Goal: Task Accomplishment & Management: Manage account settings

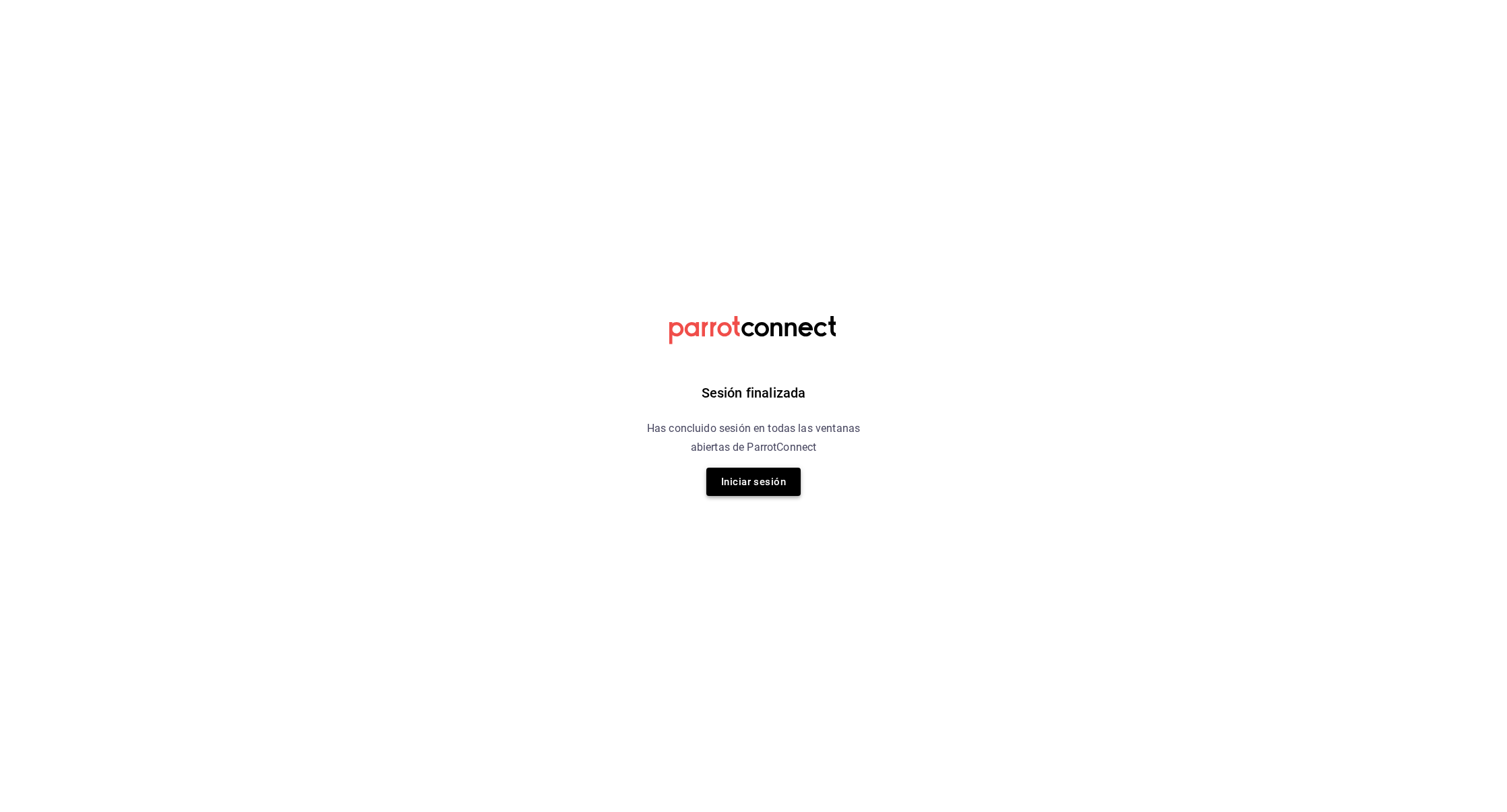
click at [762, 482] on button "Iniciar sesión" at bounding box center [754, 482] width 95 height 28
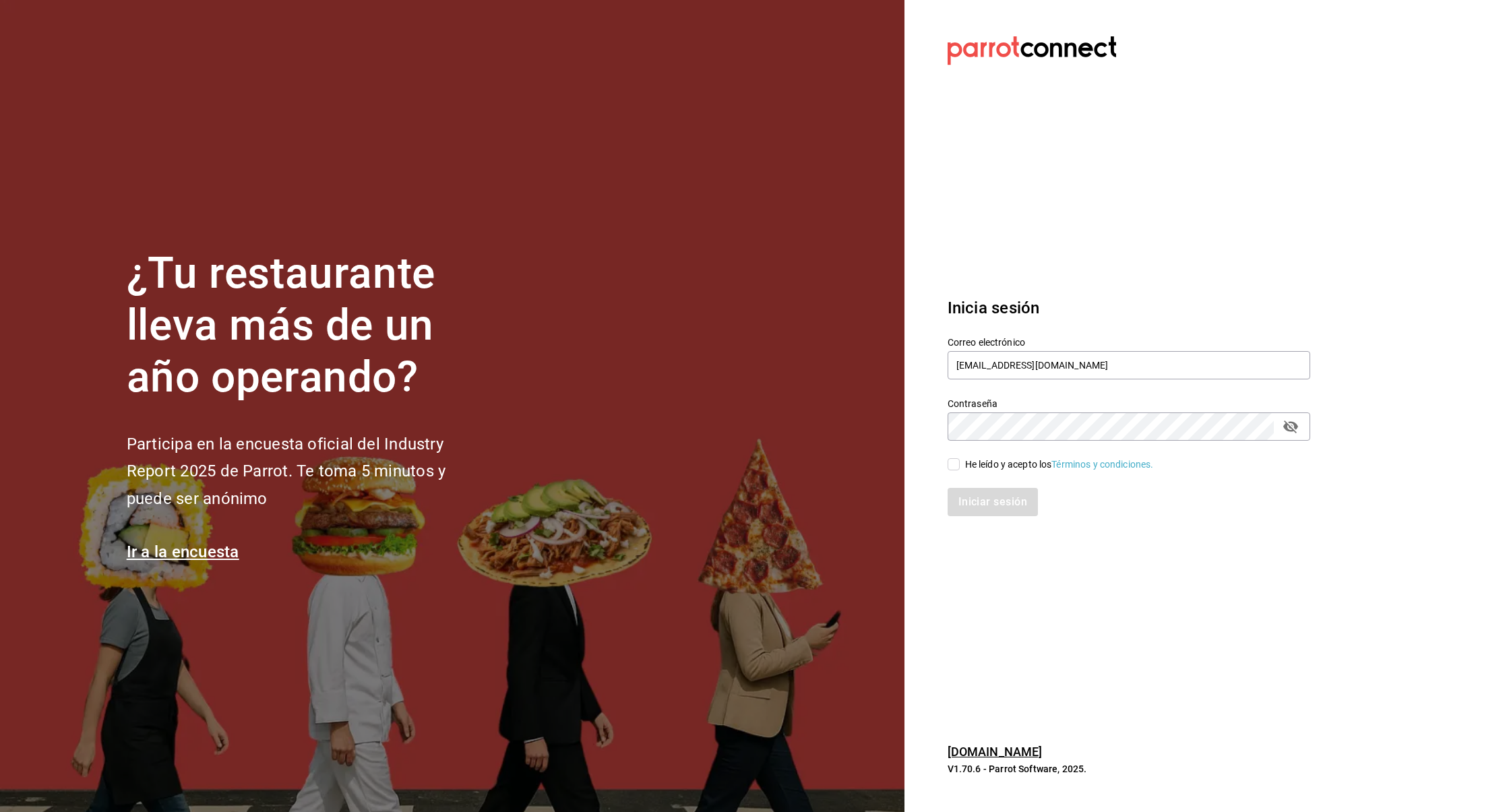
click at [977, 463] on div "He leído y acepto los Términos y condiciones." at bounding box center [1059, 464] width 188 height 14
click at [960, 463] on input "He leído y acepto los Términos y condiciones." at bounding box center [953, 464] width 12 height 12
checkbox input "true"
click at [1005, 503] on button "Iniciar sesión" at bounding box center [993, 502] width 92 height 28
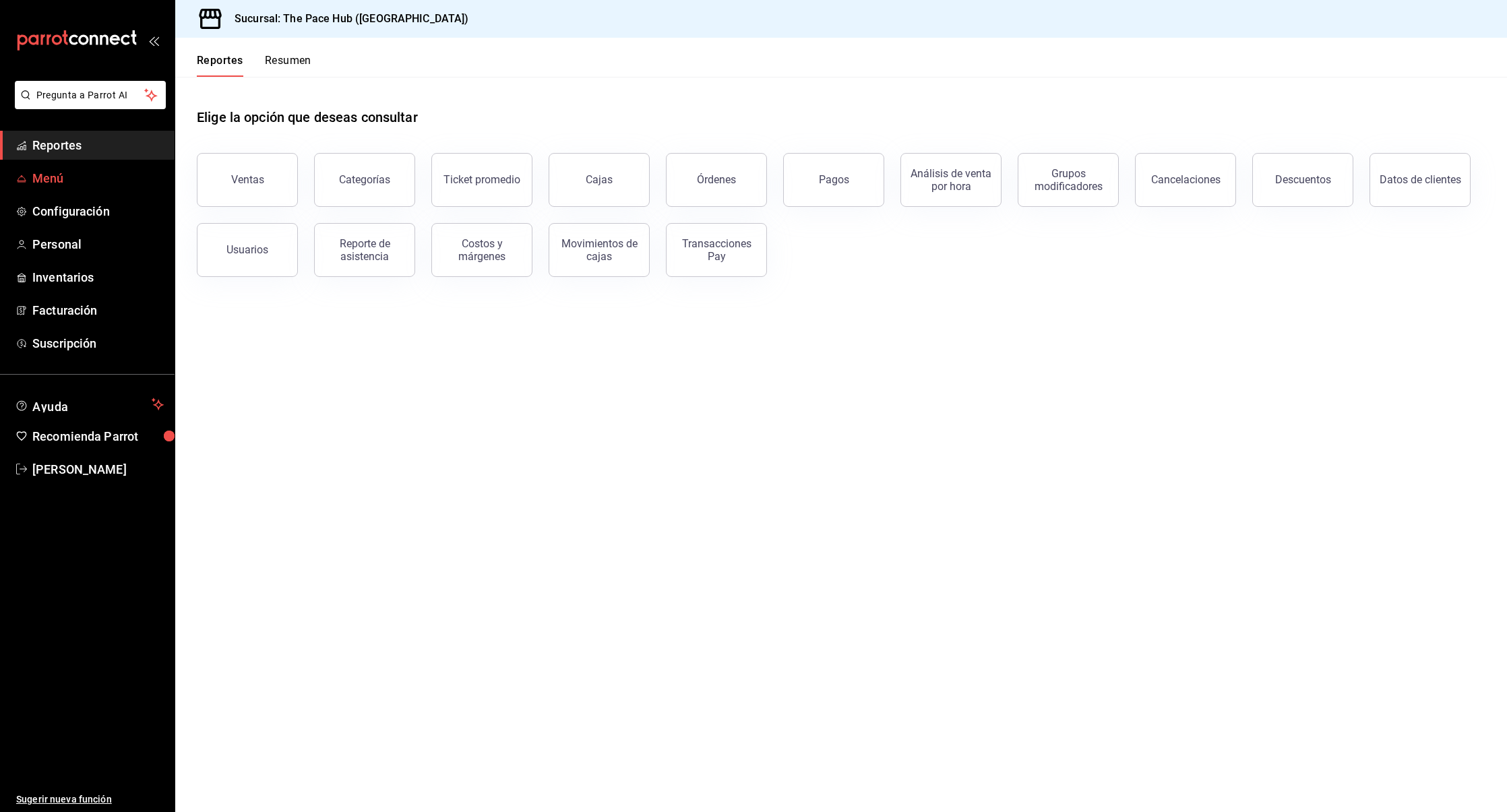
click at [83, 181] on span "Menú" at bounding box center [98, 178] width 132 height 18
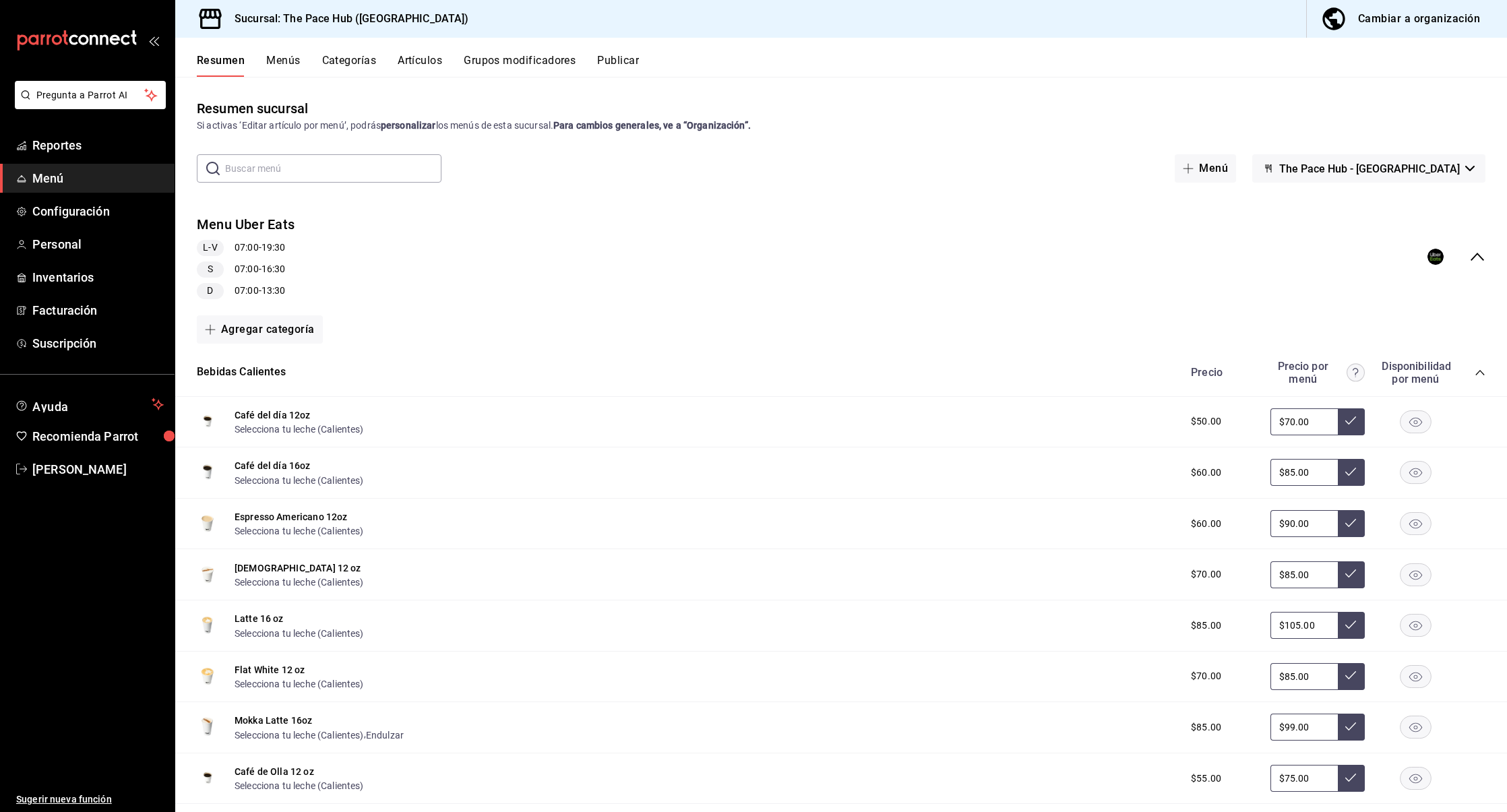
click at [1387, 46] on div "Resumen Menús Categorías Artículos Grupos modificadores Publicar" at bounding box center [841, 57] width 1332 height 39
click at [1396, 30] on button "Cambiar a organización" at bounding box center [1402, 19] width 189 height 38
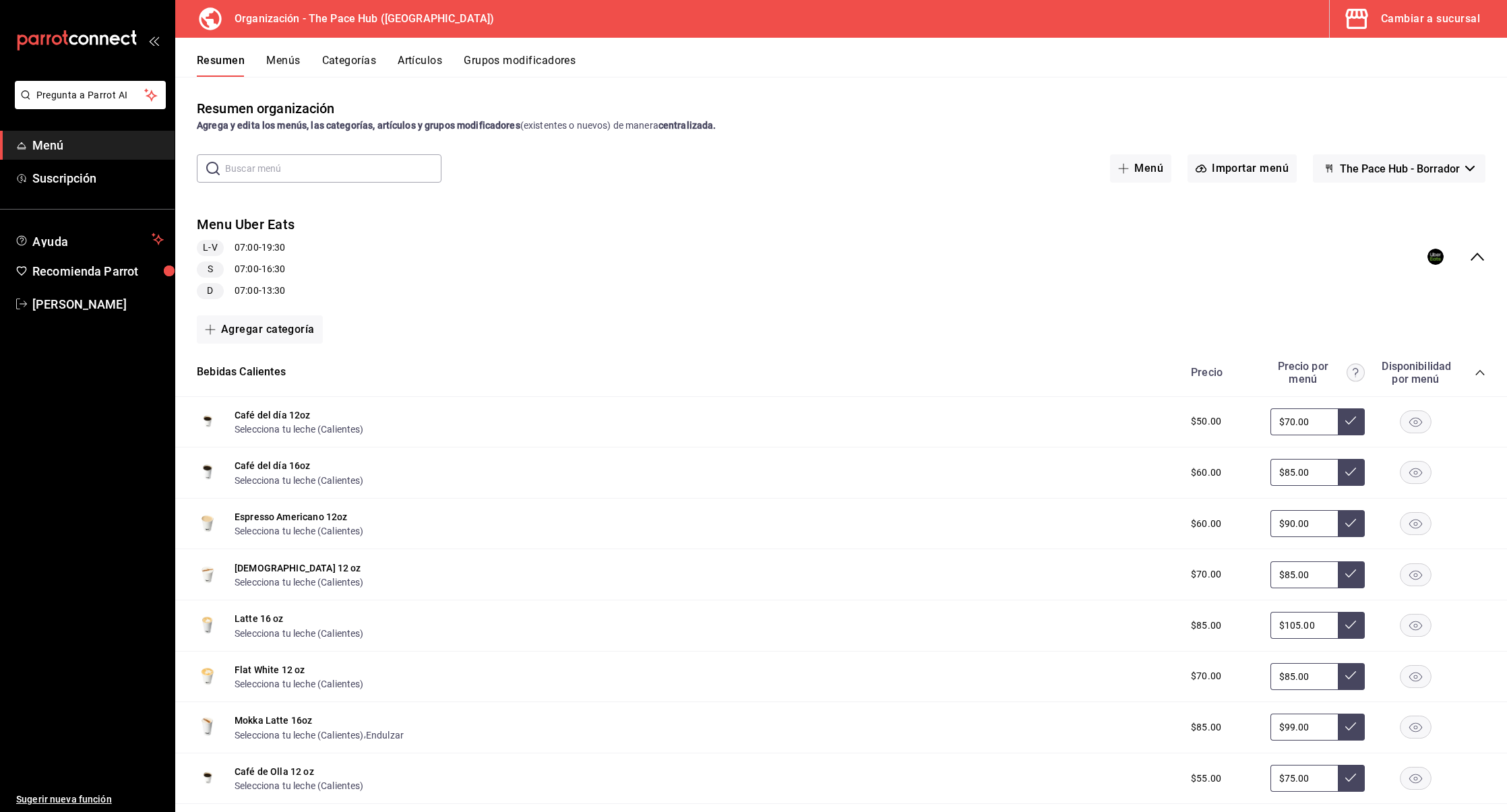
click at [421, 64] on button "Artículos" at bounding box center [419, 65] width 44 height 23
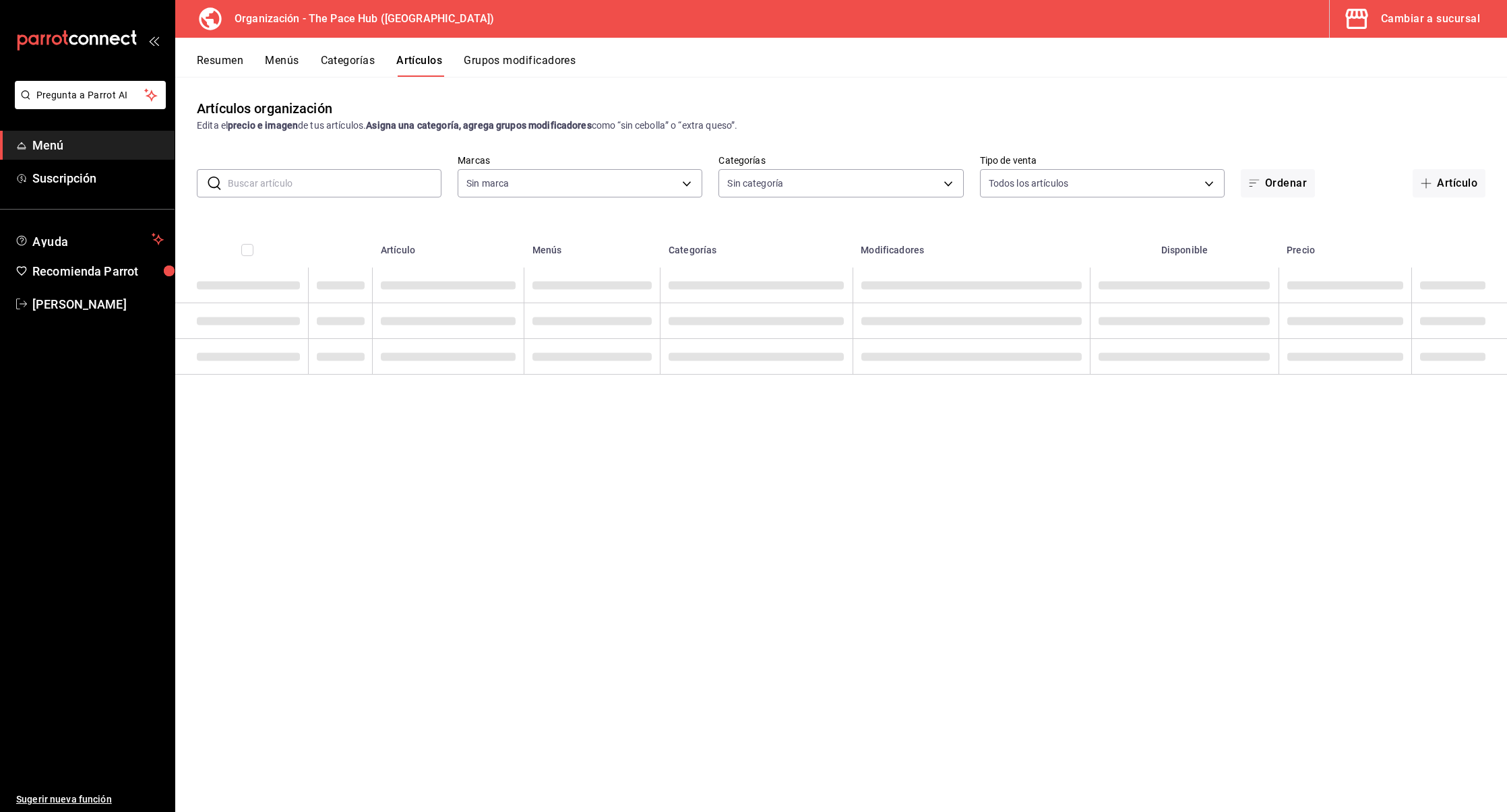
type input "d1cf4cd1-797f-42fd-b04c-2538fdef5236"
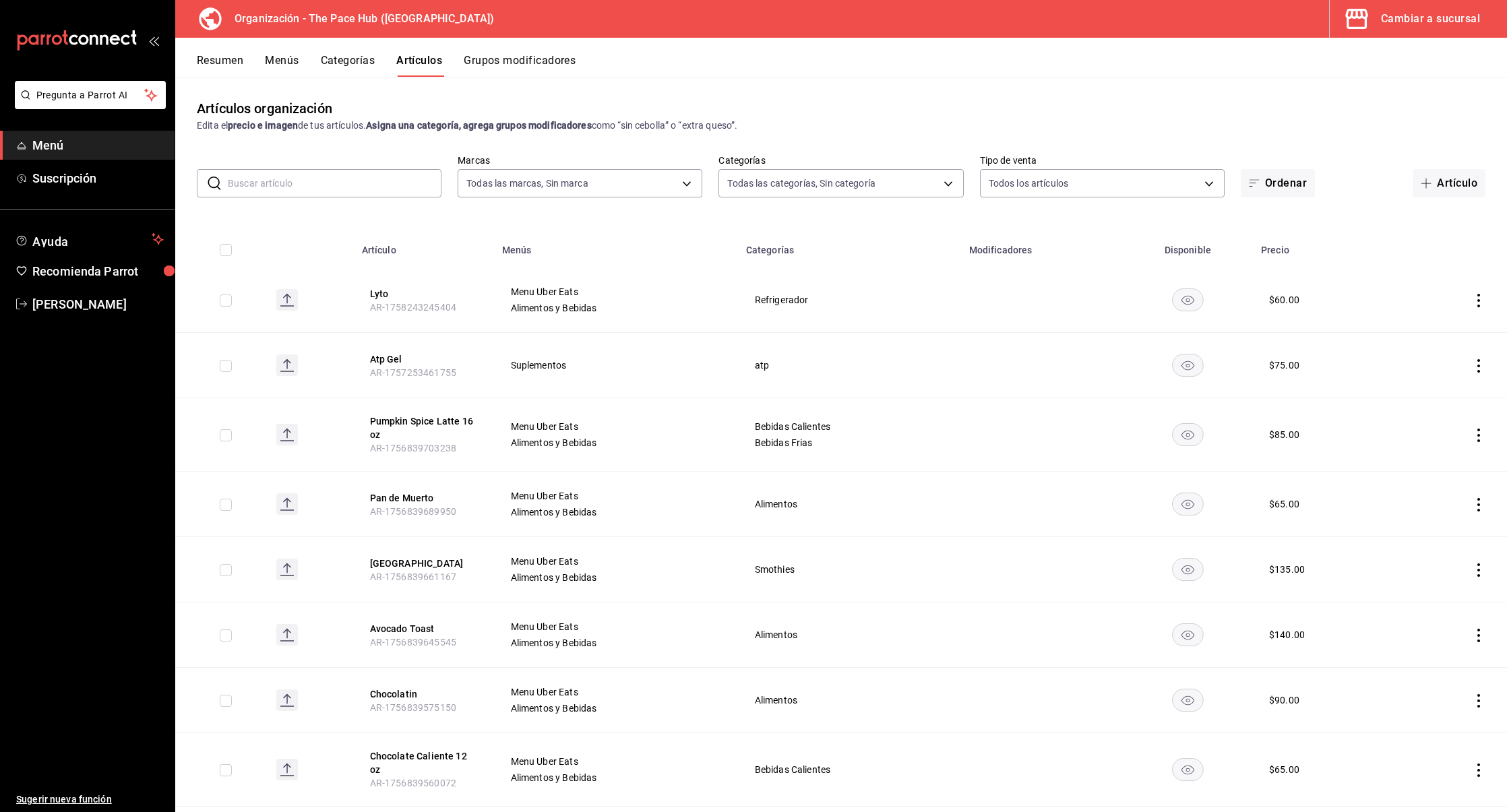
type input "dbdddf54-e6c3-4887-9852-0d0a61a5c27b,8201e953-e03b-43a2-ab0d-c327d27dd5a5,f1dde…"
click at [1441, 195] on button "Artículo" at bounding box center [1448, 184] width 73 height 28
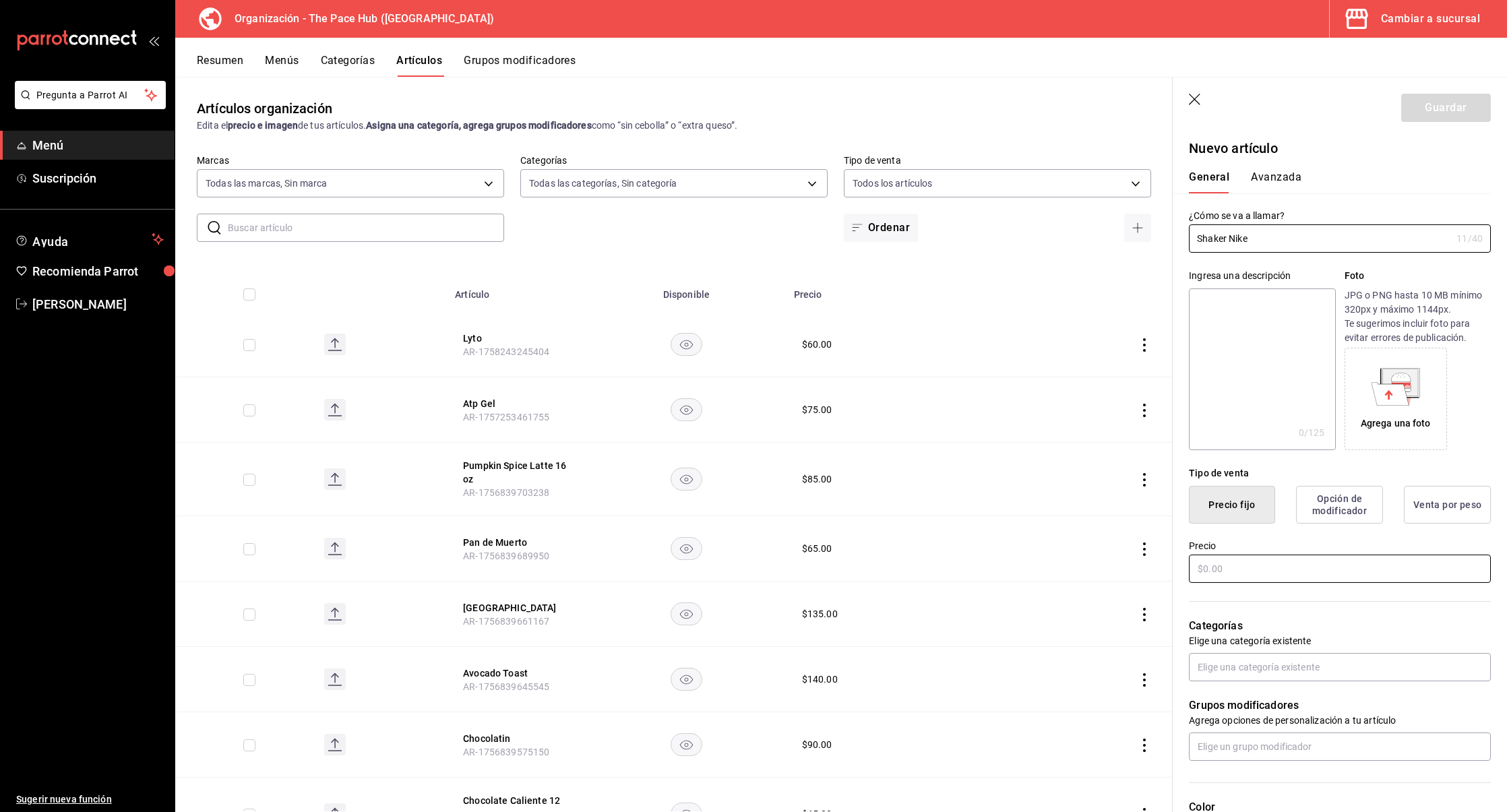
type input "Shaker Nike"
click at [1244, 570] on input "text" at bounding box center [1339, 569] width 302 height 28
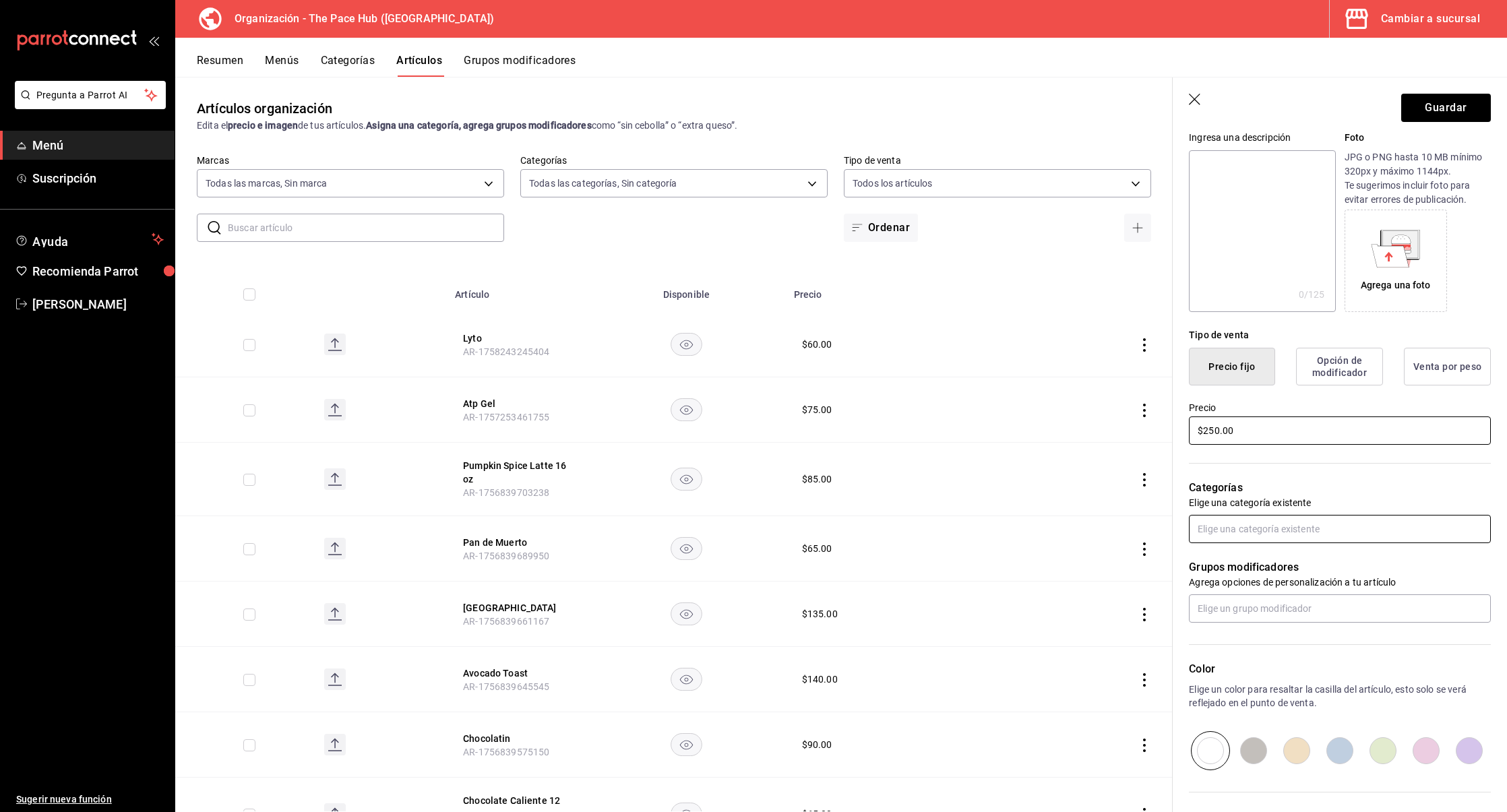
type input "$250.00"
click at [1215, 529] on input "text" at bounding box center [1339, 529] width 302 height 28
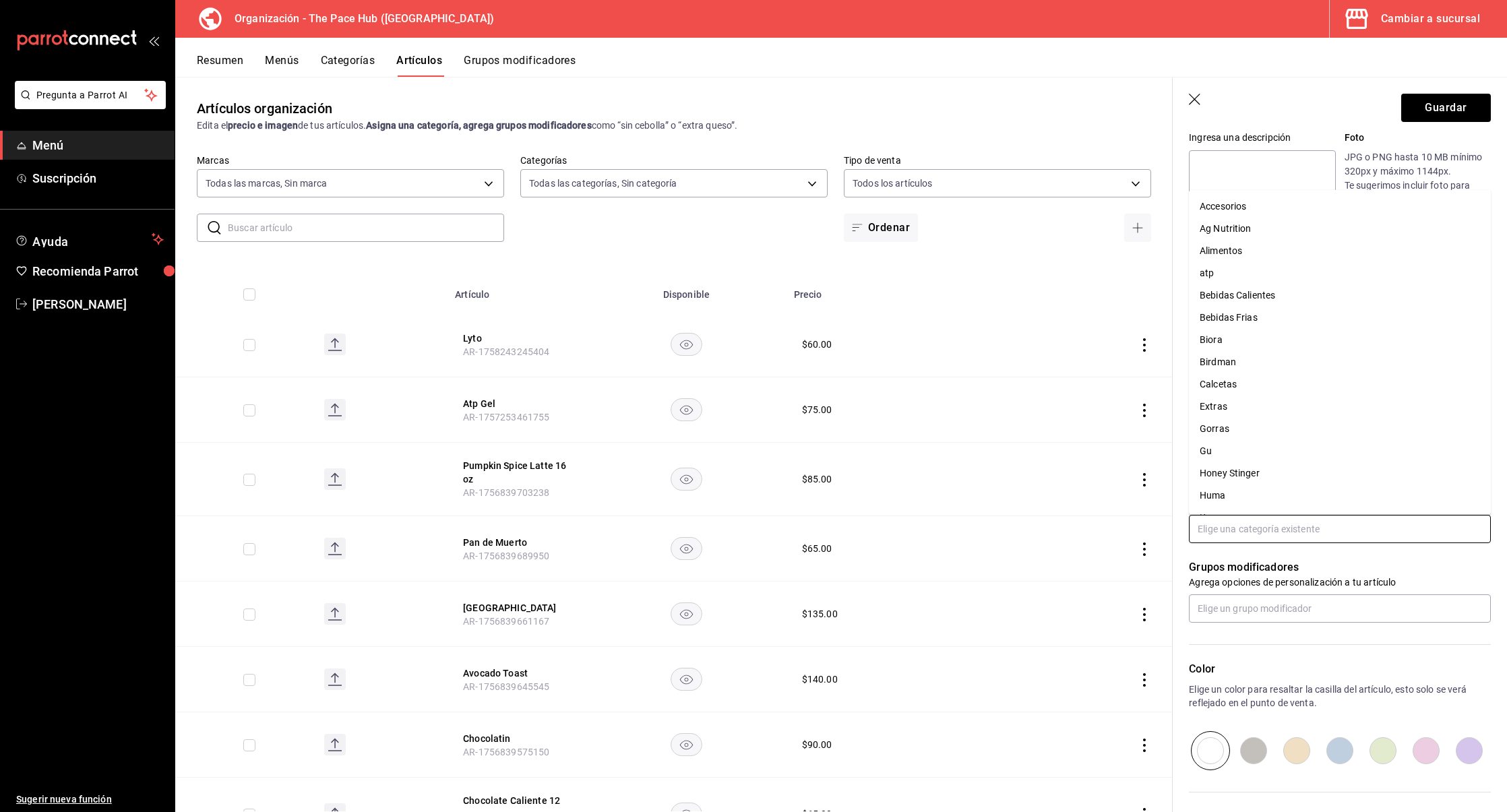
click at [1221, 213] on li "Accesorios" at bounding box center [1339, 205] width 302 height 22
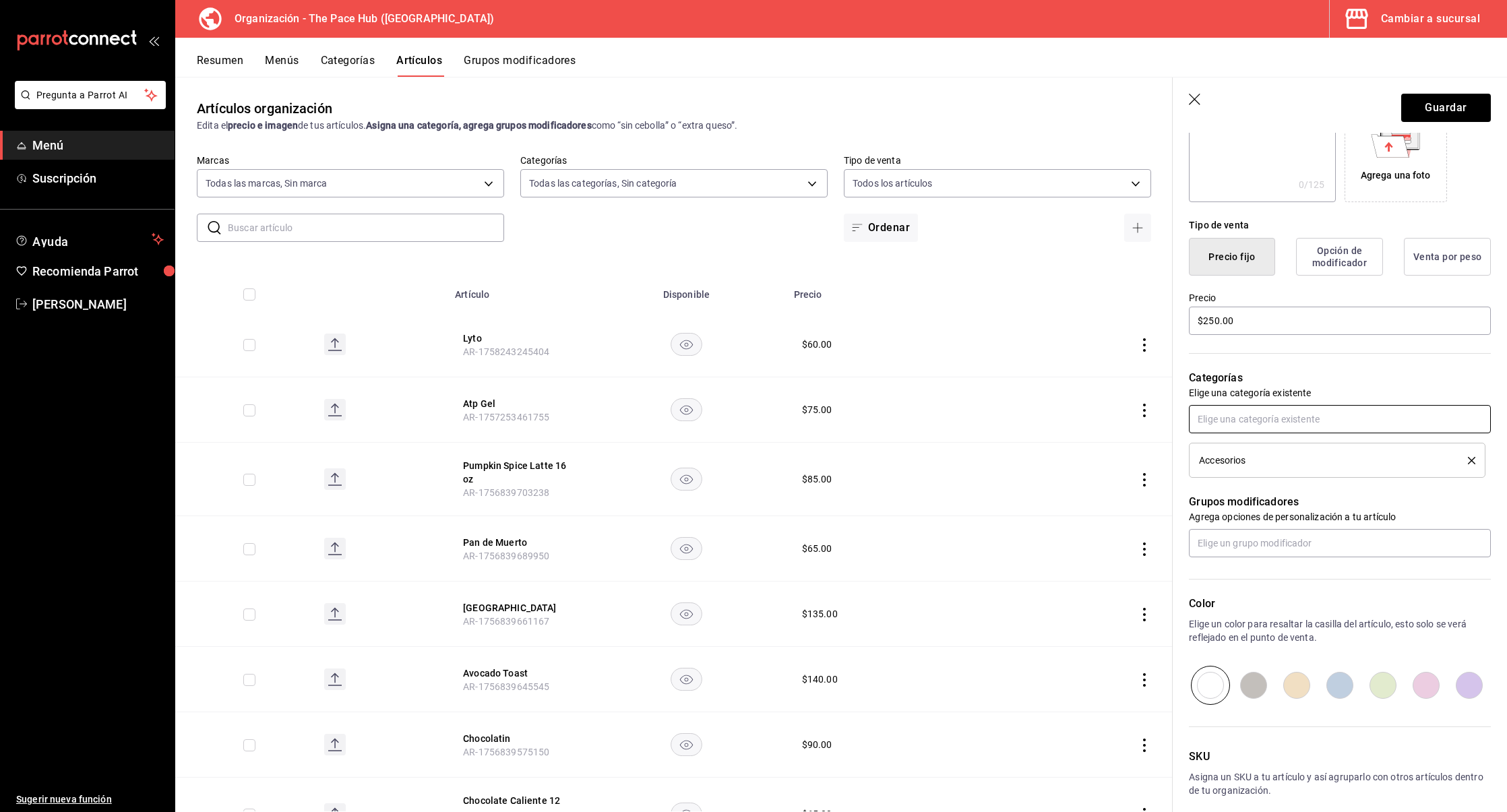
scroll to position [0, 0]
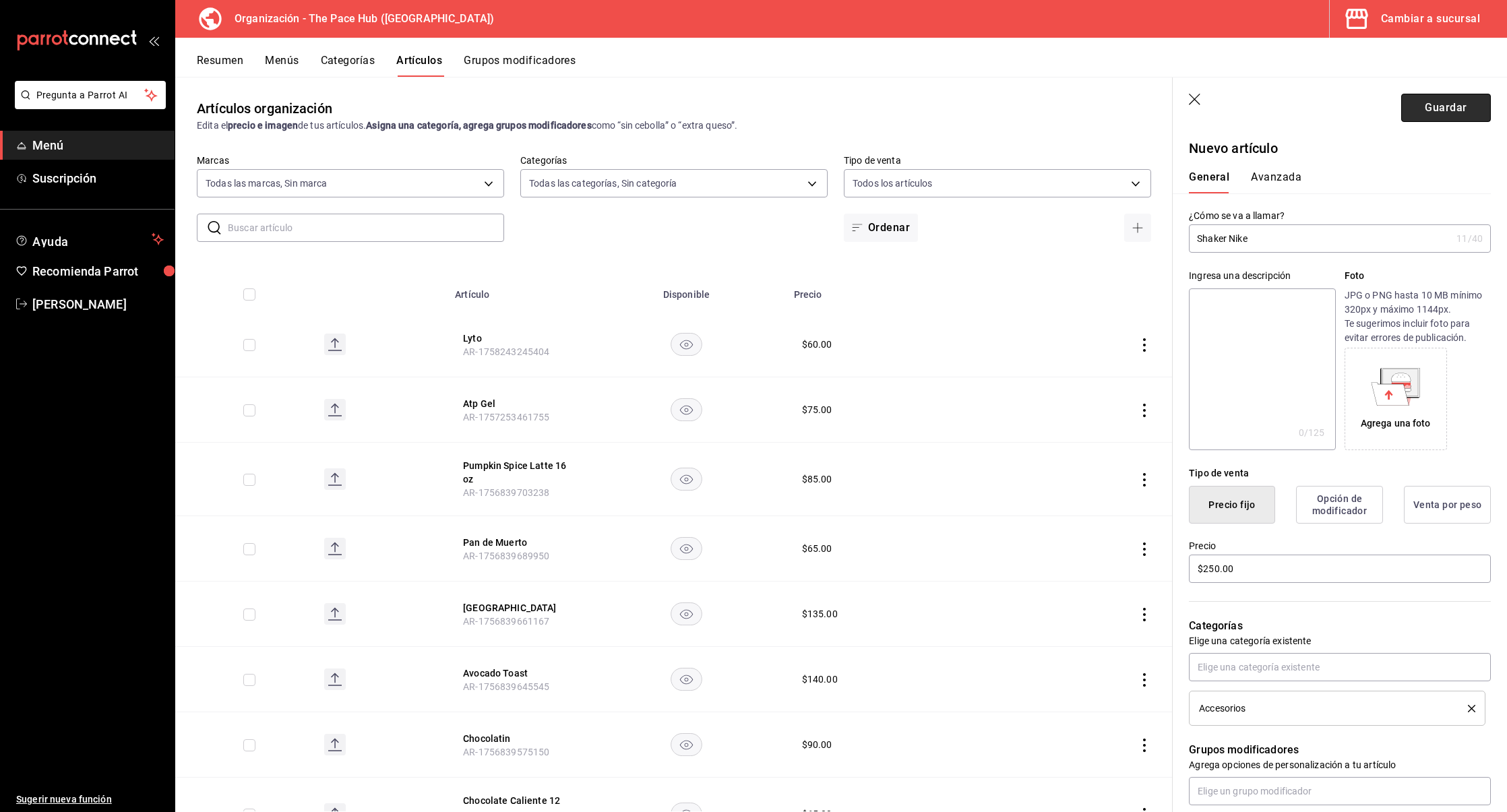
click at [1436, 105] on button "Guardar" at bounding box center [1445, 108] width 90 height 28
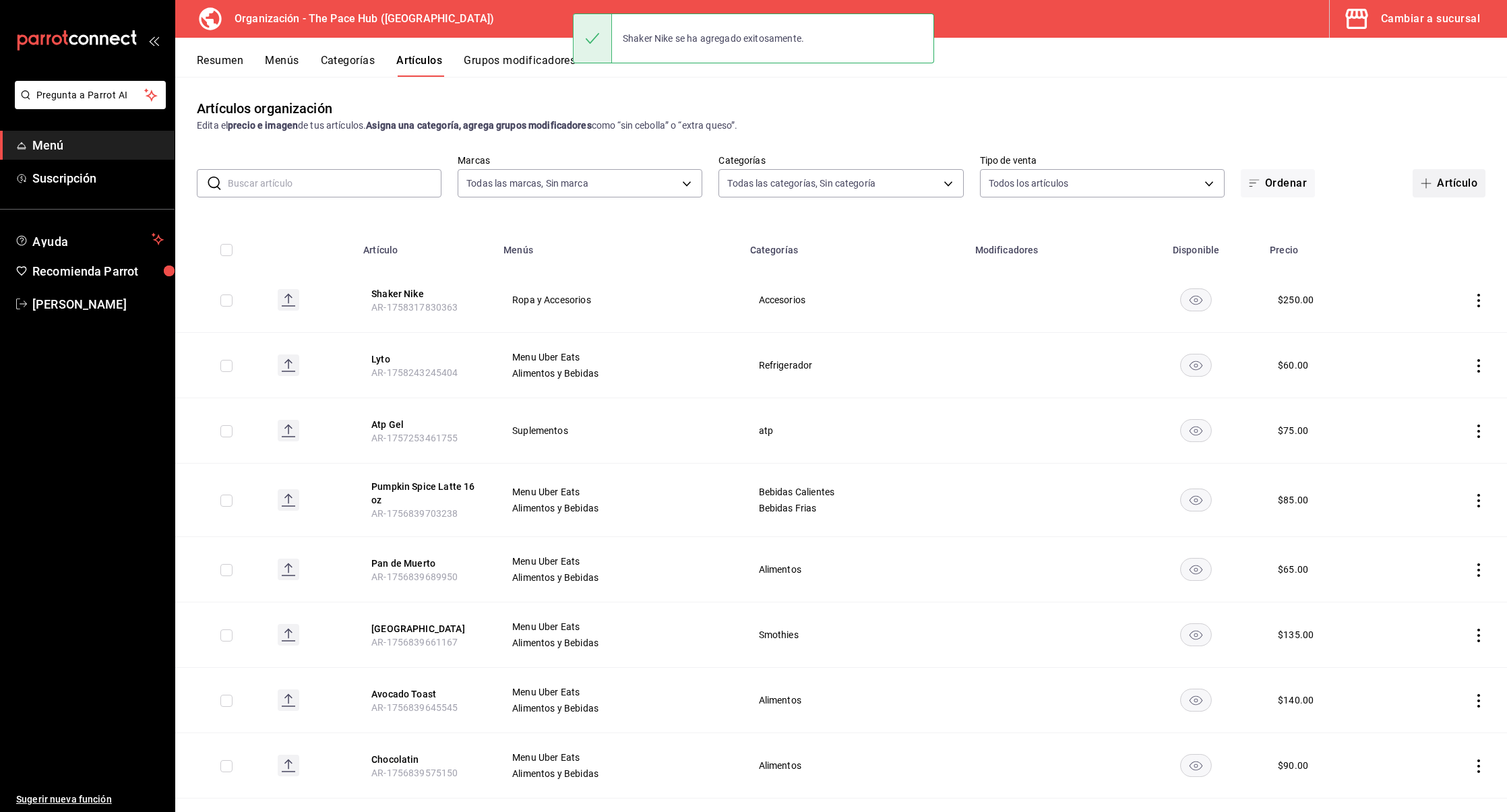
click at [1447, 172] on button "Artículo" at bounding box center [1448, 184] width 73 height 28
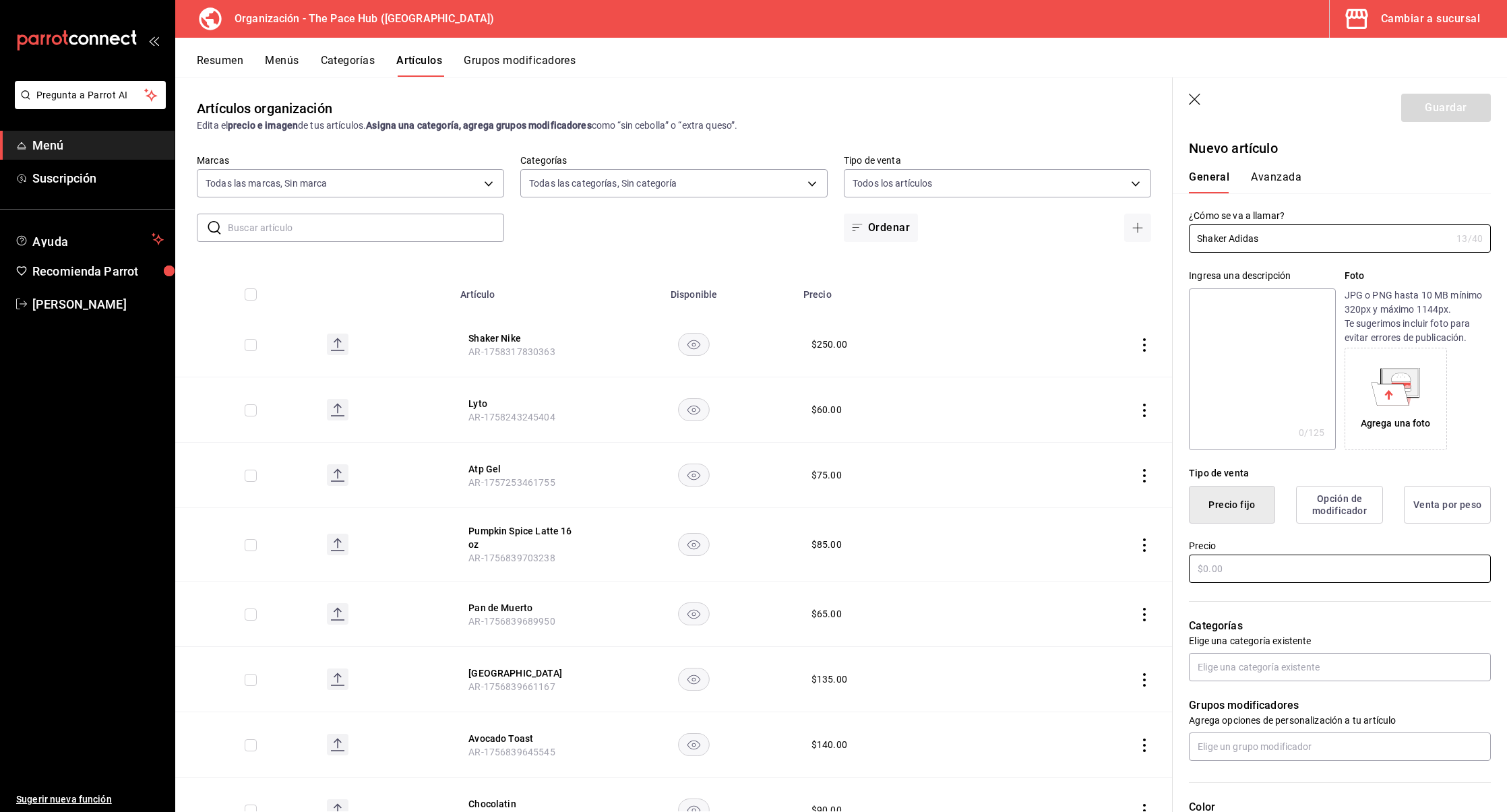
type input "Shaker Adidas"
click at [1223, 557] on input "text" at bounding box center [1339, 569] width 302 height 28
type input "$250.00"
click at [1254, 670] on input "text" at bounding box center [1339, 667] width 302 height 28
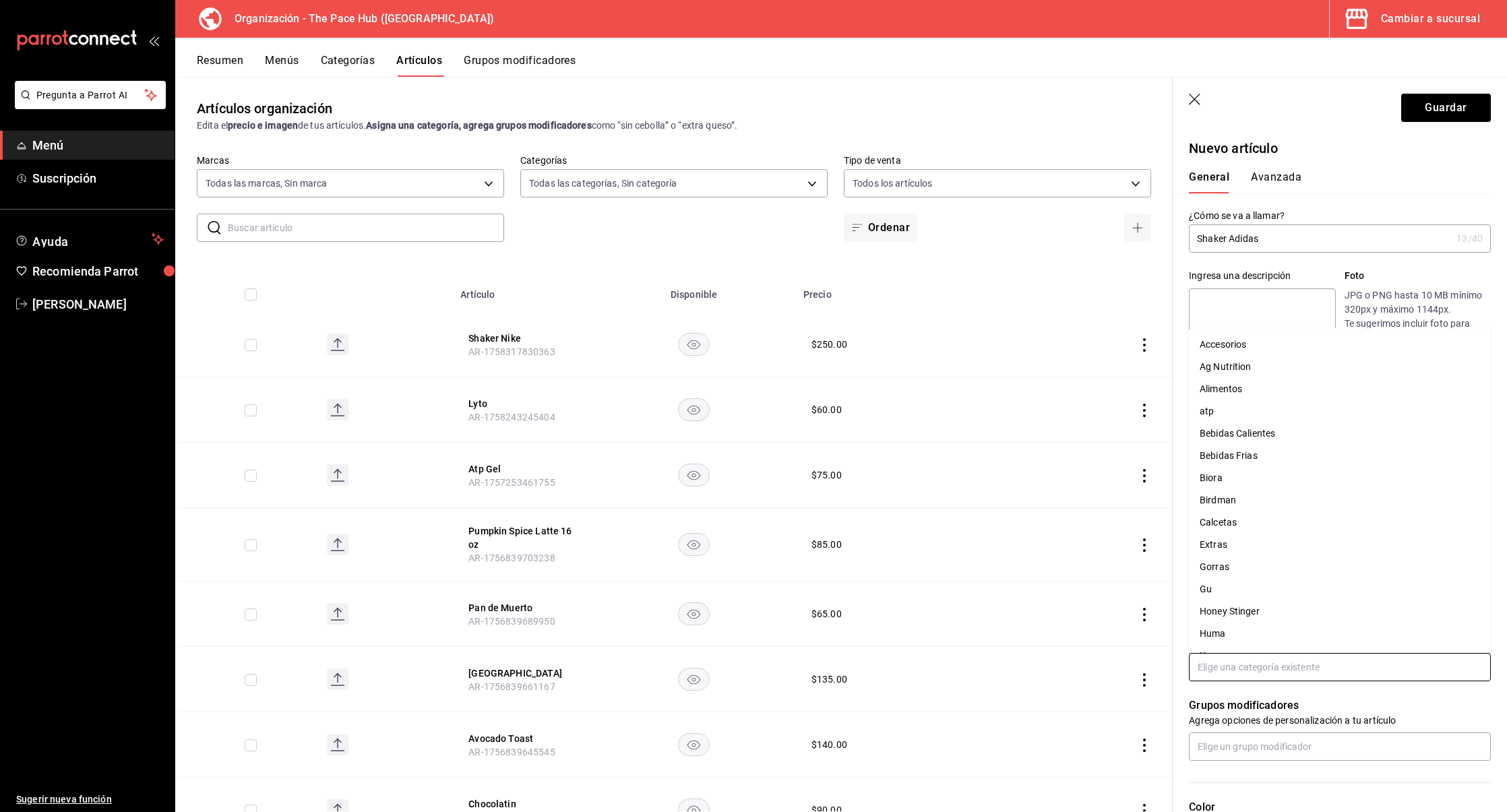
click at [1223, 343] on li "Accesorios" at bounding box center [1339, 344] width 302 height 22
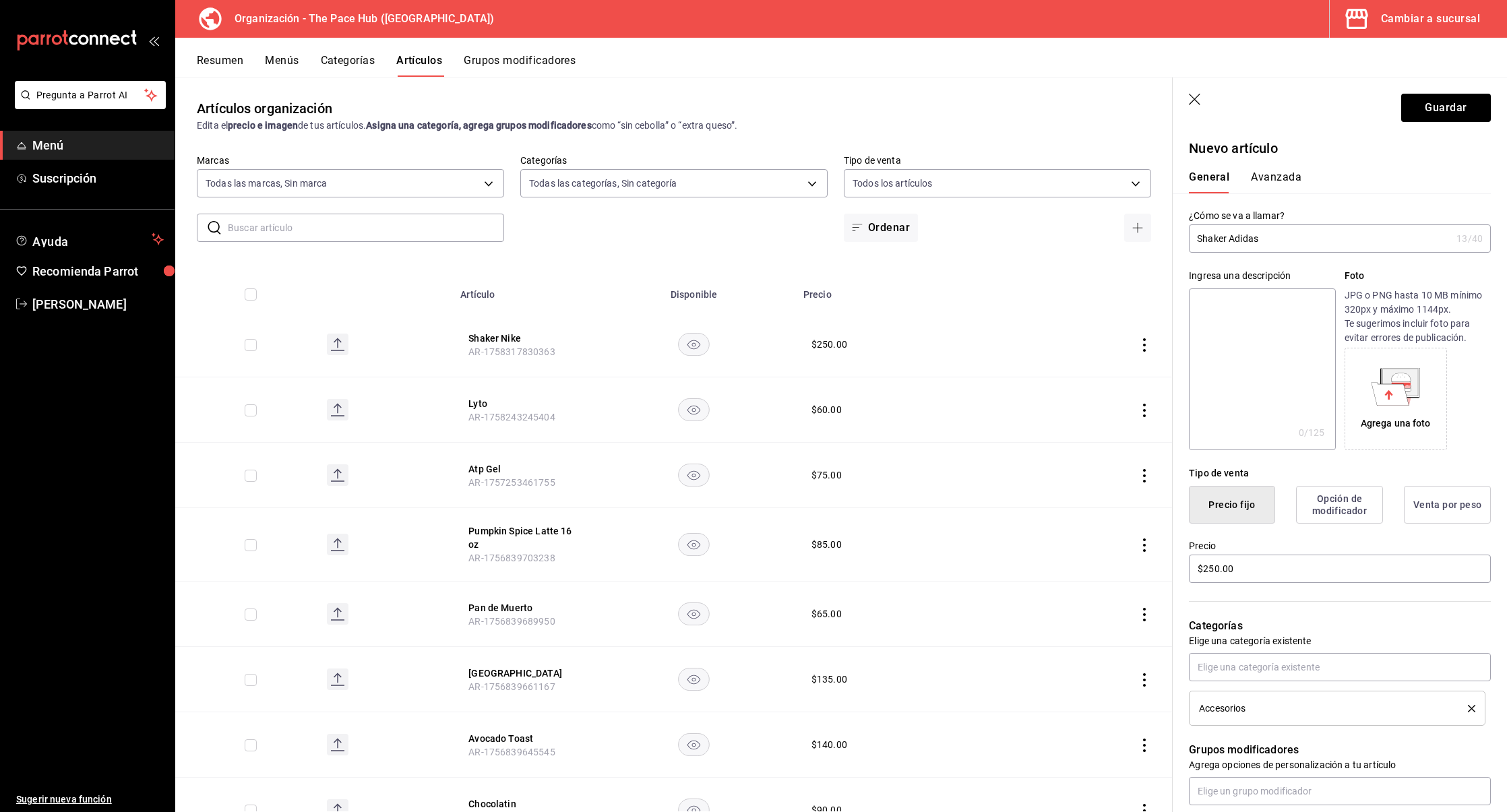
click at [1431, 122] on header "Guardar" at bounding box center [1339, 105] width 334 height 55
click at [1450, 111] on button "Guardar" at bounding box center [1445, 108] width 90 height 28
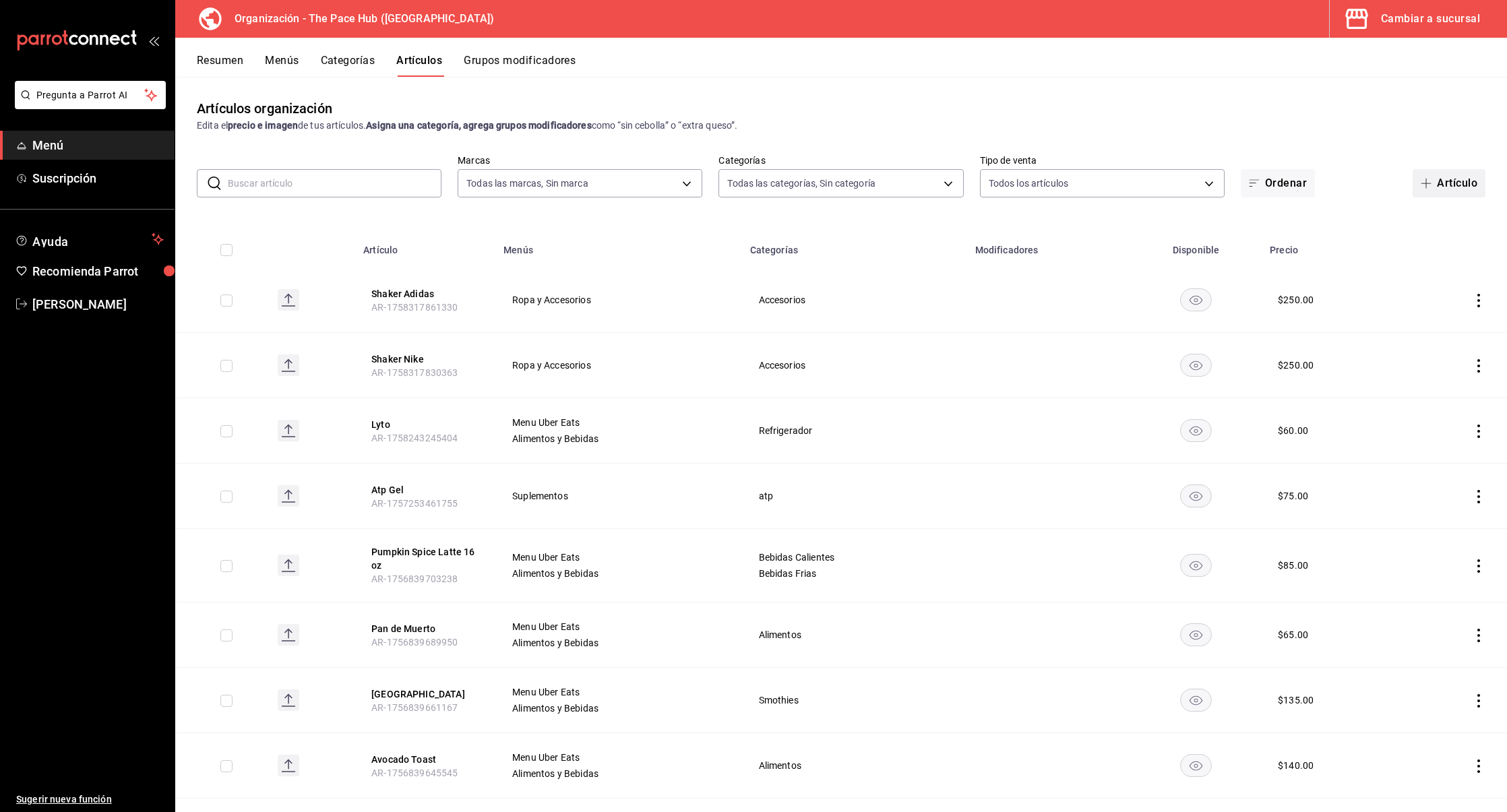
click at [1452, 182] on button "Artículo" at bounding box center [1448, 184] width 73 height 28
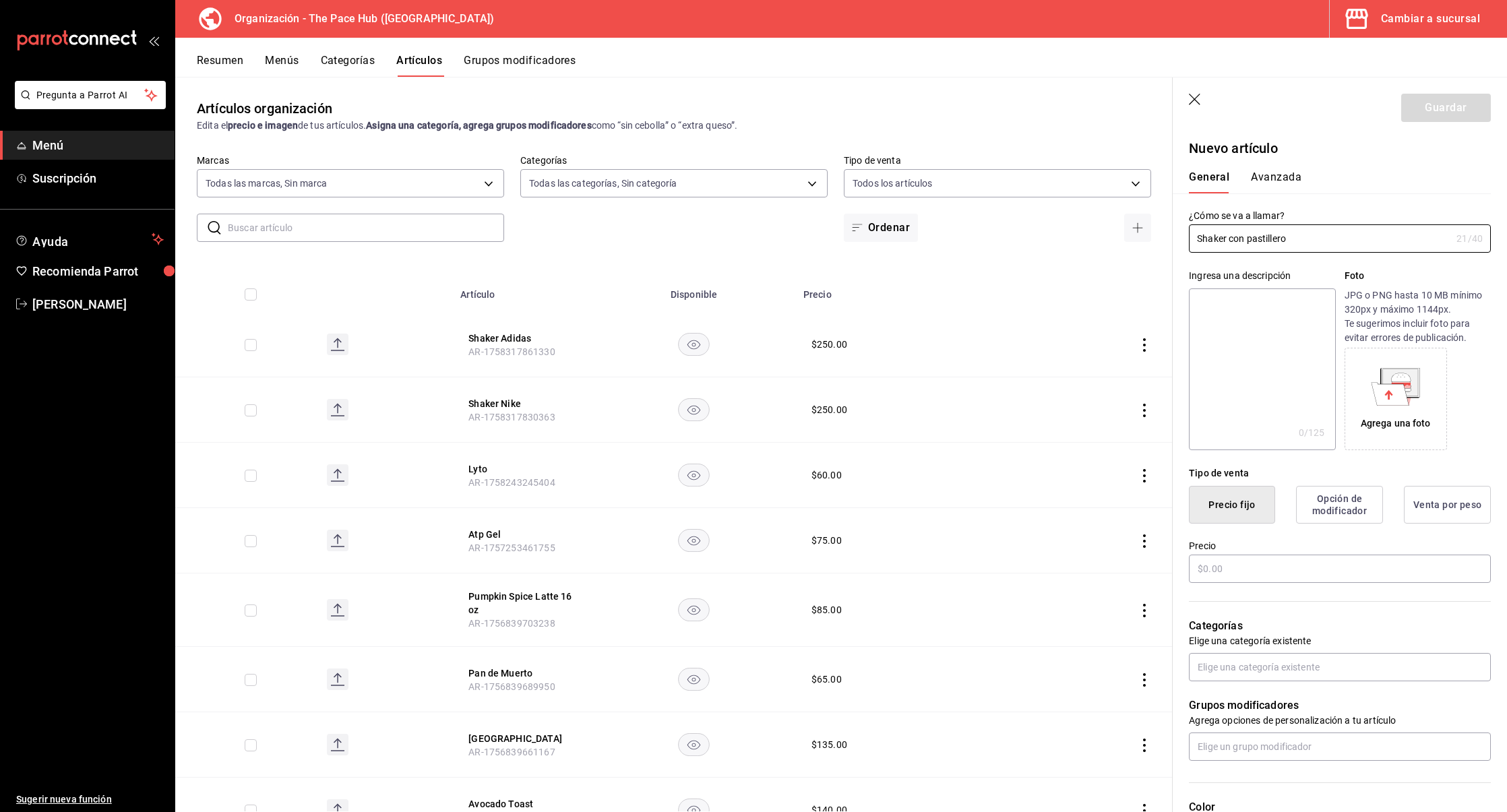
type input "Shaker con pastillero"
click at [1236, 568] on input "text" at bounding box center [1339, 569] width 302 height 28
type input "$350.00"
click at [1237, 670] on input "text" at bounding box center [1339, 667] width 302 height 28
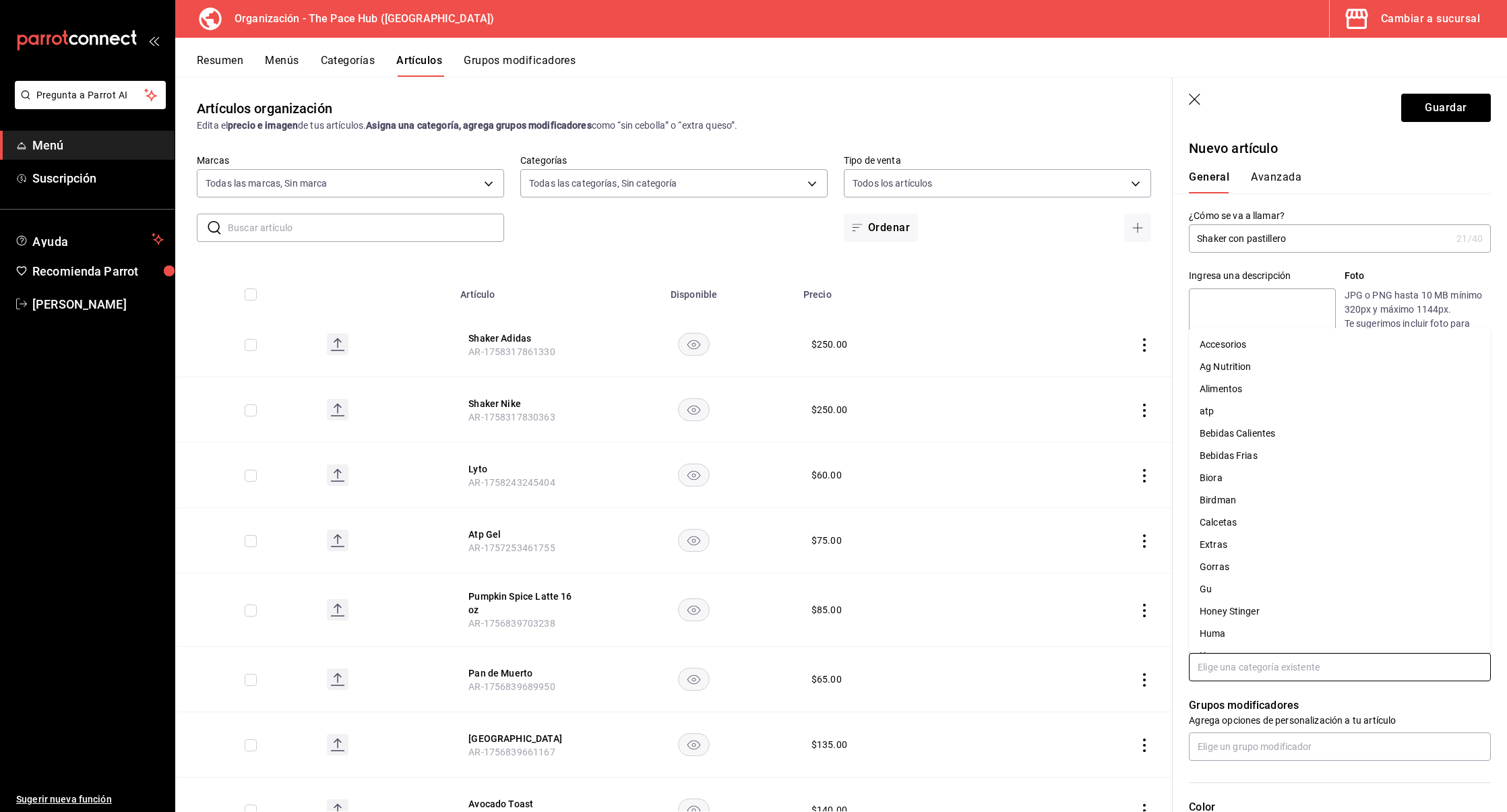
click at [1242, 353] on li "Accesorios" at bounding box center [1339, 344] width 302 height 22
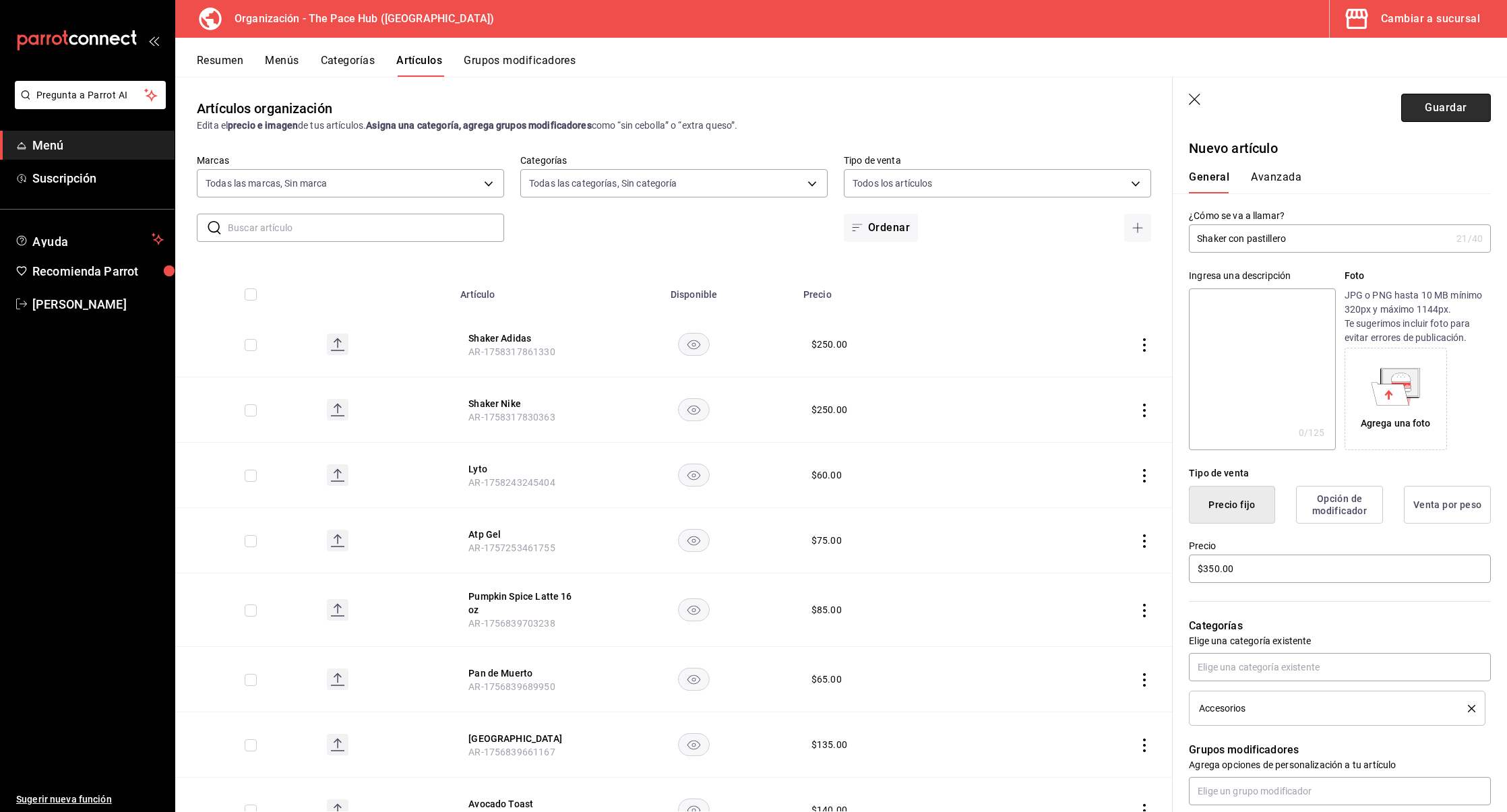
click at [1435, 111] on button "Guardar" at bounding box center [1445, 108] width 90 height 28
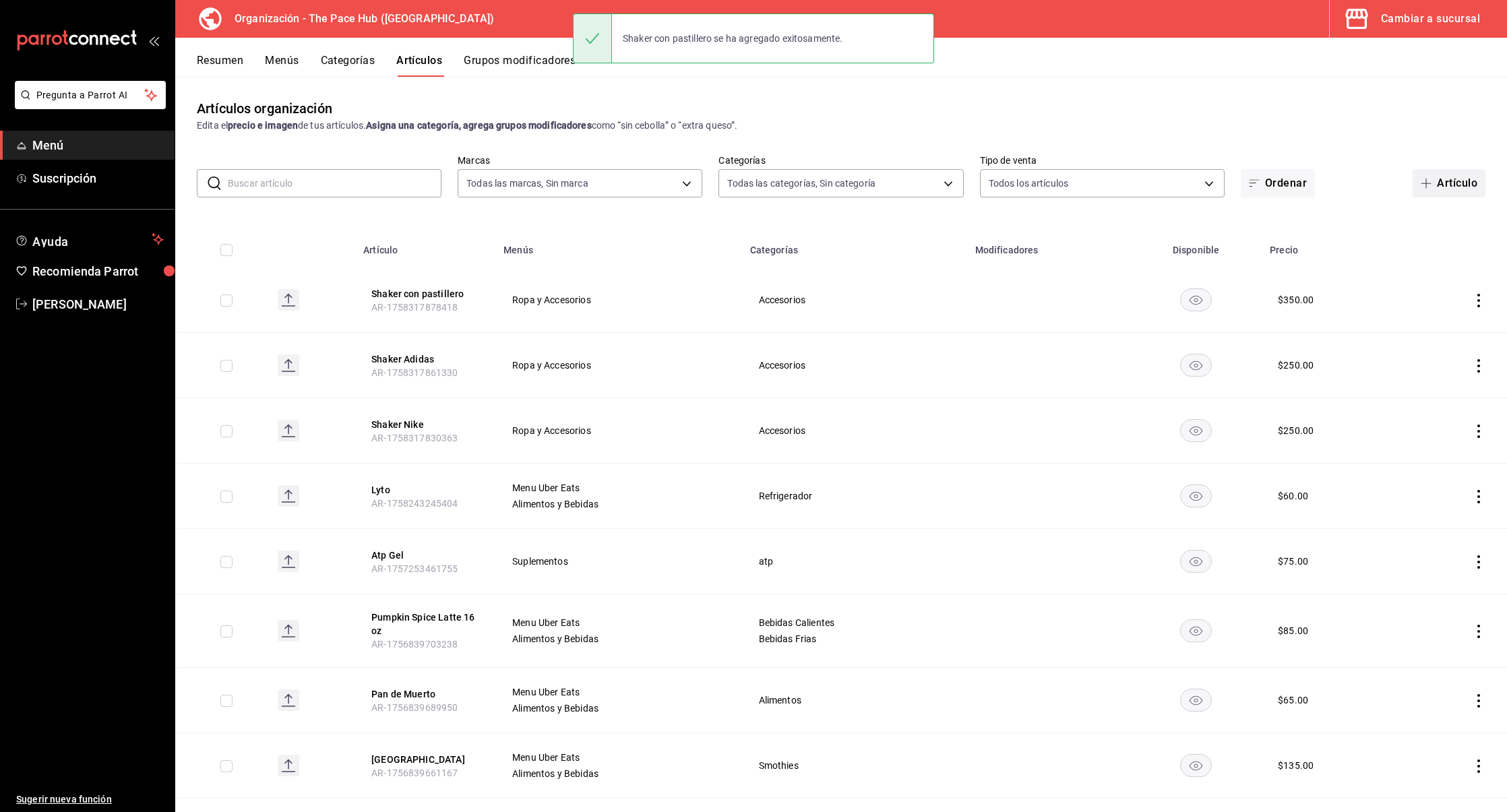
click at [1463, 182] on button "Artículo" at bounding box center [1448, 184] width 73 height 28
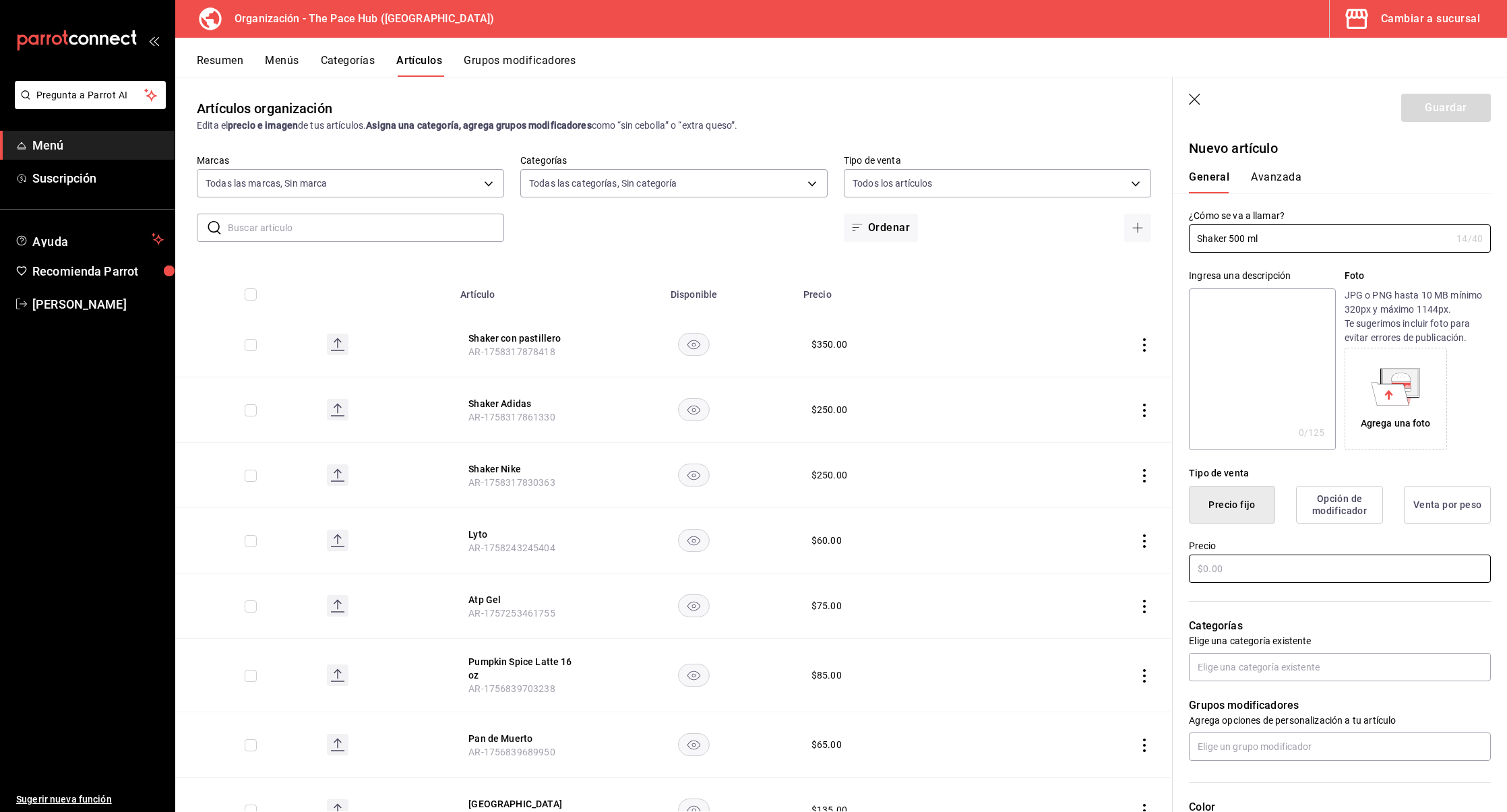
type input "Shaker 500 ml"
click at [1244, 574] on input "text" at bounding box center [1339, 569] width 302 height 28
type input "$250.00"
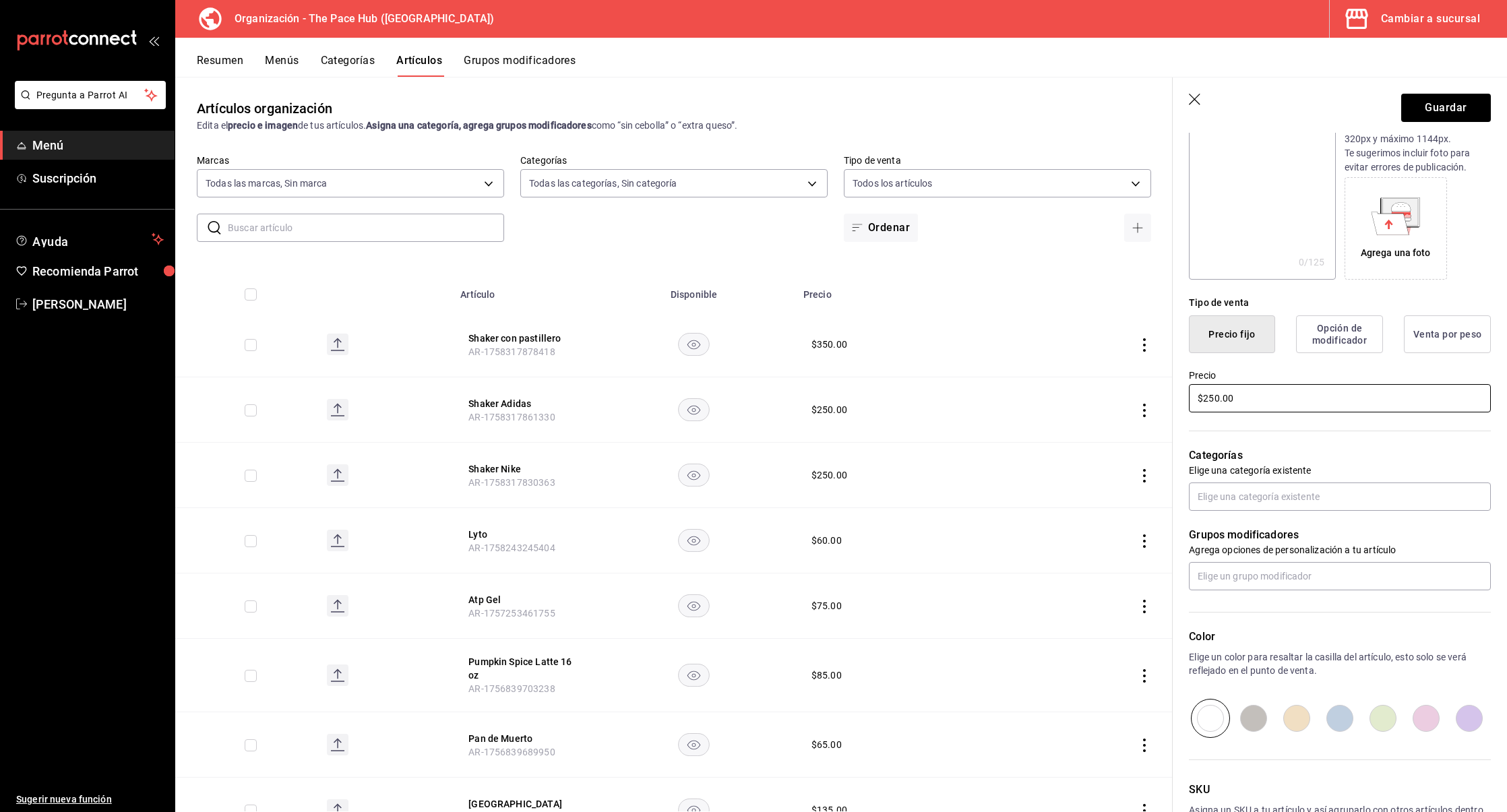
scroll to position [219, 0]
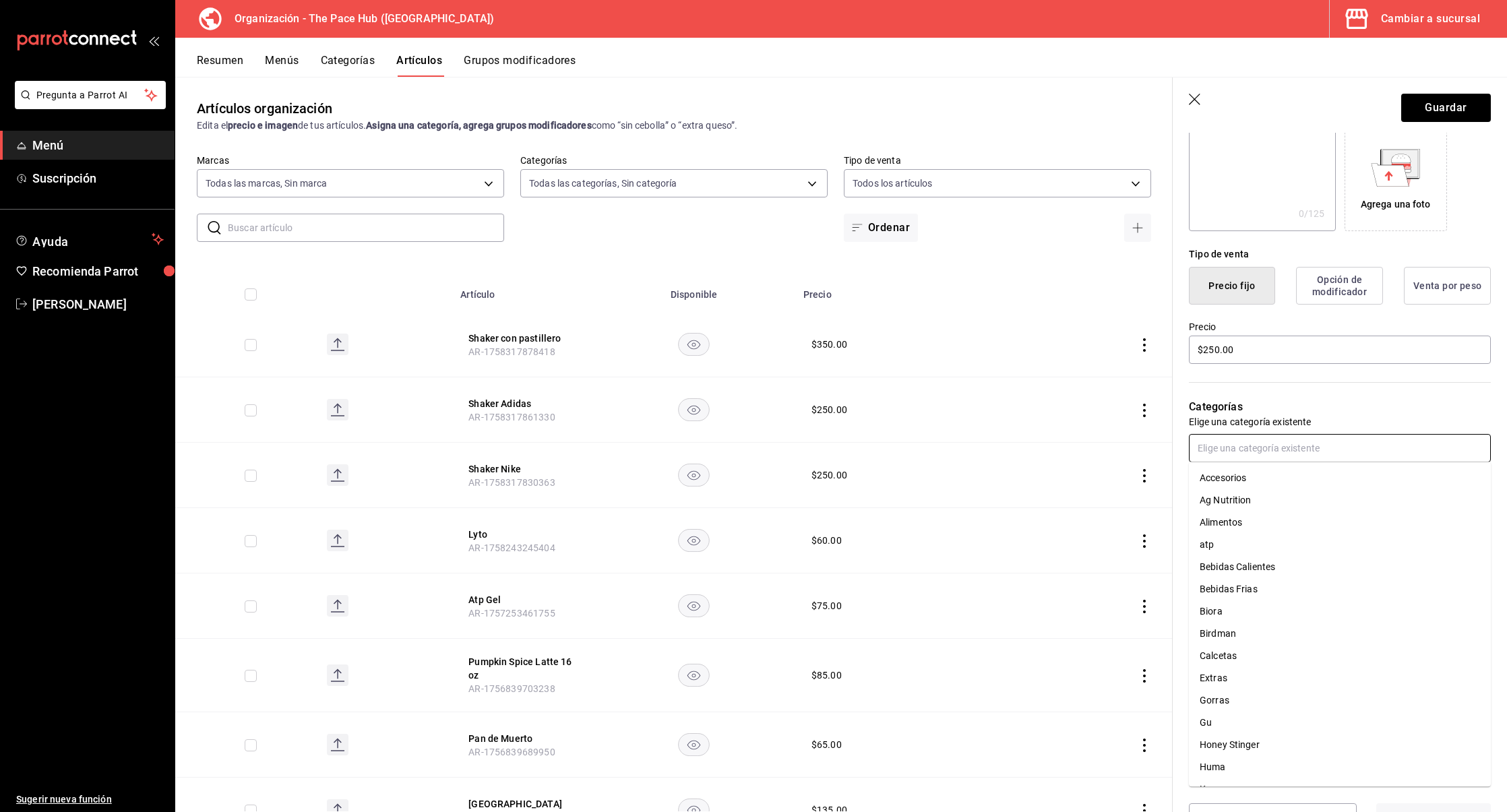
click at [1218, 445] on input "text" at bounding box center [1339, 449] width 302 height 28
click at [1239, 483] on li "Accesorios" at bounding box center [1339, 477] width 302 height 22
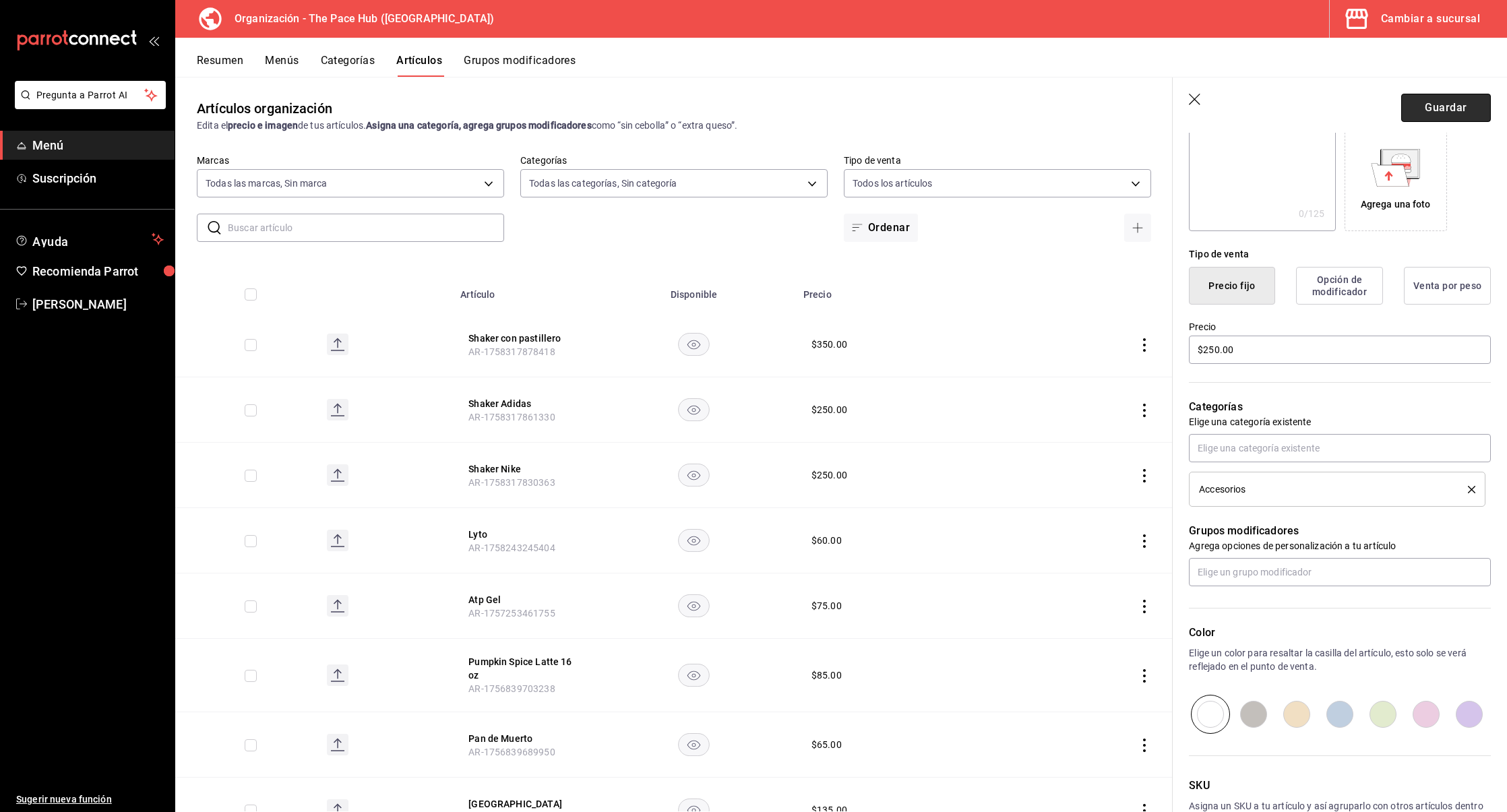
click at [1445, 105] on button "Guardar" at bounding box center [1445, 108] width 90 height 28
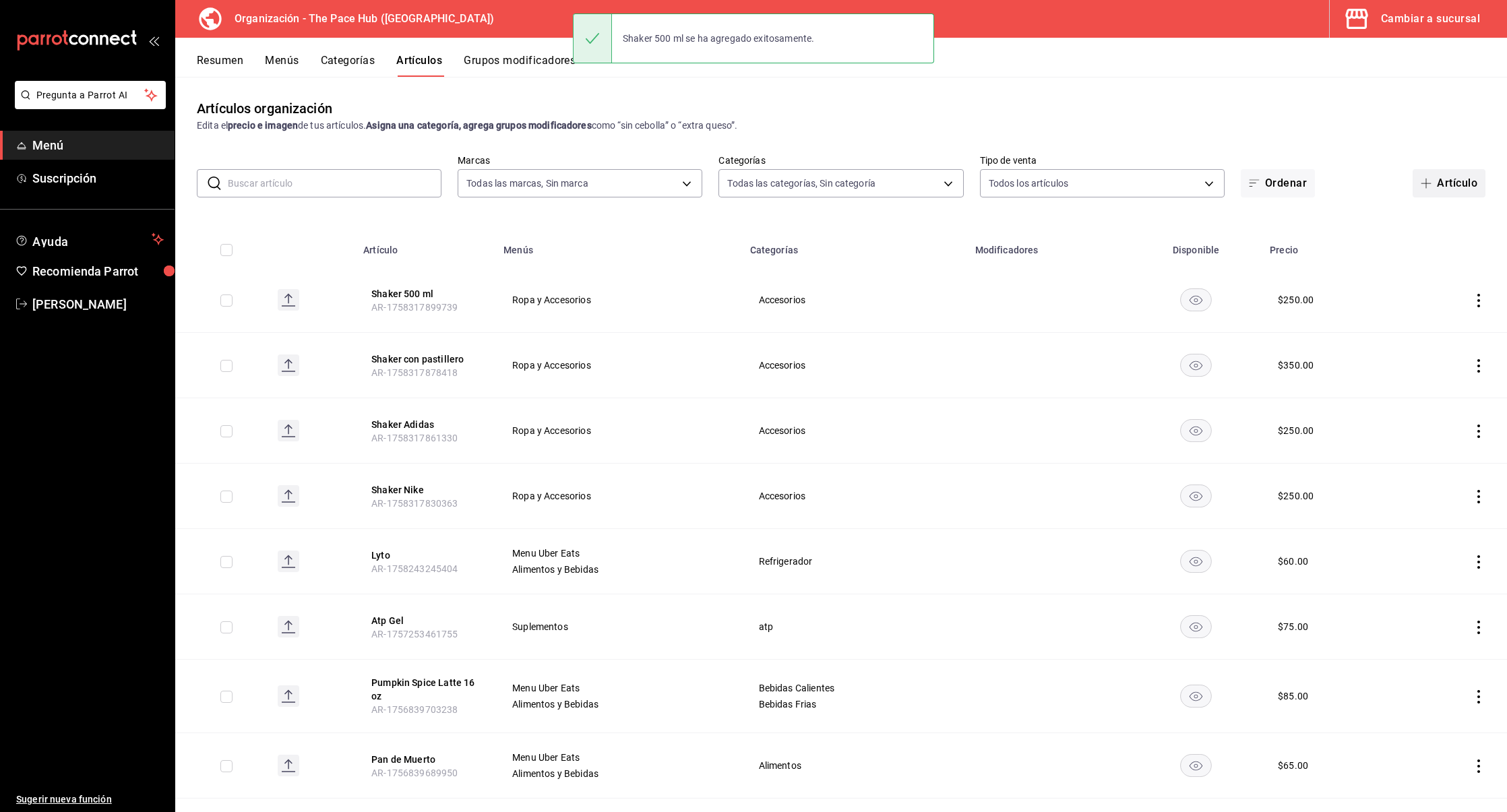
click at [1477, 186] on button "Artículo" at bounding box center [1448, 184] width 73 height 28
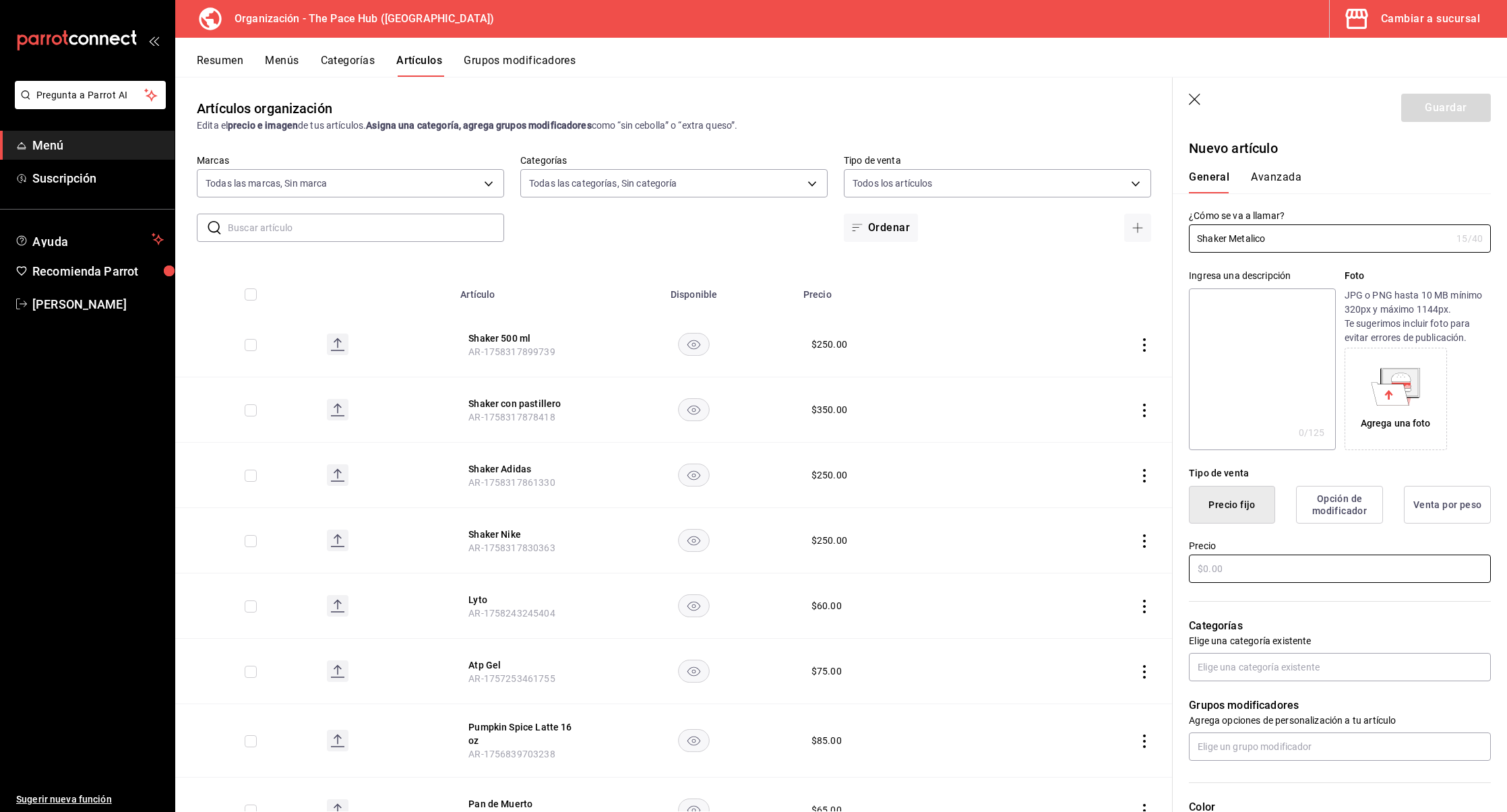
type input "Shaker Metalico"
click at [1225, 574] on input "text" at bounding box center [1339, 569] width 302 height 28
type input "$800.00"
click at [1234, 663] on input "text" at bounding box center [1339, 667] width 302 height 28
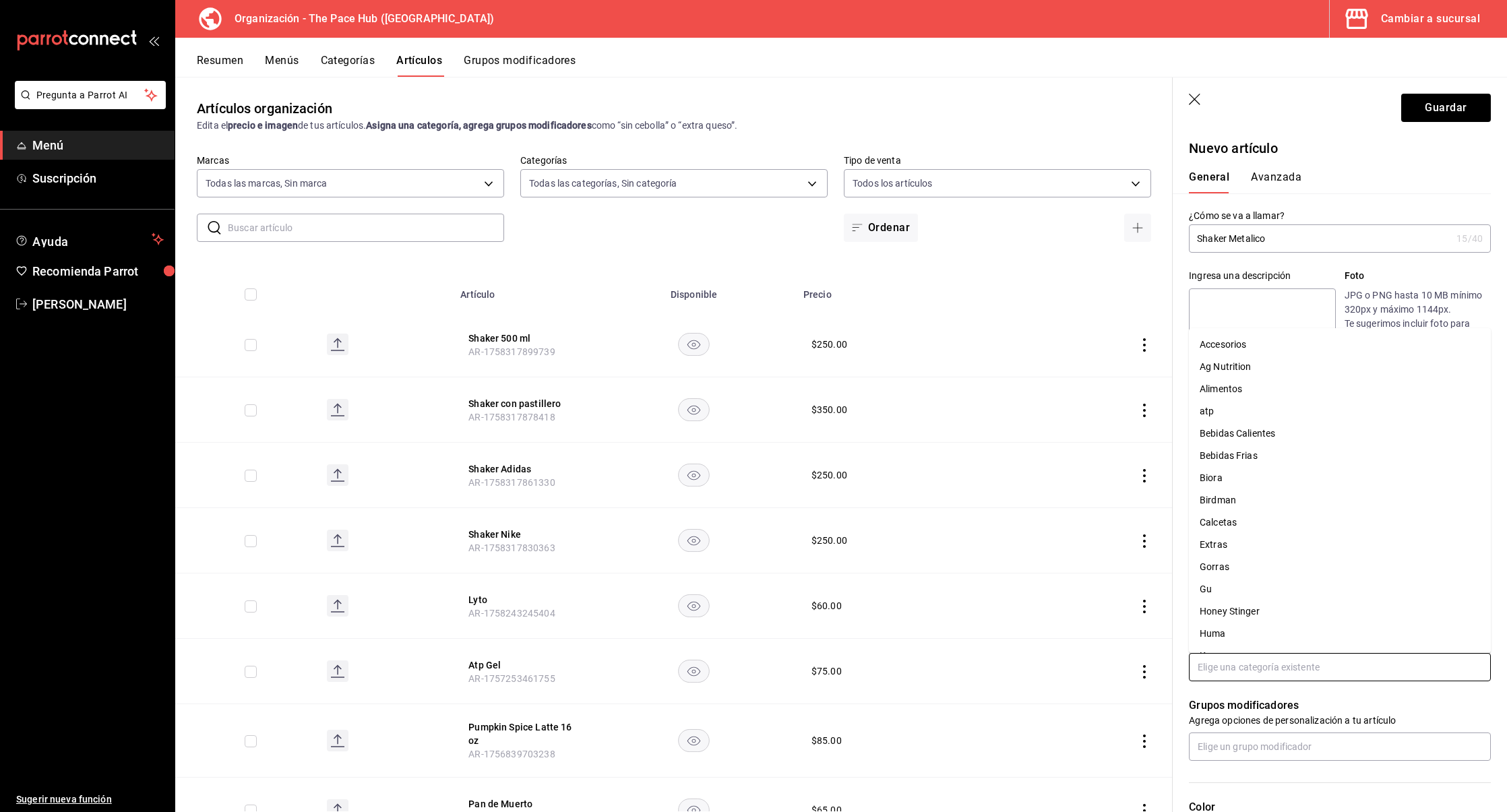
click at [1230, 344] on li "Accesorios" at bounding box center [1339, 344] width 302 height 22
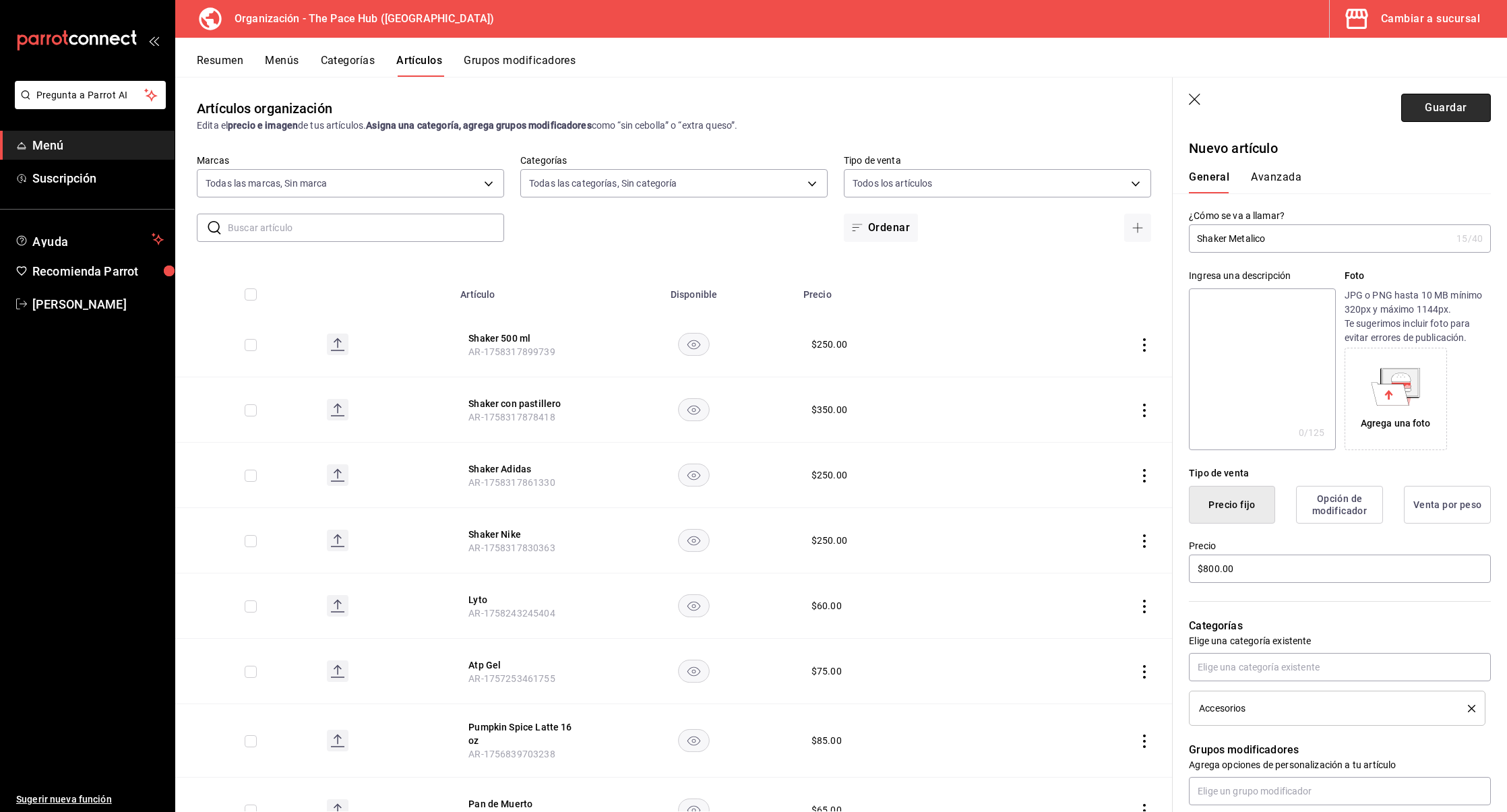
click at [1440, 109] on button "Guardar" at bounding box center [1445, 108] width 90 height 28
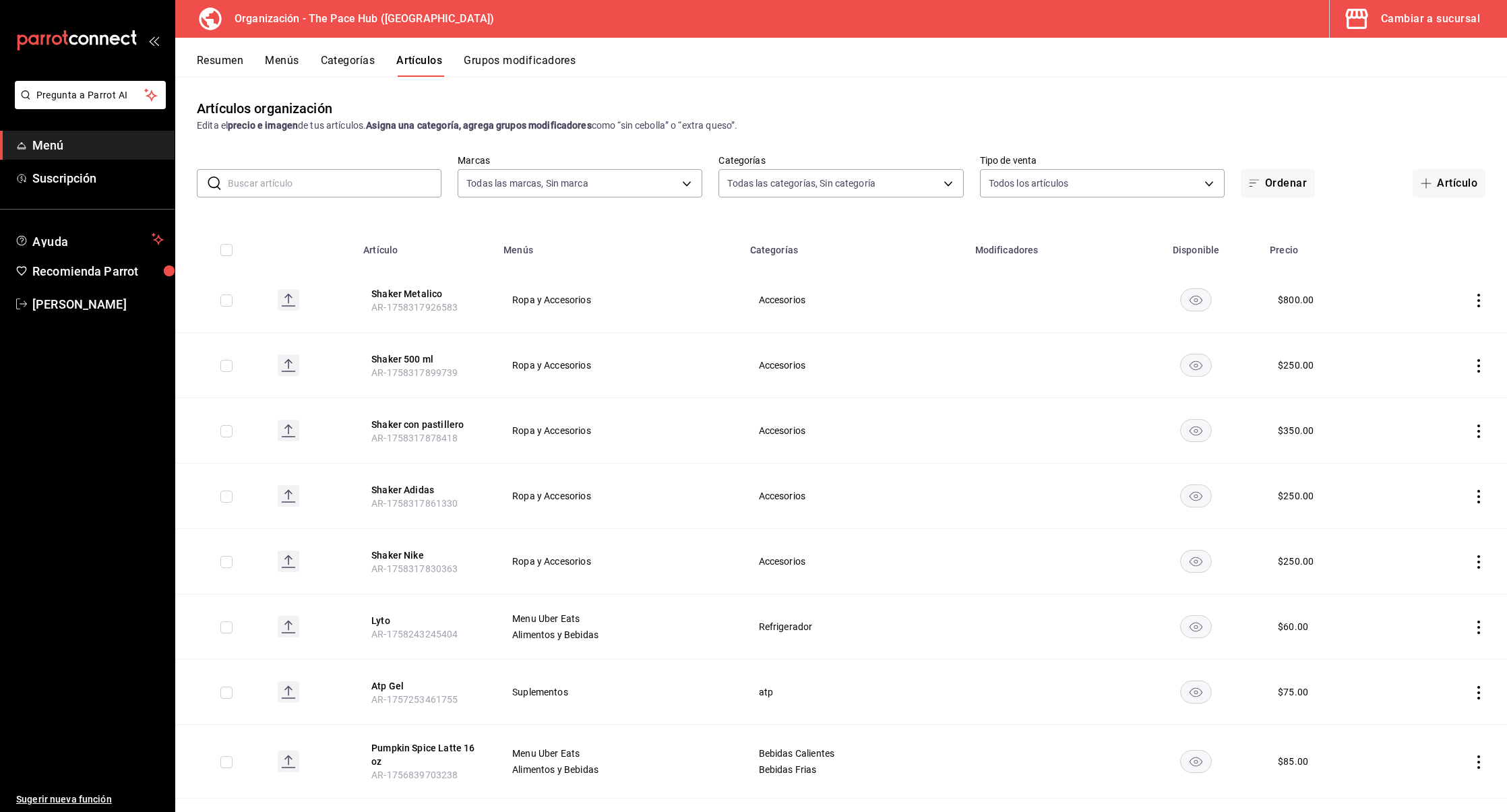
click at [291, 58] on button "Menús" at bounding box center [282, 65] width 34 height 23
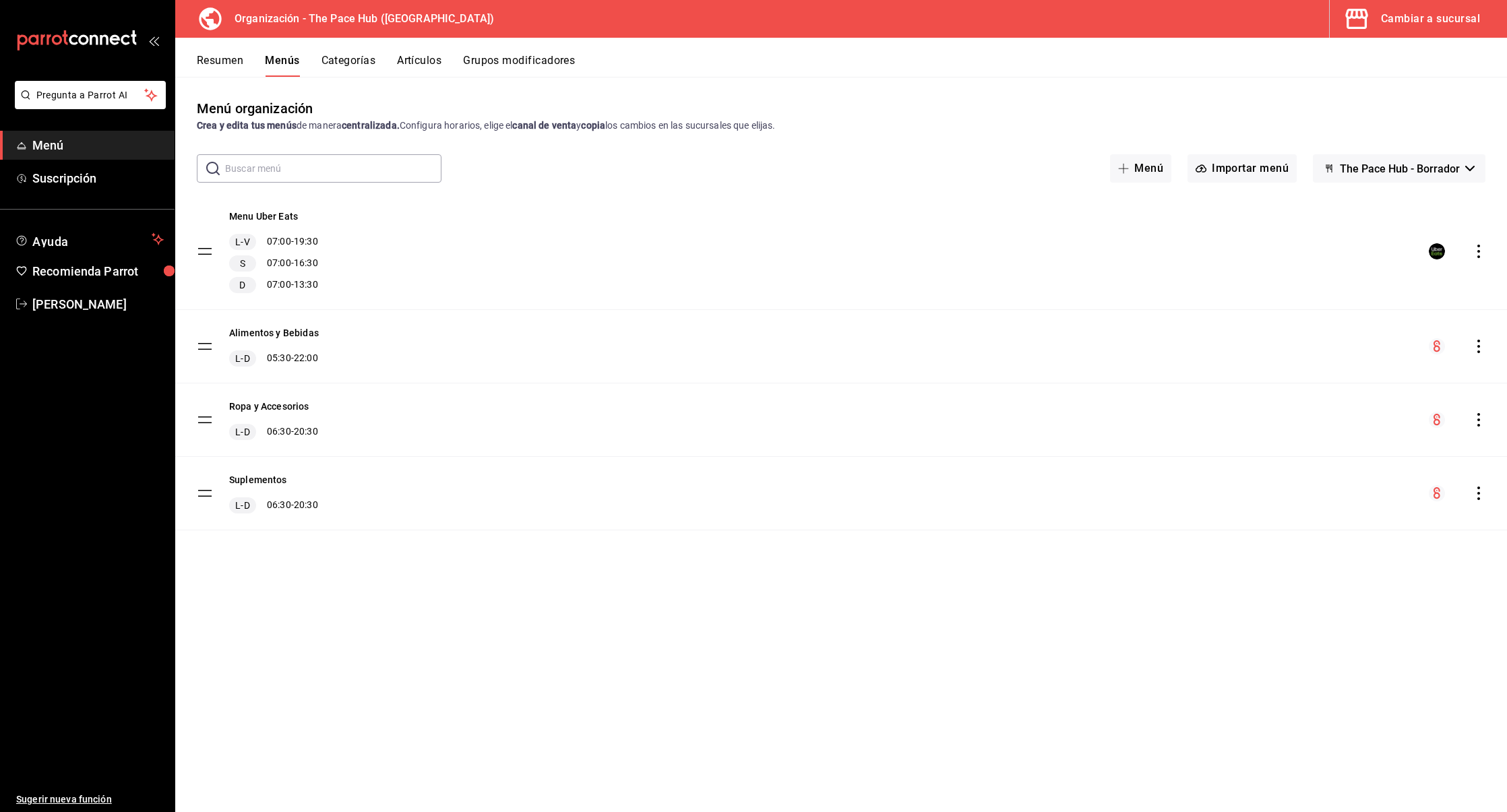
click at [1480, 415] on icon "actions" at bounding box center [1479, 419] width 13 height 13
click at [1306, 509] on span "Copiar en otra sucursal" at bounding box center [1373, 505] width 165 height 14
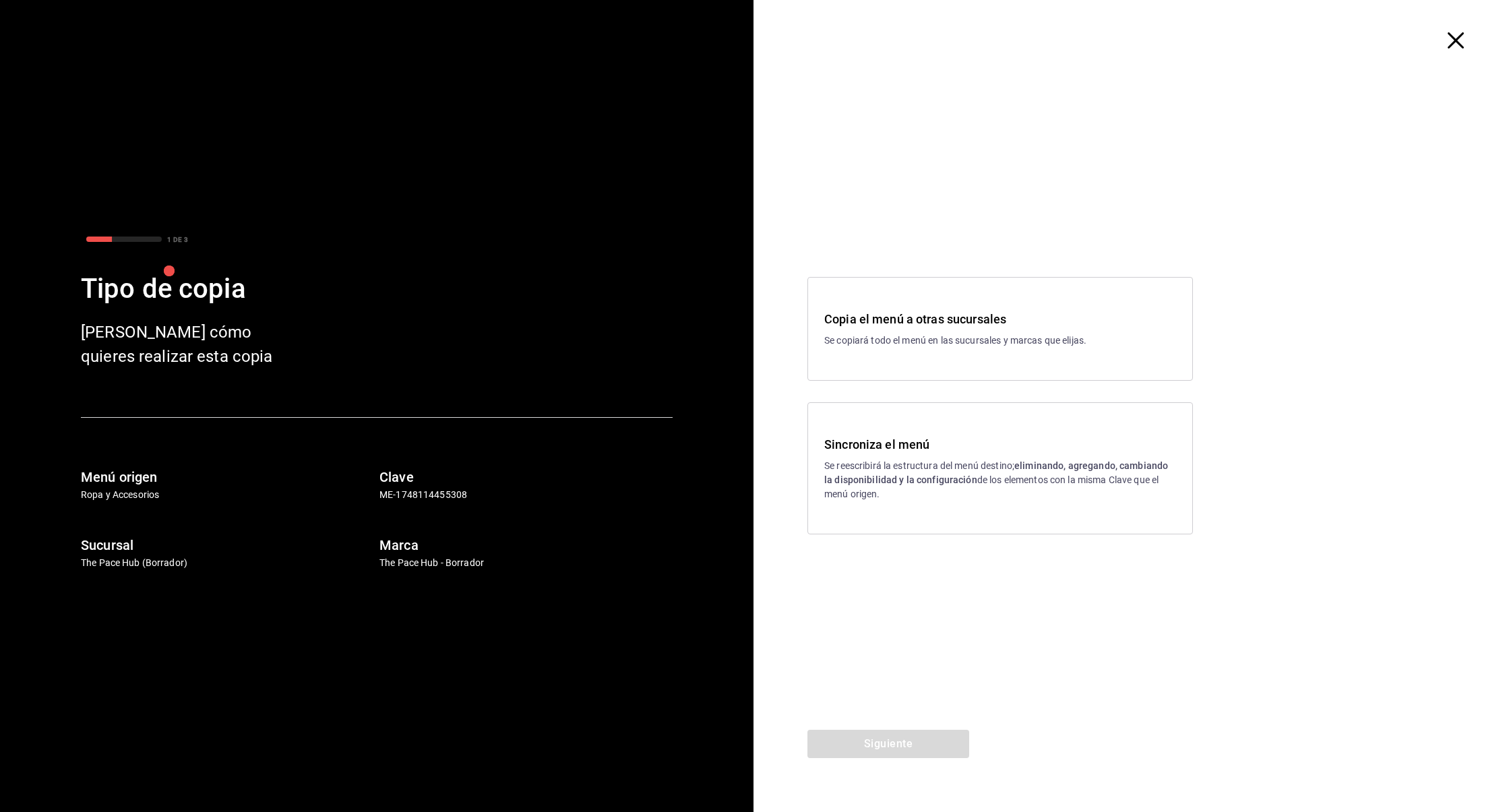
click at [938, 464] on p "Se reescribirá la estructura del menú destino; eliminando, agregando, cambiando…" at bounding box center [1001, 480] width 352 height 43
click at [858, 737] on button "Siguiente" at bounding box center [888, 744] width 162 height 28
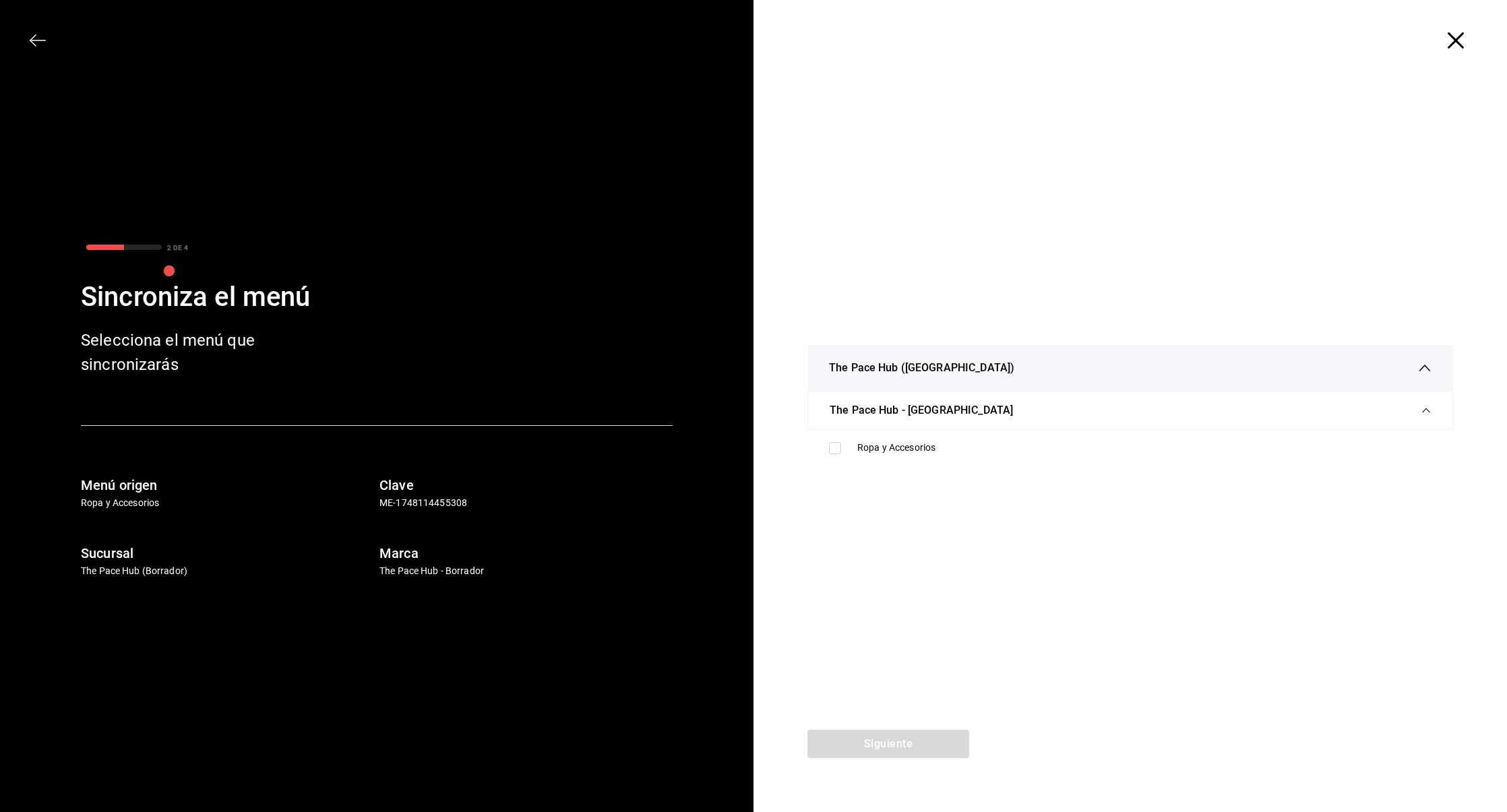
click at [848, 429] on div "The Pace Hub - [GEOGRAPHIC_DATA]" at bounding box center [1129, 411] width 601 height 38
click at [866, 439] on div "The Pace Hub - [GEOGRAPHIC_DATA]" at bounding box center [1129, 429] width 601 height 38
click at [868, 458] on div "Ropa y Accesorios" at bounding box center [1129, 448] width 624 height 25
checkbox input "true"
click at [891, 764] on div "Siguiente" at bounding box center [888, 770] width 270 height 82
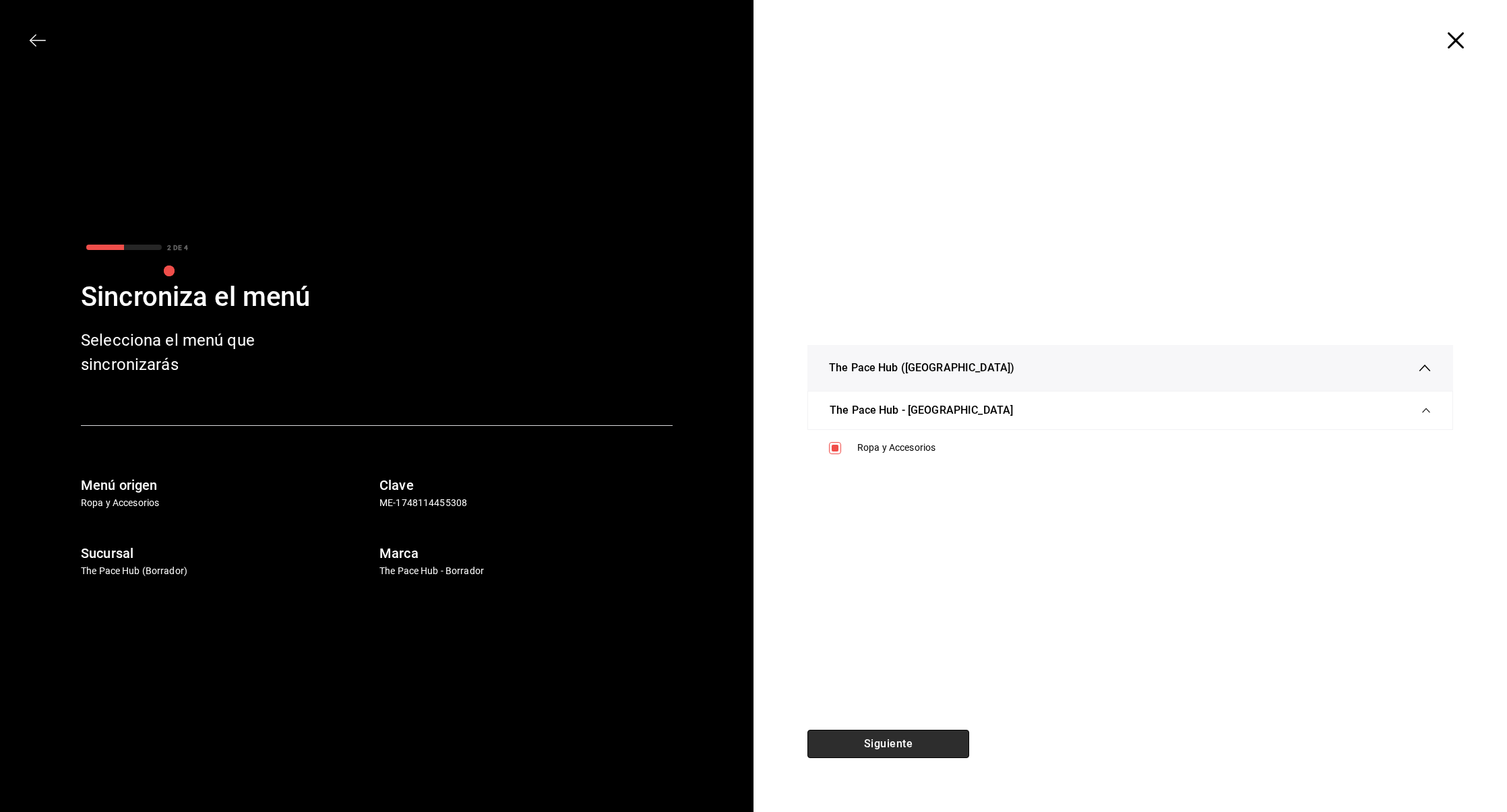
click at [871, 733] on button "Siguiente" at bounding box center [888, 744] width 162 height 28
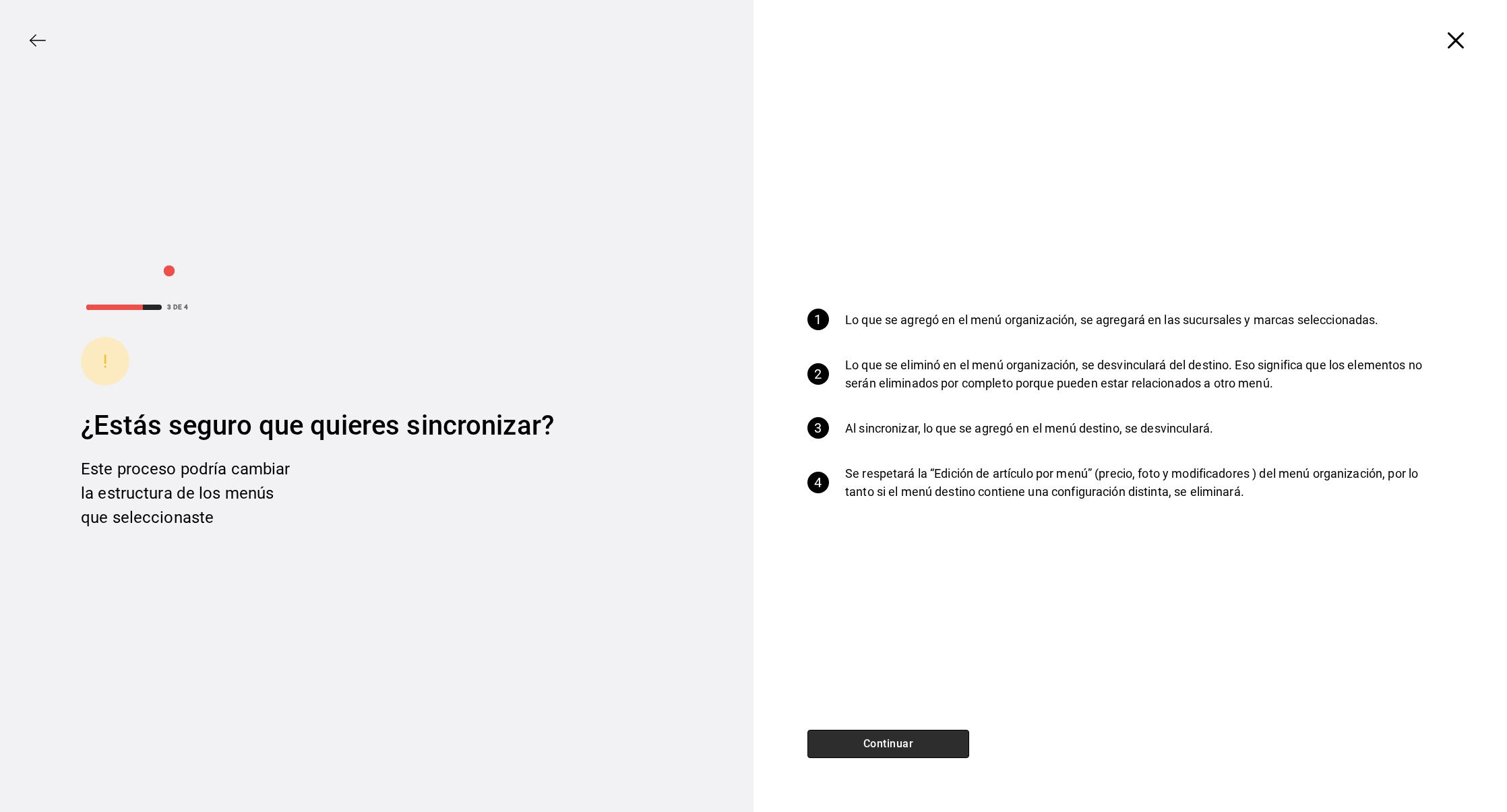
click at [864, 739] on button "Continuar" at bounding box center [888, 744] width 162 height 28
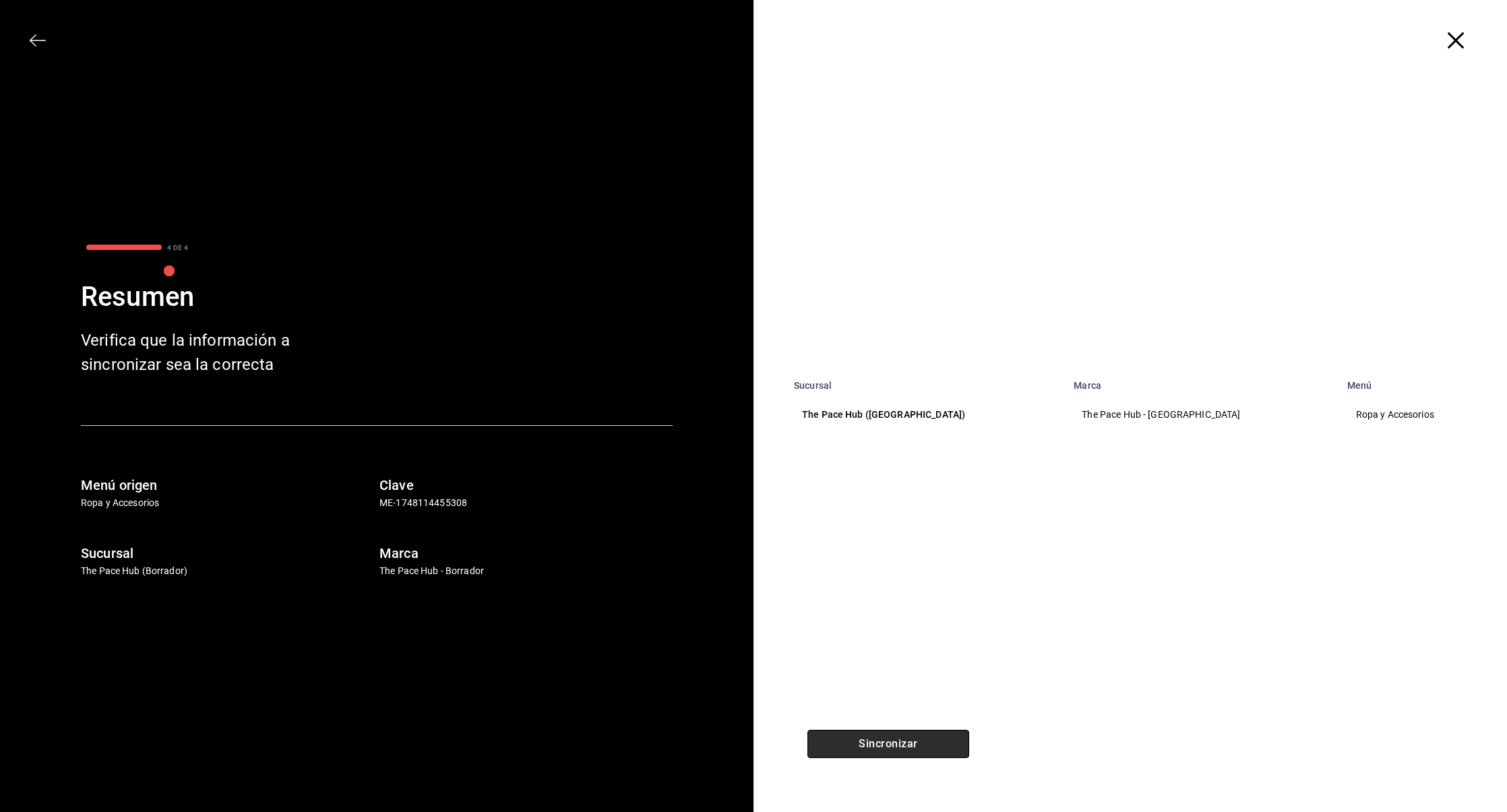
click at [864, 739] on button "Sincronizar" at bounding box center [888, 744] width 162 height 28
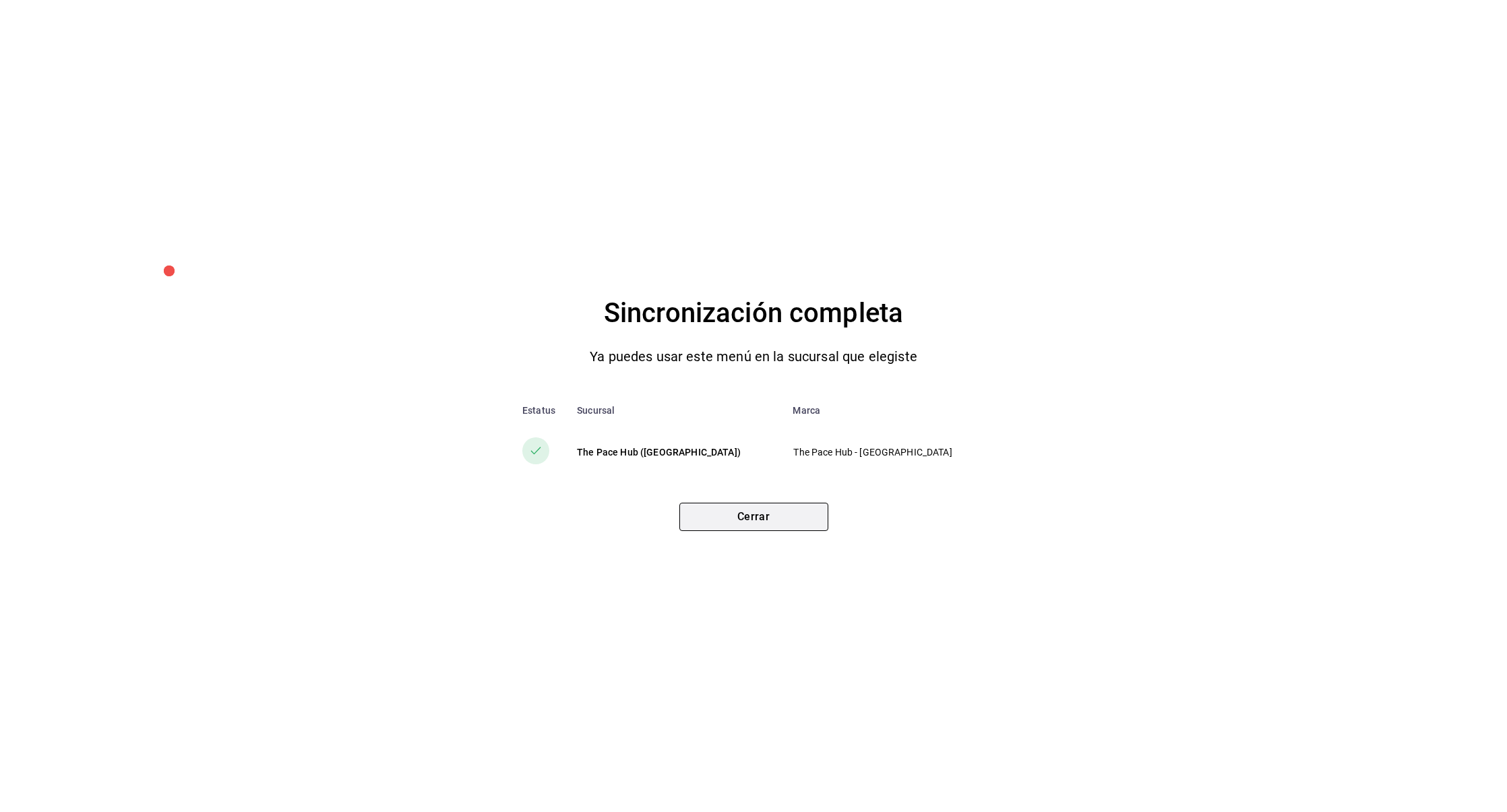
click at [721, 522] on button "Cerrar" at bounding box center [754, 517] width 149 height 28
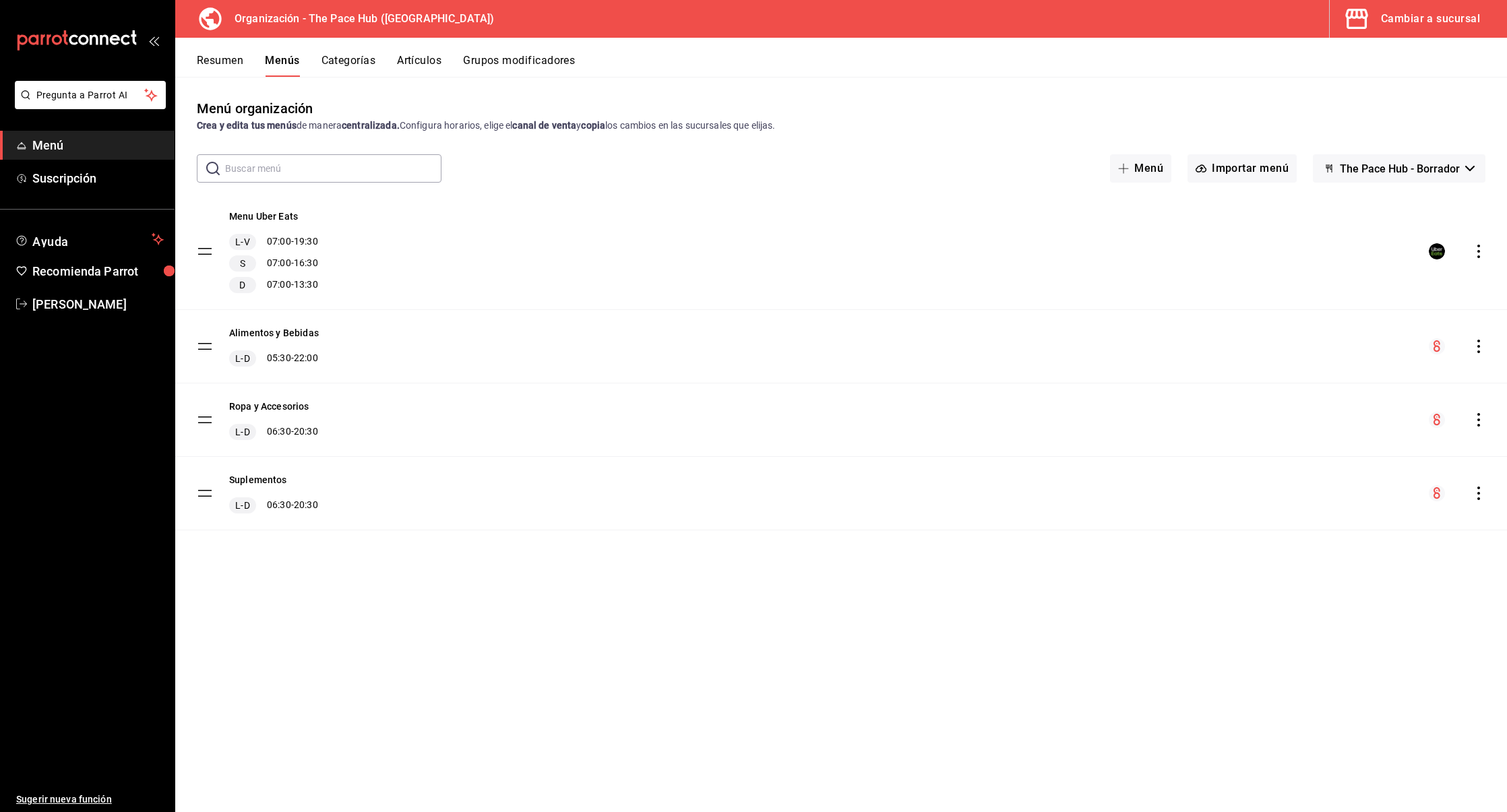
click at [387, 63] on div "Resumen Menús Categorías Artículos Grupos modificadores" at bounding box center [852, 65] width 1310 height 23
click at [417, 62] on button "Artículos" at bounding box center [418, 65] width 44 height 23
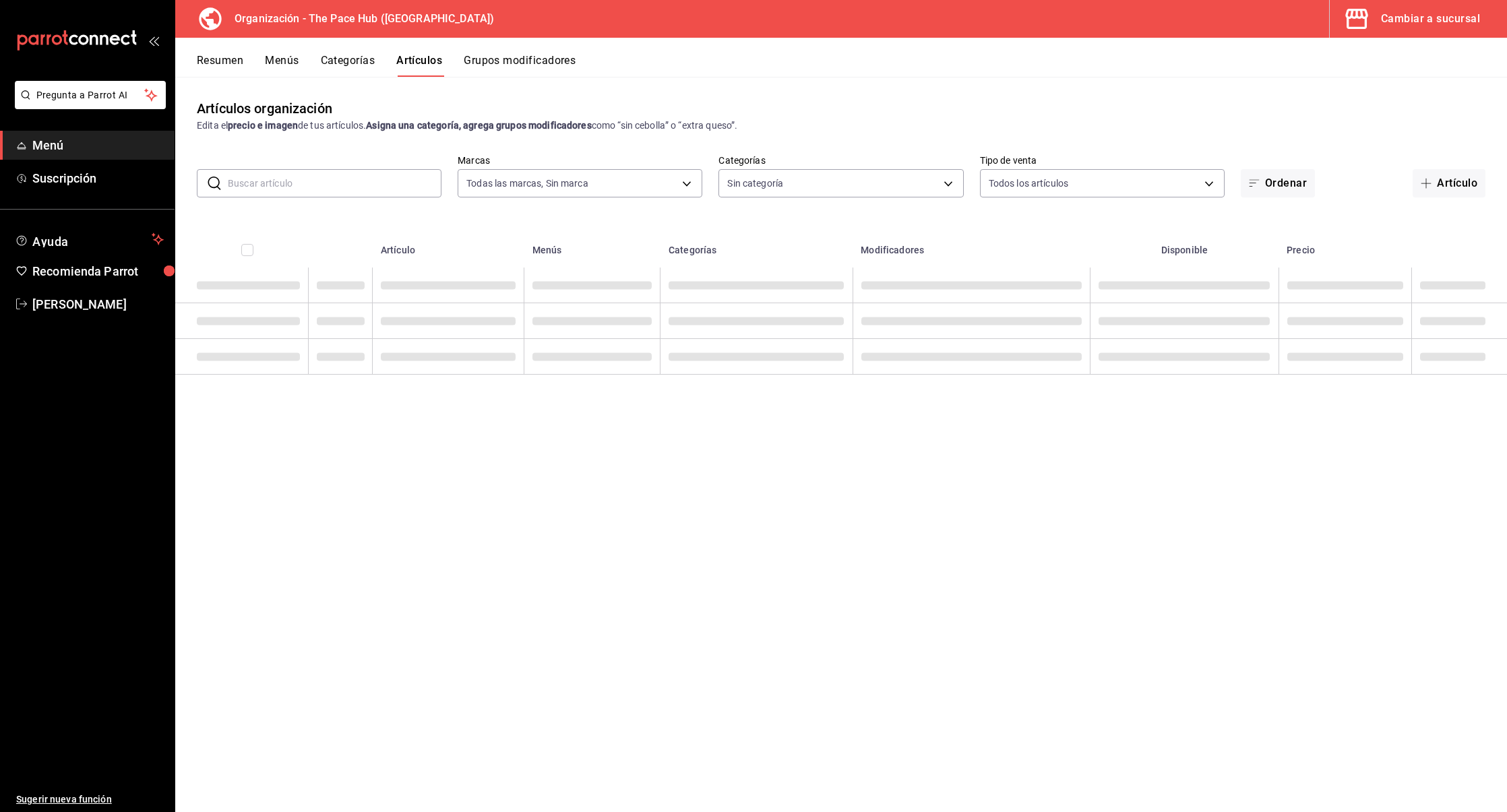
type input "d1cf4cd1-797f-42fd-b04c-2538fdef5236"
type input "dbdddf54-e6c3-4887-9852-0d0a61a5c27b,8201e953-e03b-43a2-ab0d-c327d27dd5a5,f1dde…"
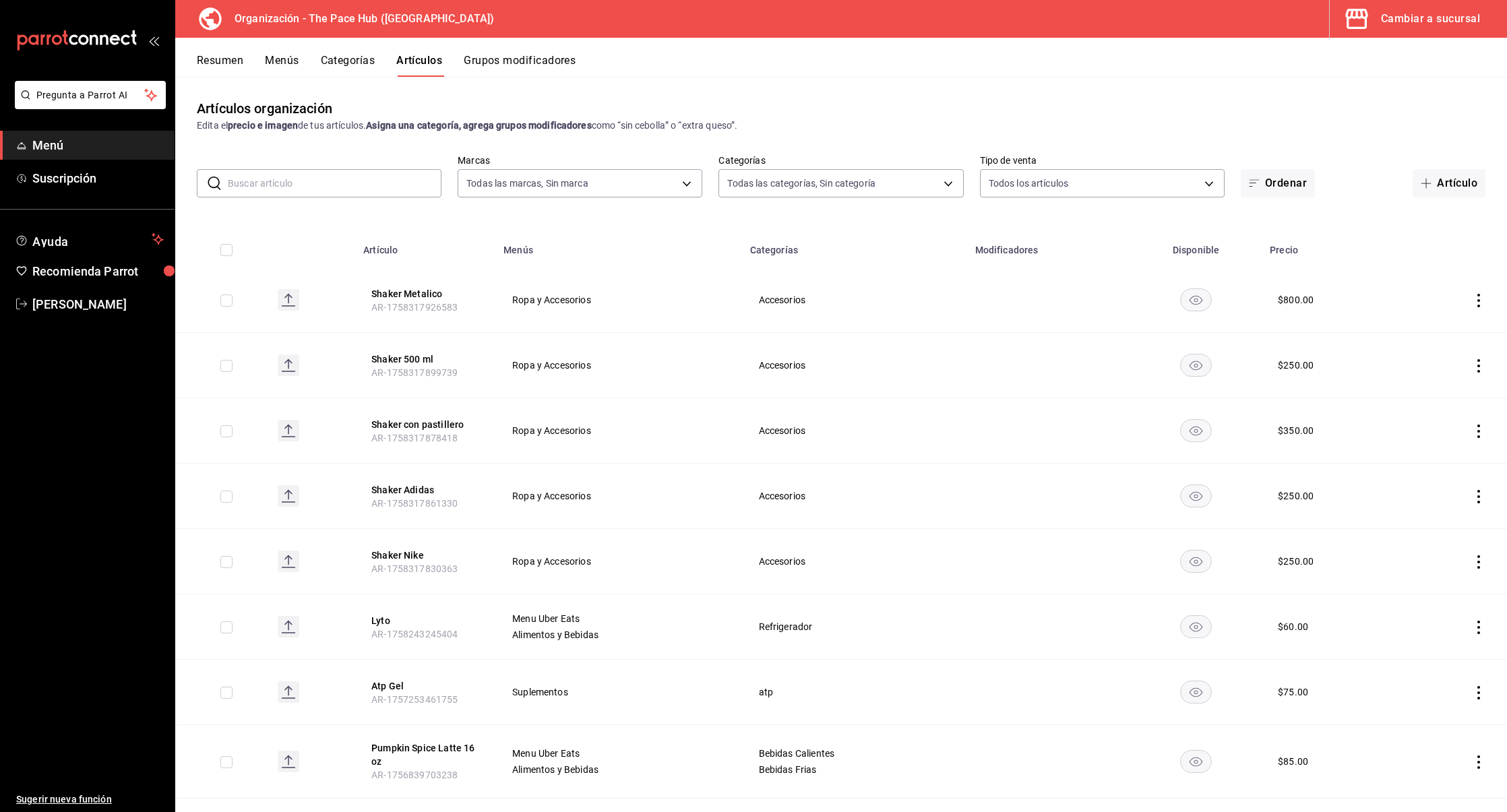
click at [1356, 18] on icon "button" at bounding box center [1356, 19] width 27 height 26
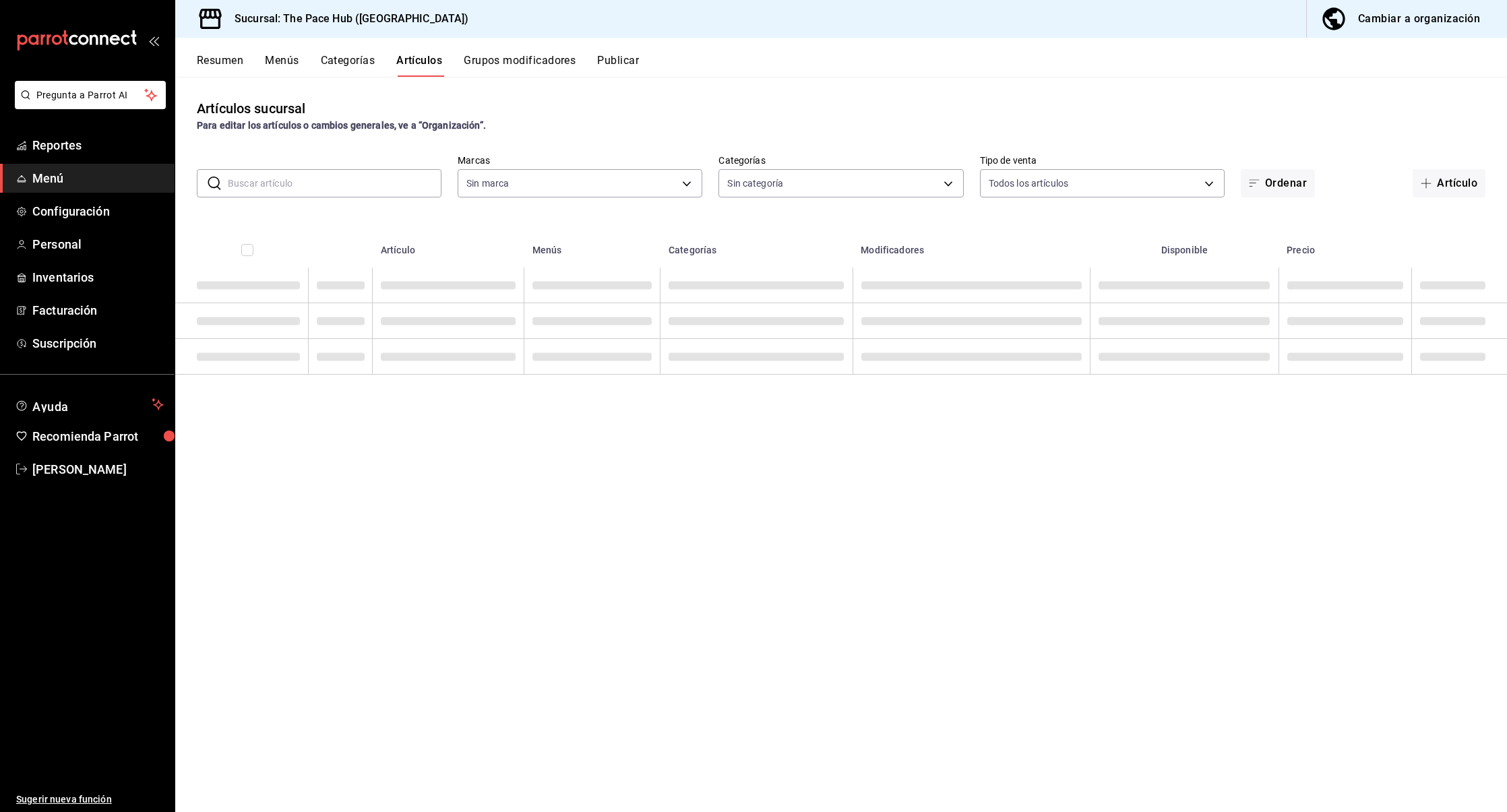
type input "d01577cc-381e-457d-a45d-3823f65718bd,fd101bc9-6298-4094-9550-8ee6dd588471,18fc5…"
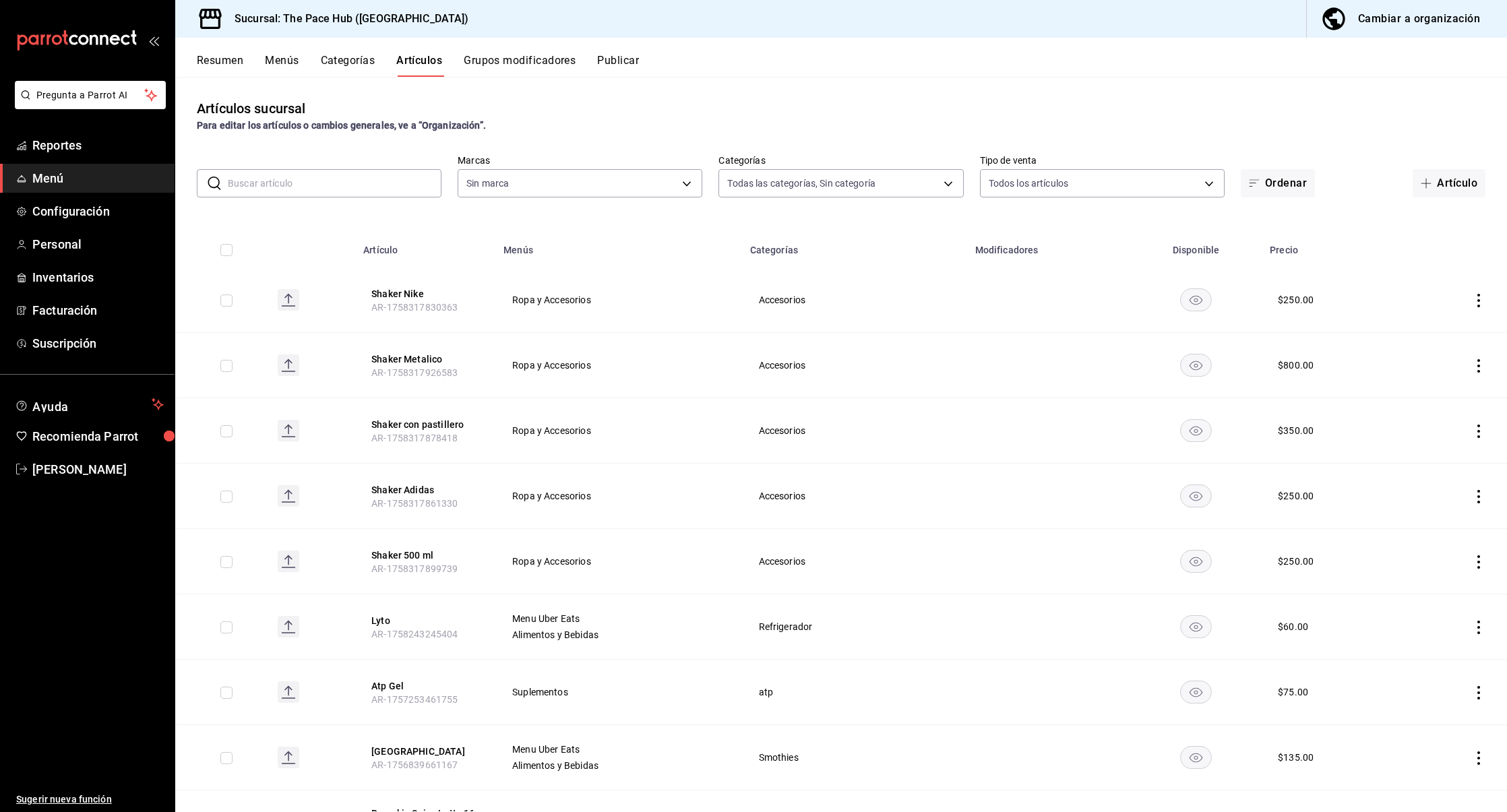
type input "6e7b30a6-09fd-47a0-883a-b7f701214784"
click at [110, 272] on span "Inventarios" at bounding box center [98, 276] width 132 height 18
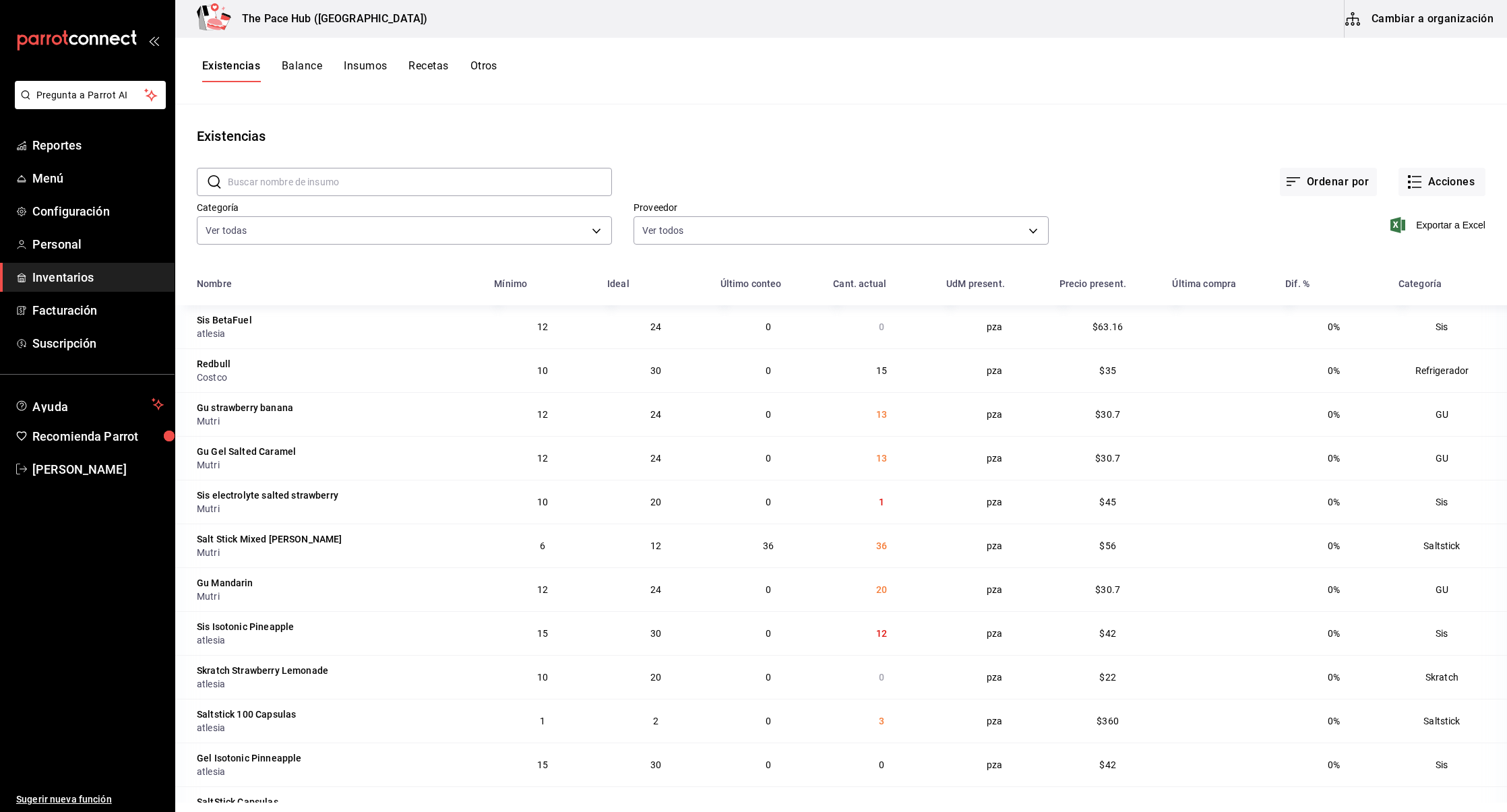
click at [1427, 26] on button "Cambiar a organización" at bounding box center [1420, 19] width 151 height 38
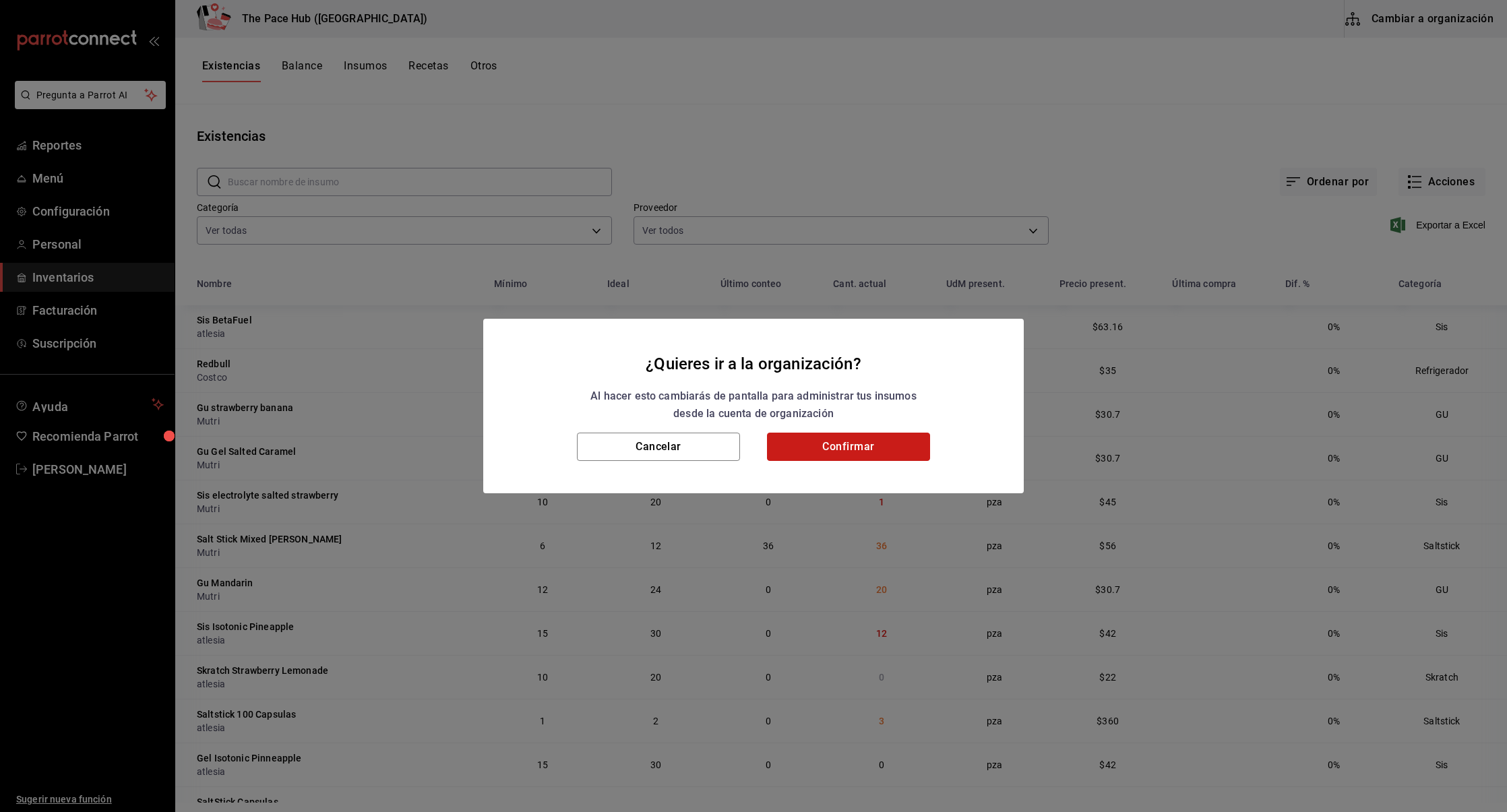
click at [909, 441] on button "Confirmar" at bounding box center [848, 447] width 163 height 28
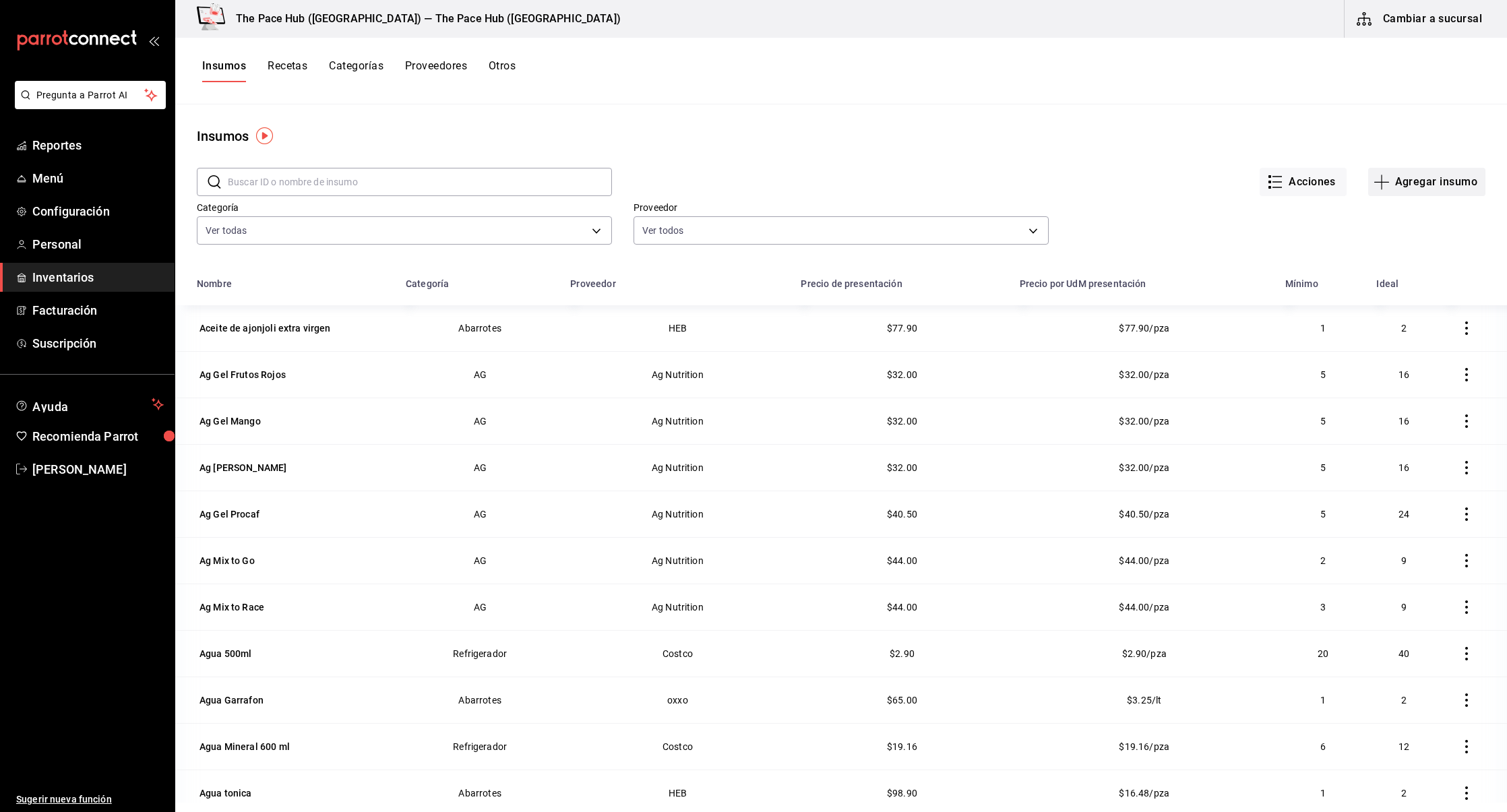
click at [1415, 189] on button "Agregar insumo" at bounding box center [1427, 182] width 117 height 28
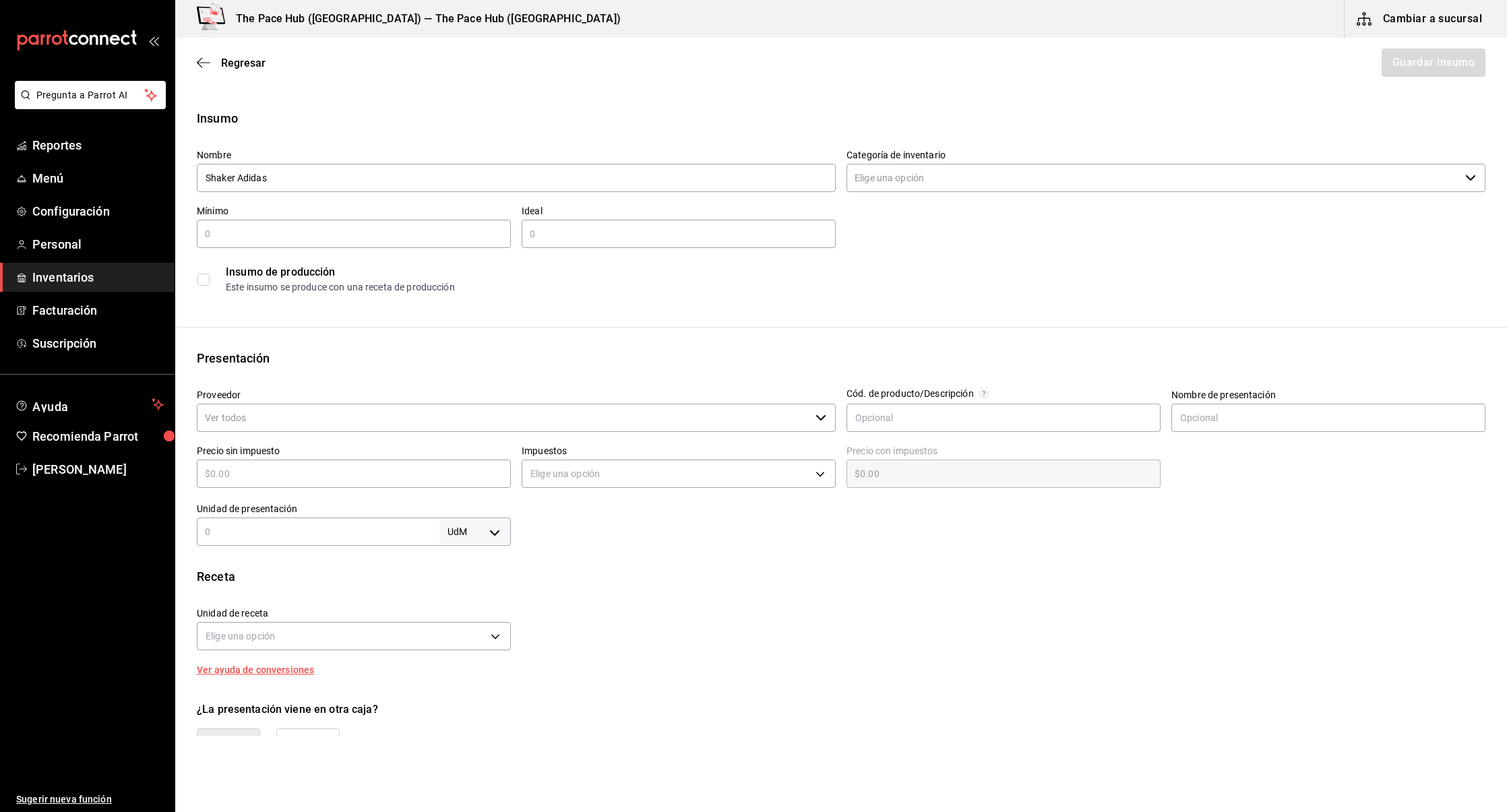
type input "Shaker Adidas"
click at [893, 168] on input "Categoría de inventario" at bounding box center [1153, 178] width 613 height 28
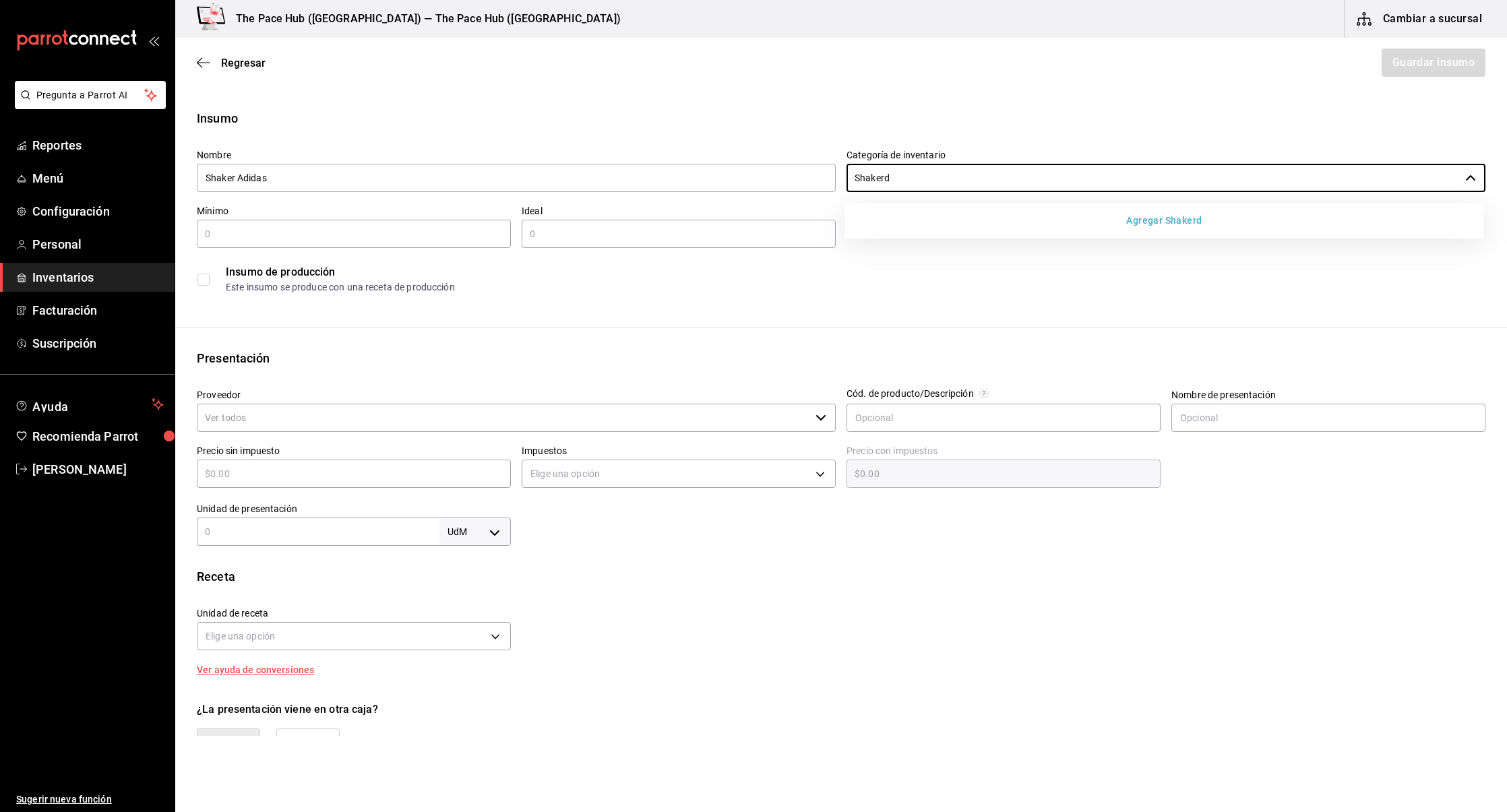
type input "Shakerd"
click at [1041, 216] on button "Agregar Shakerd" at bounding box center [1164, 221] width 629 height 25
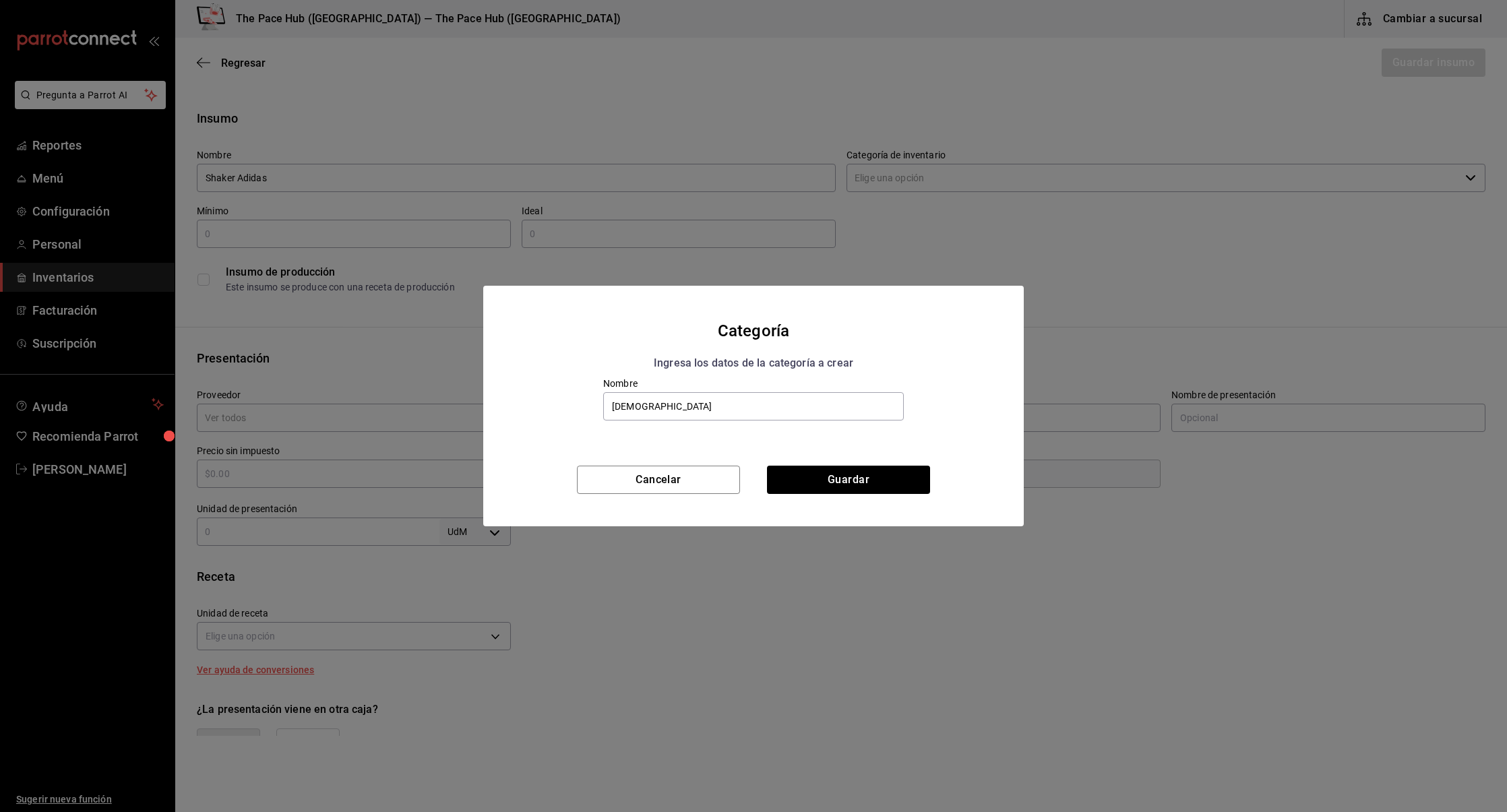
type input "[DEMOGRAPHIC_DATA]"
click at [694, 371] on div "Ingresa los datos de la categoría a crear" at bounding box center [754, 363] width 508 height 18
click at [841, 482] on button "Guardar" at bounding box center [848, 480] width 163 height 28
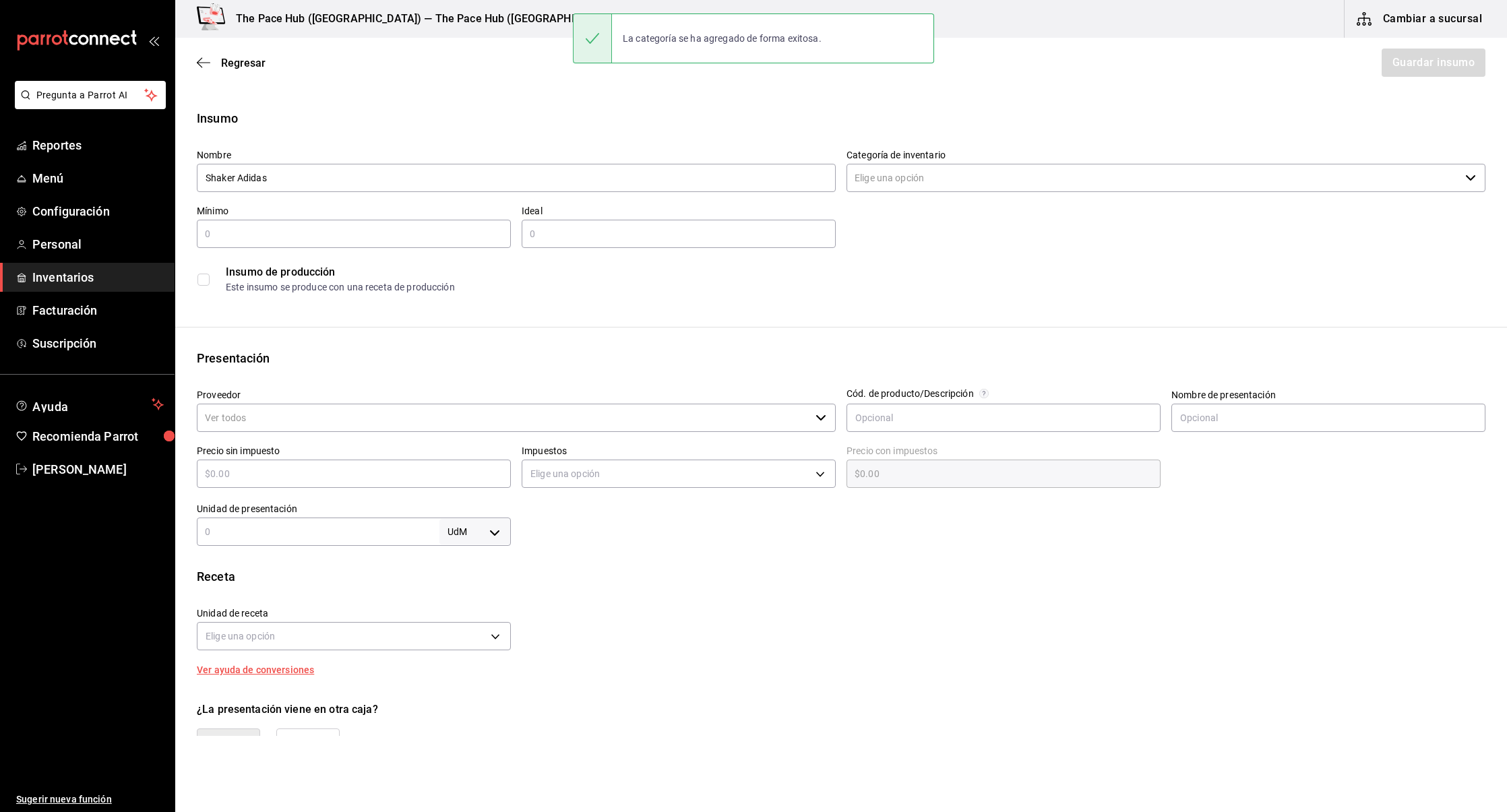
click at [913, 185] on input "Categoría de inventario" at bounding box center [1153, 178] width 613 height 28
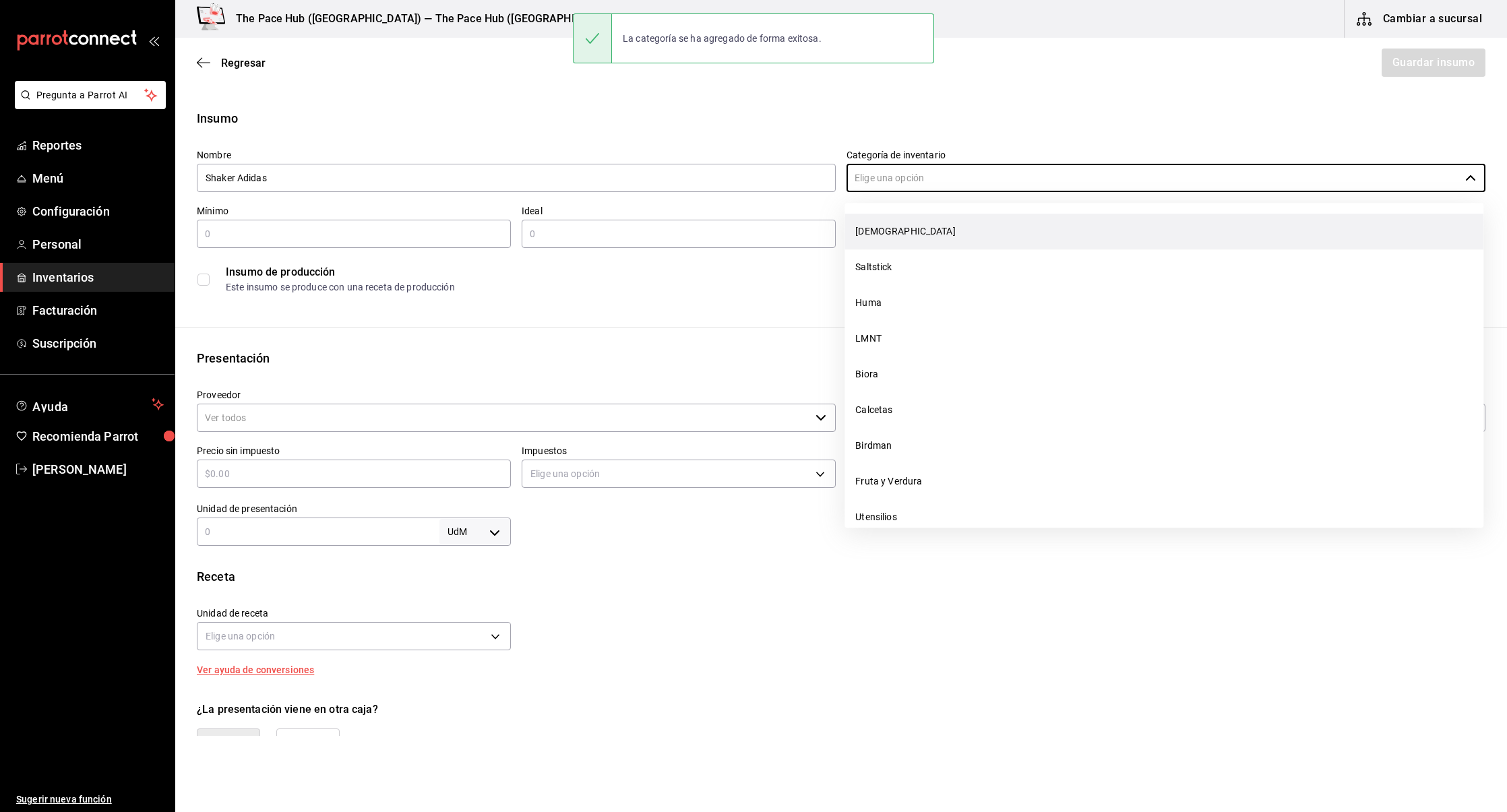
click at [905, 222] on li "[DEMOGRAPHIC_DATA]" at bounding box center [1163, 232] width 639 height 36
type input "[DEMOGRAPHIC_DATA]"
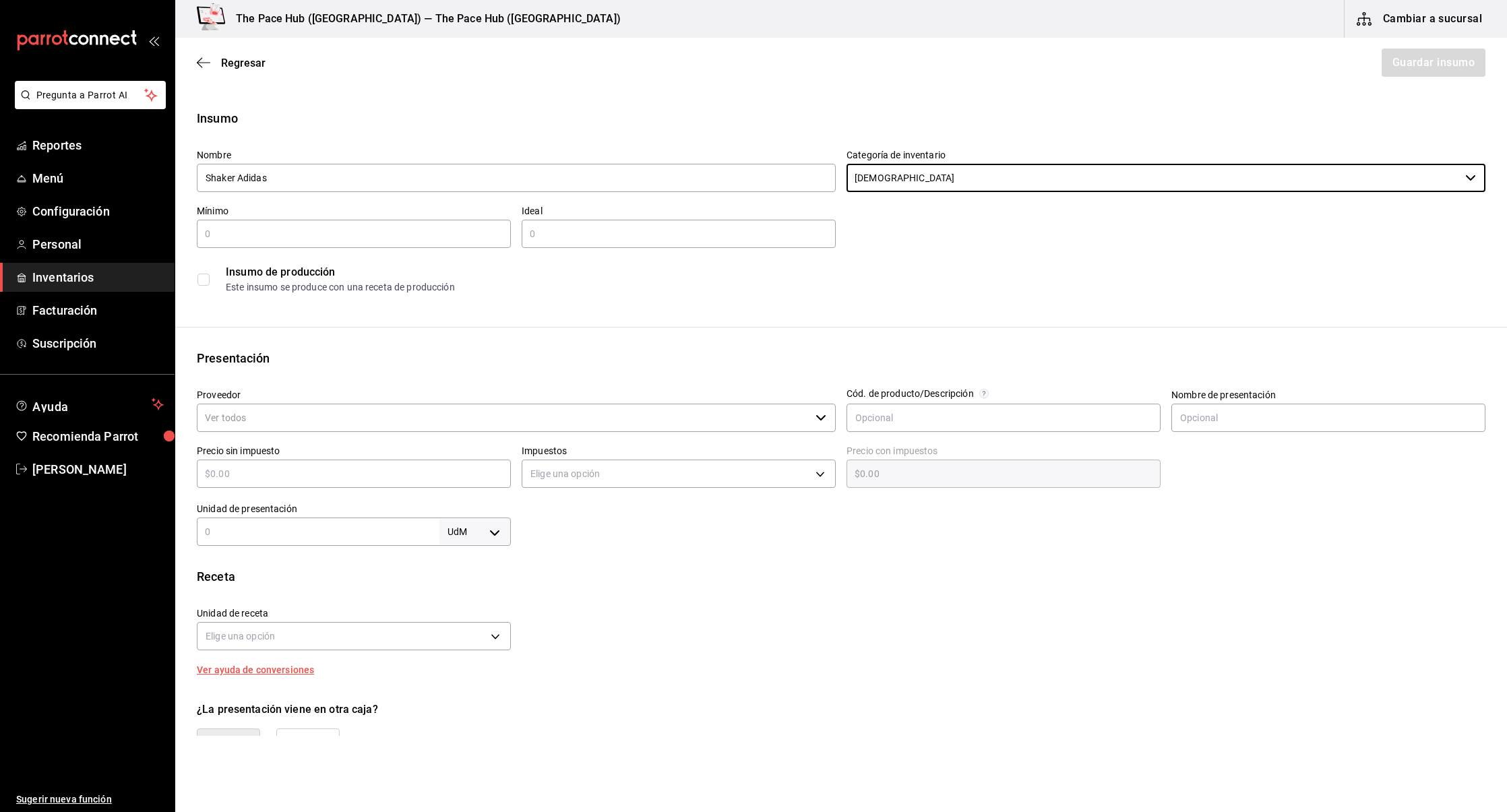
click at [373, 239] on input "text" at bounding box center [354, 234] width 314 height 16
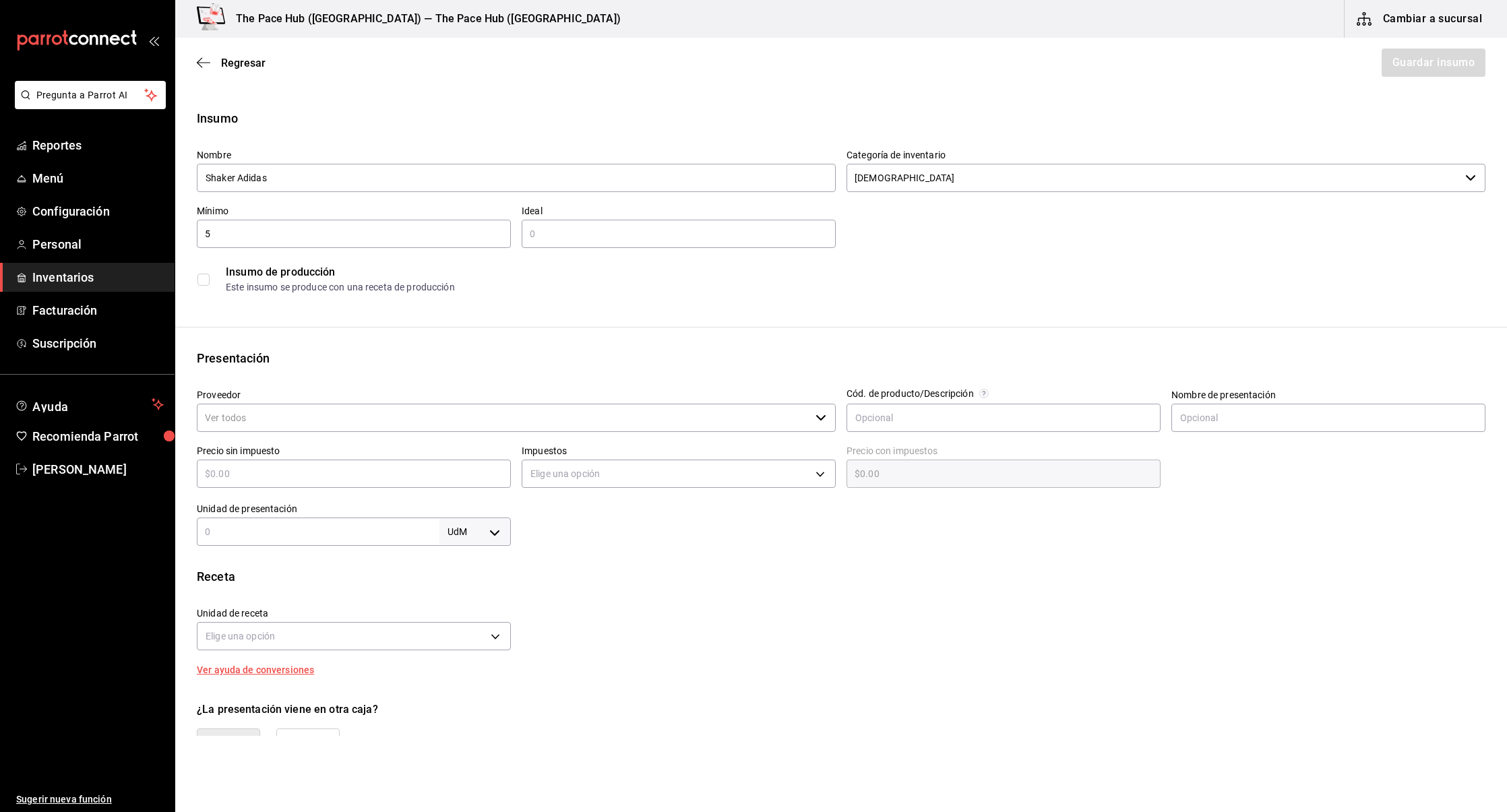
type input "5"
type input "10"
click at [483, 403] on input "Proveedor" at bounding box center [504, 417] width 613 height 28
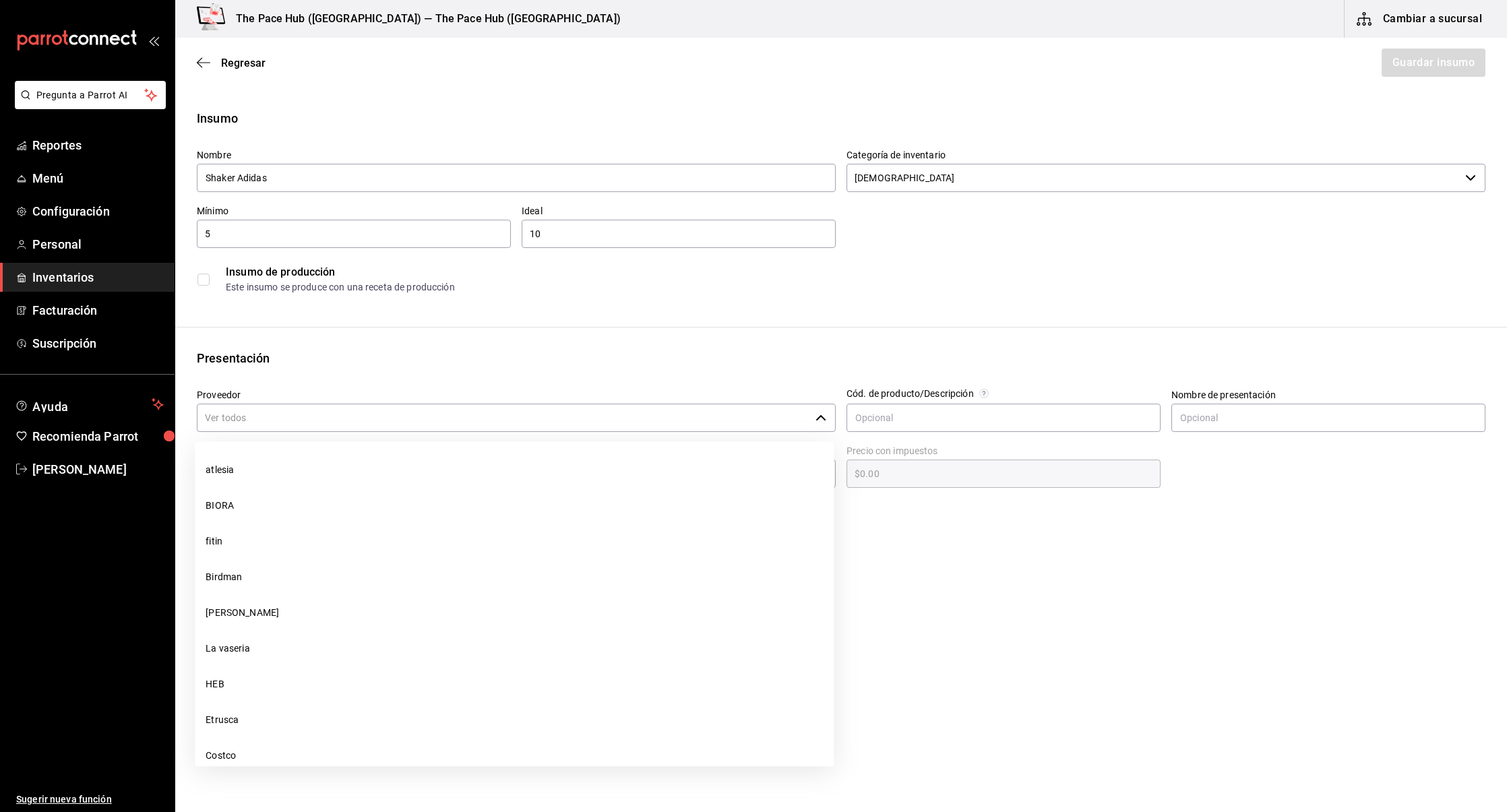
scroll to position [76, 0]
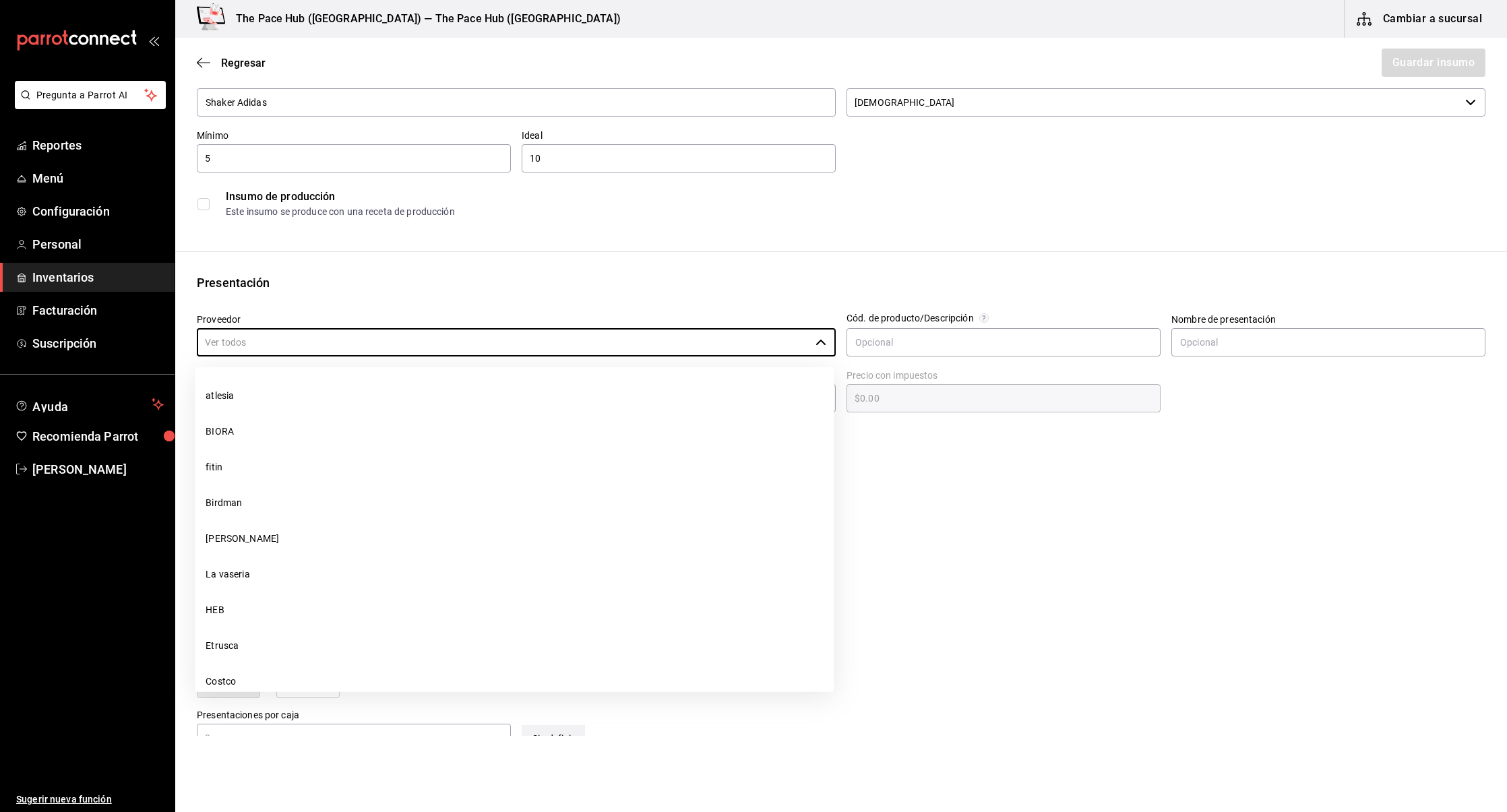
click at [352, 285] on div "Presentación" at bounding box center [841, 282] width 1288 height 18
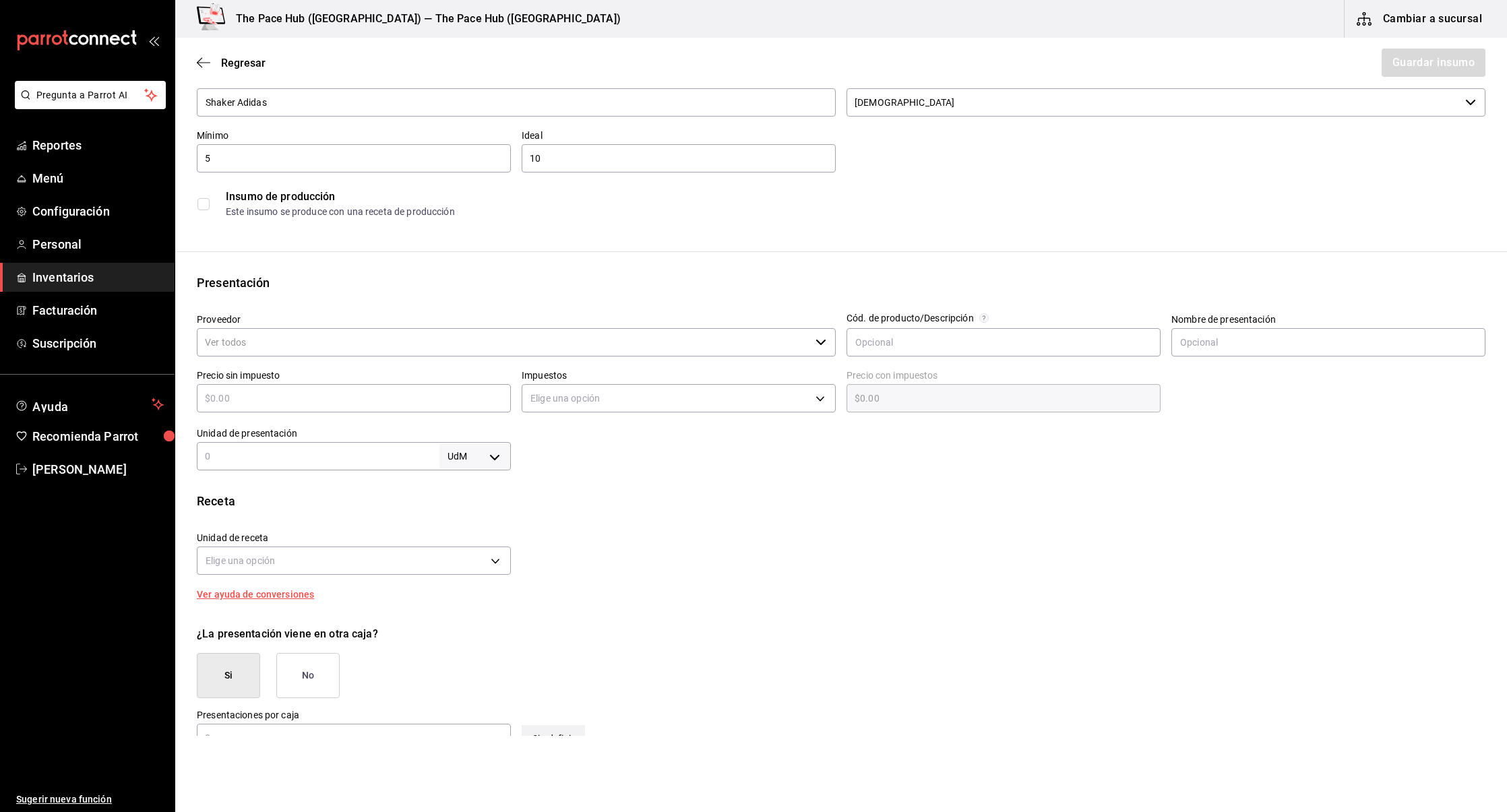
click at [354, 327] on div "Proveedor ​" at bounding box center [516, 336] width 639 height 45
click at [359, 344] on input "Proveedor" at bounding box center [504, 343] width 613 height 28
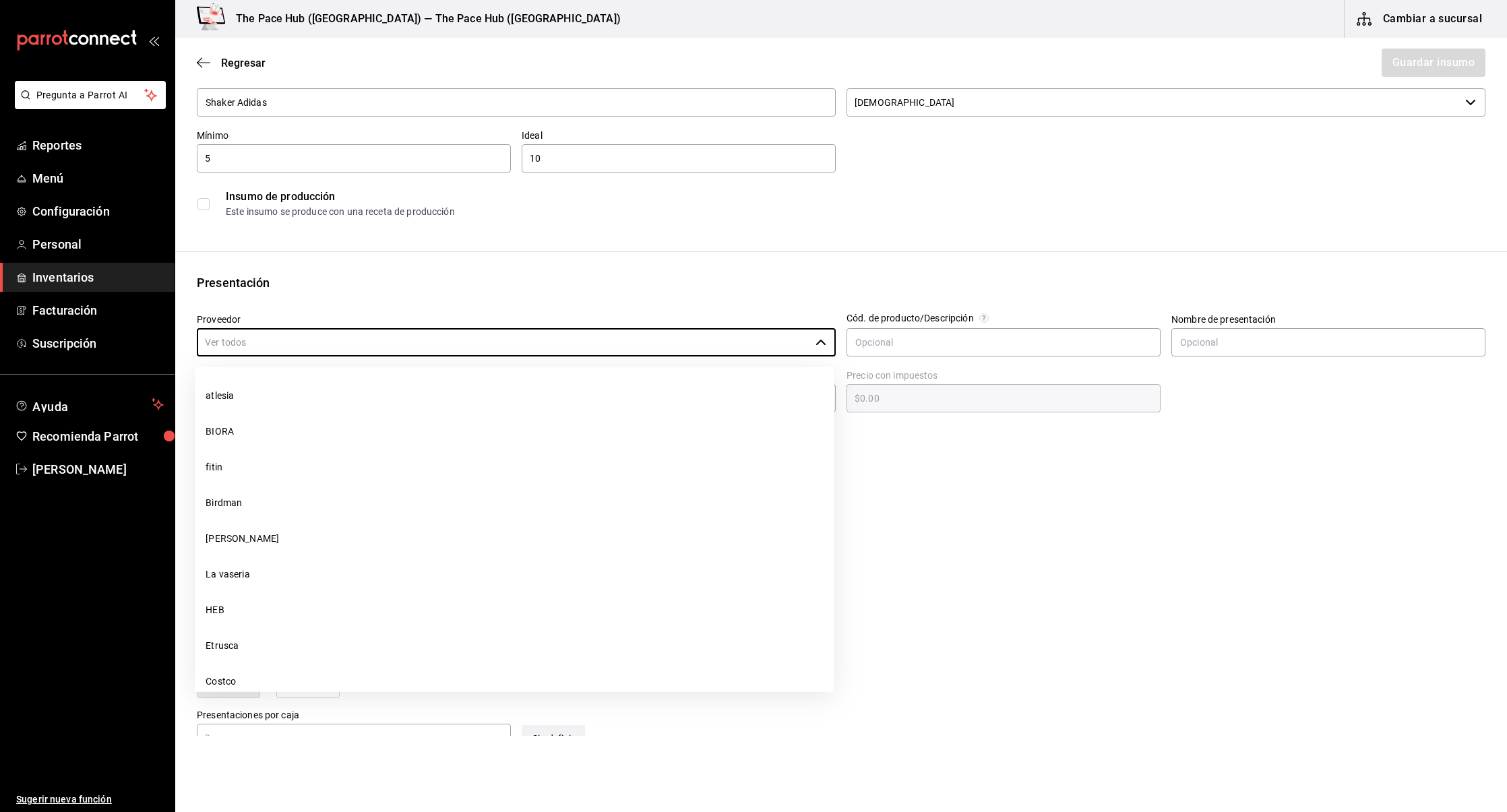
click at [946, 115] on input "[DEMOGRAPHIC_DATA]" at bounding box center [1153, 102] width 613 height 28
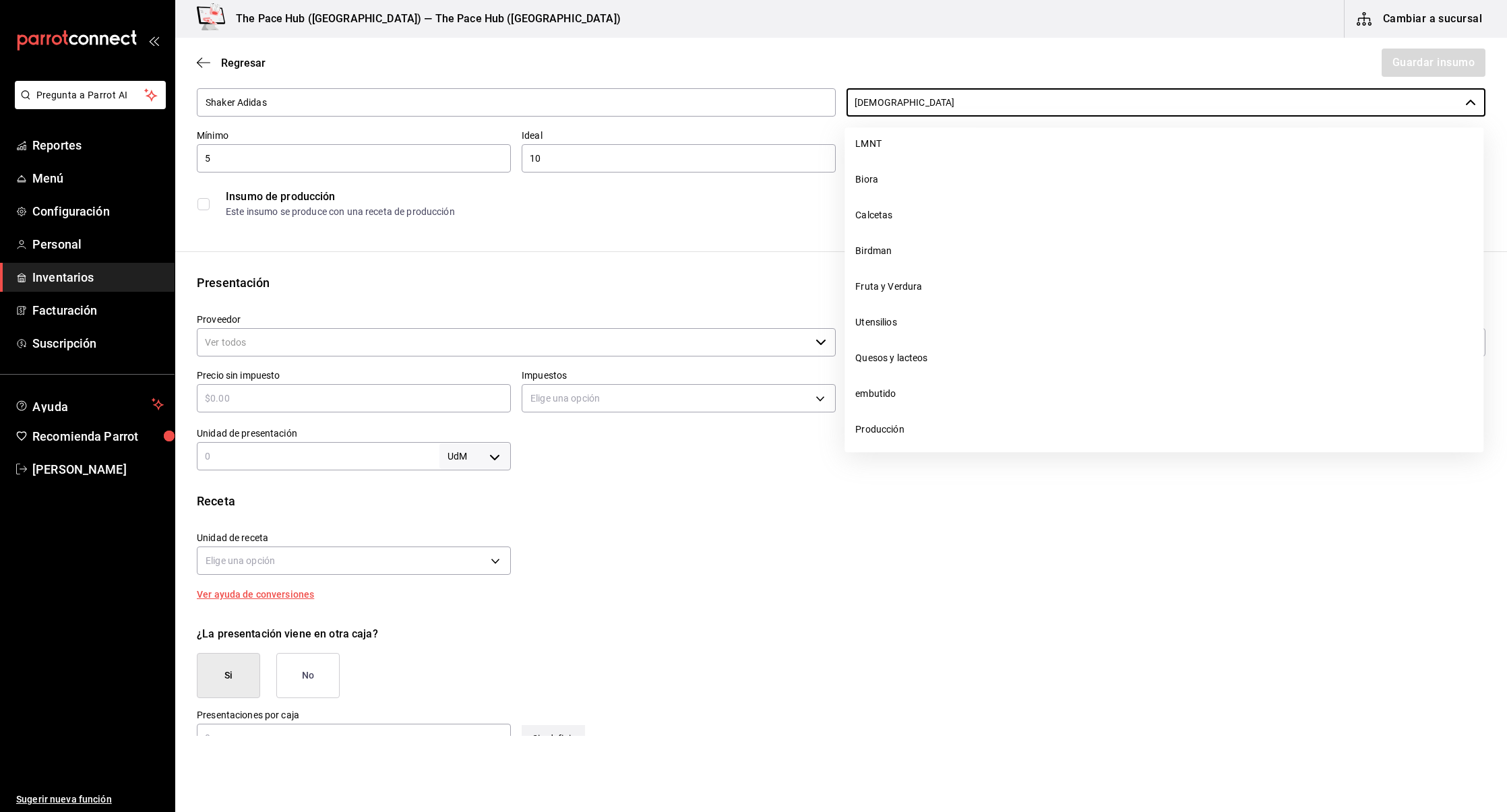
scroll to position [114, 0]
click at [743, 222] on div "Insumo de producción Este insumo se produce con una receta de producción" at bounding box center [841, 203] width 1288 height 41
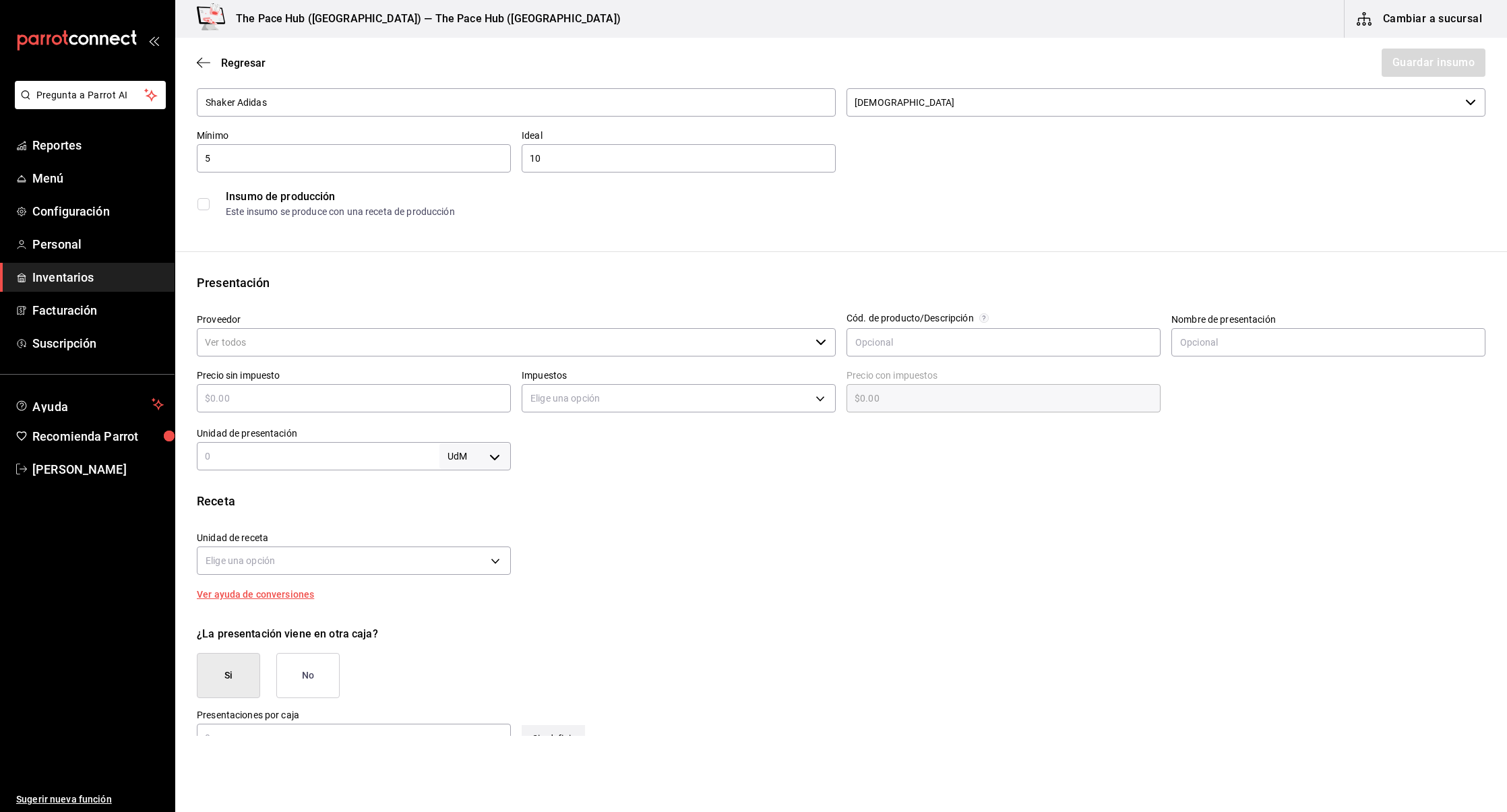
click at [324, 343] on input "Proveedor" at bounding box center [504, 343] width 613 height 28
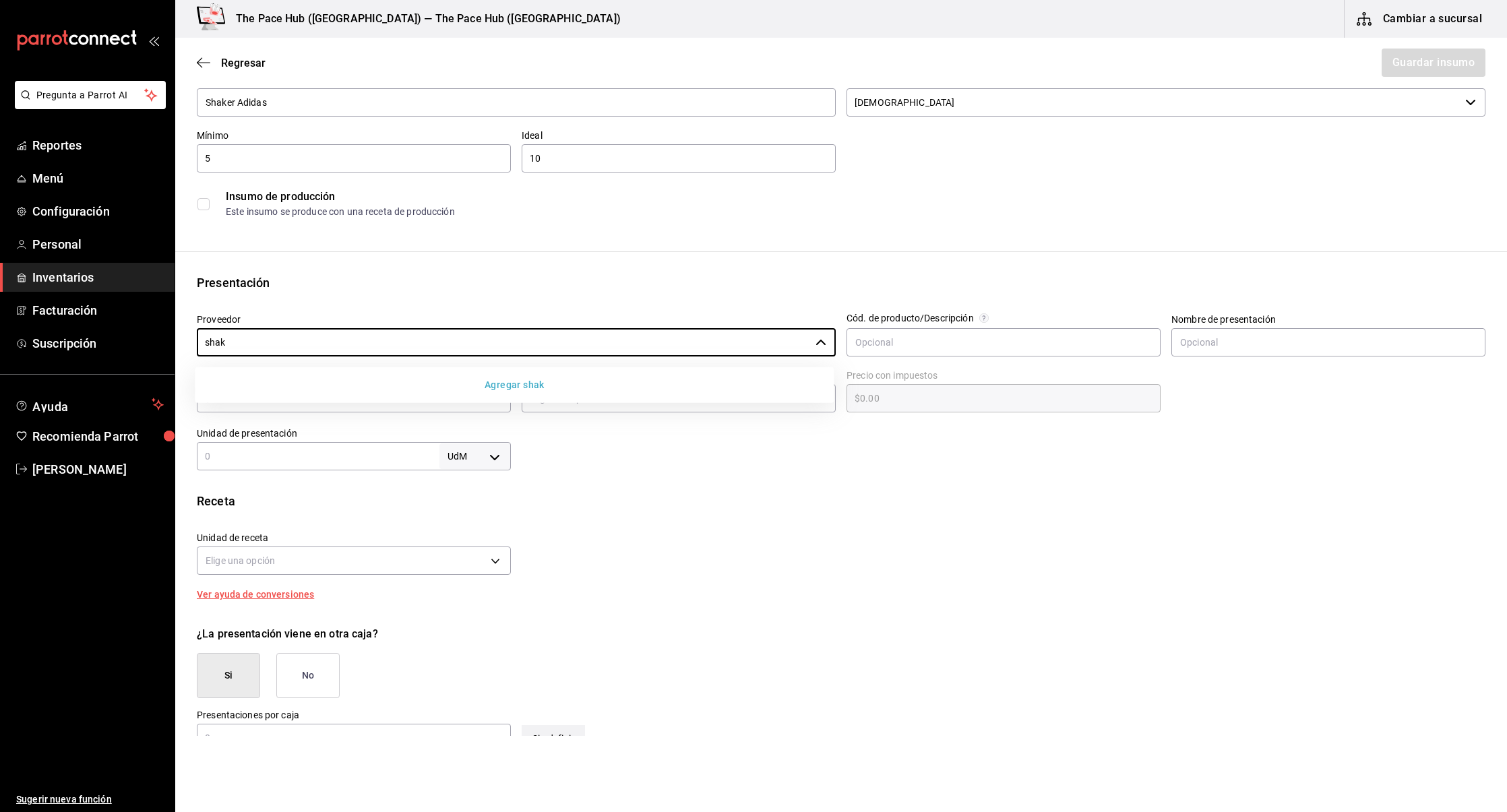
type input "shak"
click at [483, 386] on button "Agregar shak" at bounding box center [514, 385] width 629 height 25
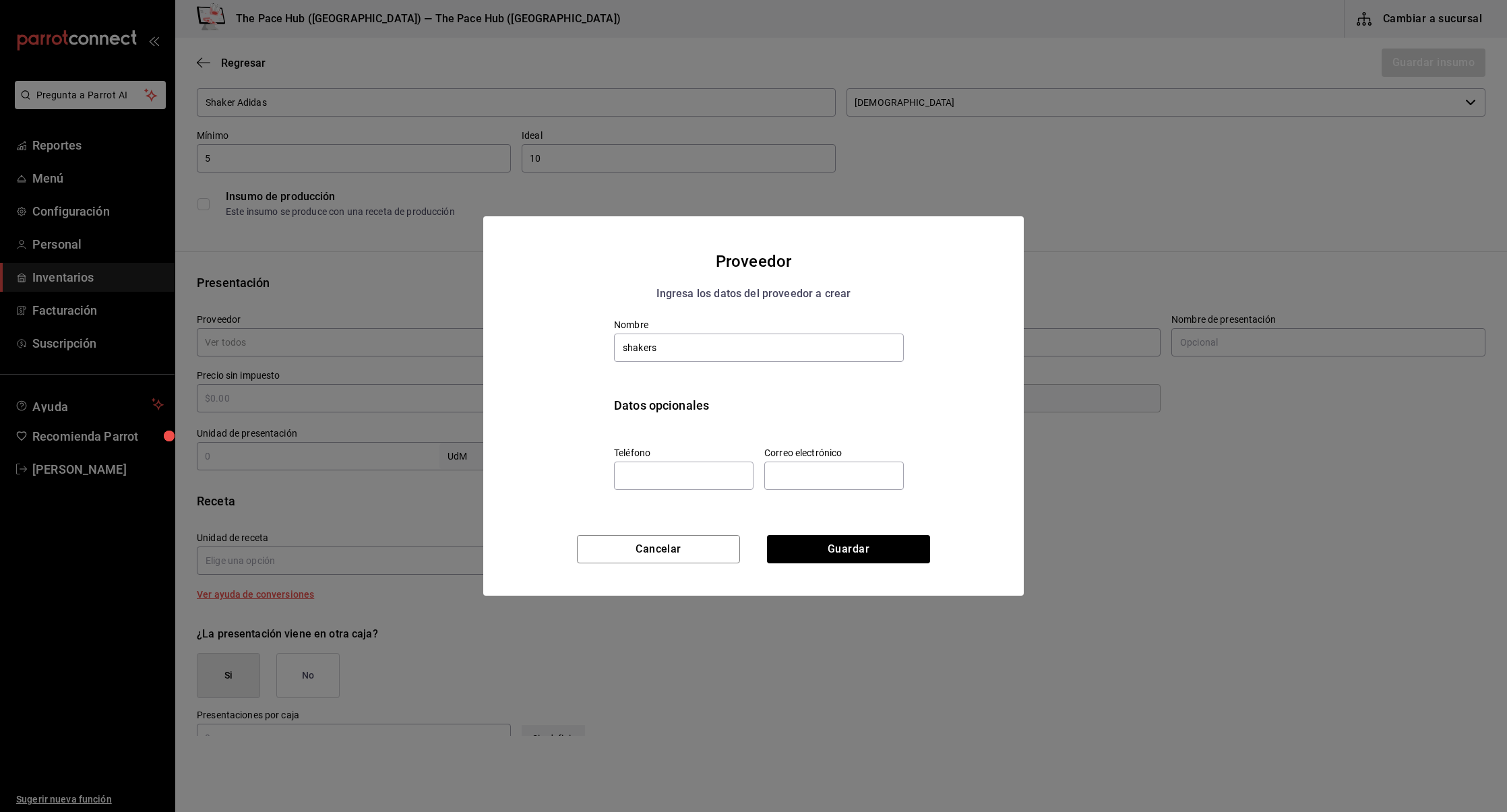
type input "shakers"
click at [568, 362] on div "Nombre shakers Datos opcionales Teléfono Correo electrónico" at bounding box center [753, 399] width 465 height 184
click at [818, 547] on button "Guardar" at bounding box center [848, 549] width 163 height 28
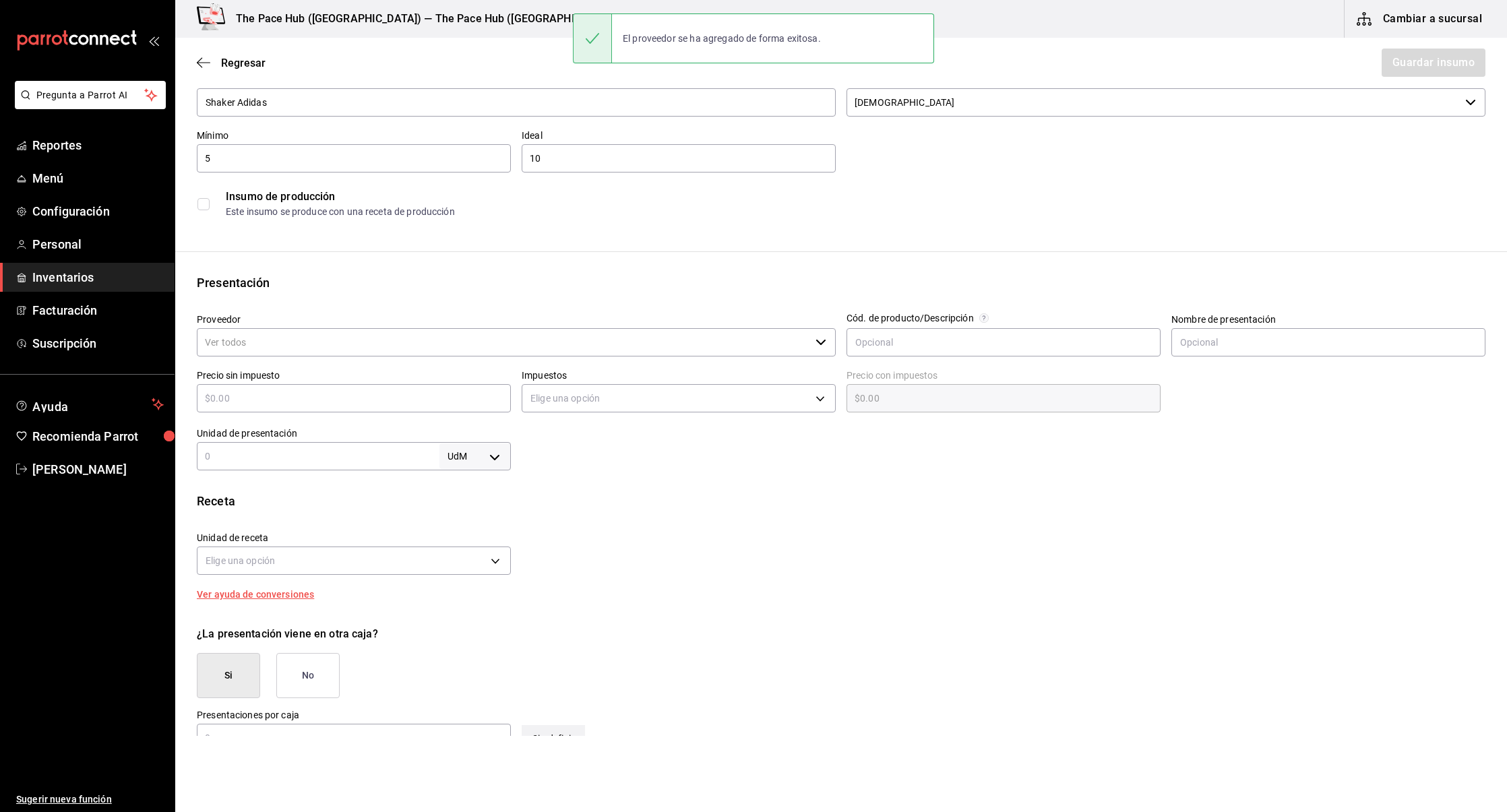
click at [606, 344] on input "Proveedor" at bounding box center [504, 343] width 613 height 28
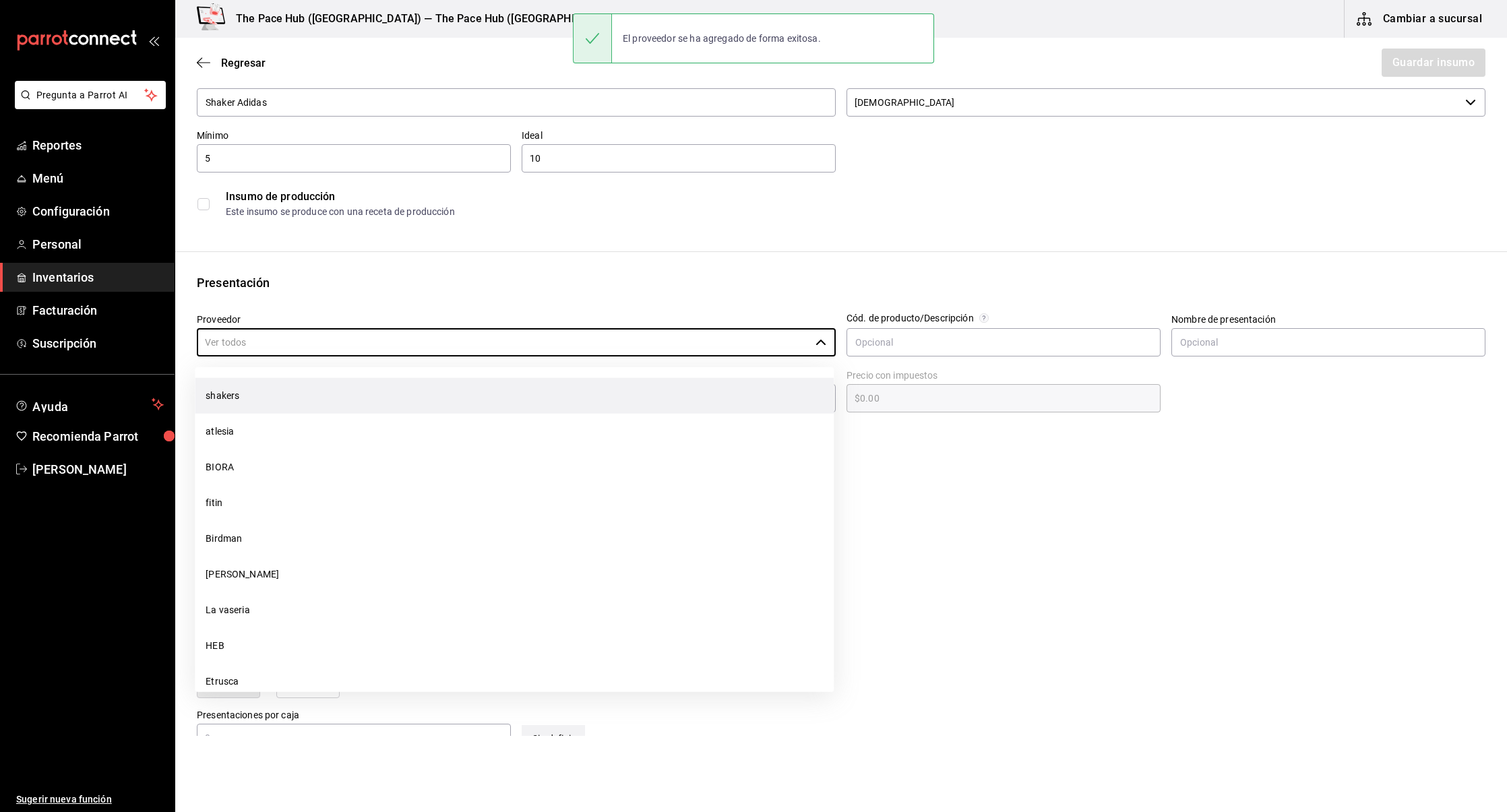
click at [413, 403] on li "shakers" at bounding box center [514, 396] width 639 height 36
type input "shakers"
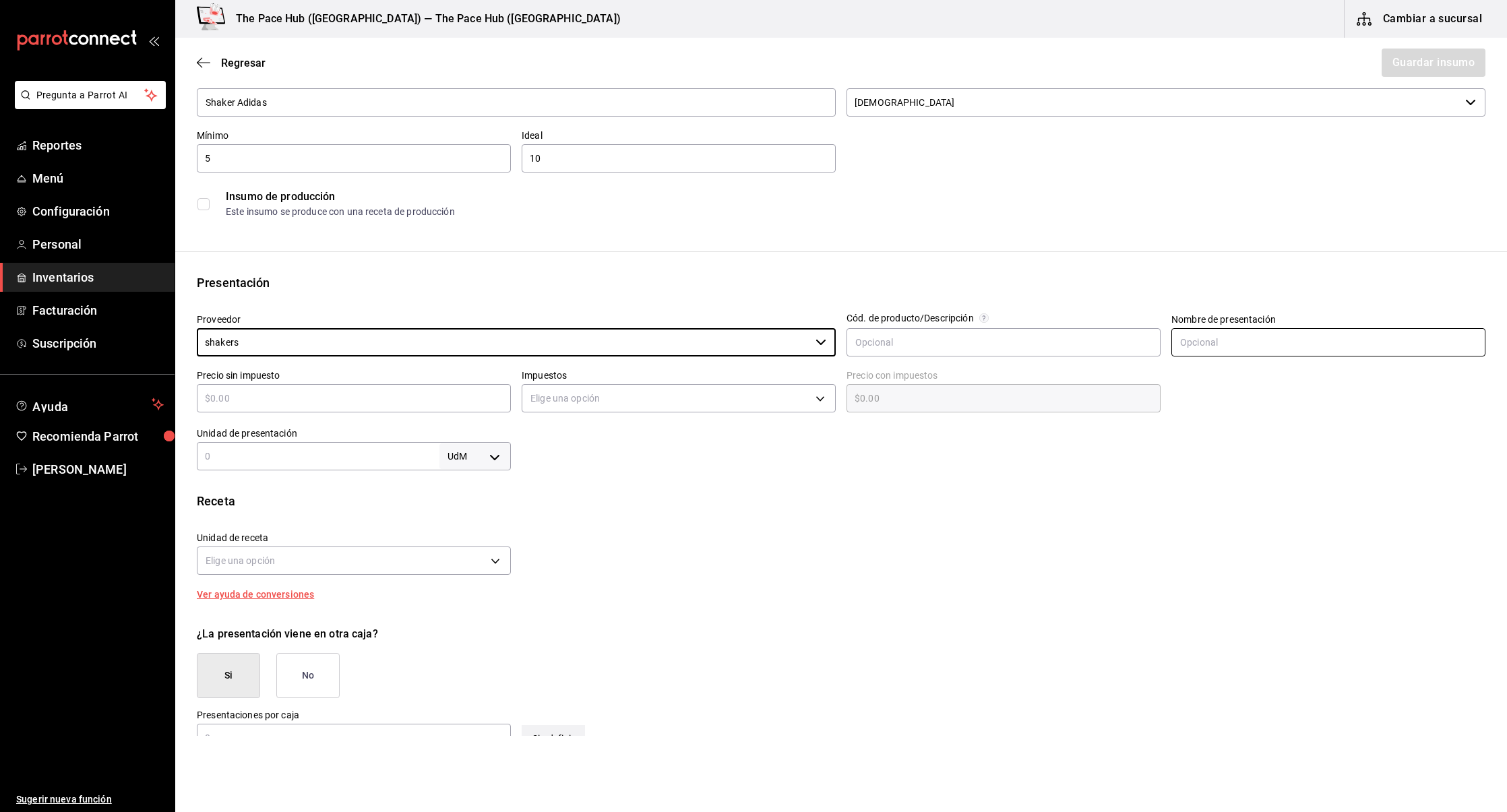
click at [1232, 347] on input "text" at bounding box center [1328, 343] width 314 height 28
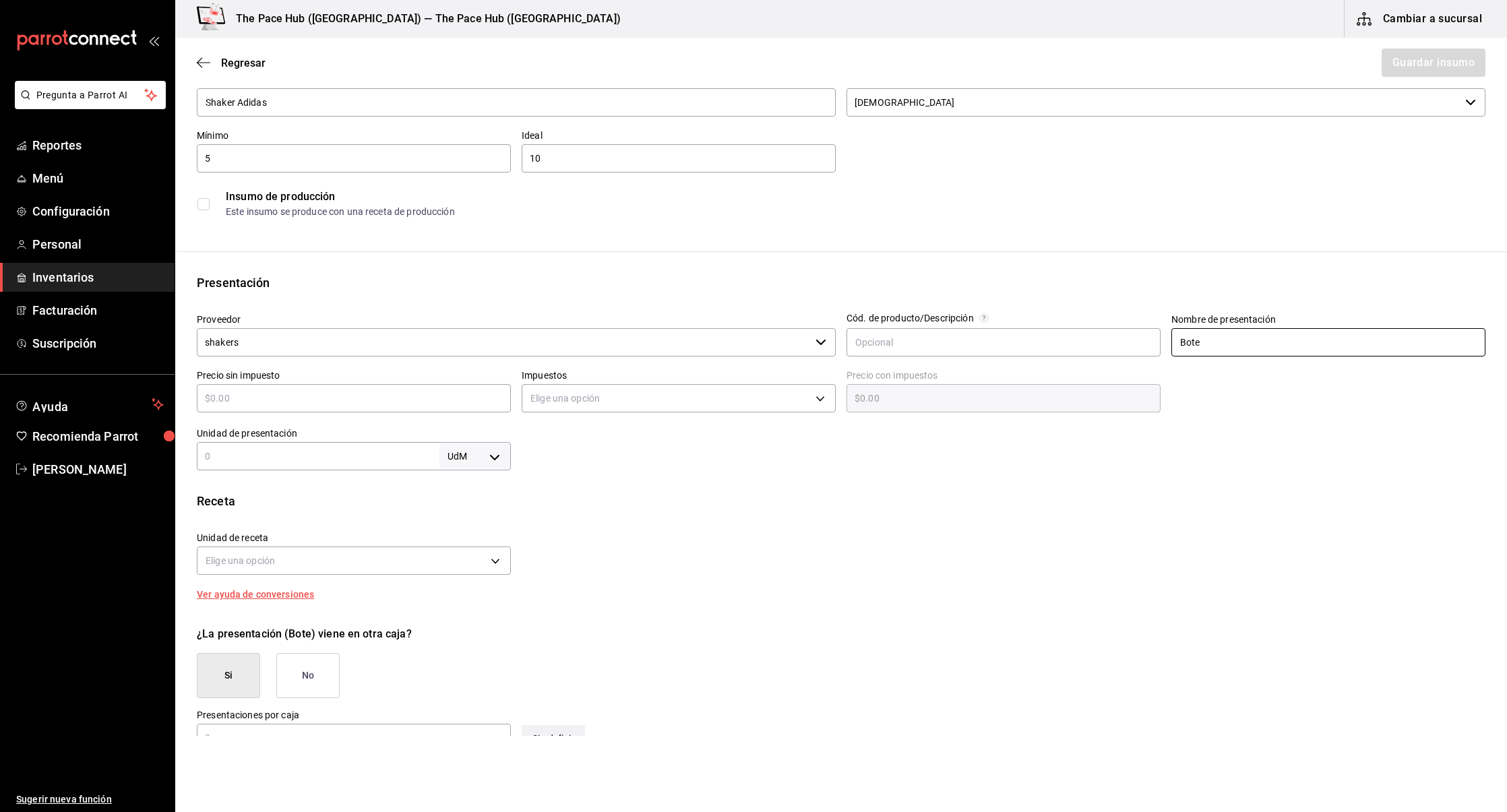
type input "Bote"
click at [881, 186] on div "Insumo de producción Este insumo se produce con una receta de producción" at bounding box center [841, 203] width 1288 height 41
click at [355, 416] on div "Unidad de presentación UdM ​" at bounding box center [348, 443] width 325 height 54
click at [311, 395] on input "text" at bounding box center [354, 397] width 314 height 16
type input "$1"
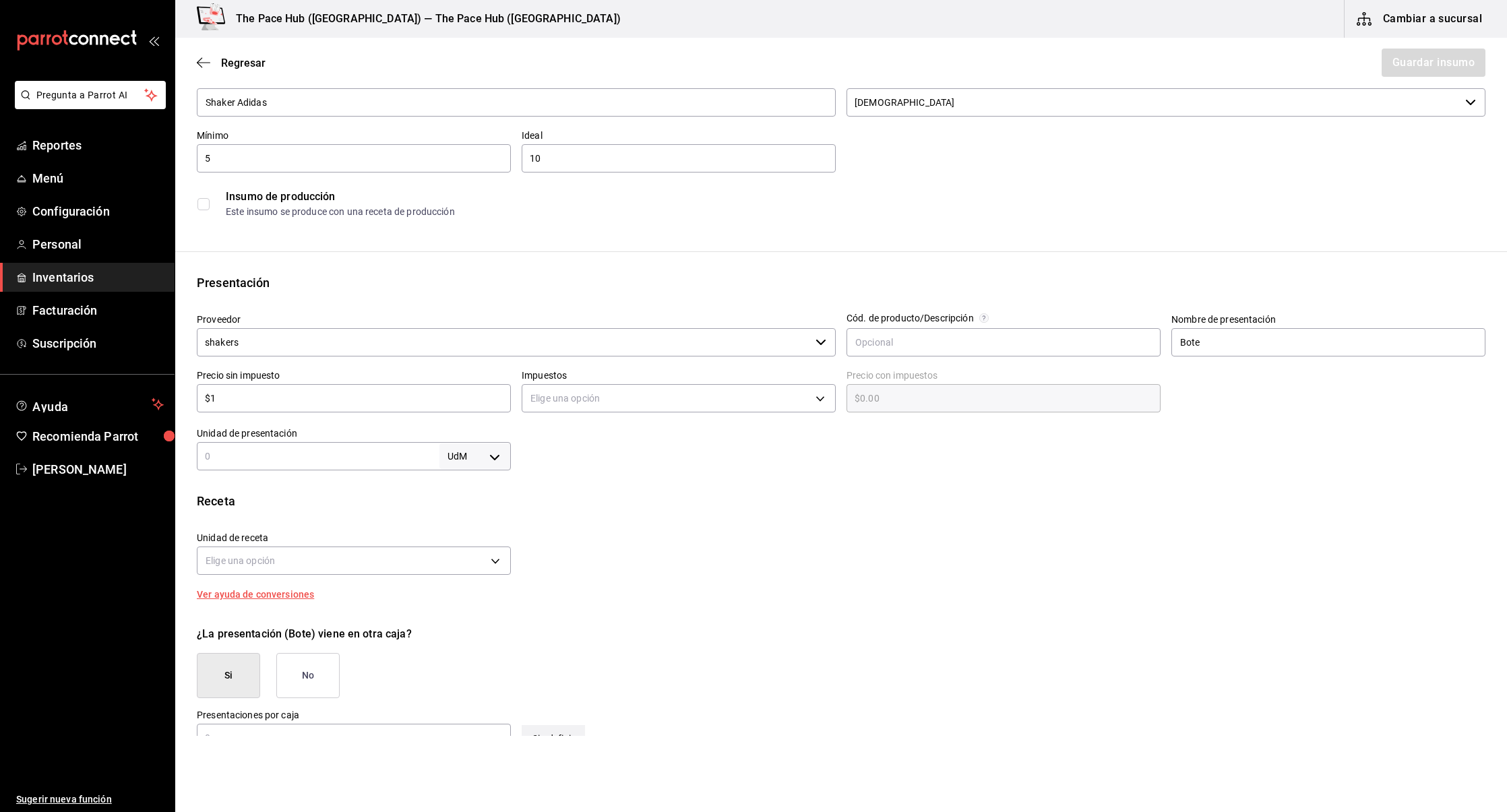
type input "$1.00"
type input "$11"
type input "$11.00"
type input "$110"
type input "$110.00"
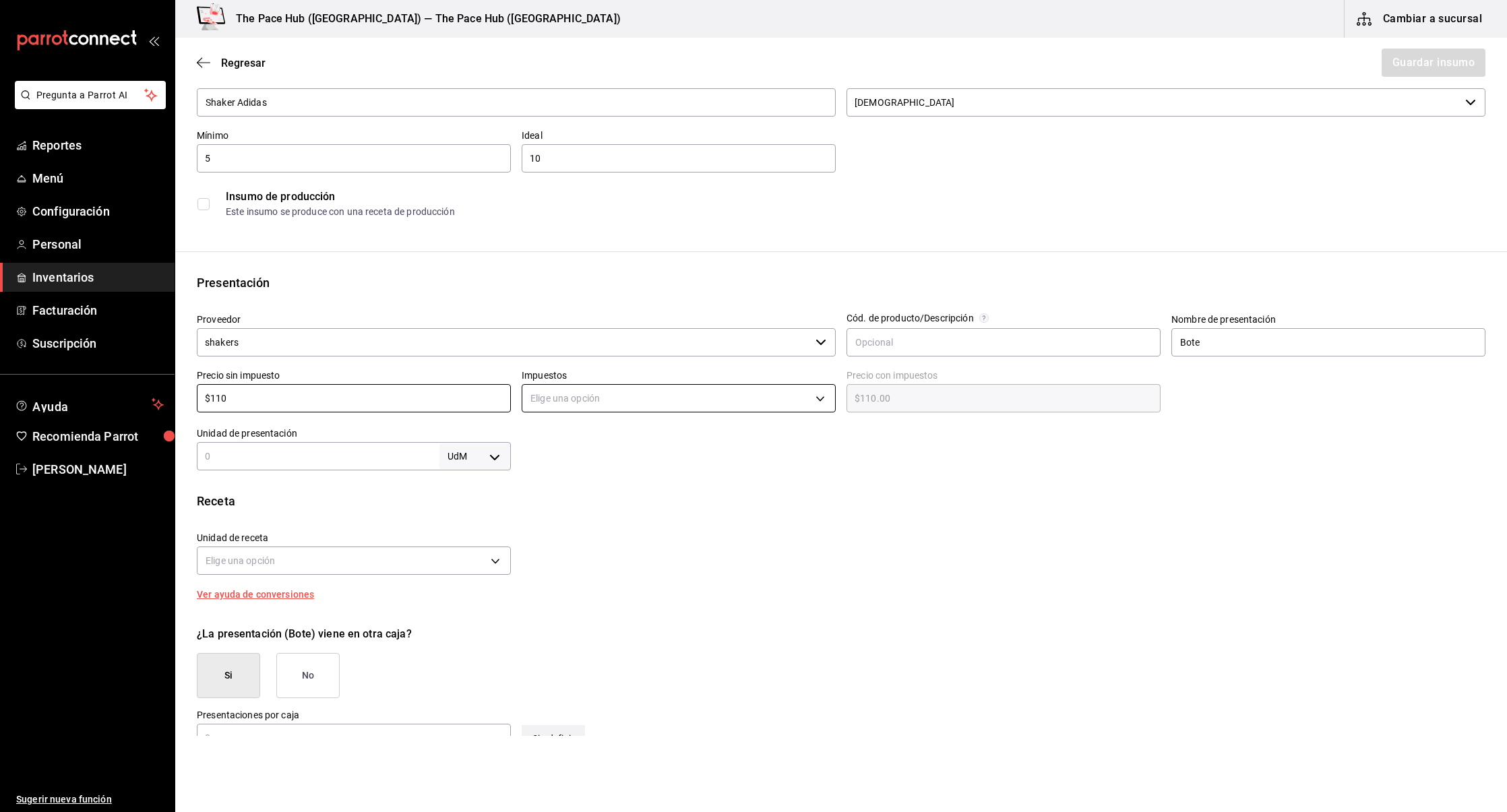
type input "$110"
click at [608, 397] on body "Pregunta a Parrot AI Reportes Menú Configuración Personal Inventarios Facturaci…" at bounding box center [754, 368] width 1507 height 736
click at [570, 440] on li "IVA 0%" at bounding box center [679, 440] width 312 height 22
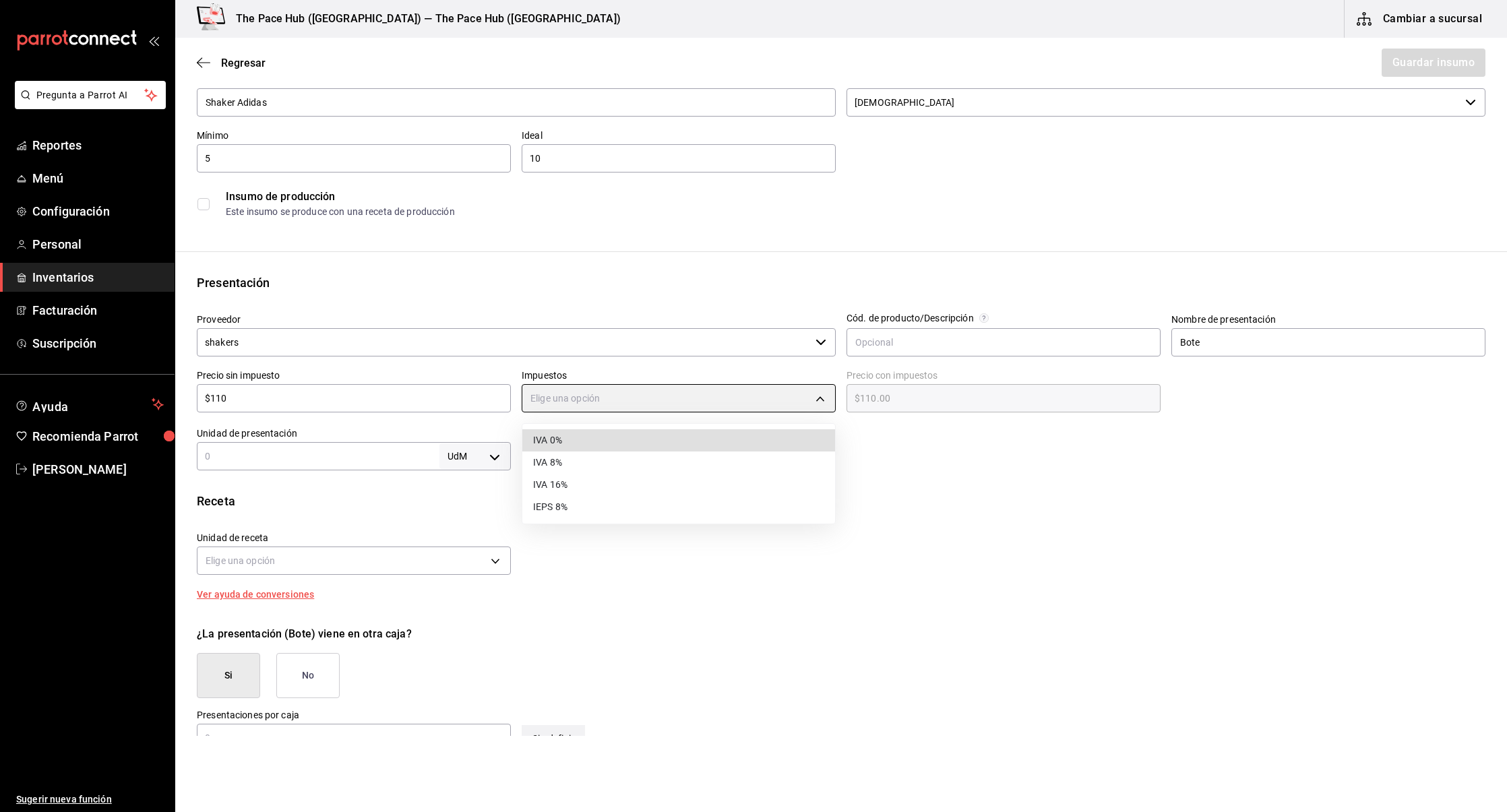
type input "IVA_0"
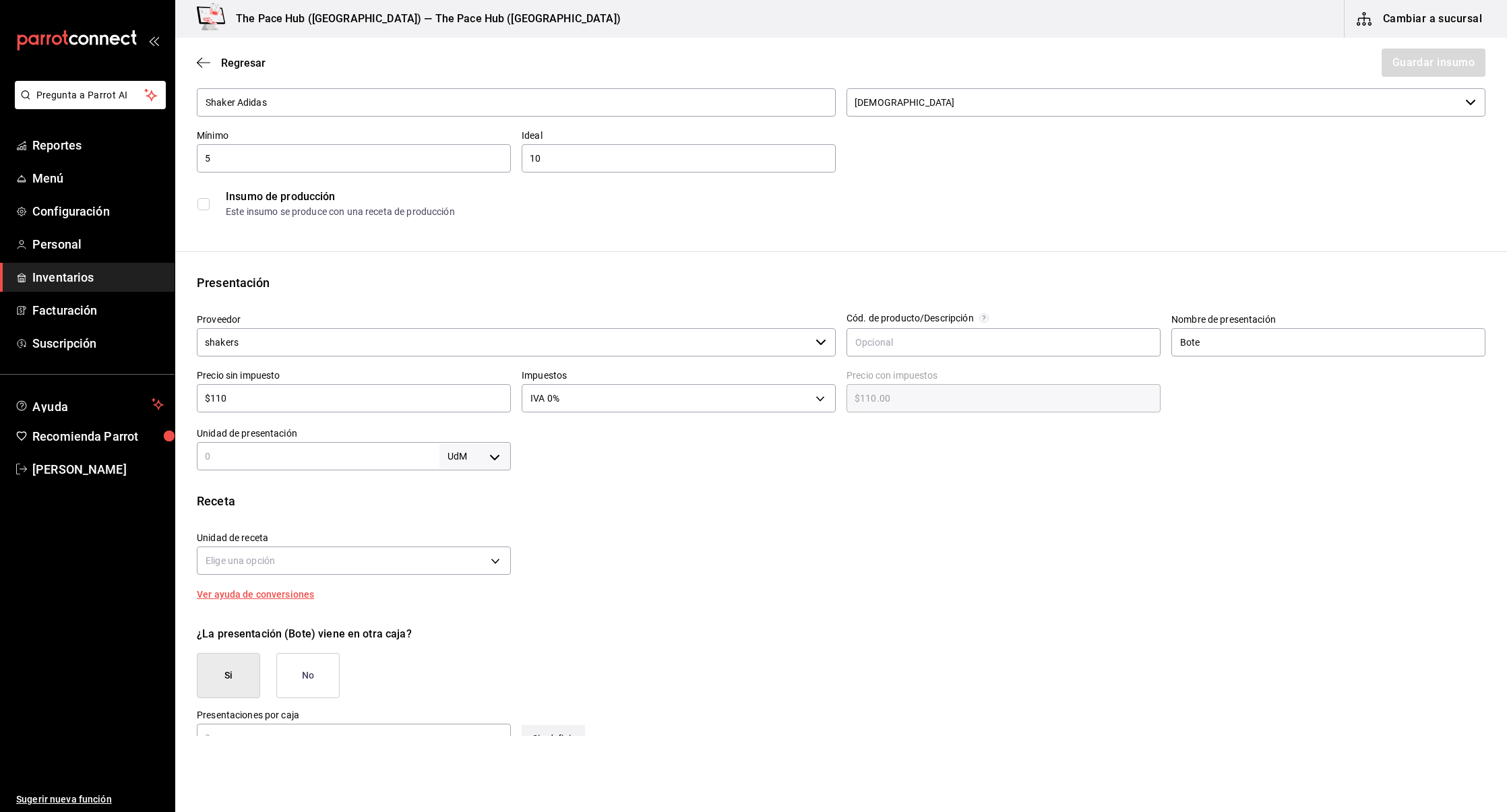
click at [675, 511] on div "Receta Unidad de receta Elige una opción Factor de conversión ​ Ver ayuda de co…" at bounding box center [841, 545] width 1332 height 107
click at [723, 472] on div "Insumo Nombre Shaker Adidas Categoría de inventario Shakers ​ Mínimo 5 ​ Ideal …" at bounding box center [841, 434] width 1332 height 801
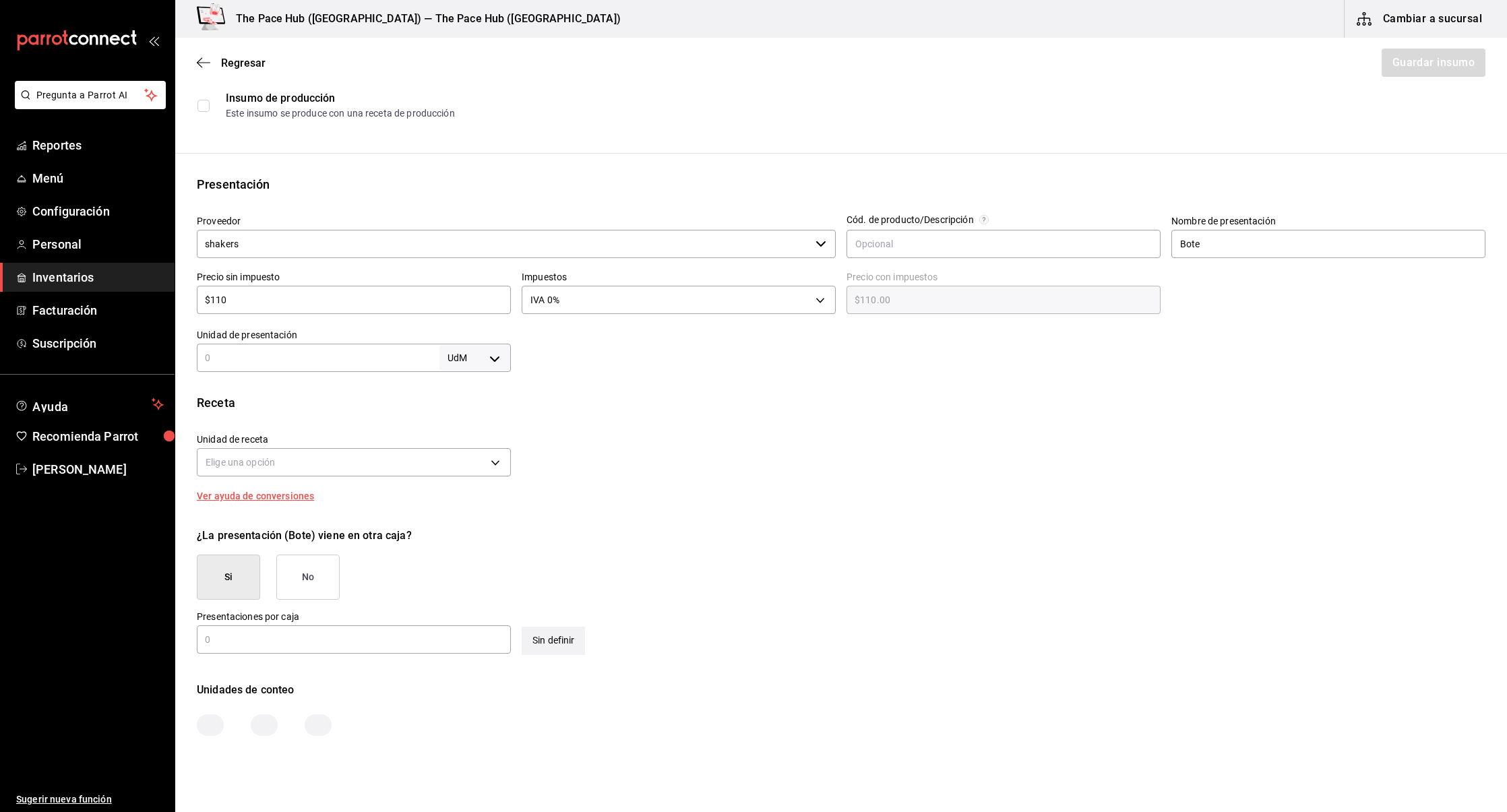
scroll to position [178, 0]
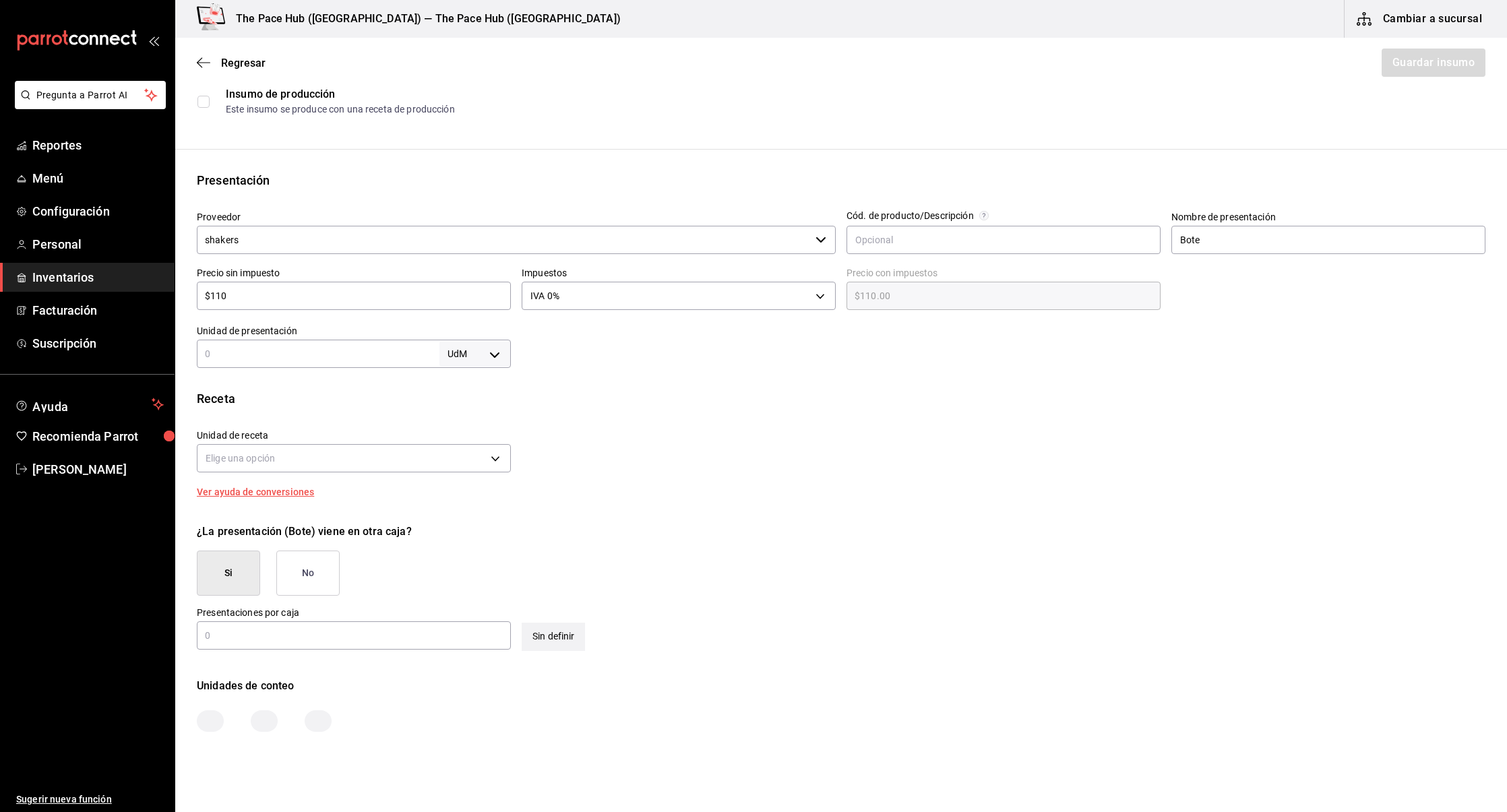
click at [303, 355] on input "text" at bounding box center [318, 353] width 242 height 16
click at [436, 350] on input "1" at bounding box center [318, 353] width 242 height 16
type input "1"
click at [474, 351] on body "Pregunta a Parrot AI Reportes Menú Configuración Personal Inventarios Facturaci…" at bounding box center [754, 368] width 1507 height 736
click at [462, 506] on li "pza" at bounding box center [475, 505] width 70 height 22
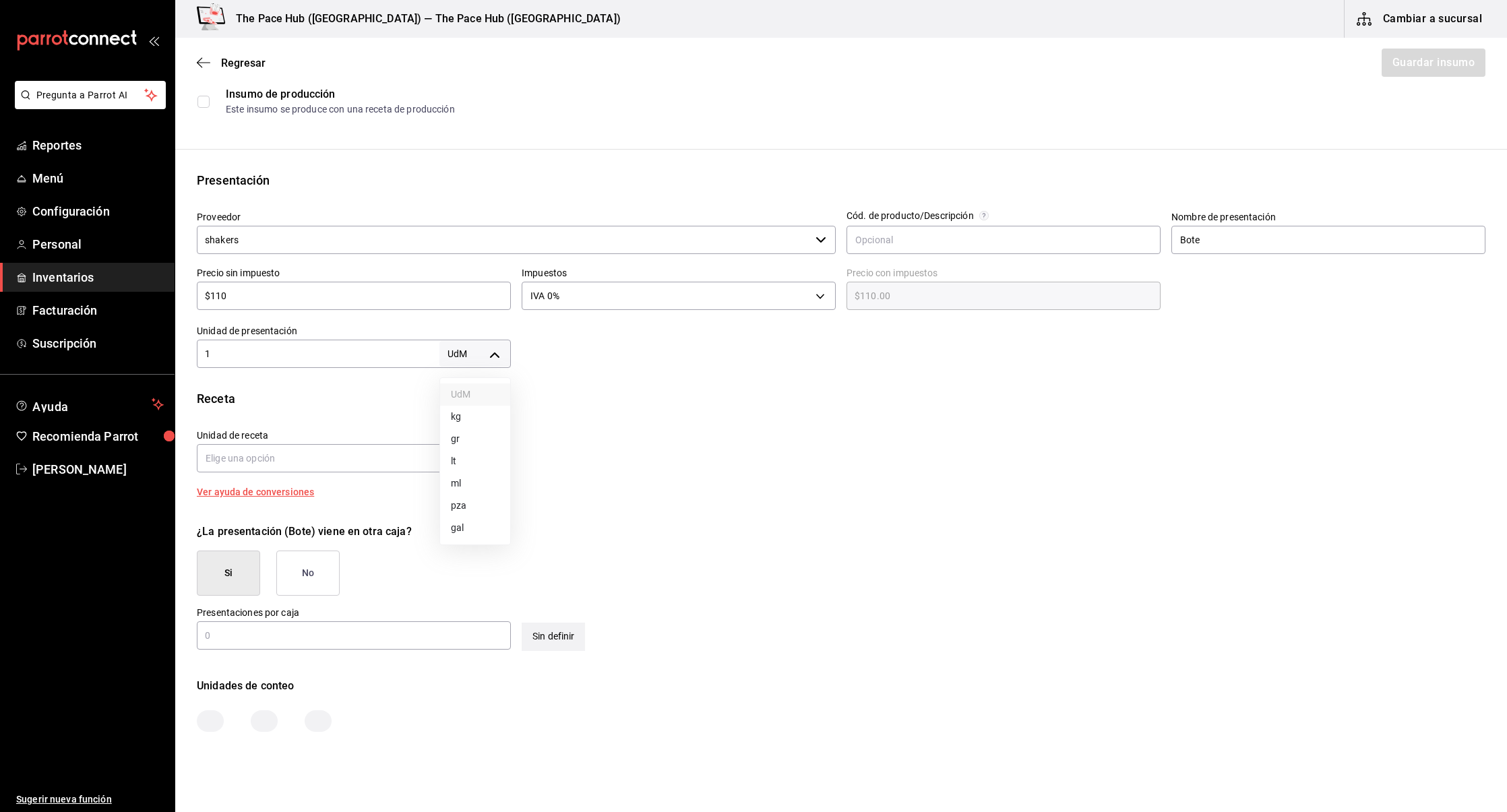
type input "UNIT"
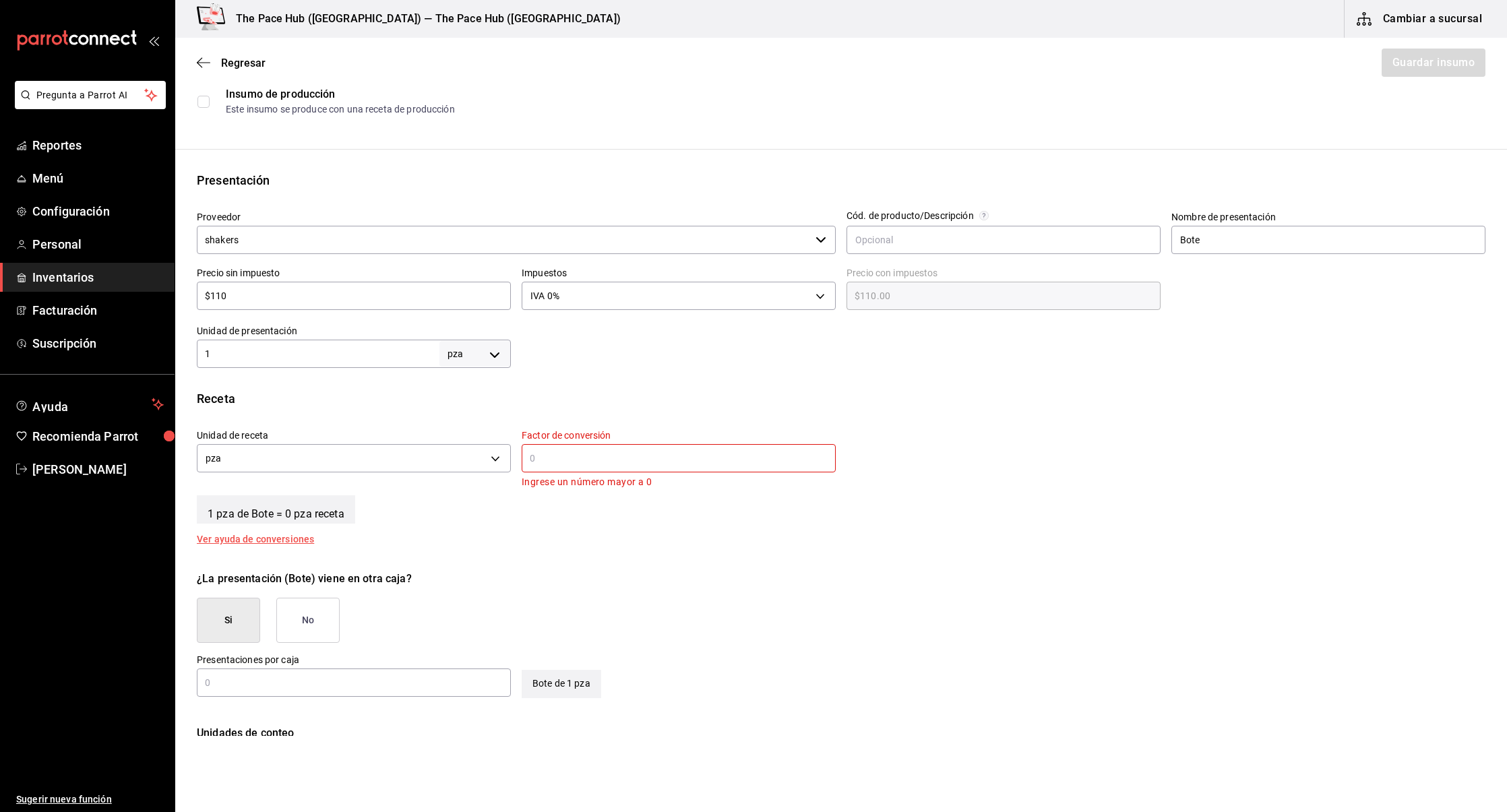
click at [579, 466] on input "text" at bounding box center [679, 458] width 314 height 16
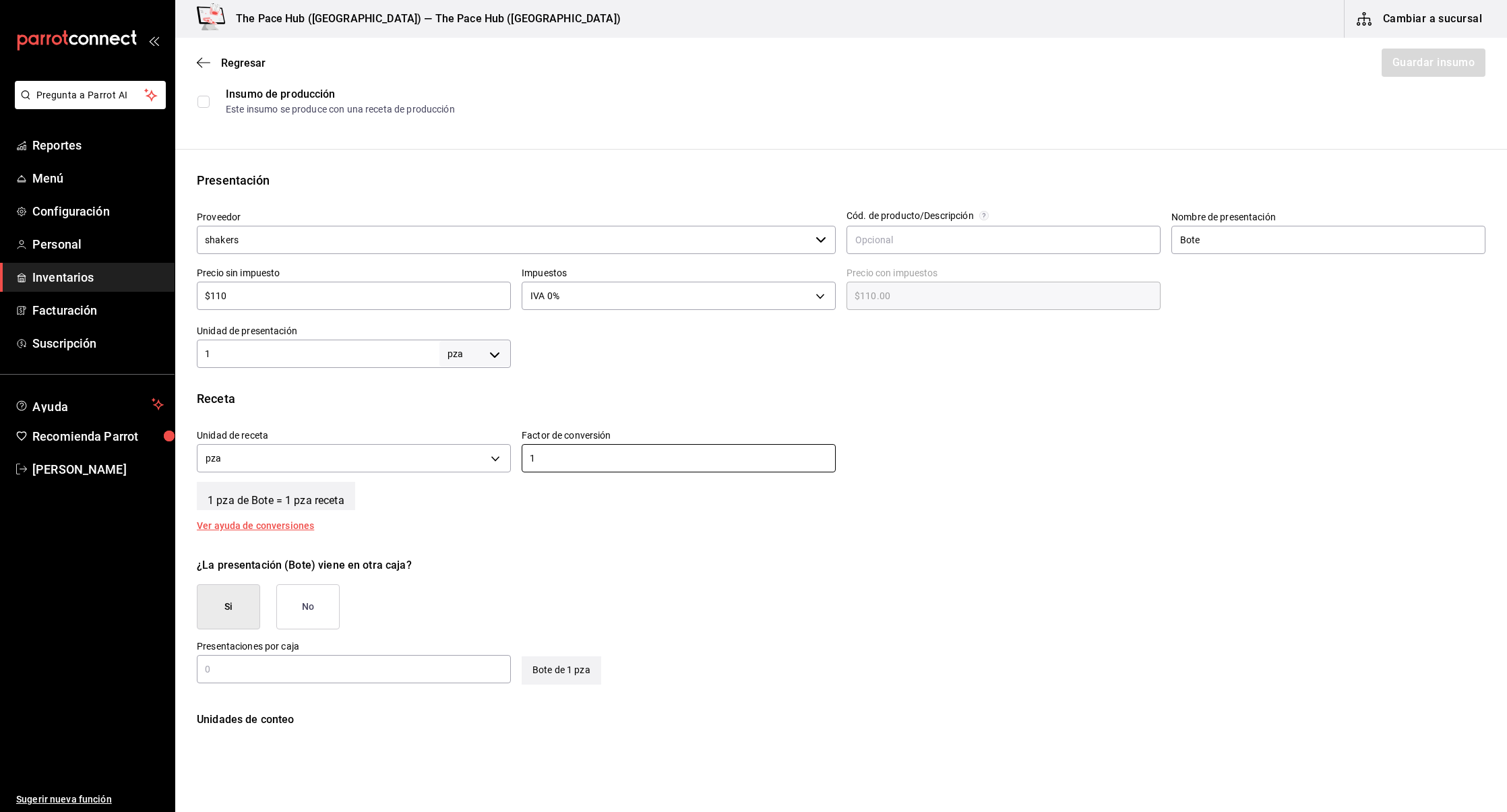
type input "1"
click at [524, 541] on div "Insumo Nombre Shaker Adidas Categoría de inventario Shakers ​ Mínimo 5 ​ Ideal …" at bounding box center [841, 347] width 1332 height 834
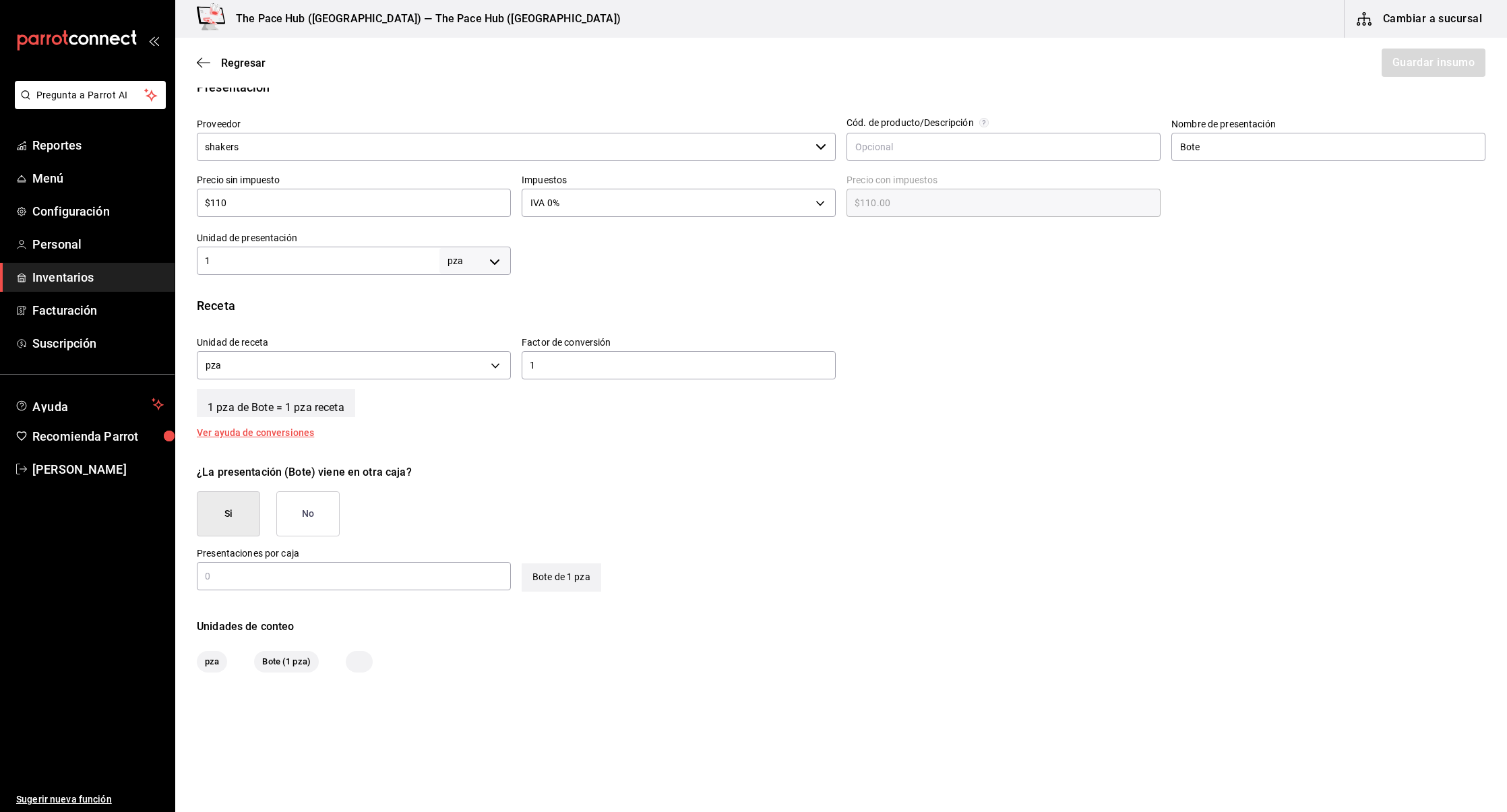
click at [323, 511] on button "No" at bounding box center [308, 514] width 63 height 45
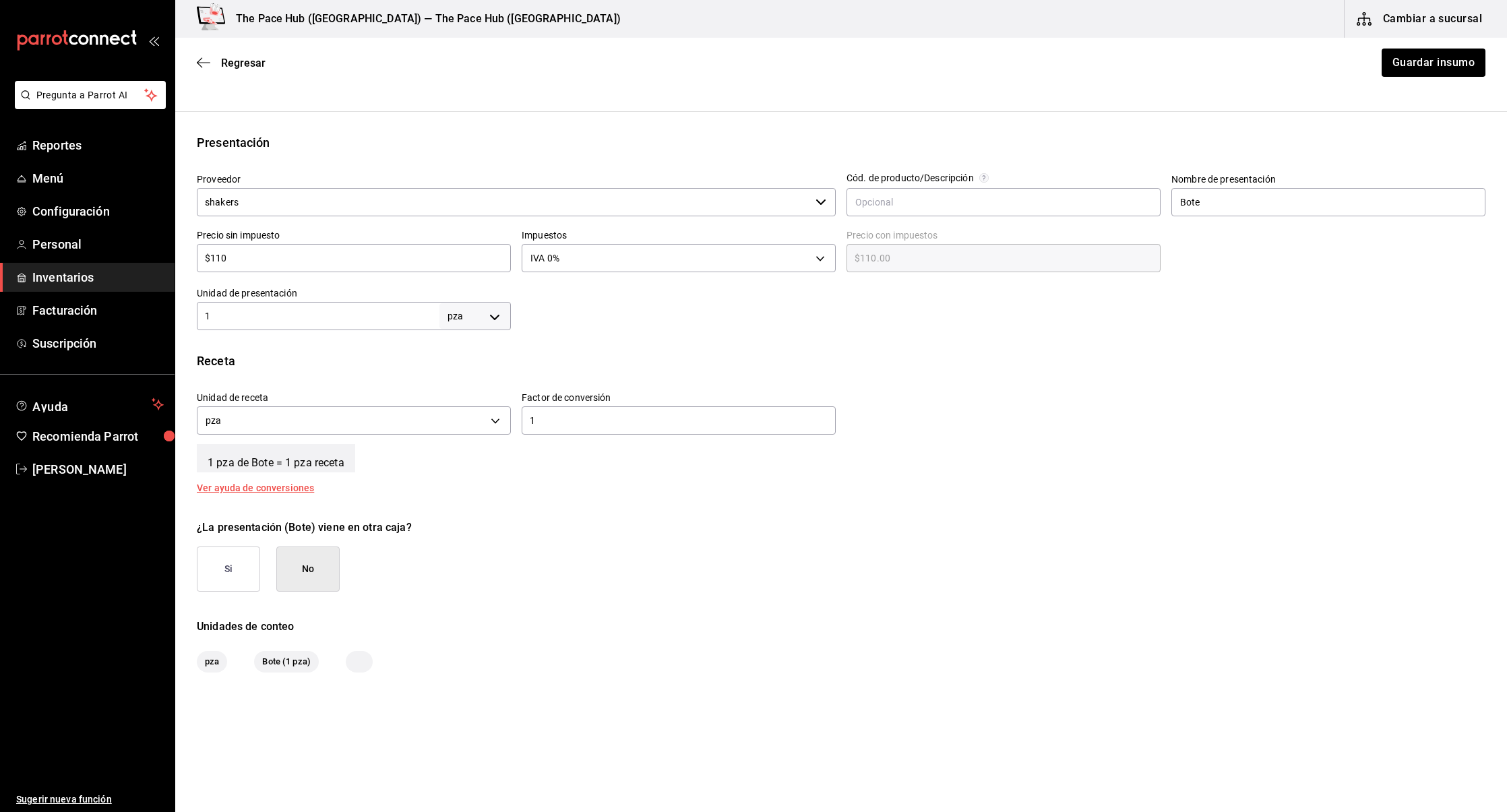
scroll to position [0, 0]
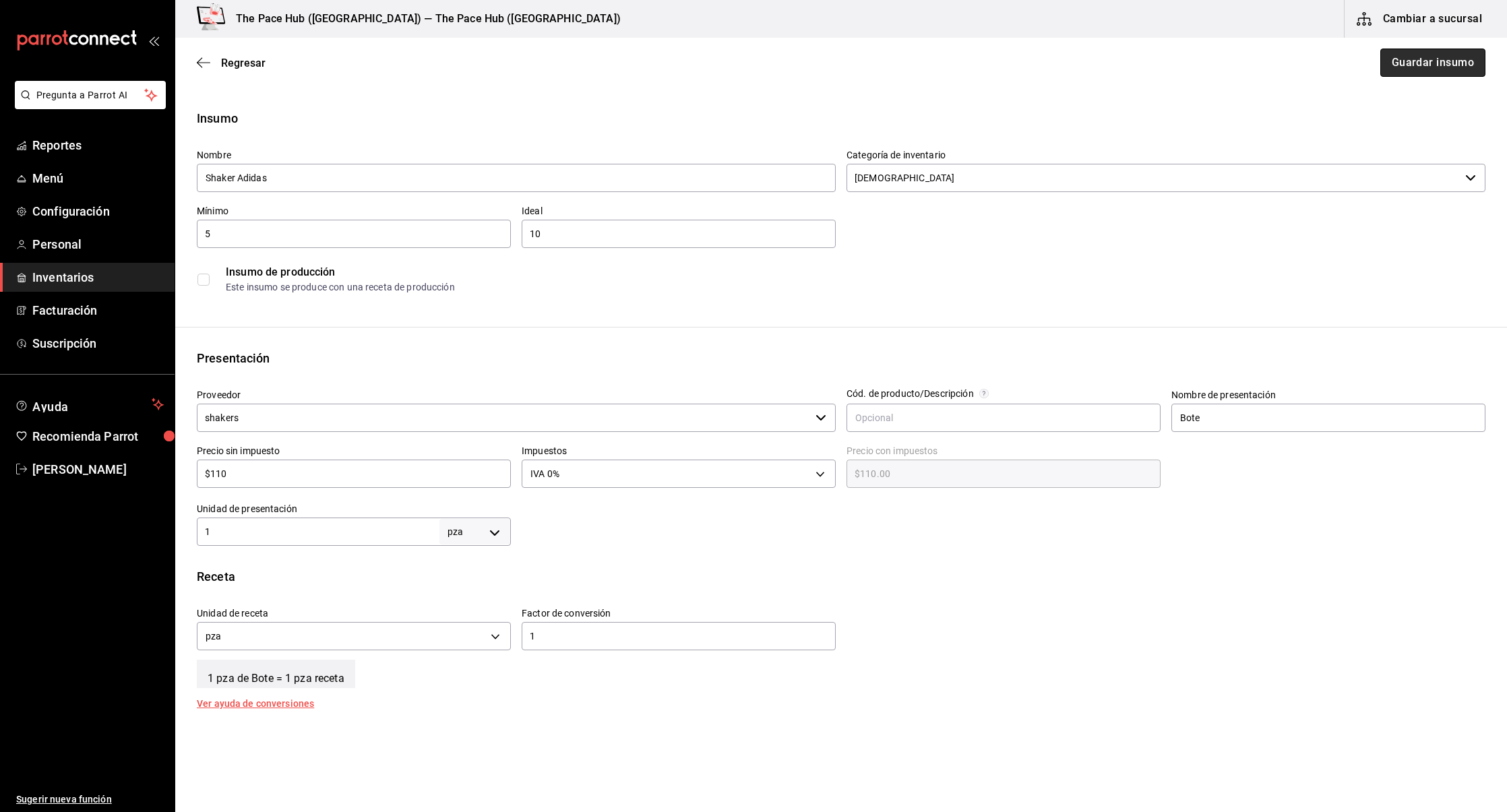
click at [1437, 58] on button "Guardar insumo" at bounding box center [1432, 62] width 105 height 28
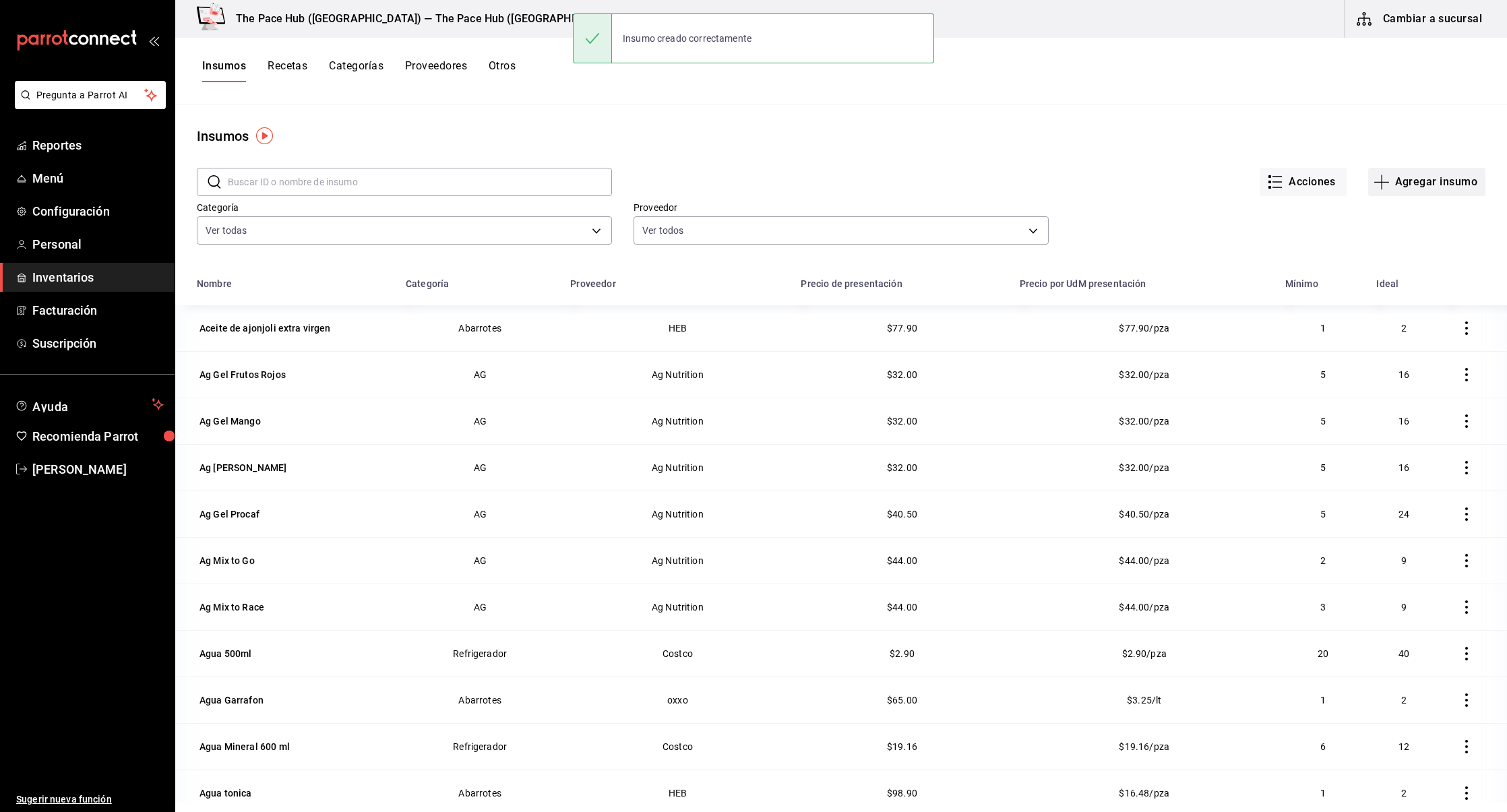
click at [1411, 183] on button "Agregar insumo" at bounding box center [1427, 182] width 117 height 28
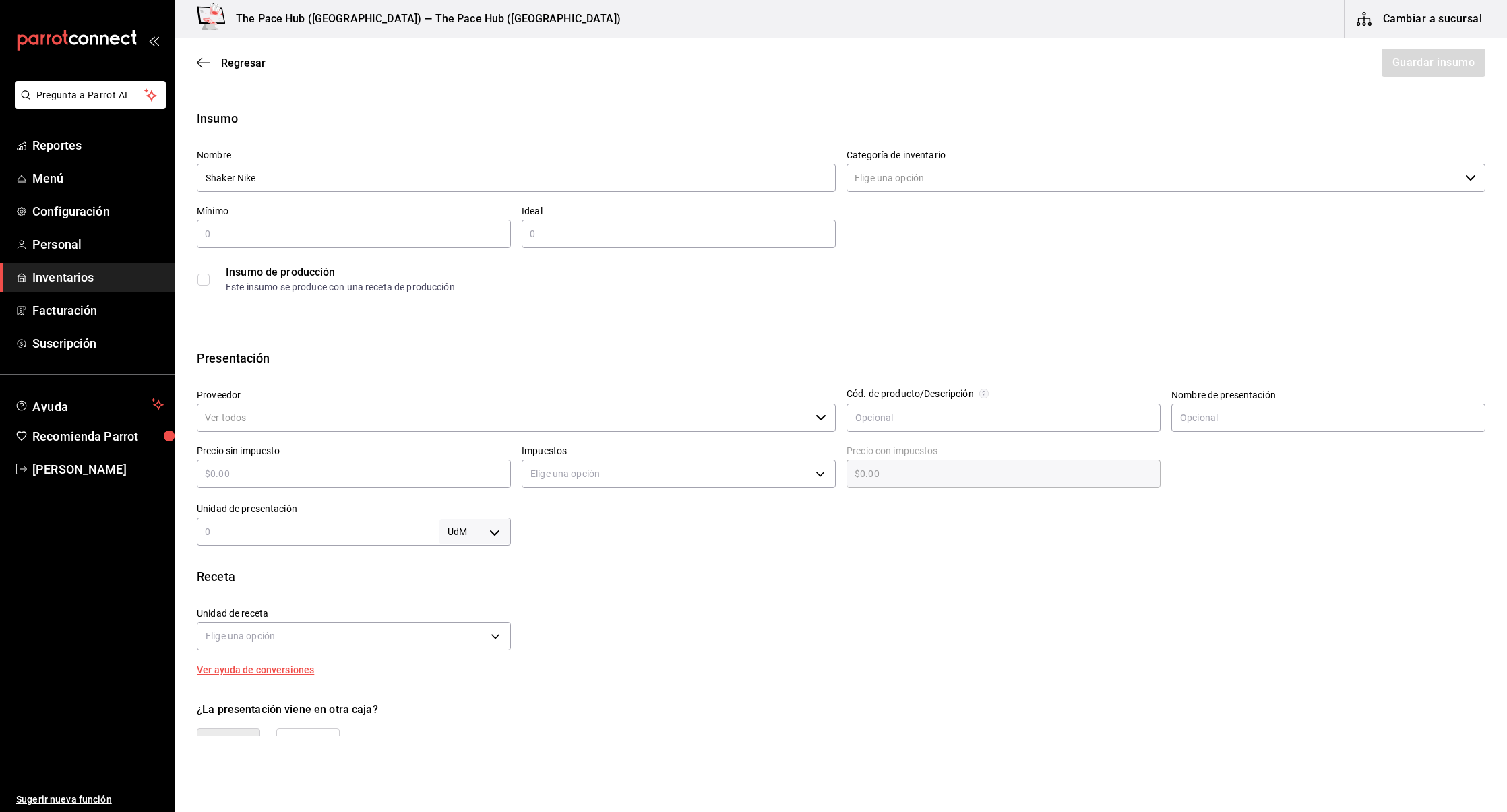
type input "Shaker Nike"
click at [921, 180] on input "Categoría de inventario" at bounding box center [1153, 178] width 613 height 28
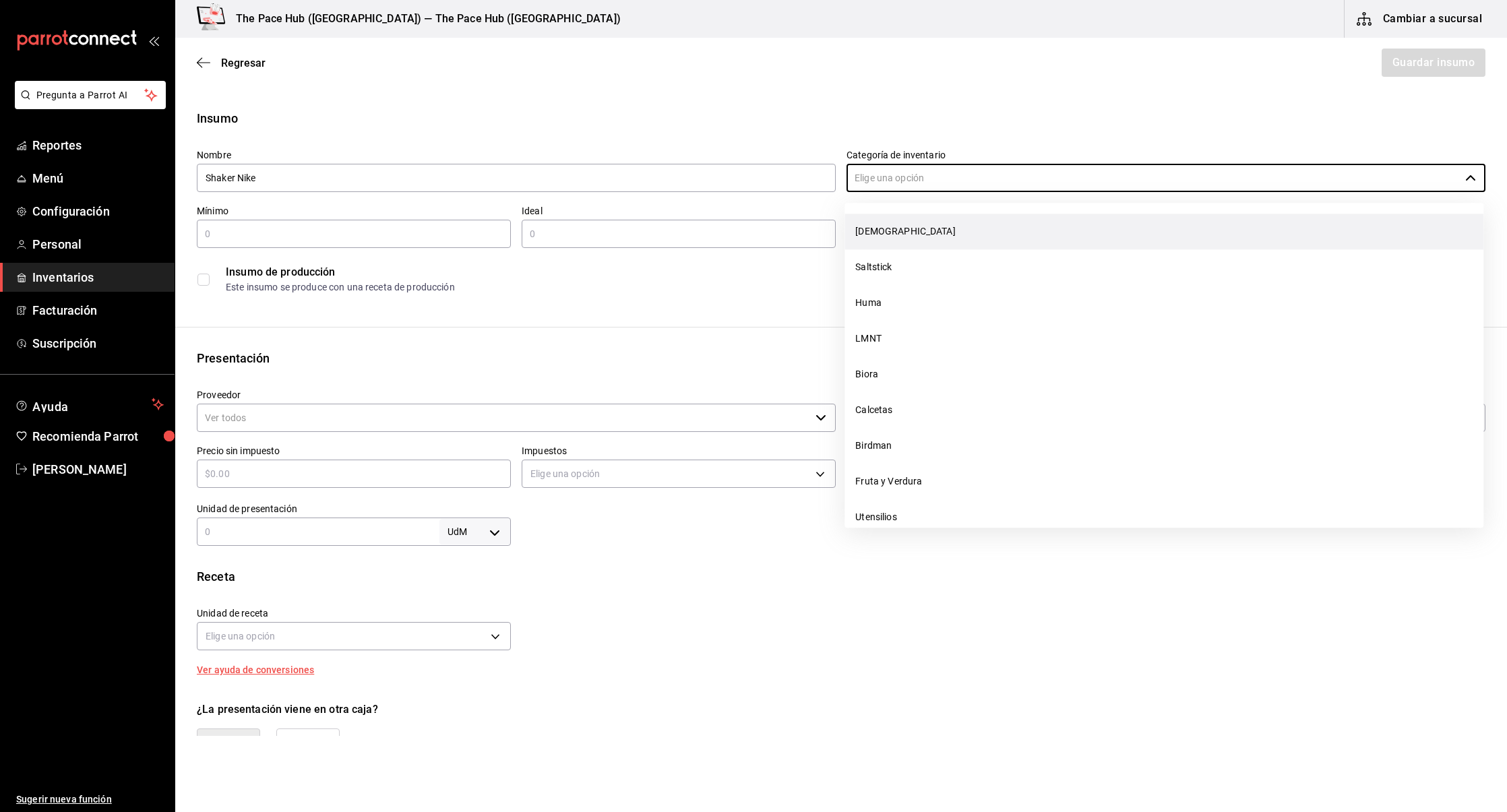
click at [907, 217] on li "[DEMOGRAPHIC_DATA]" at bounding box center [1163, 232] width 639 height 36
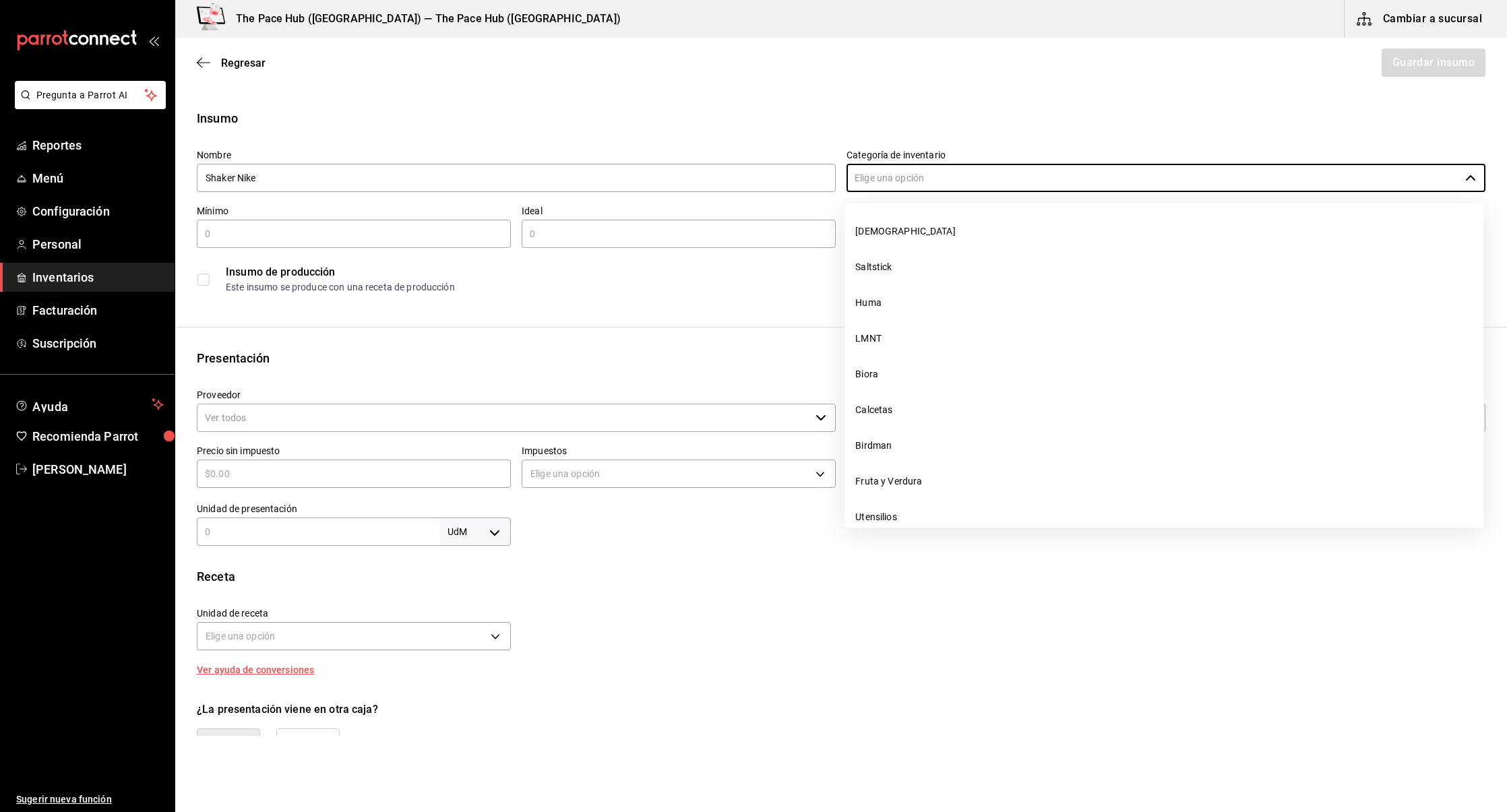
type input "[DEMOGRAPHIC_DATA]"
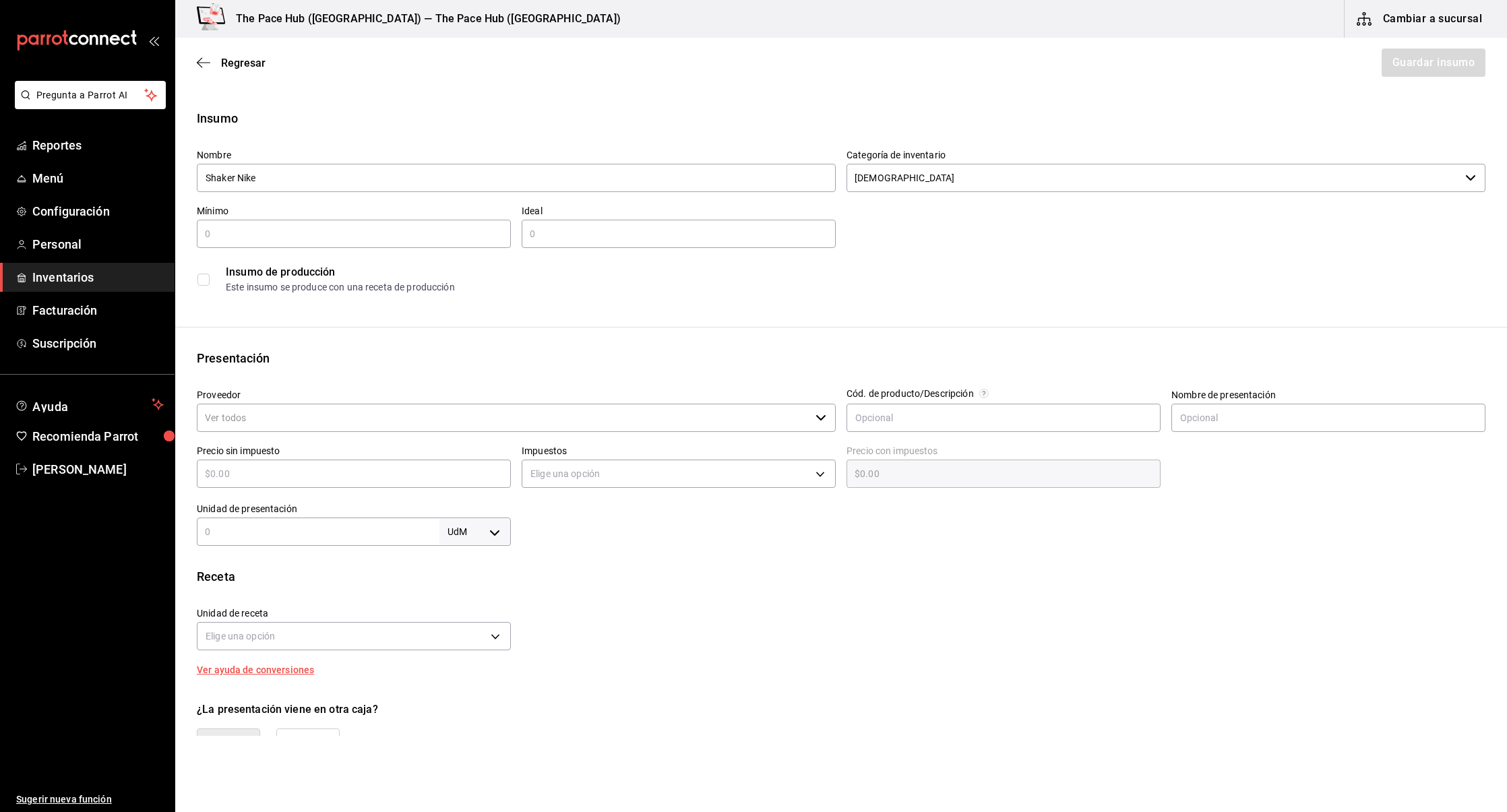
click at [343, 216] on div "Mínimo ​" at bounding box center [354, 226] width 314 height 44
click at [343, 231] on input "text" at bounding box center [354, 234] width 314 height 16
type input "10"
type input "5"
click at [260, 320] on div "Insumo Nombre Shaker Nike Categoría de inventario Shakers ​ Mínimo 10 ​ Ideal 5…" at bounding box center [841, 509] width 1332 height 801
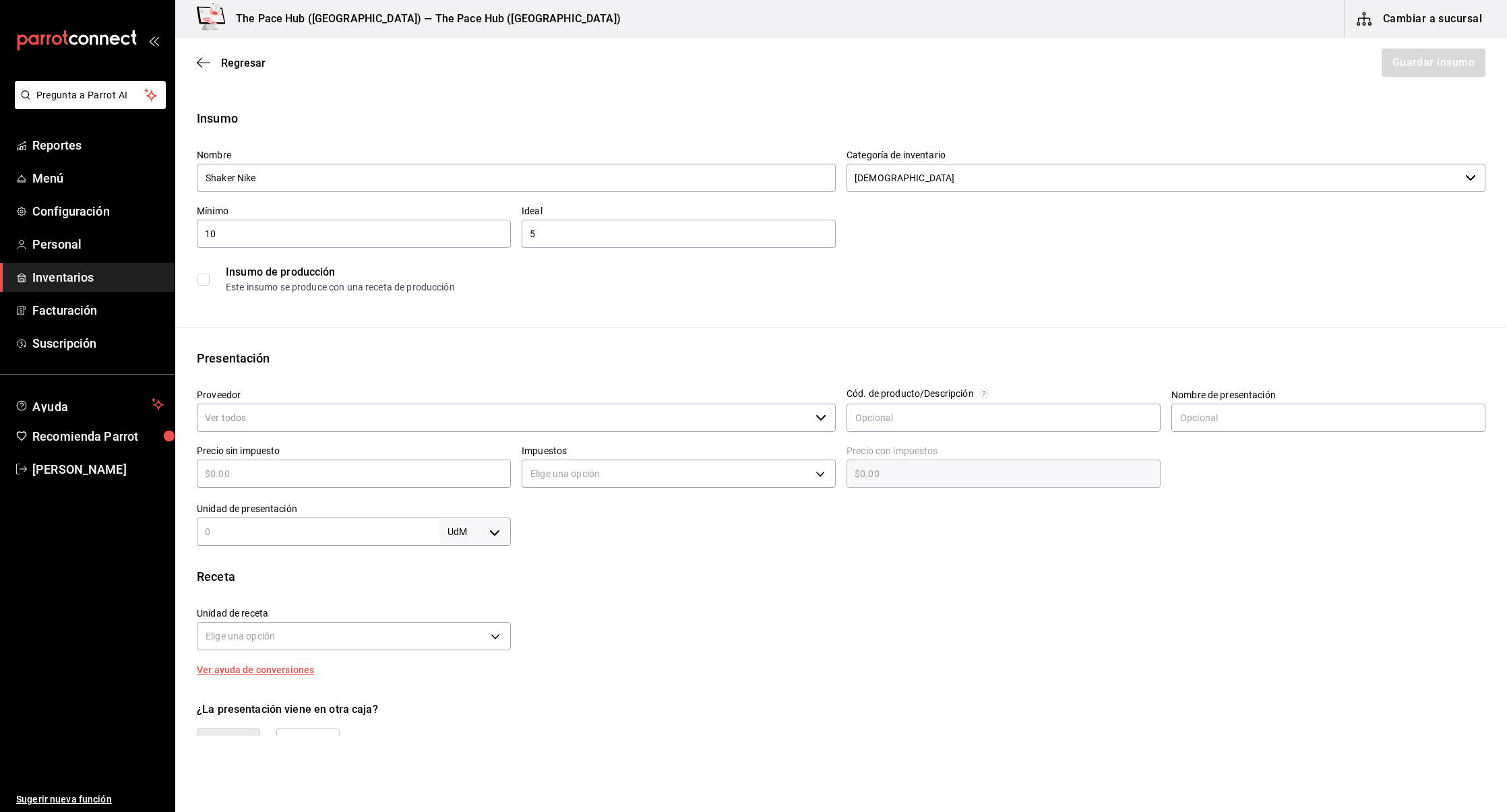
click at [246, 443] on div "Precio sin impuesto ​" at bounding box center [348, 463] width 325 height 58
click at [258, 417] on input "Proveedor" at bounding box center [504, 417] width 613 height 28
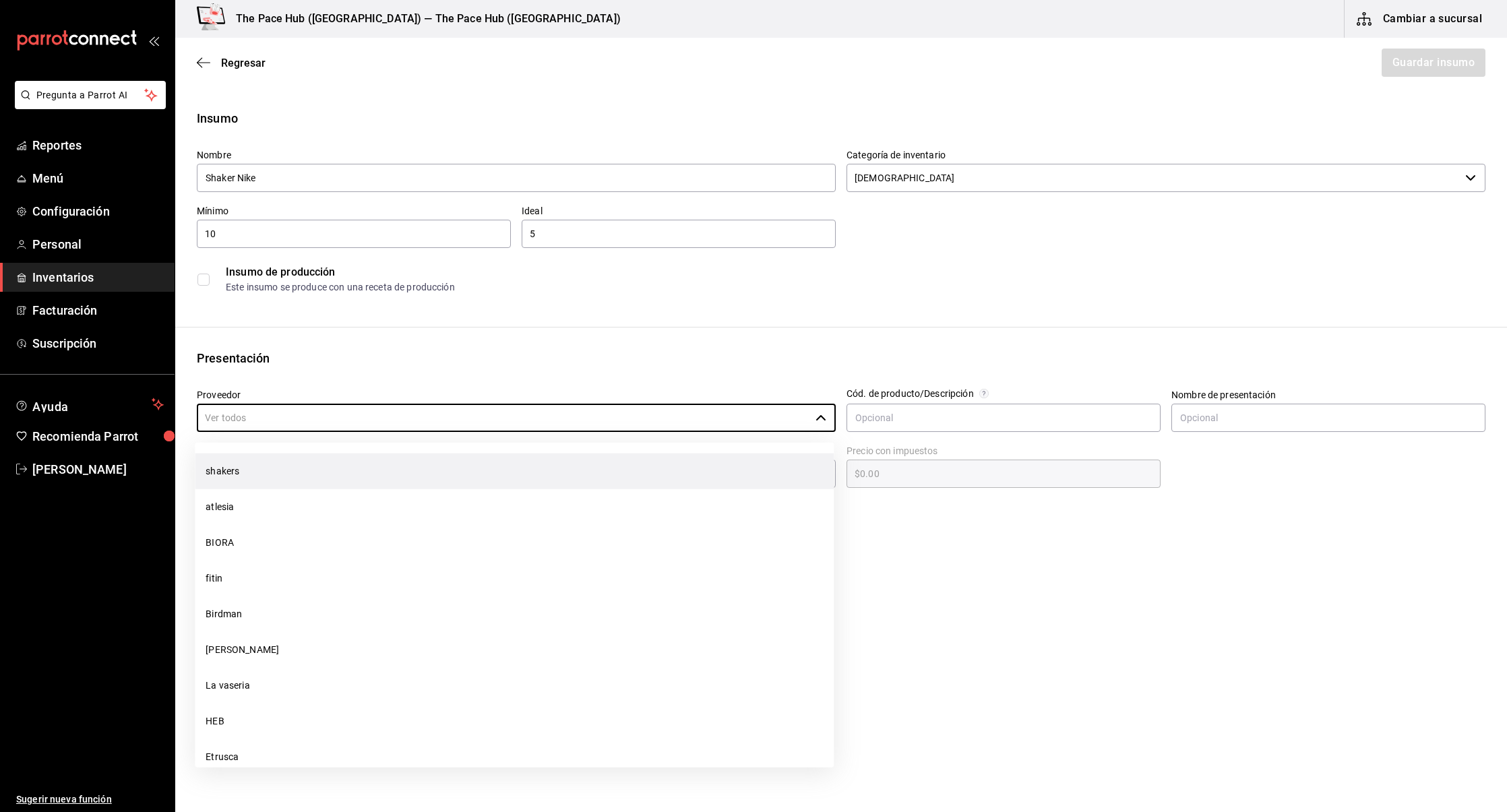
click at [254, 458] on li "shakers" at bounding box center [514, 471] width 639 height 36
type input "shakers"
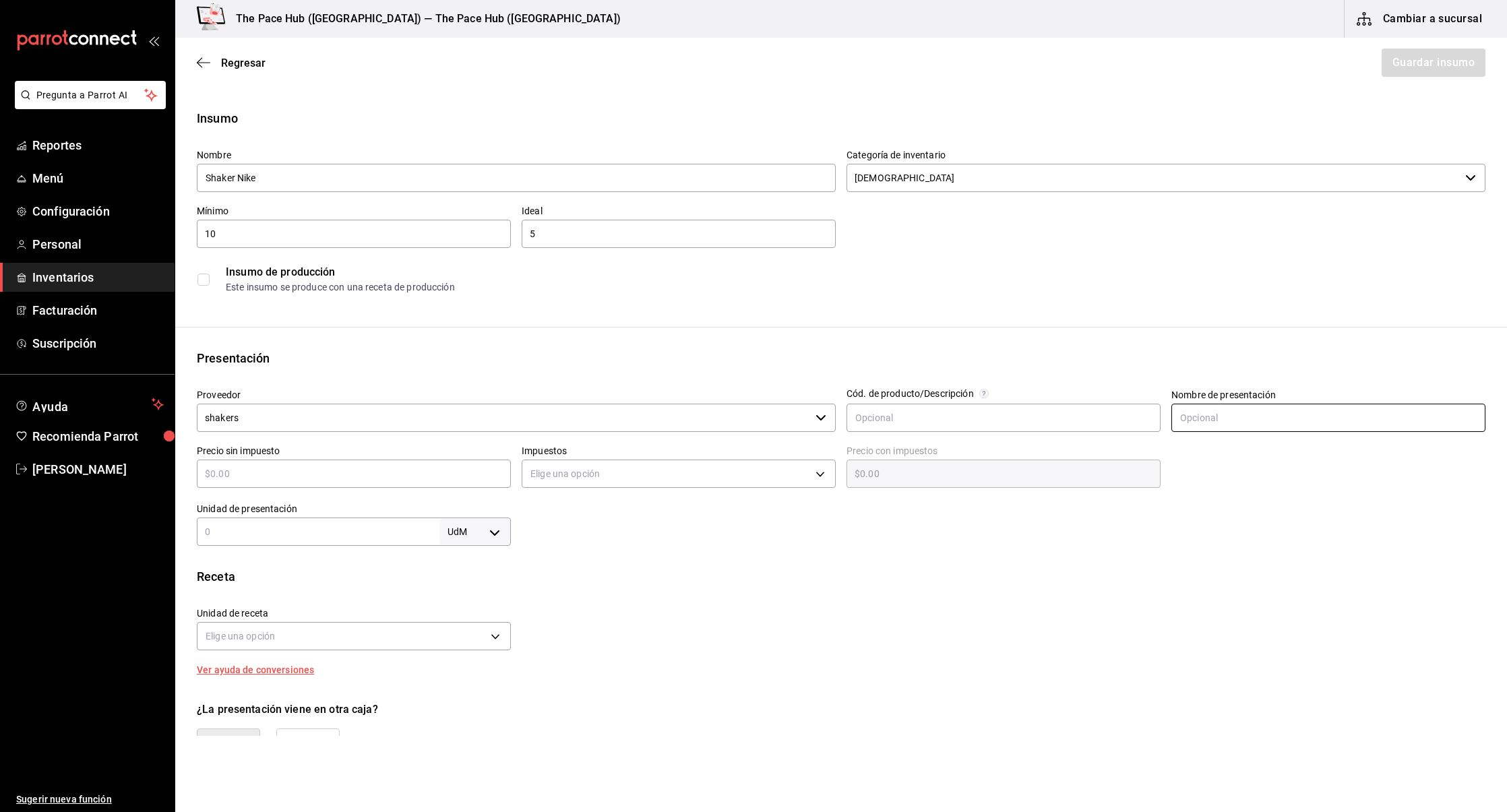
click at [1239, 406] on input "text" at bounding box center [1328, 417] width 314 height 28
type input "Bote"
click at [244, 478] on input "text" at bounding box center [354, 473] width 314 height 16
type input "$1"
type input "$1.00"
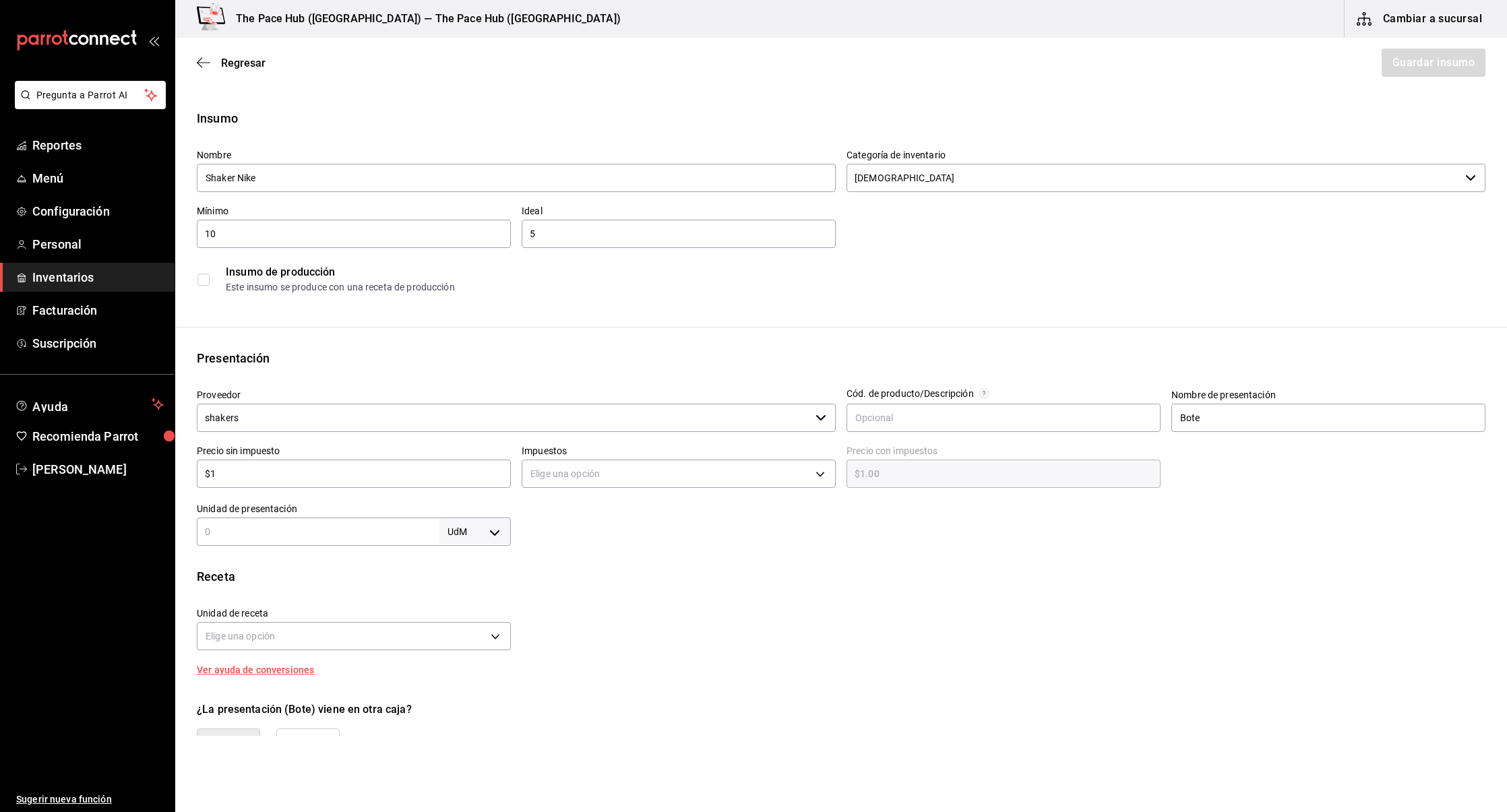
type input "$11"
type input "$11.00"
type input "$110"
type input "$110.00"
type input "$110"
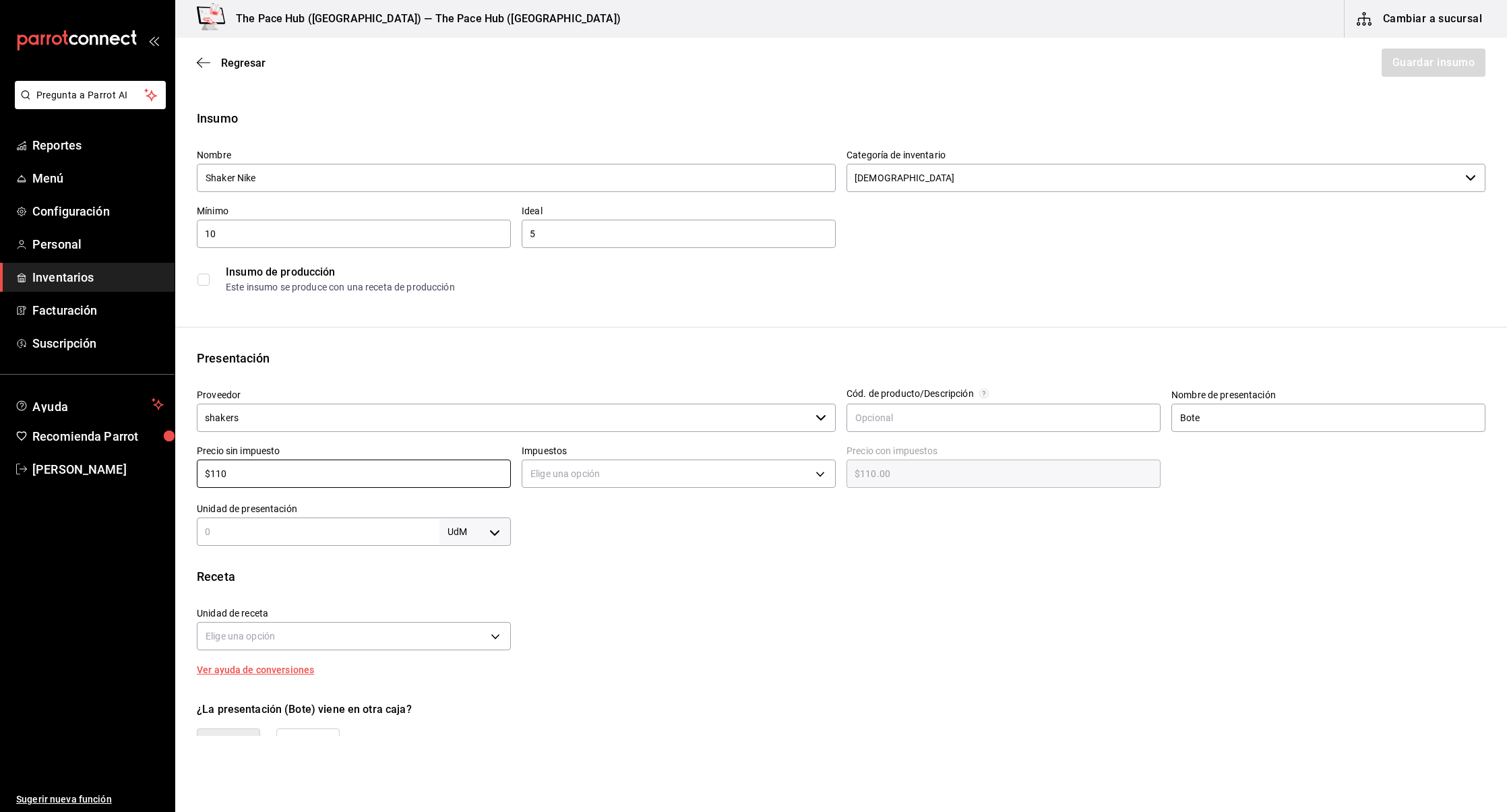
click at [683, 539] on div at bounding box center [999, 519] width 975 height 54
click at [633, 479] on body "Pregunta a Parrot AI Reportes Menú Configuración Personal Inventarios Facturaci…" at bounding box center [754, 368] width 1507 height 736
click at [576, 508] on li "IVA 0%" at bounding box center [679, 515] width 312 height 22
type input "IVA_0"
click at [304, 526] on input "text" at bounding box center [318, 531] width 242 height 16
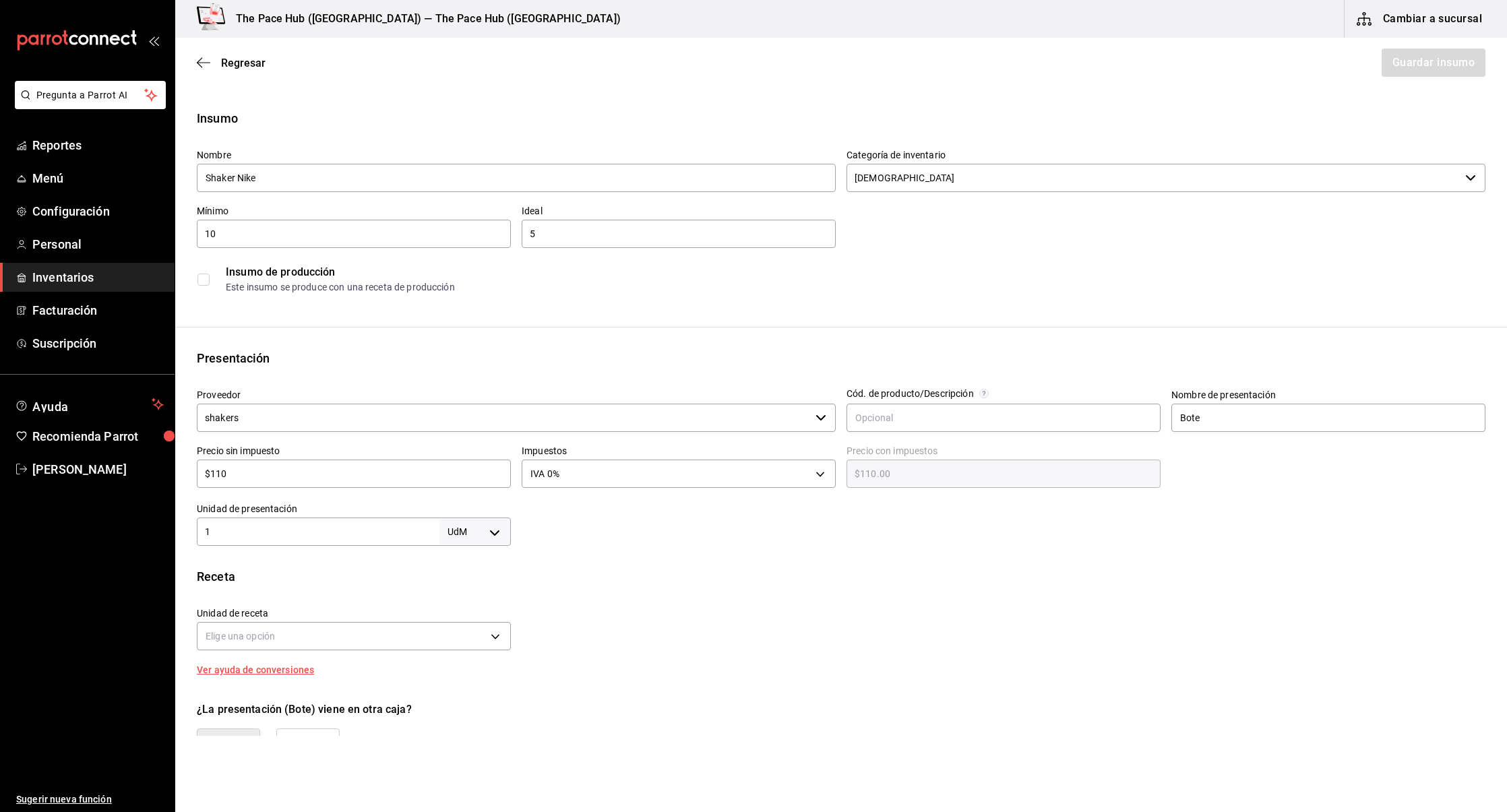
type input "1"
click at [476, 522] on body "Pregunta a Parrot AI Reportes Menú Configuración Personal Inventarios Facturaci…" at bounding box center [754, 368] width 1507 height 736
click at [465, 680] on li "pza" at bounding box center [475, 683] width 70 height 22
type input "UNIT"
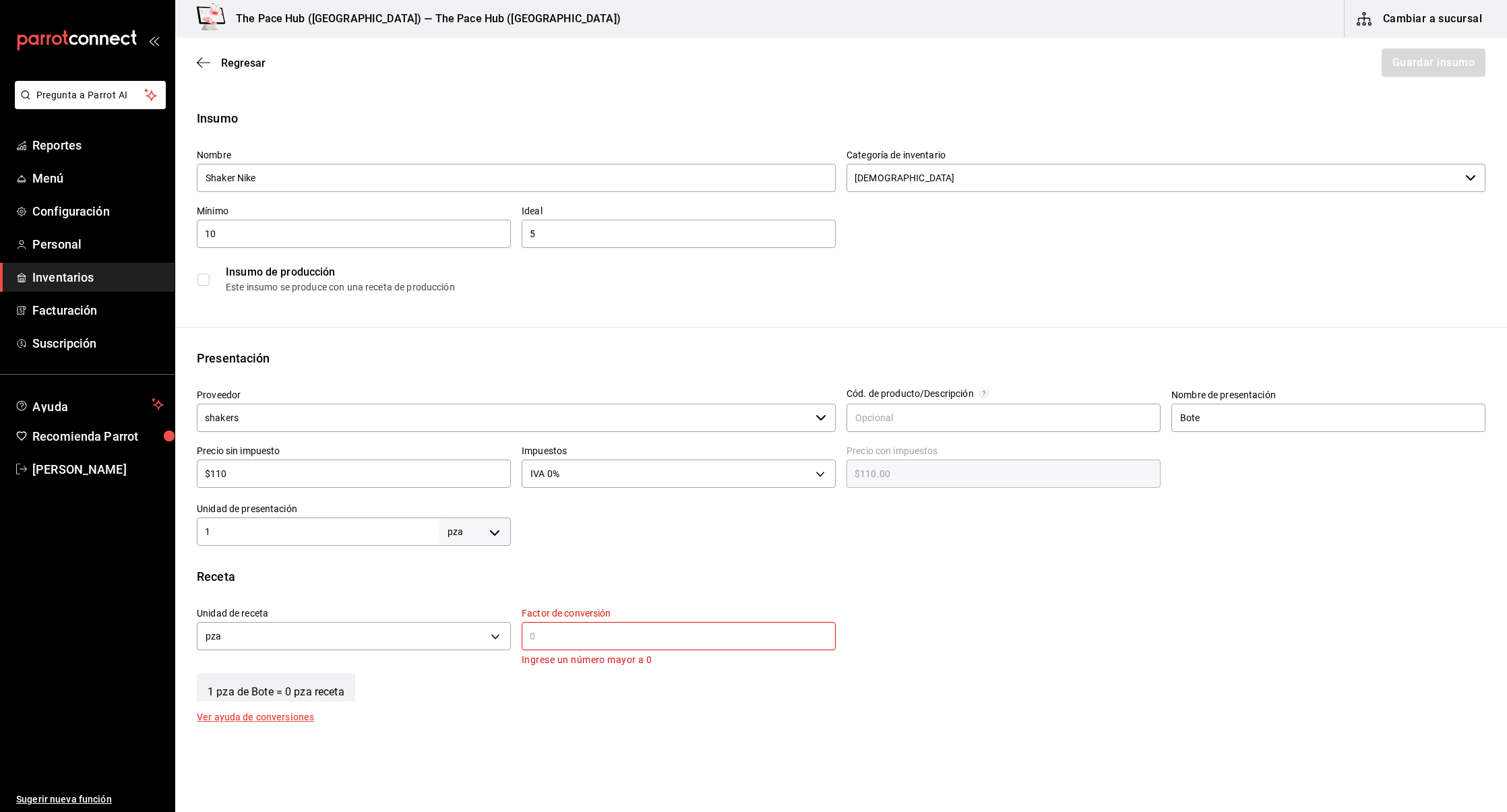
click at [593, 636] on input "text" at bounding box center [679, 636] width 314 height 16
type input "1"
click at [558, 698] on div "Receta Unidad de receta pza UNIT Factor de conversión 1 ​ 1 pza de Bote = 1 pza…" at bounding box center [841, 638] width 1332 height 141
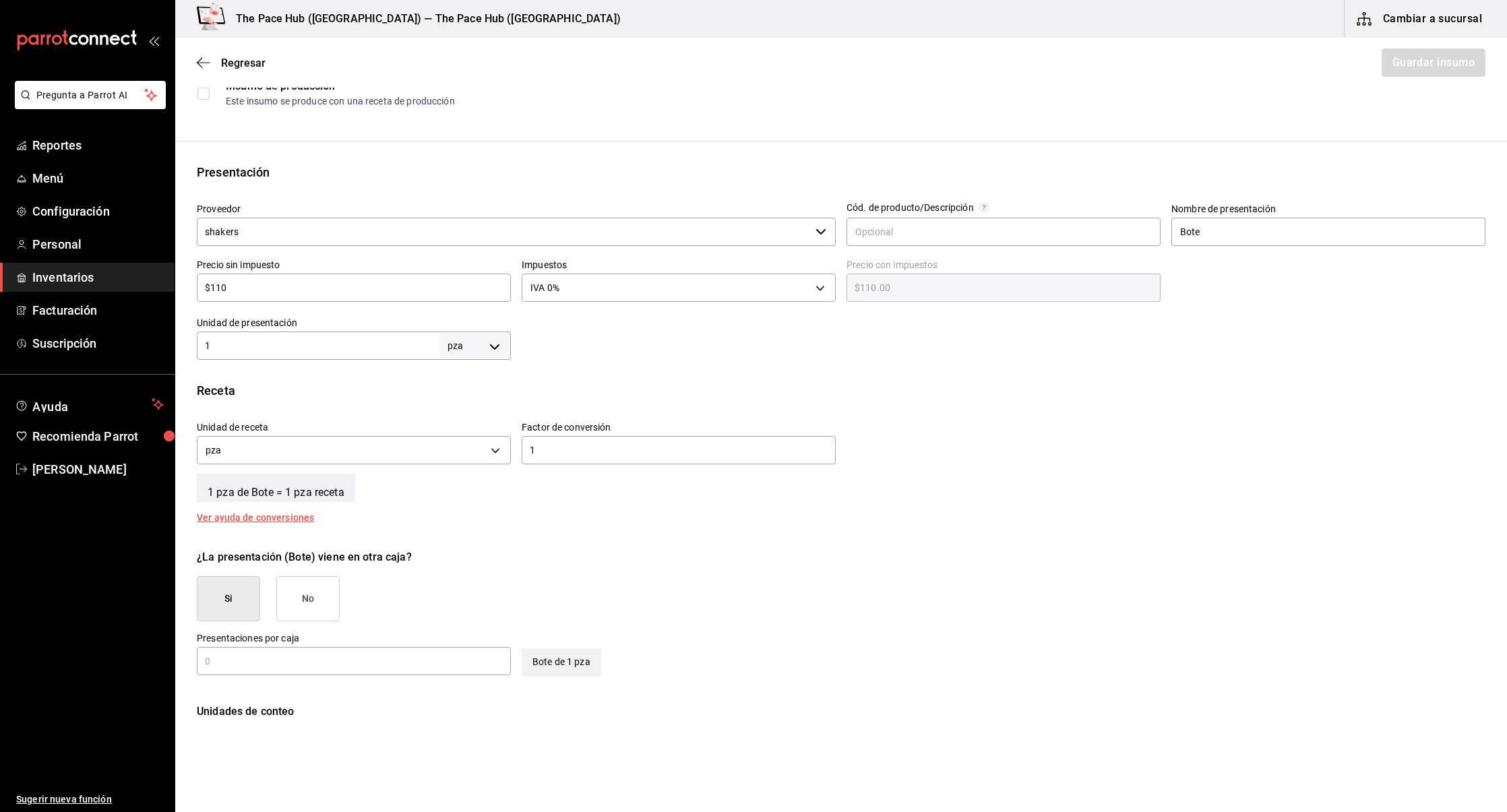
scroll to position [205, 0]
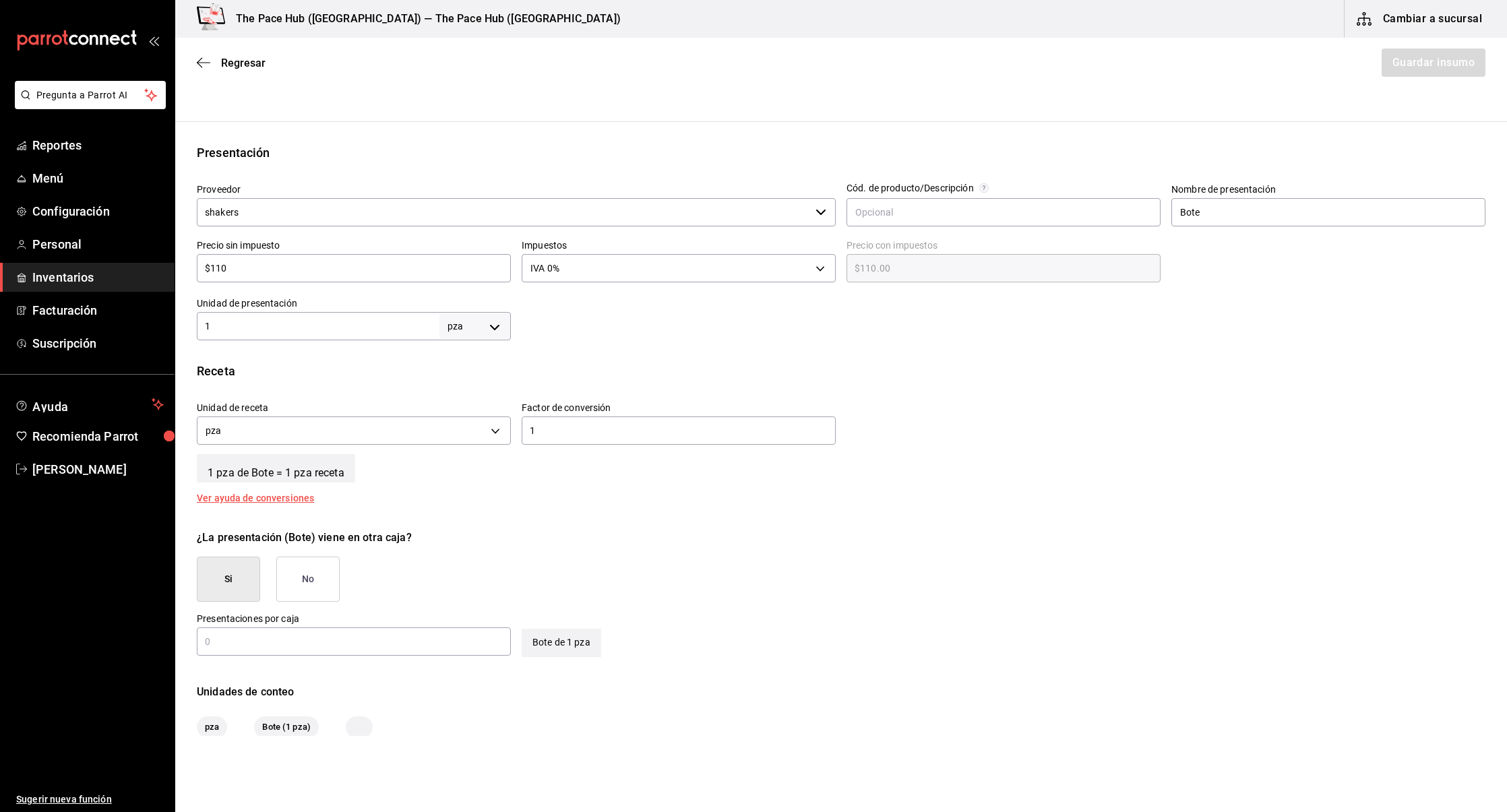
click at [268, 565] on div "Si No" at bounding box center [268, 579] width 143 height 45
click at [301, 574] on button "No" at bounding box center [308, 579] width 63 height 45
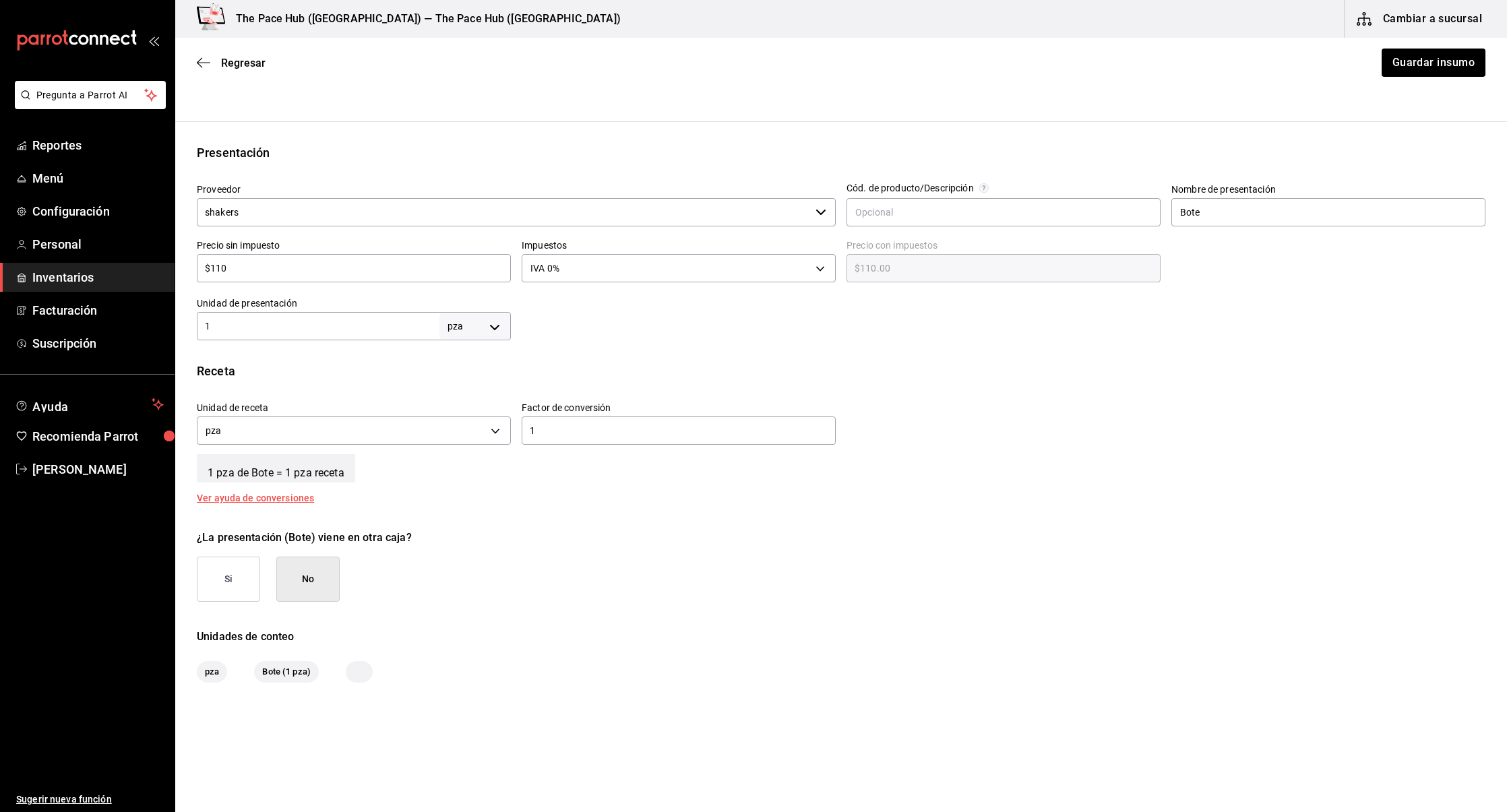
scroll to position [216, 0]
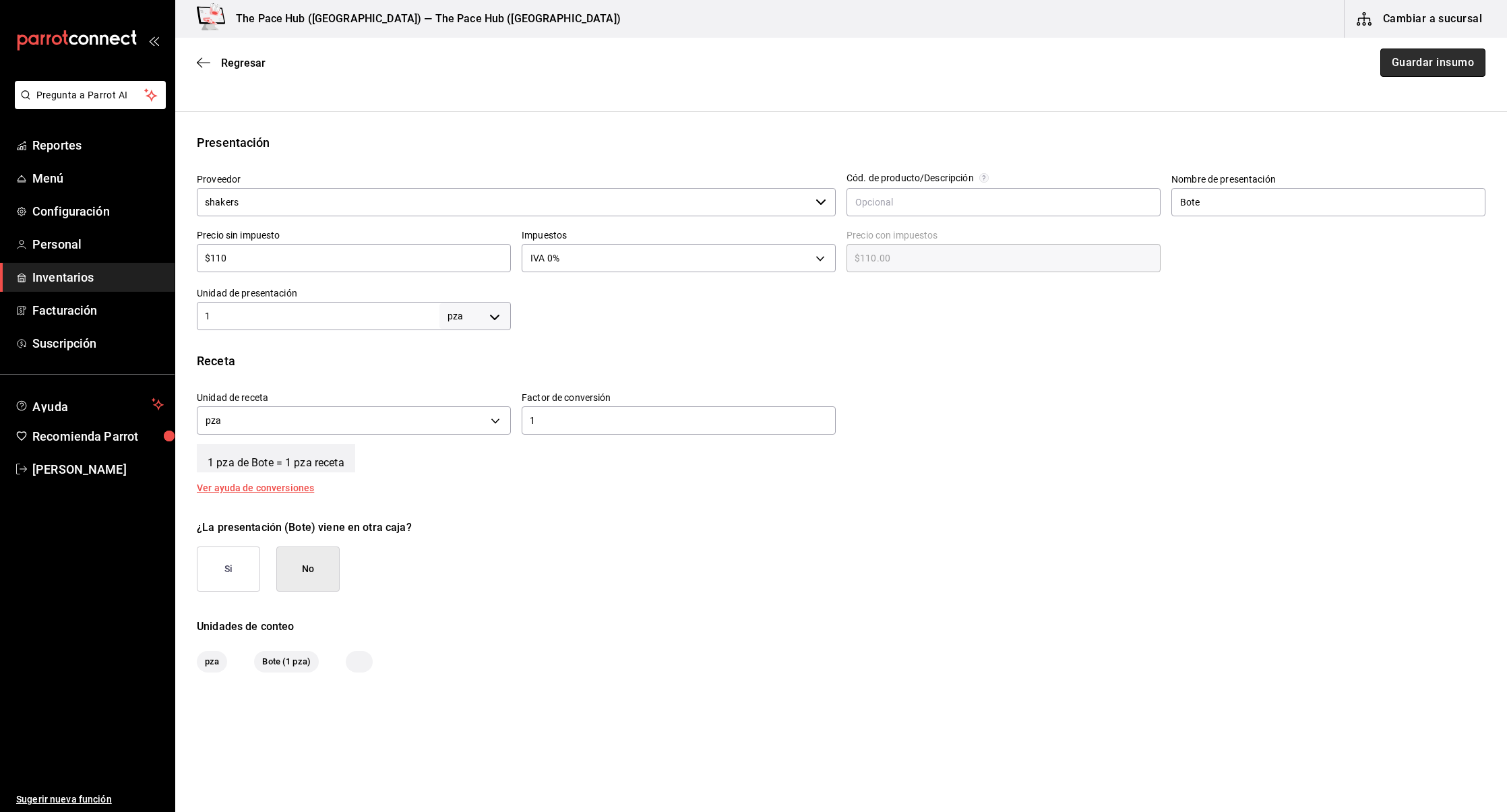
click at [1437, 60] on button "Guardar insumo" at bounding box center [1432, 62] width 105 height 28
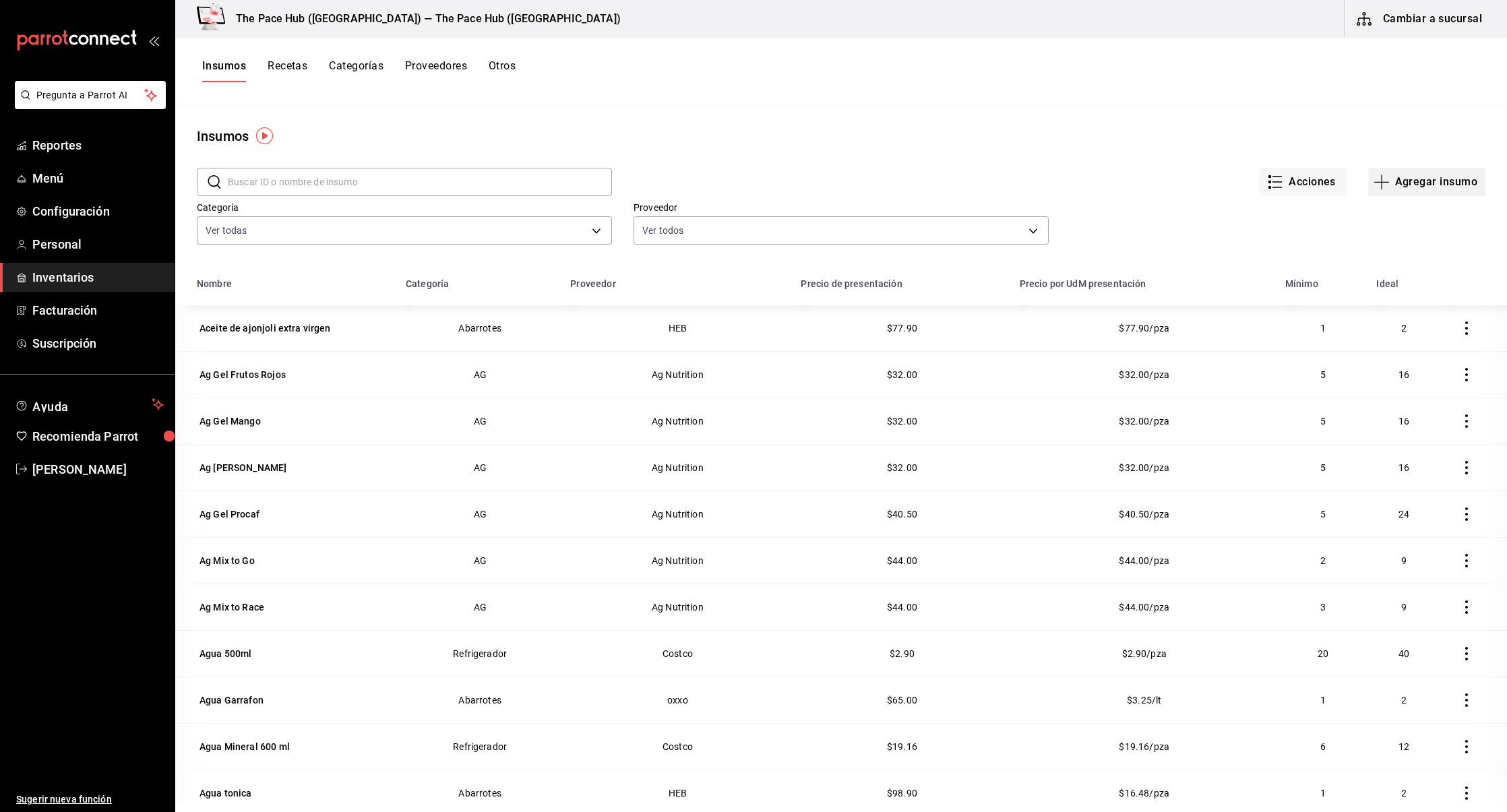
click at [1429, 191] on button "Agregar insumo" at bounding box center [1427, 182] width 117 height 28
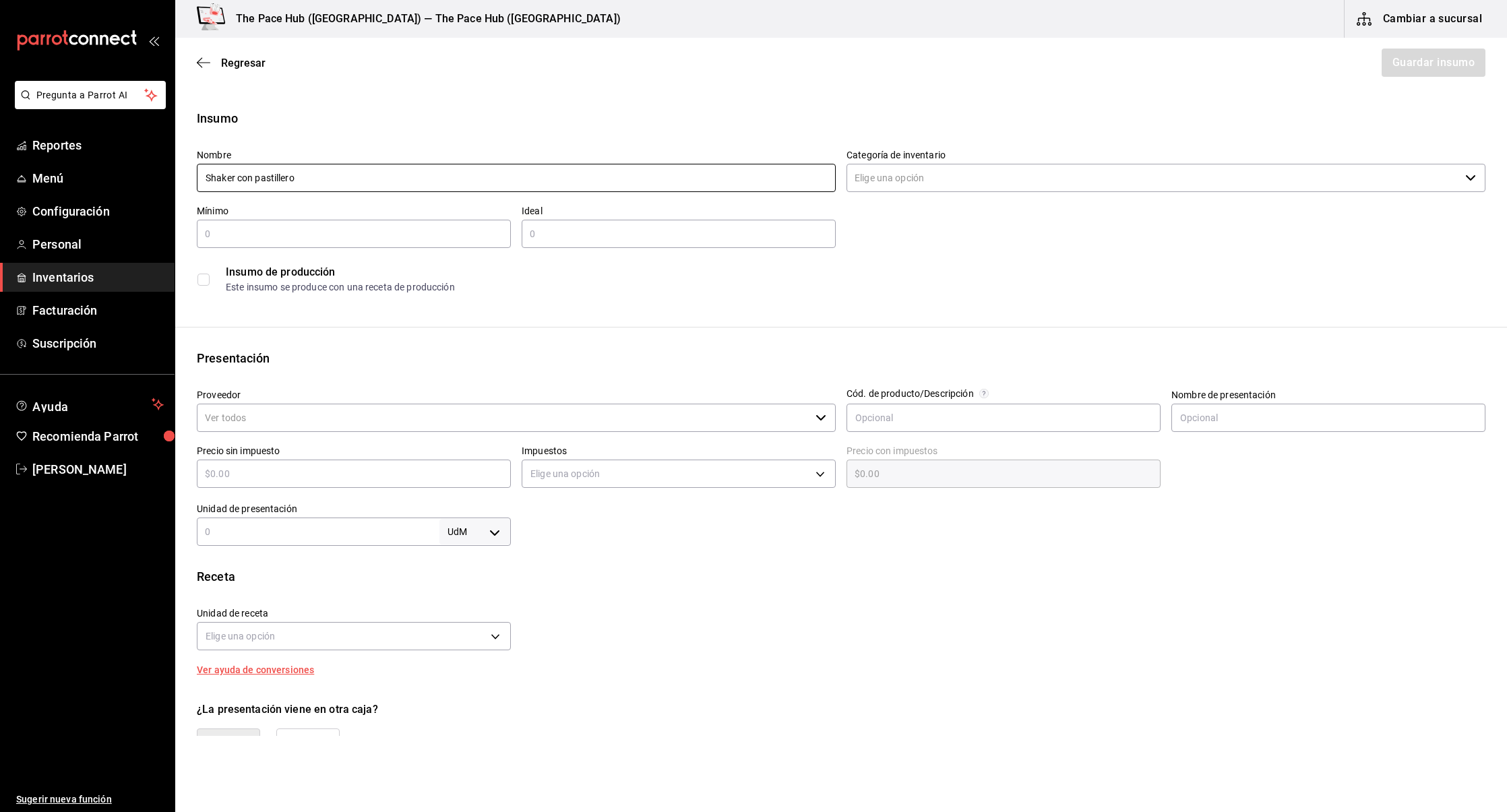
type input "Shaker con pastillero"
click at [880, 184] on input "Categoría de inventario" at bounding box center [1153, 178] width 613 height 28
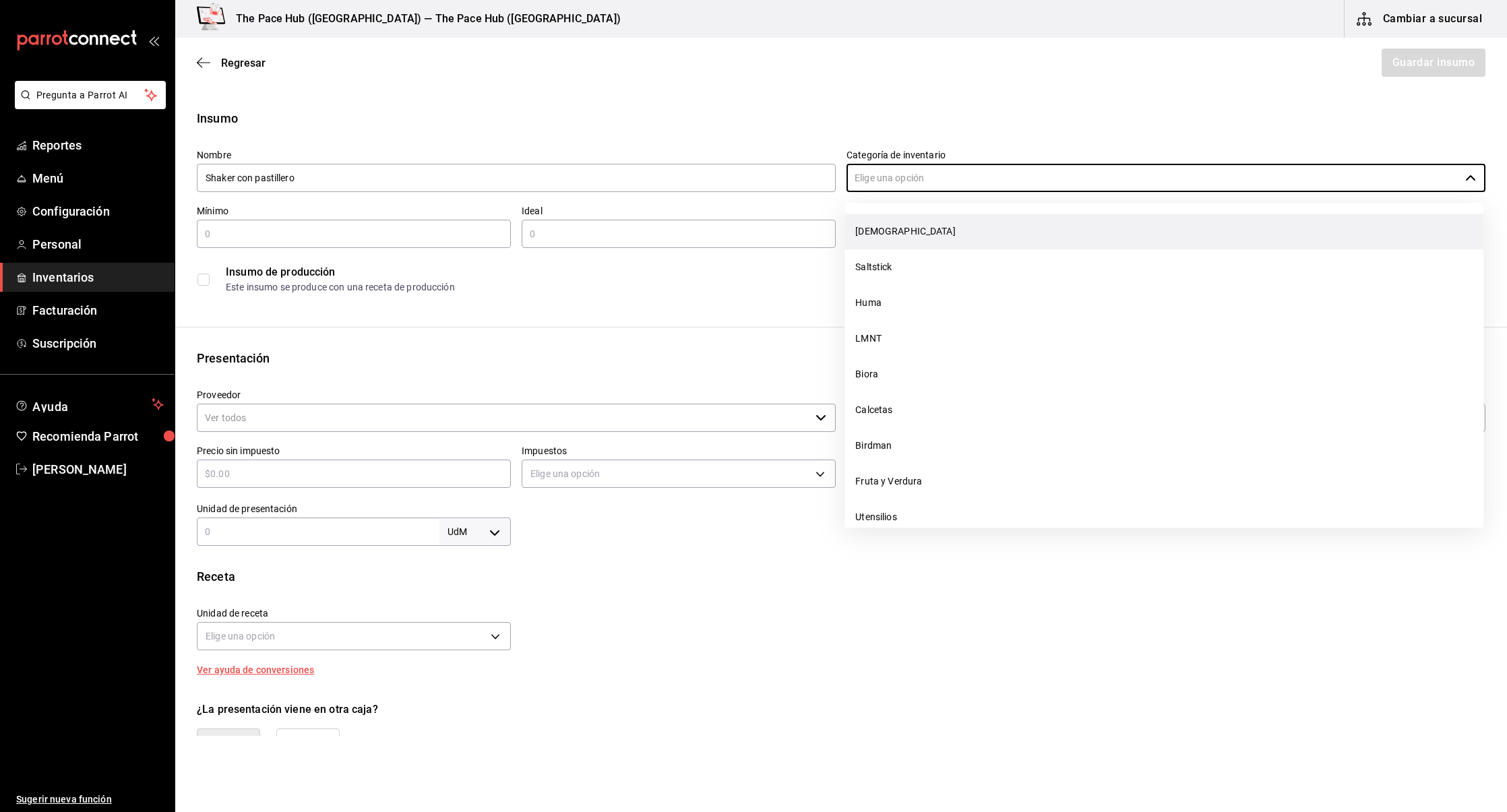
click at [878, 232] on li "[DEMOGRAPHIC_DATA]" at bounding box center [1163, 232] width 639 height 36
type input "[DEMOGRAPHIC_DATA]"
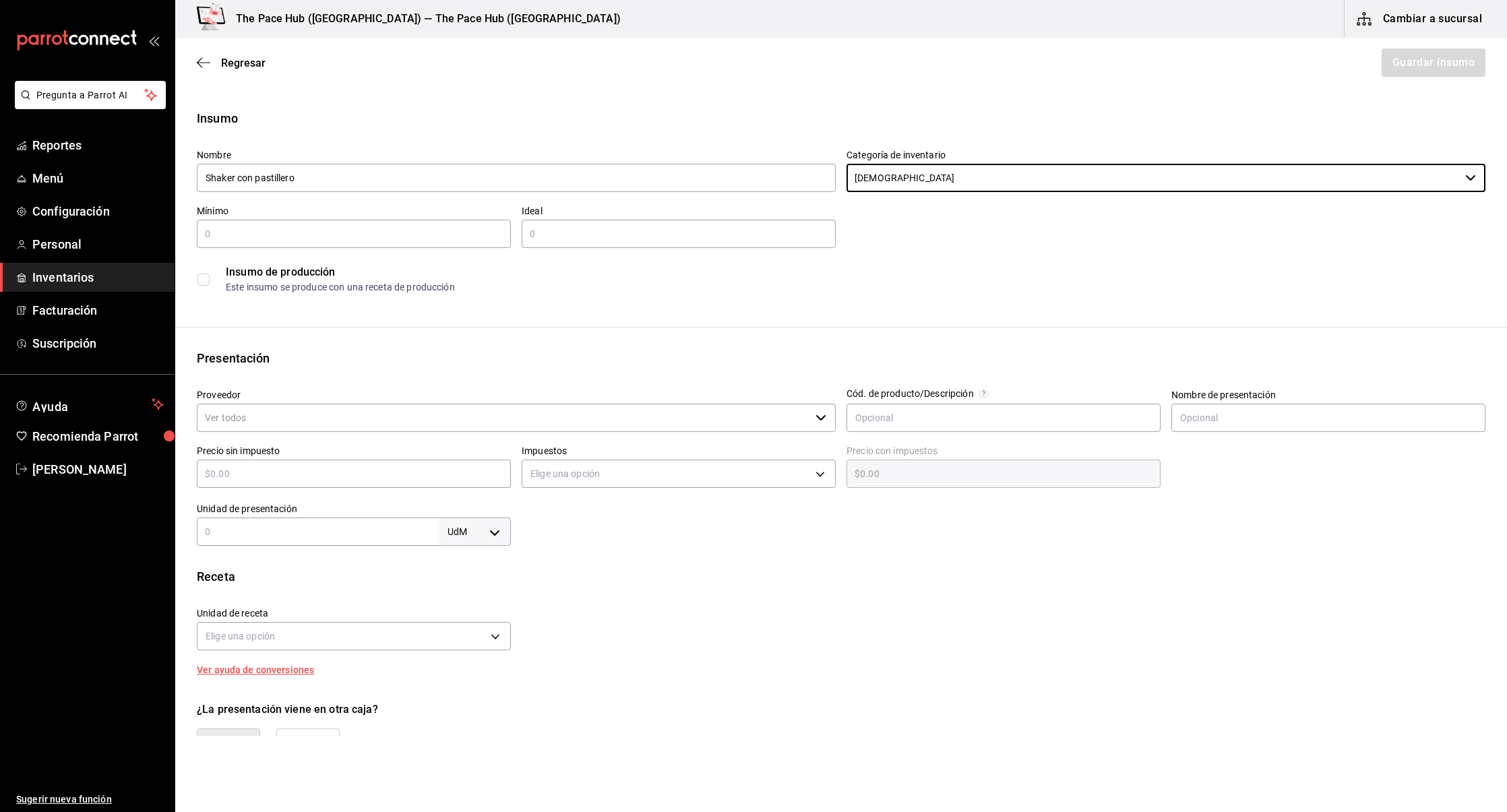
click at [319, 415] on input "Proveedor" at bounding box center [504, 417] width 613 height 28
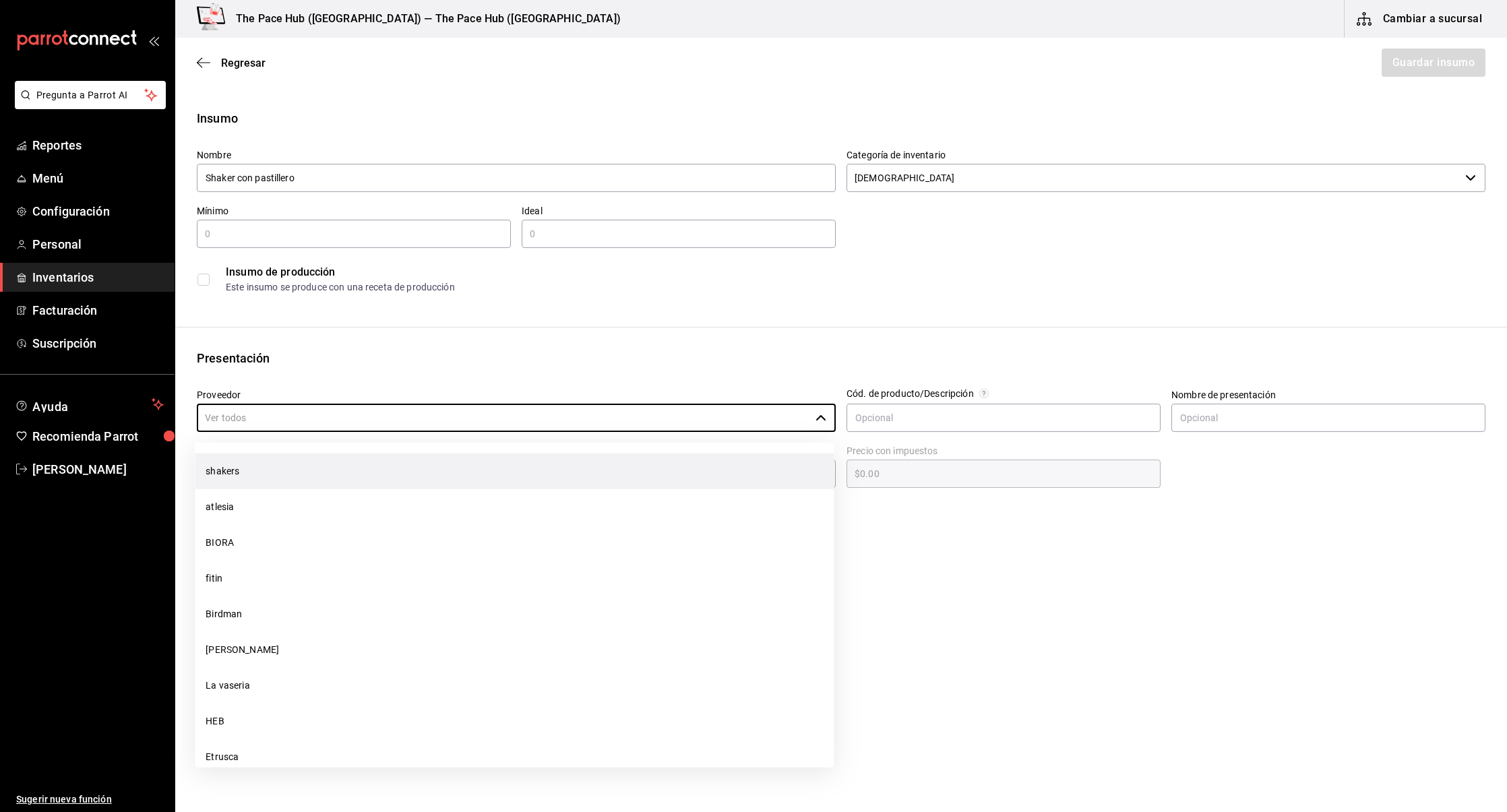
click at [289, 462] on li "shakers" at bounding box center [514, 471] width 639 height 36
type input "shakers"
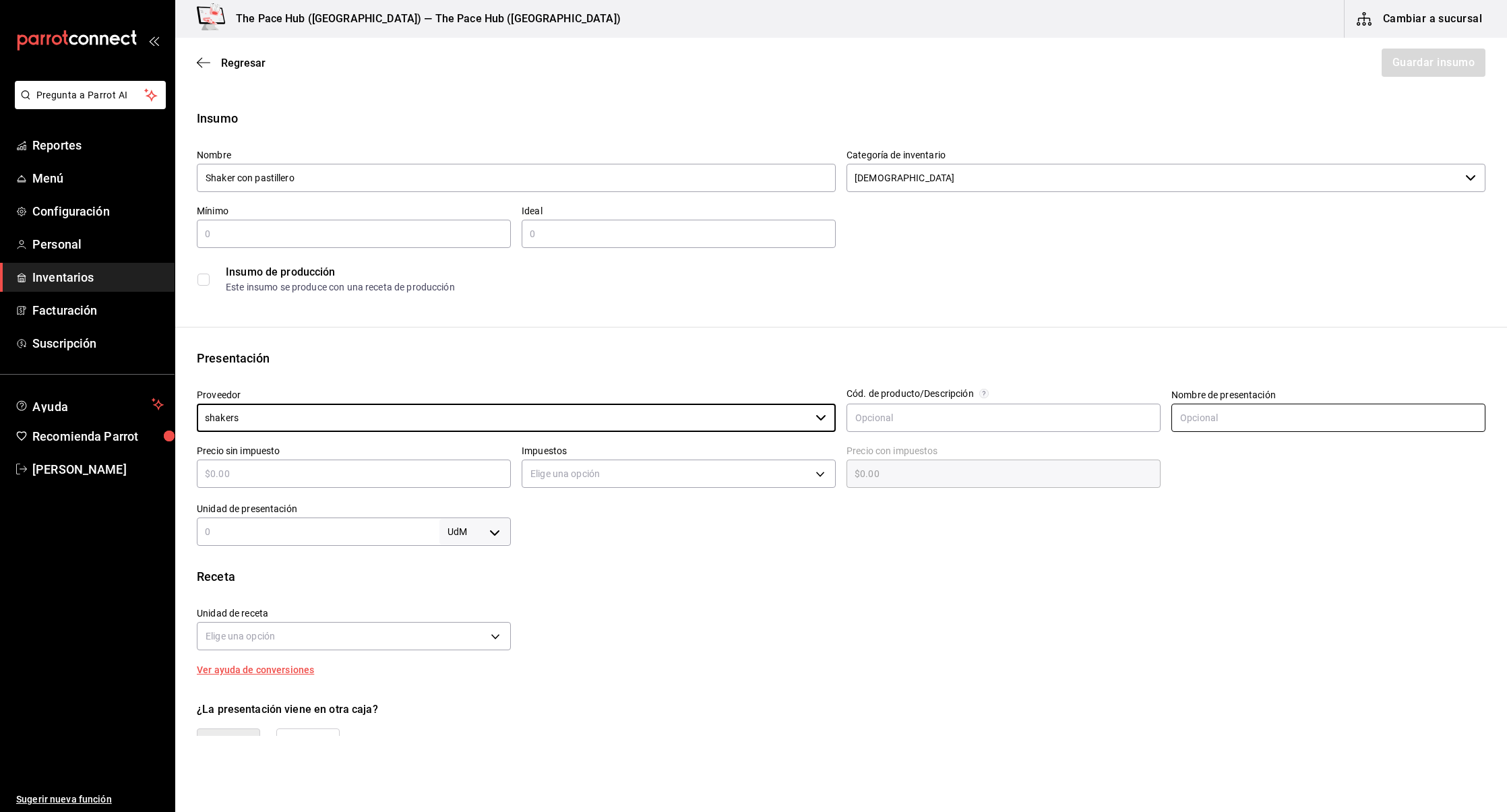
click at [1238, 414] on input "text" at bounding box center [1328, 417] width 314 height 28
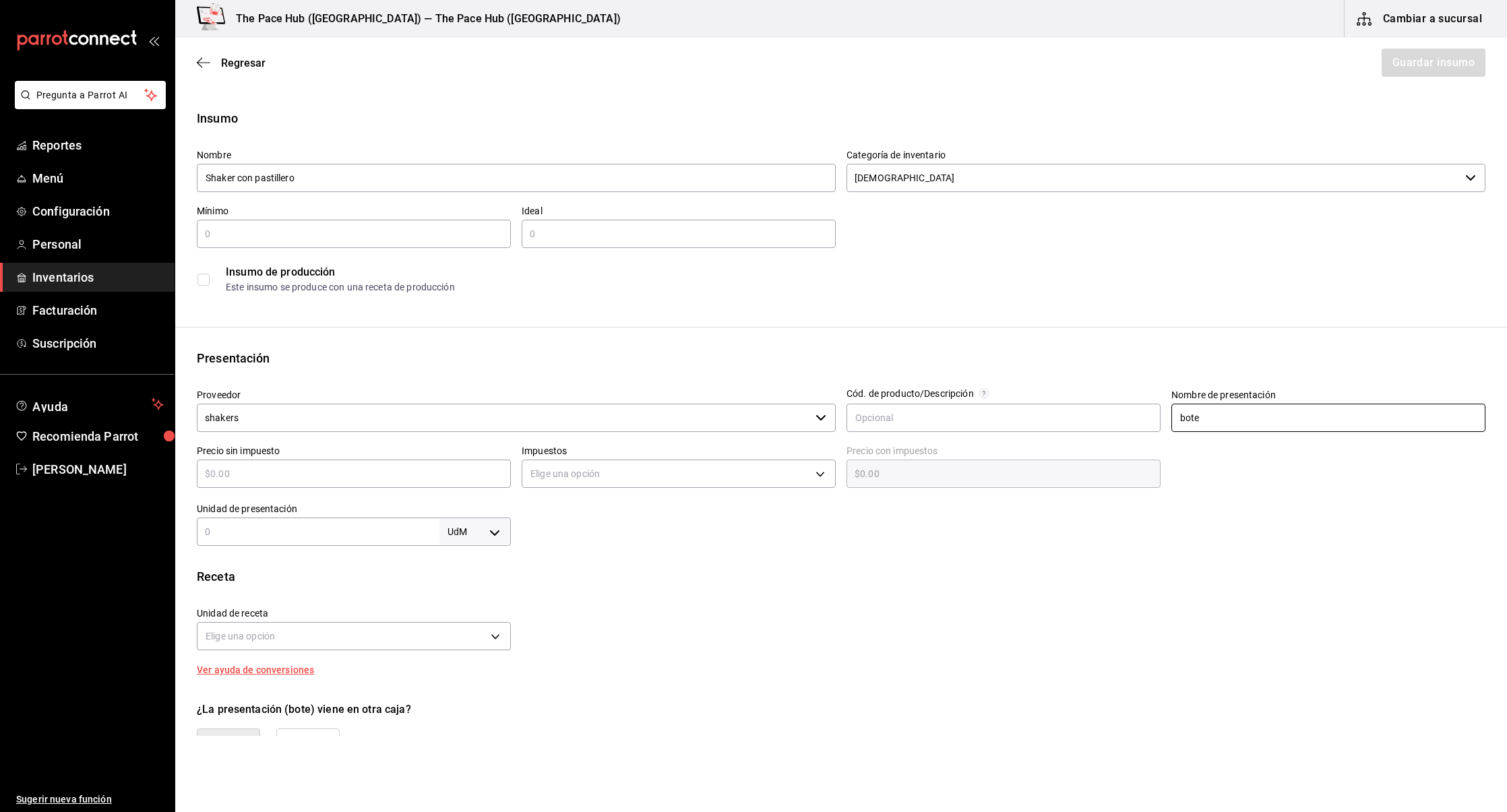
type input "bote"
click at [1050, 591] on div "Receta Unidad de receta Elige una opción Factor de conversión ​ Ver ayuda de co…" at bounding box center [841, 621] width 1332 height 107
click at [249, 477] on input "text" at bounding box center [354, 473] width 314 height 16
type input "$1"
type input "$1.00"
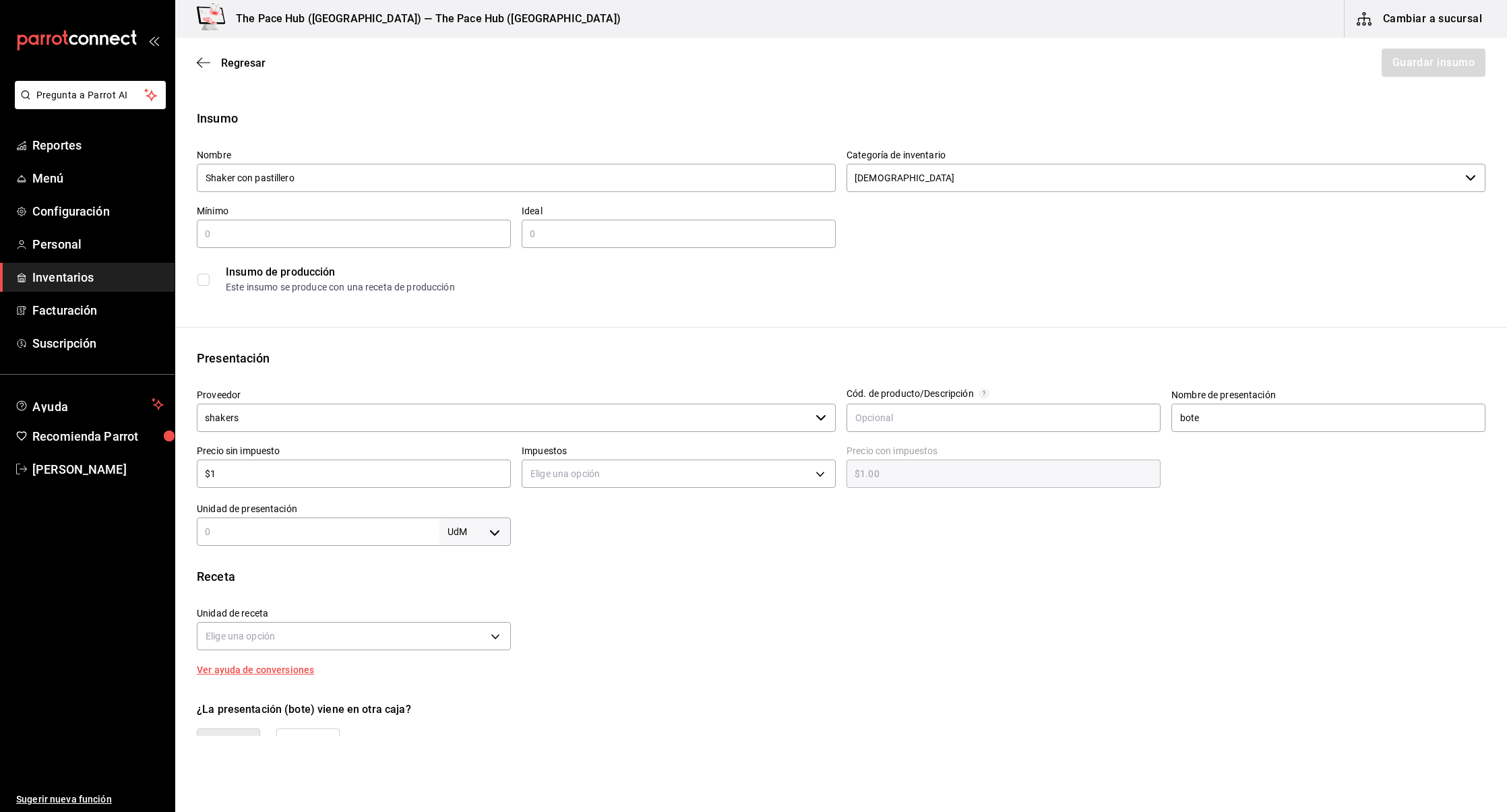
type input "$11"
type input "$11.00"
type input "$110"
type input "$110.00"
click at [718, 558] on div "Insumo Nombre Shaker con pastillero Categoría de inventario Shakers ​ Mínimo ​ …" at bounding box center [841, 509] width 1332 height 801
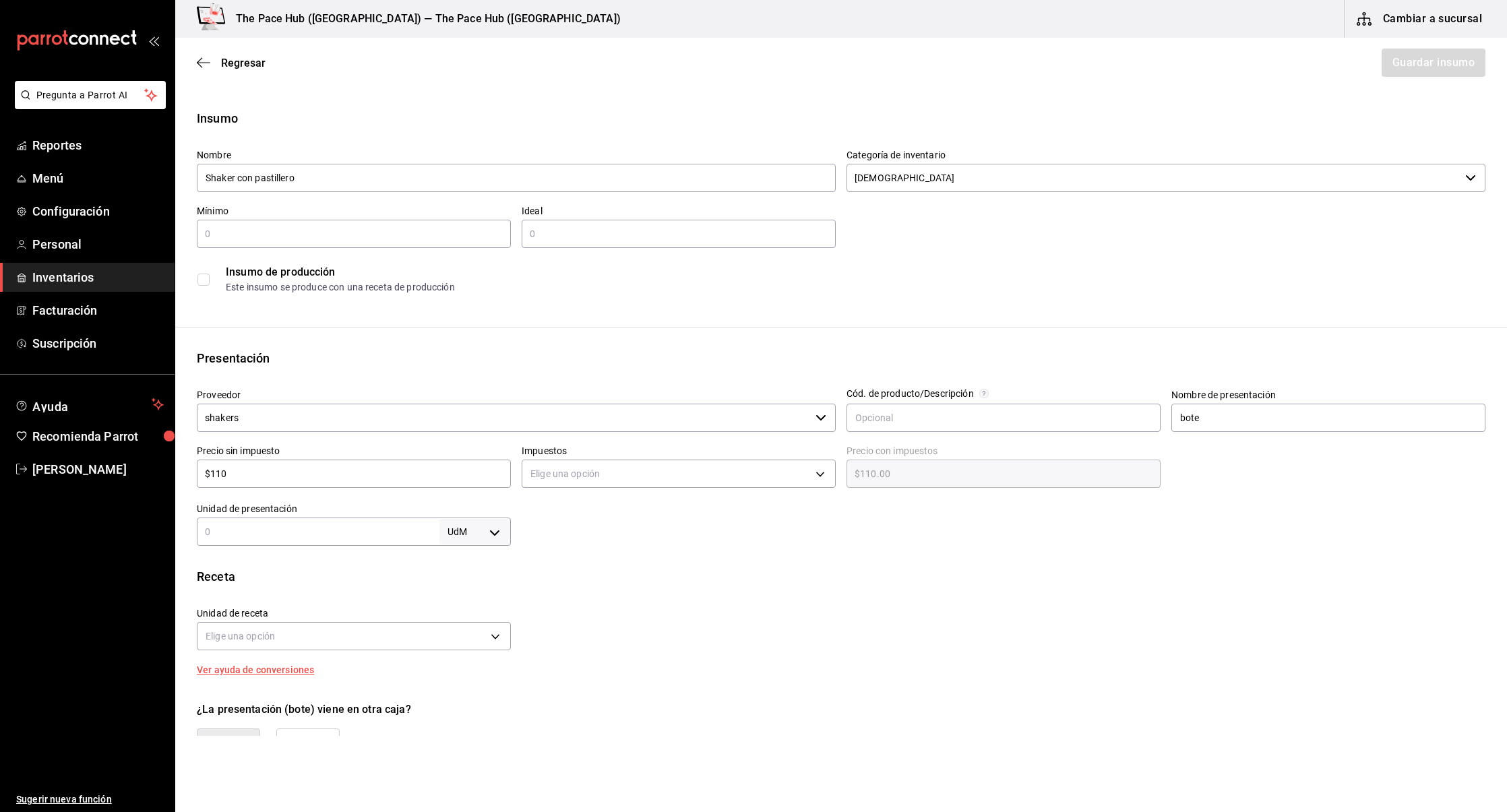
click at [322, 470] on input "$110" at bounding box center [354, 473] width 314 height 16
type input "$11"
type input "$11.00"
type input "$1"
type input "$1.00"
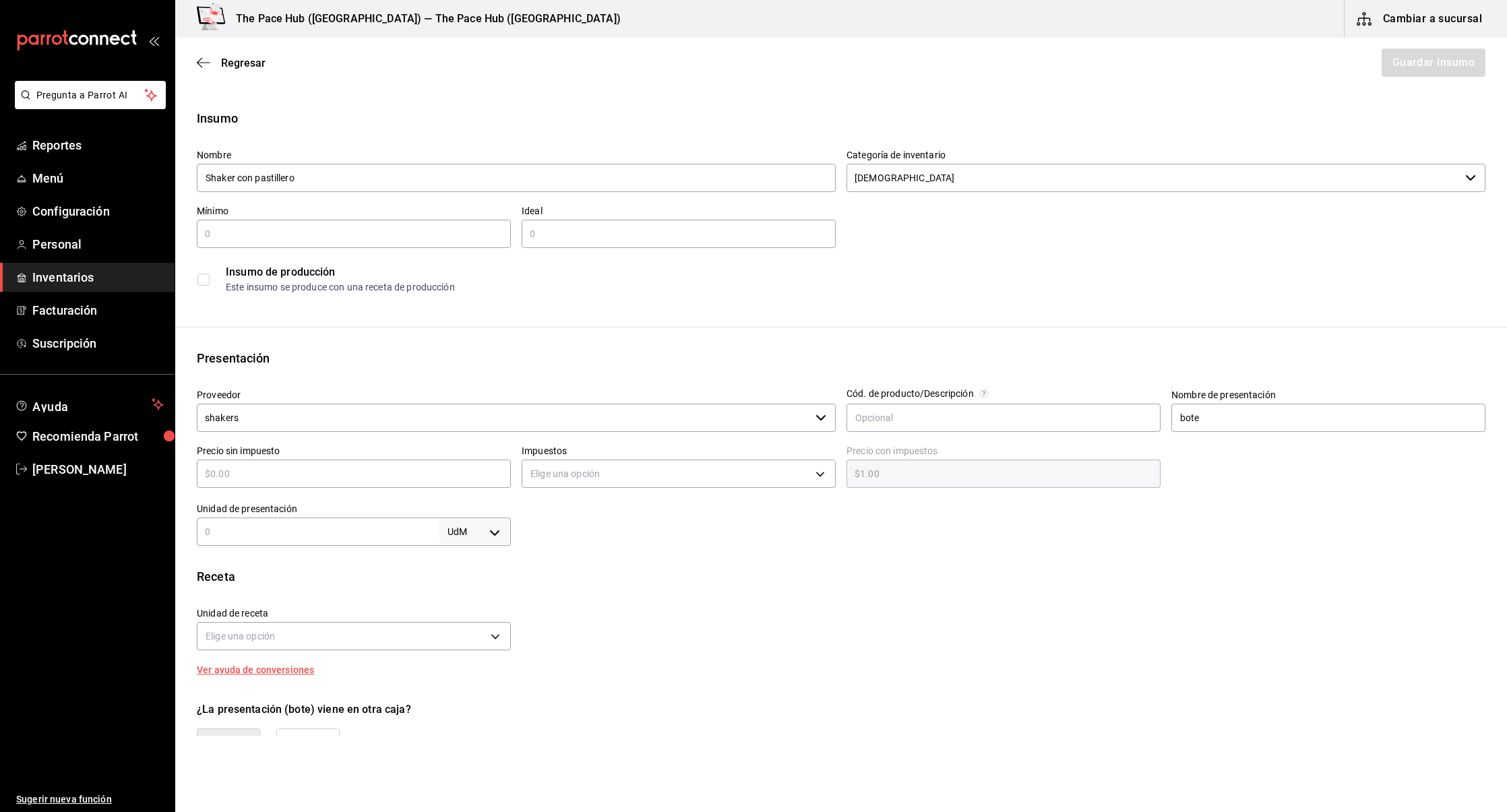
type input "$0.00"
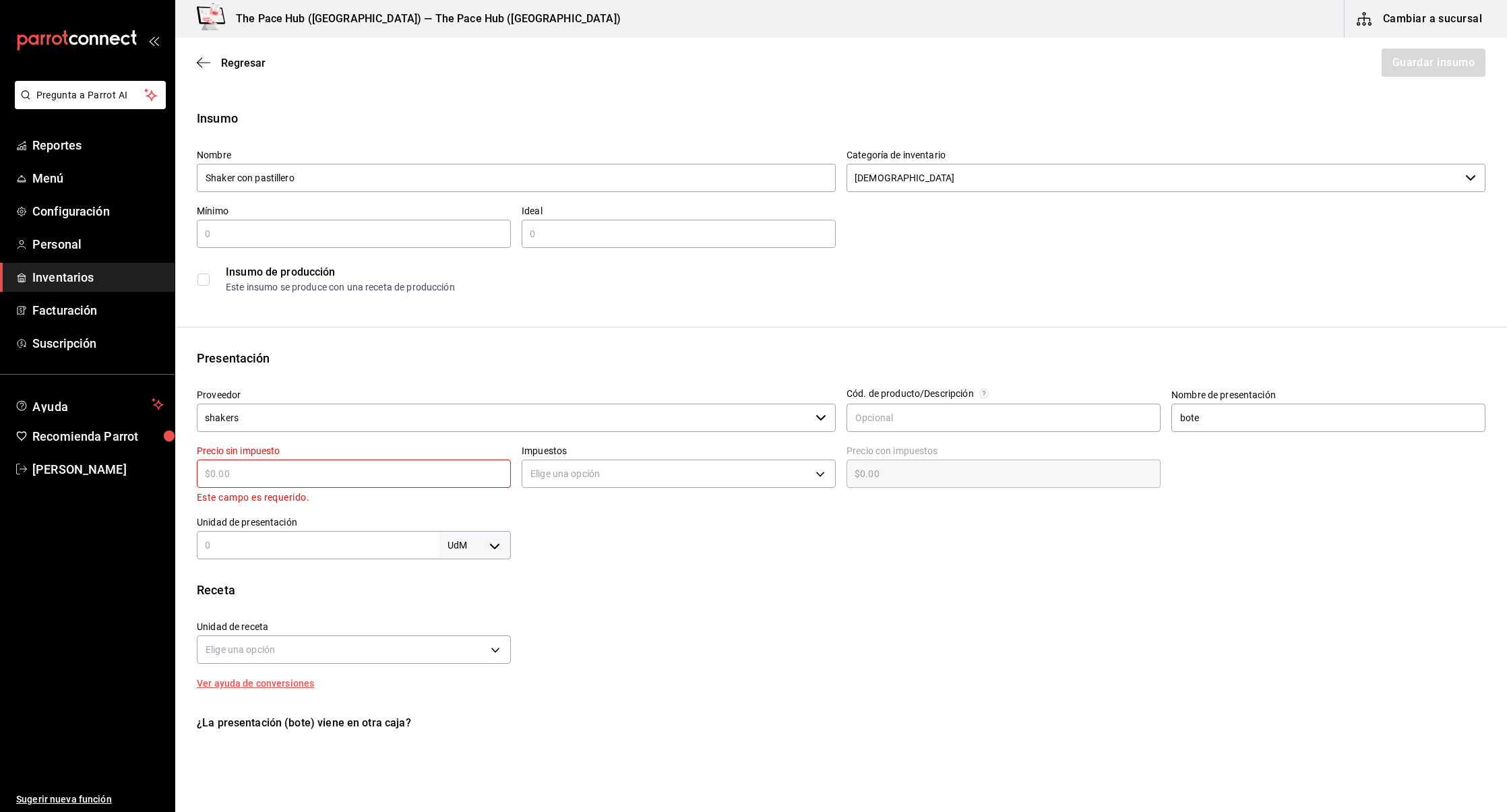
type input "$1"
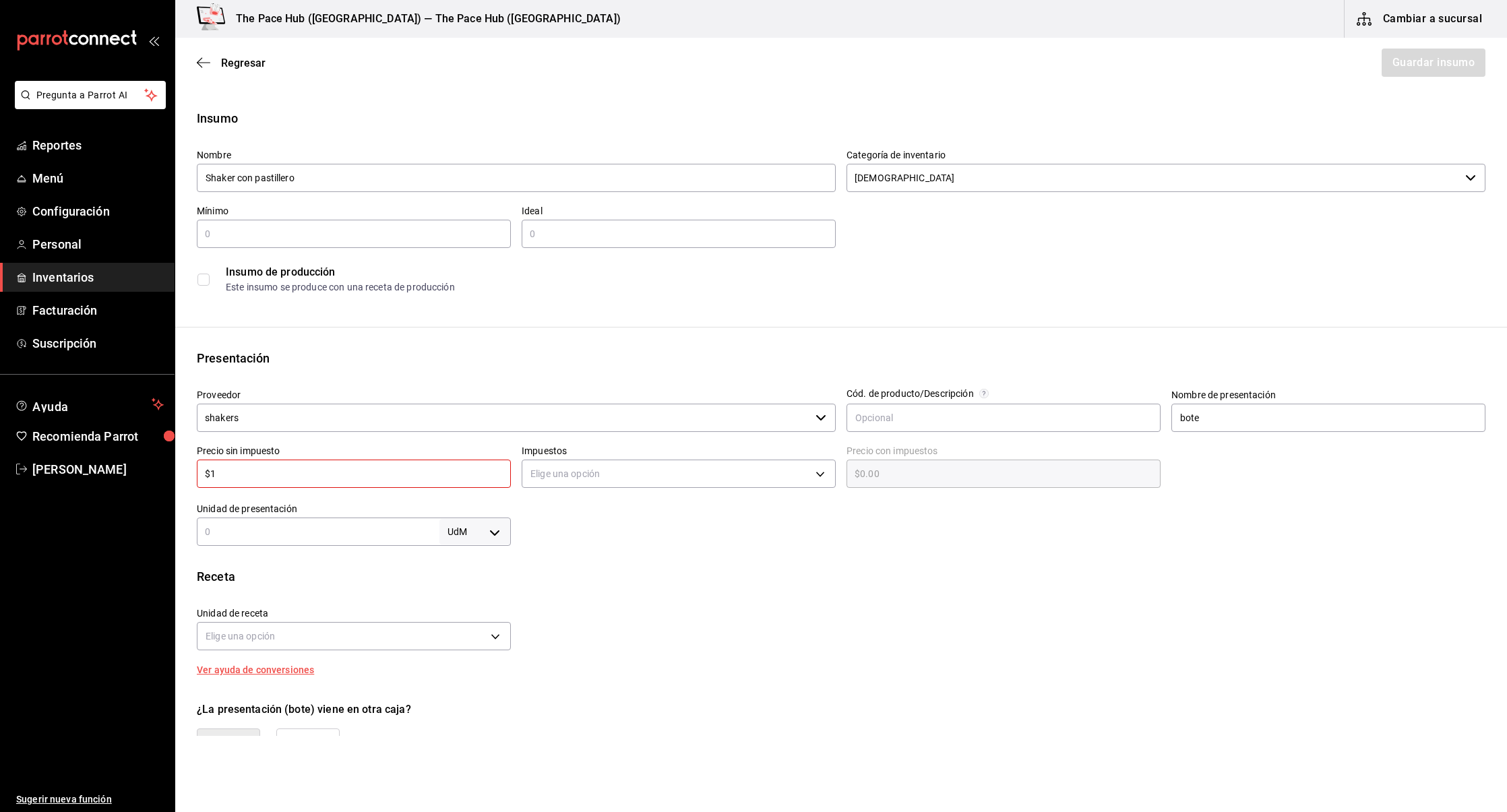
type input "$1.00"
type input "$15"
type input "$15.00"
type input "$150"
type input "$150.00"
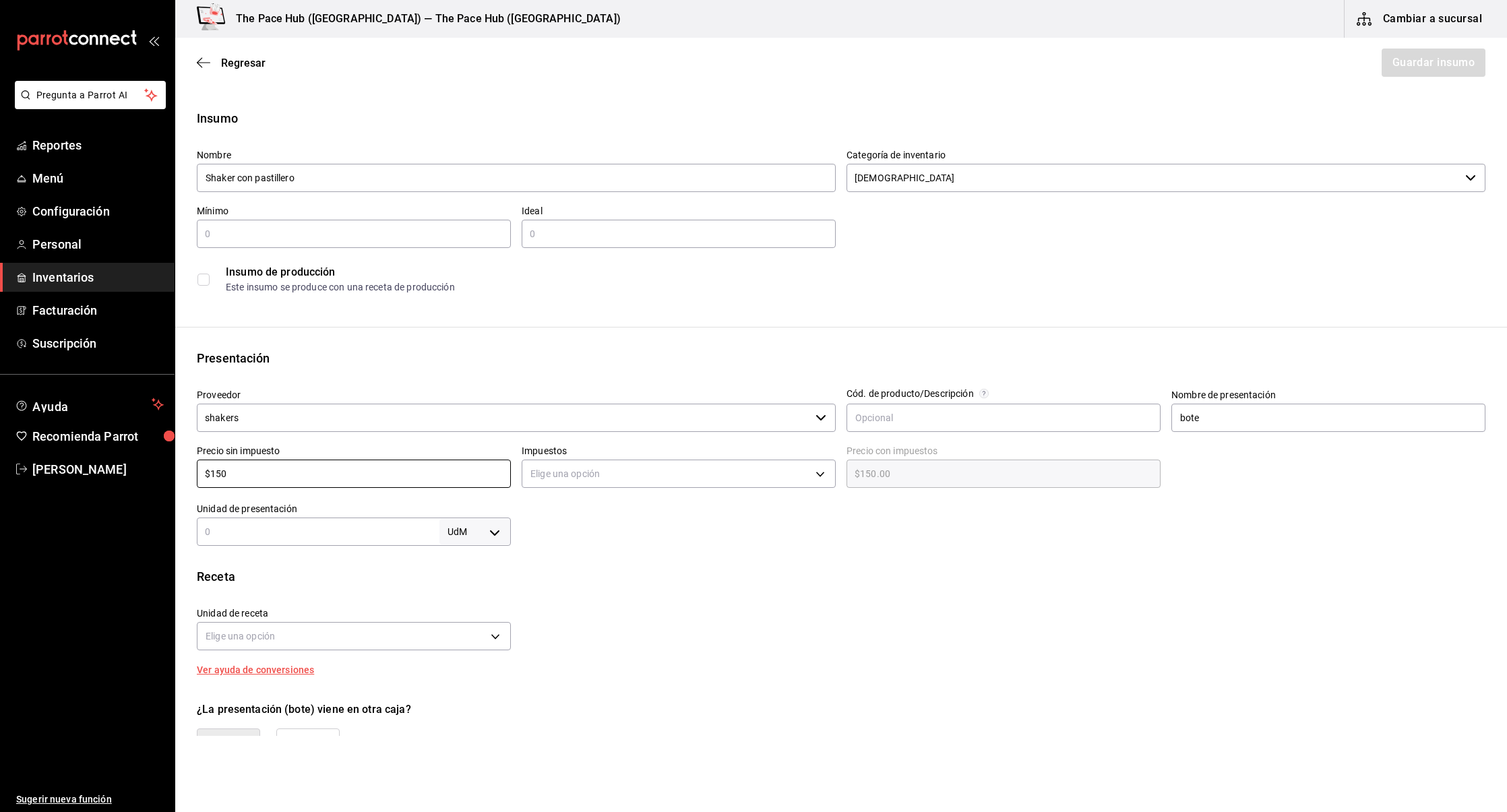
type input "$150"
click at [742, 570] on div "Receta" at bounding box center [841, 576] width 1288 height 18
click at [586, 466] on body "Pregunta a Parrot AI Reportes Menú Configuración Personal Inventarios Facturaci…" at bounding box center [754, 368] width 1507 height 736
click at [591, 512] on li "IVA 0%" at bounding box center [679, 515] width 312 height 22
type input "IVA_0"
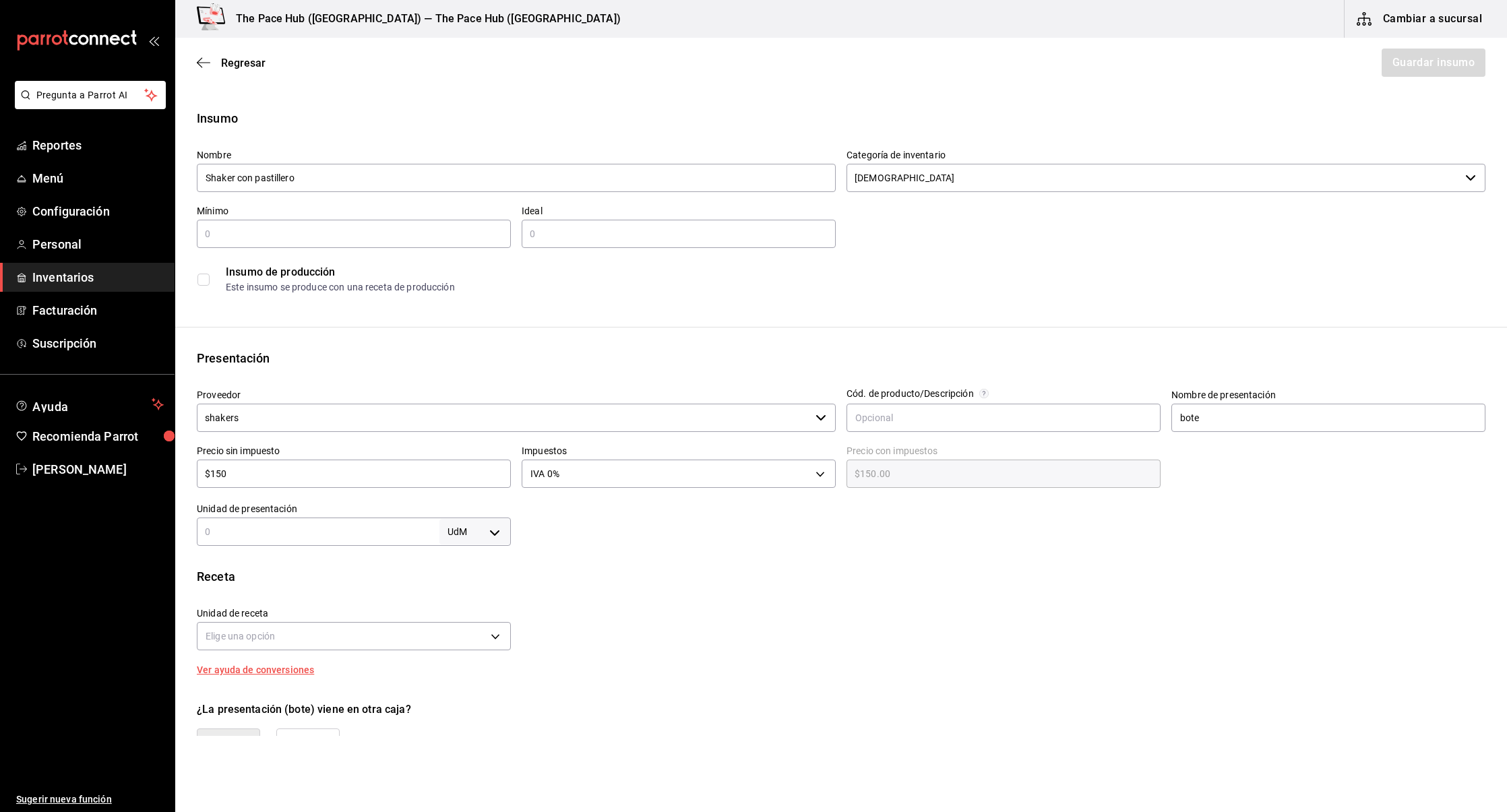
click at [293, 553] on div "Insumo Nombre Shaker con pastillero Categoría de inventario Shakers ​ Mínimo ​ …" at bounding box center [841, 509] width 1332 height 801
click at [257, 511] on label "Unidad de presentación" at bounding box center [354, 509] width 314 height 9
click at [268, 532] on input "text" at bounding box center [318, 531] width 242 height 16
type input "1"
click at [465, 528] on body "Pregunta a Parrot AI Reportes Menú Configuración Personal Inventarios Facturaci…" at bounding box center [754, 368] width 1507 height 736
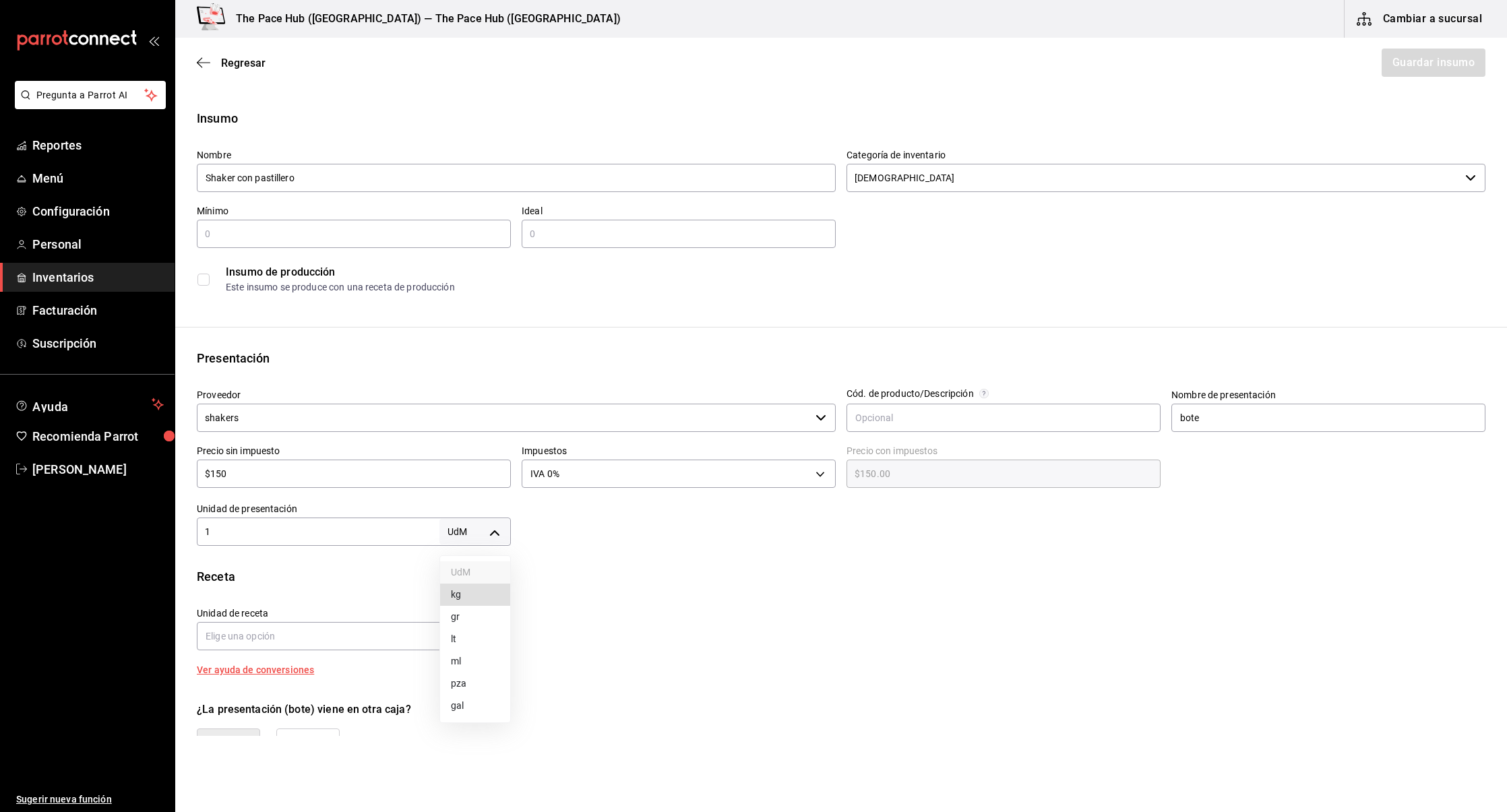
click at [459, 682] on li "pza" at bounding box center [475, 683] width 70 height 22
type input "UNIT"
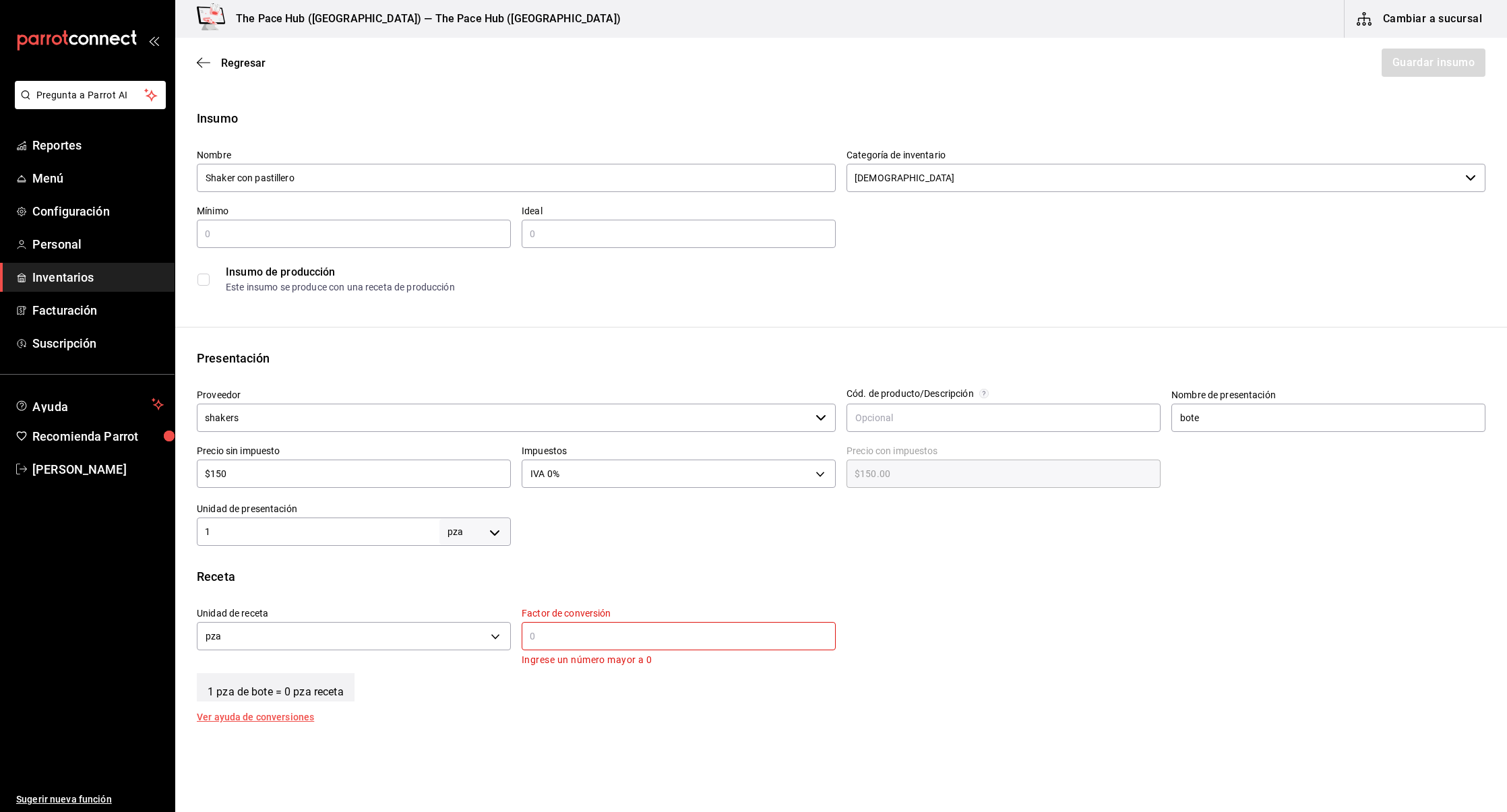
click at [584, 635] on input "text" at bounding box center [679, 636] width 314 height 16
type input "1"
click at [495, 689] on div "Receta Unidad de receta pza UNIT Factor de conversión 1 ​ 1 pza de bote = 1 pza…" at bounding box center [841, 638] width 1332 height 141
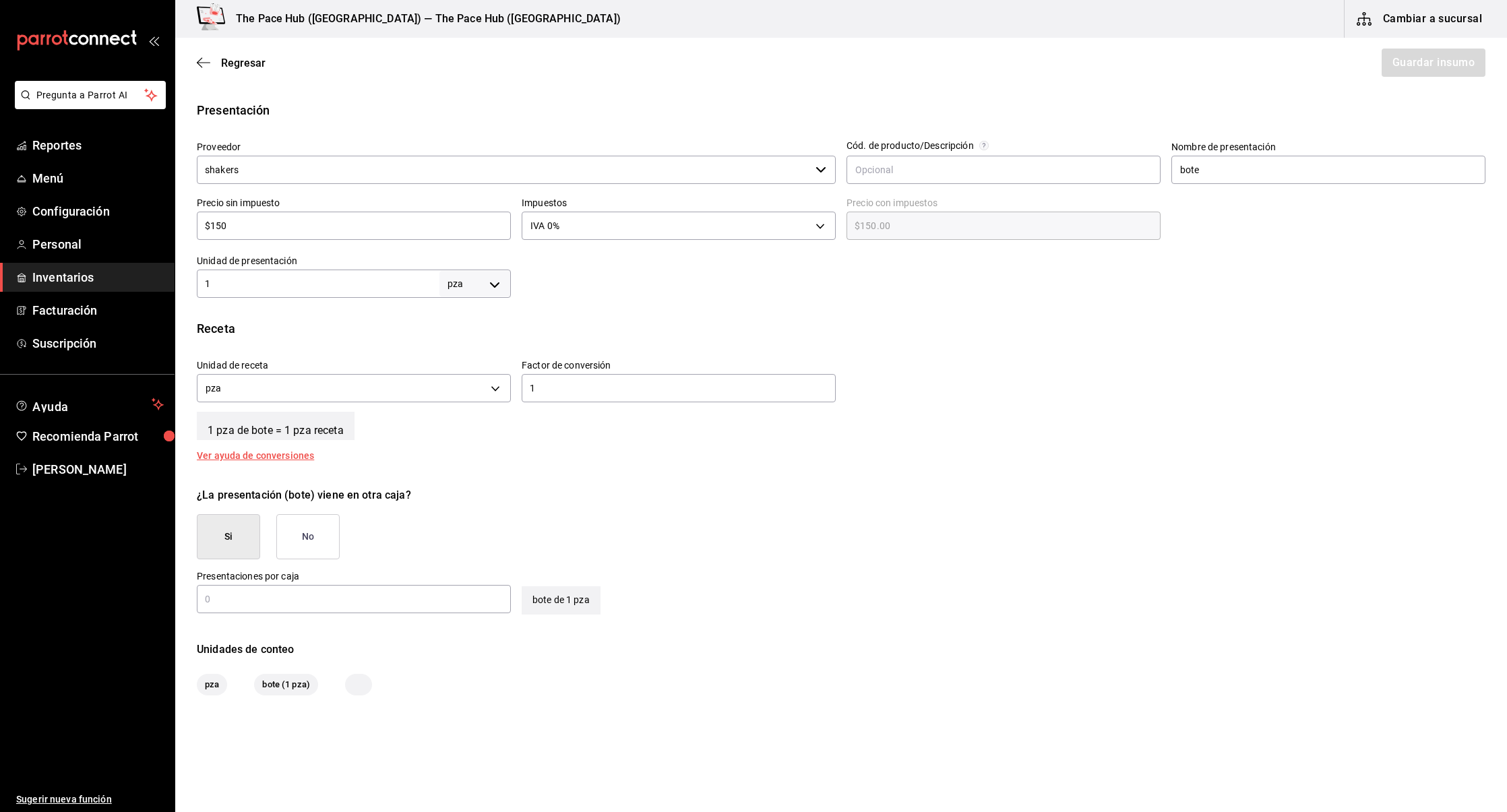
click at [303, 533] on button "No" at bounding box center [308, 537] width 63 height 45
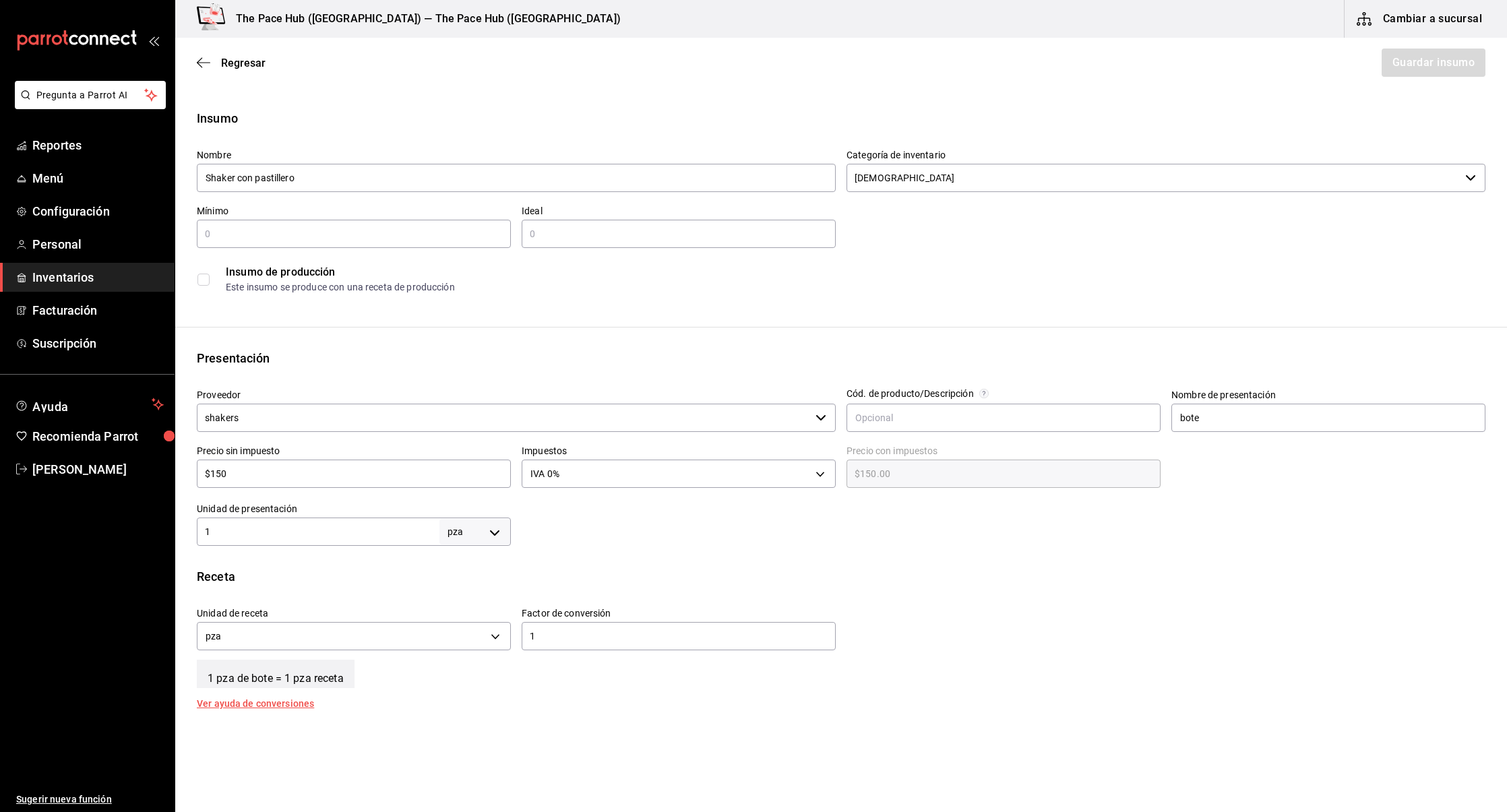
click at [1066, 293] on div "Este insumo se produce con una receta de producción" at bounding box center [856, 287] width 1259 height 14
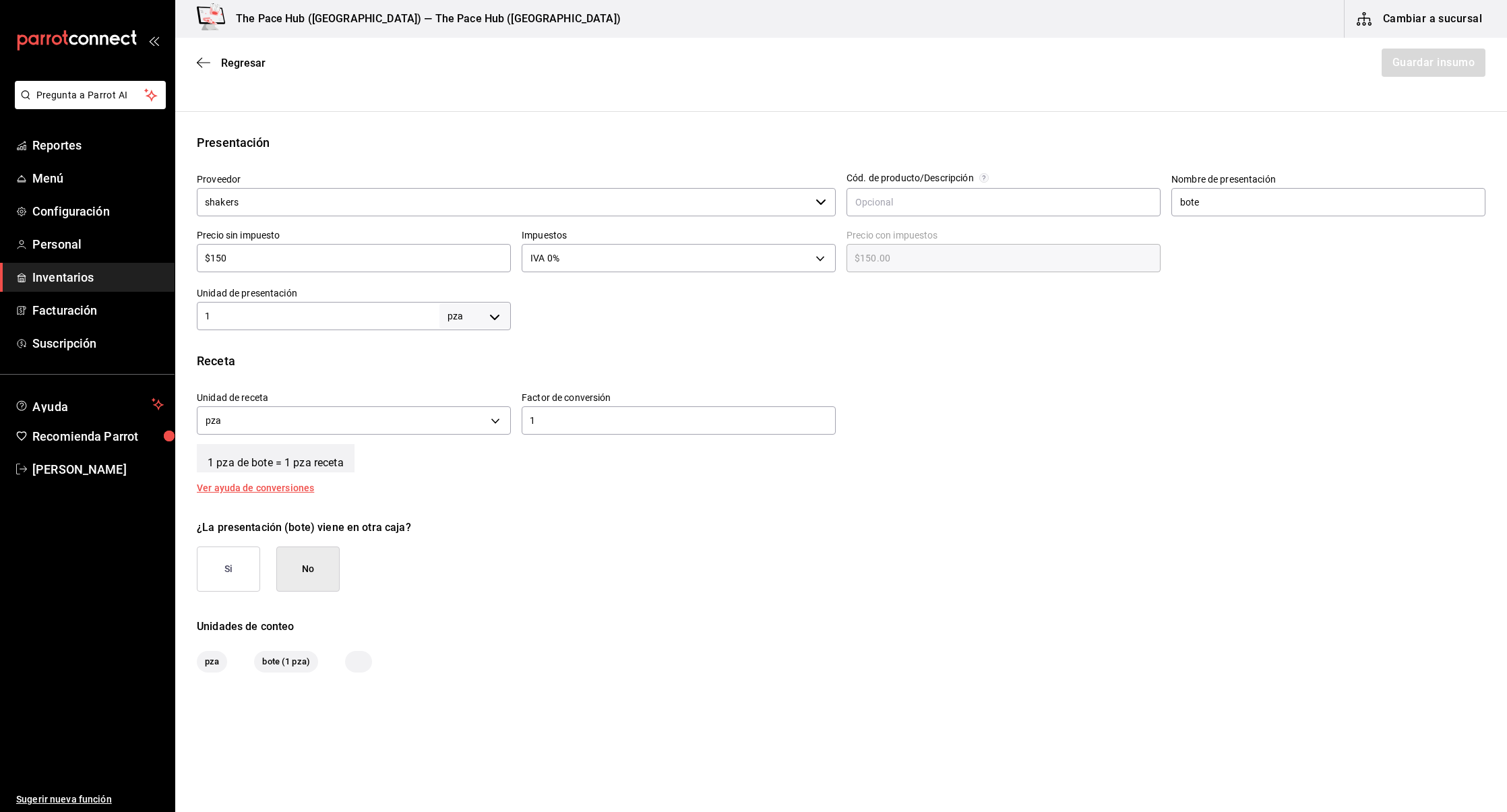
click at [502, 460] on div "1 pza de bote = 1 pza receta" at bounding box center [841, 456] width 1288 height 34
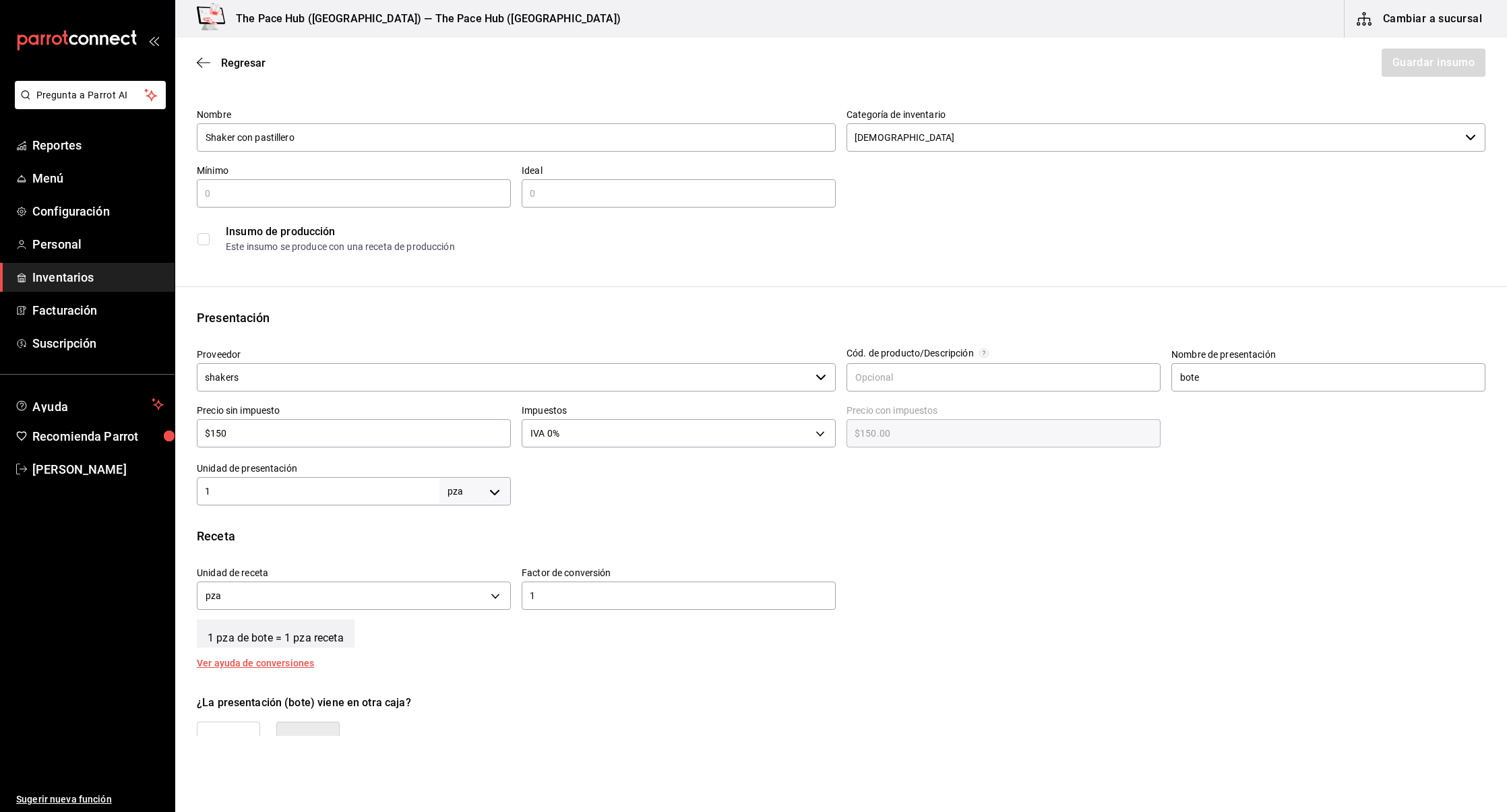
scroll to position [0, 0]
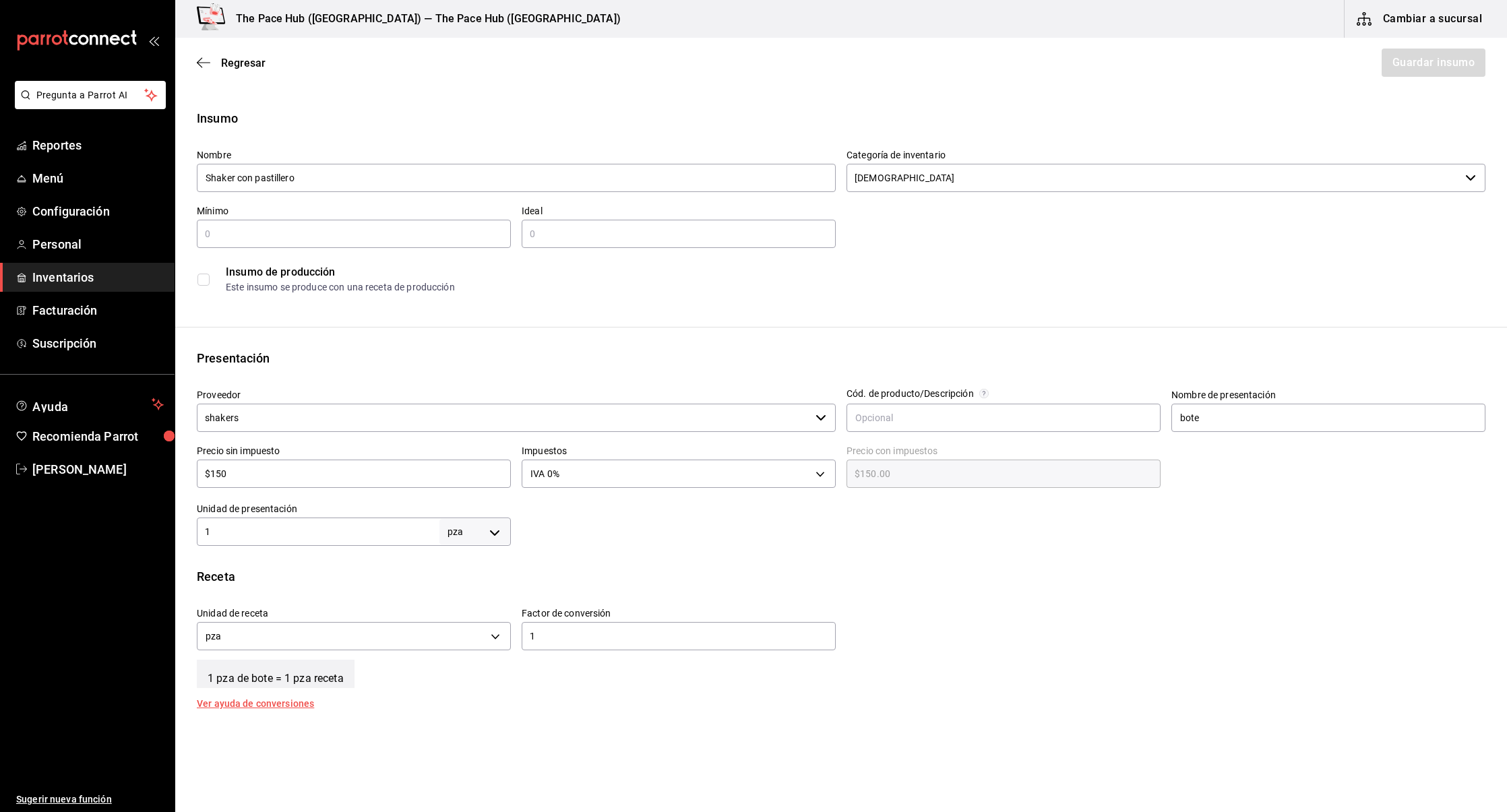
click at [413, 238] on input "text" at bounding box center [354, 234] width 314 height 16
type input "1"
type input "4"
type input "2"
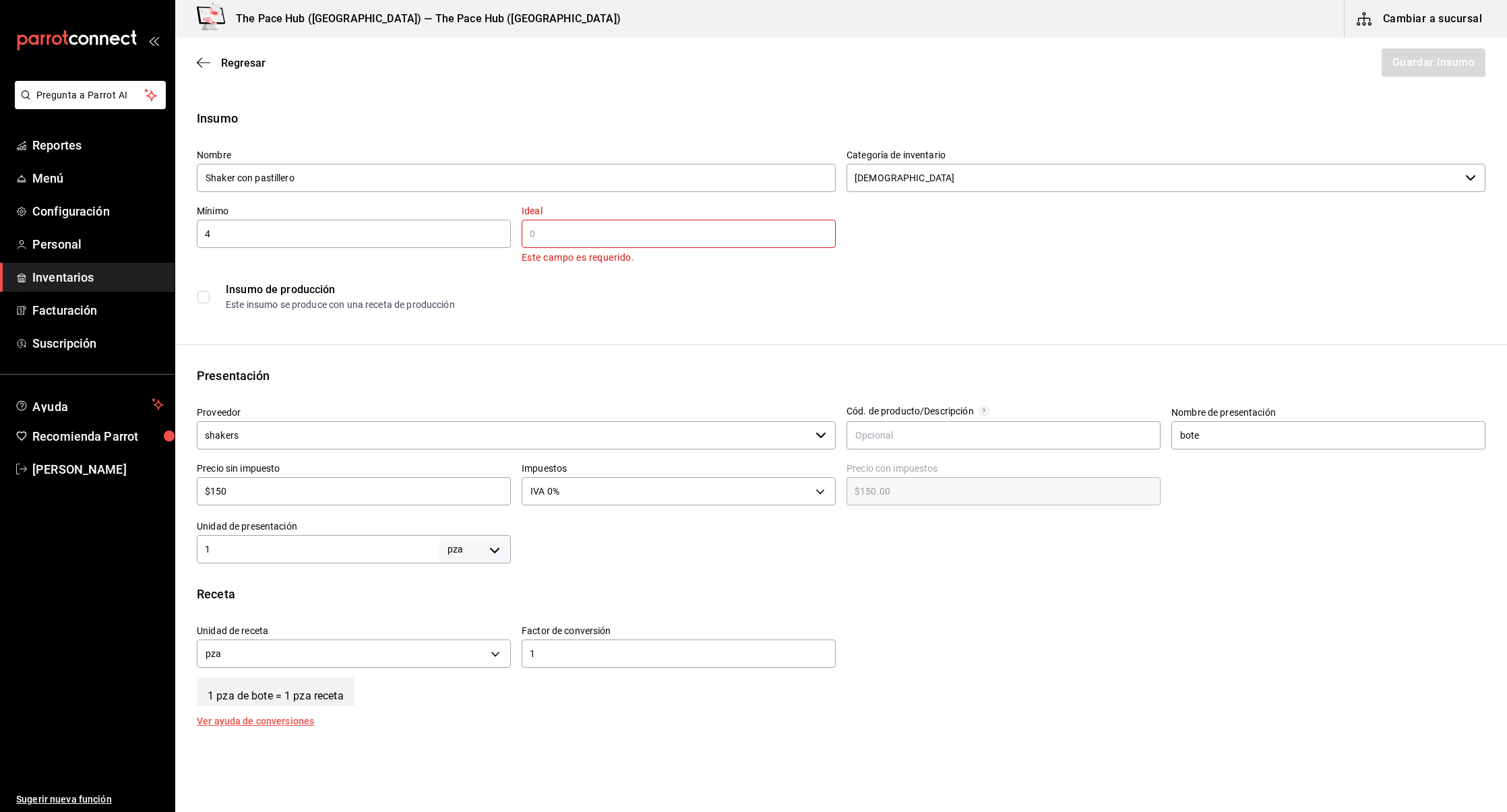
click at [282, 250] on div "Mínimo 4 ​" at bounding box center [348, 229] width 325 height 71
click at [264, 243] on div "4 ​" at bounding box center [354, 234] width 314 height 28
type input "2"
type input "3"
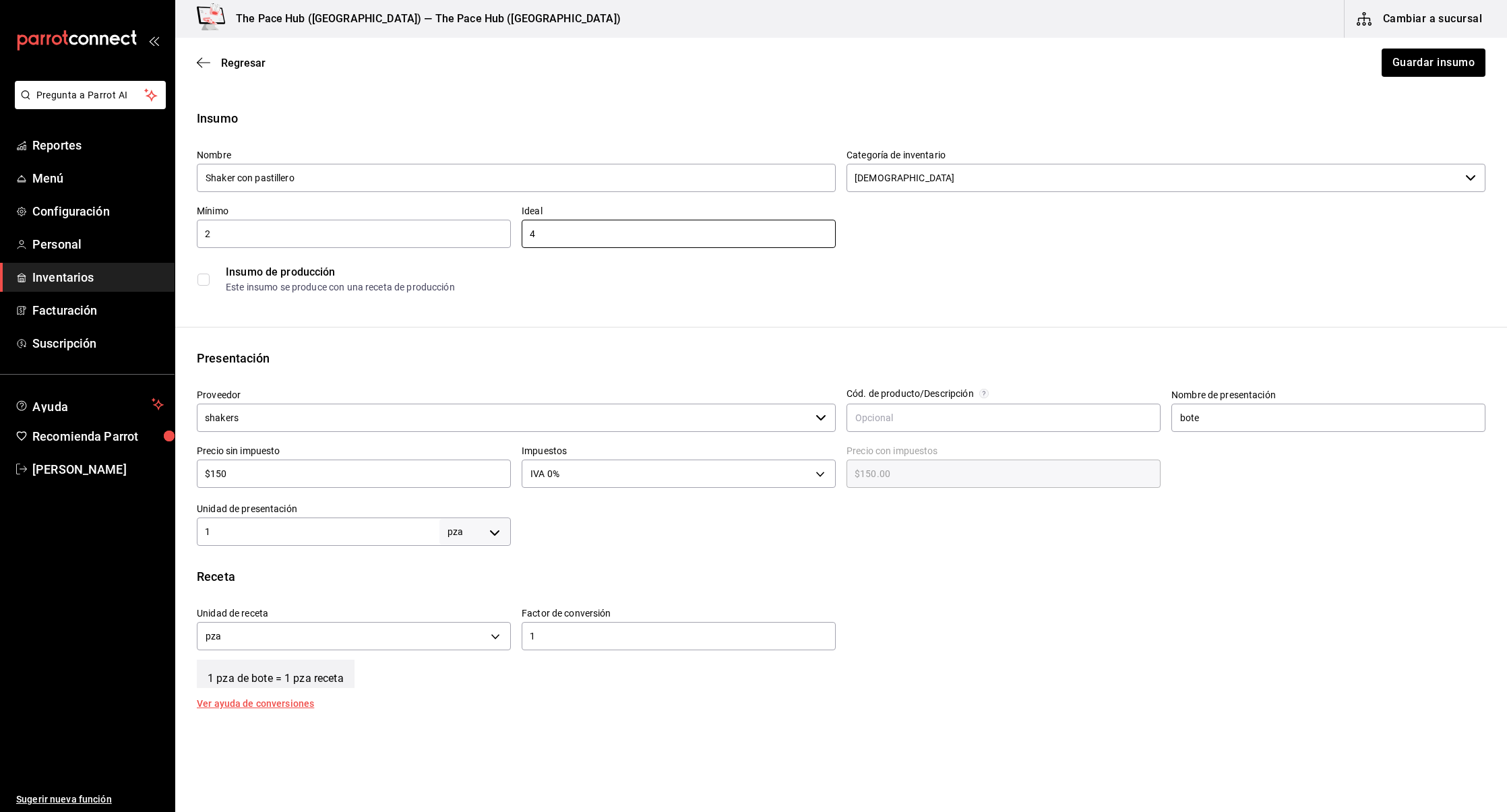
type input "4"
click at [490, 328] on div "Insumo Nombre Shaker con pastillero Categoría de inventario Shakers ​ Mínimo 2 …" at bounding box center [841, 498] width 1332 height 779
click at [1454, 58] on button "Guardar insumo" at bounding box center [1432, 62] width 105 height 28
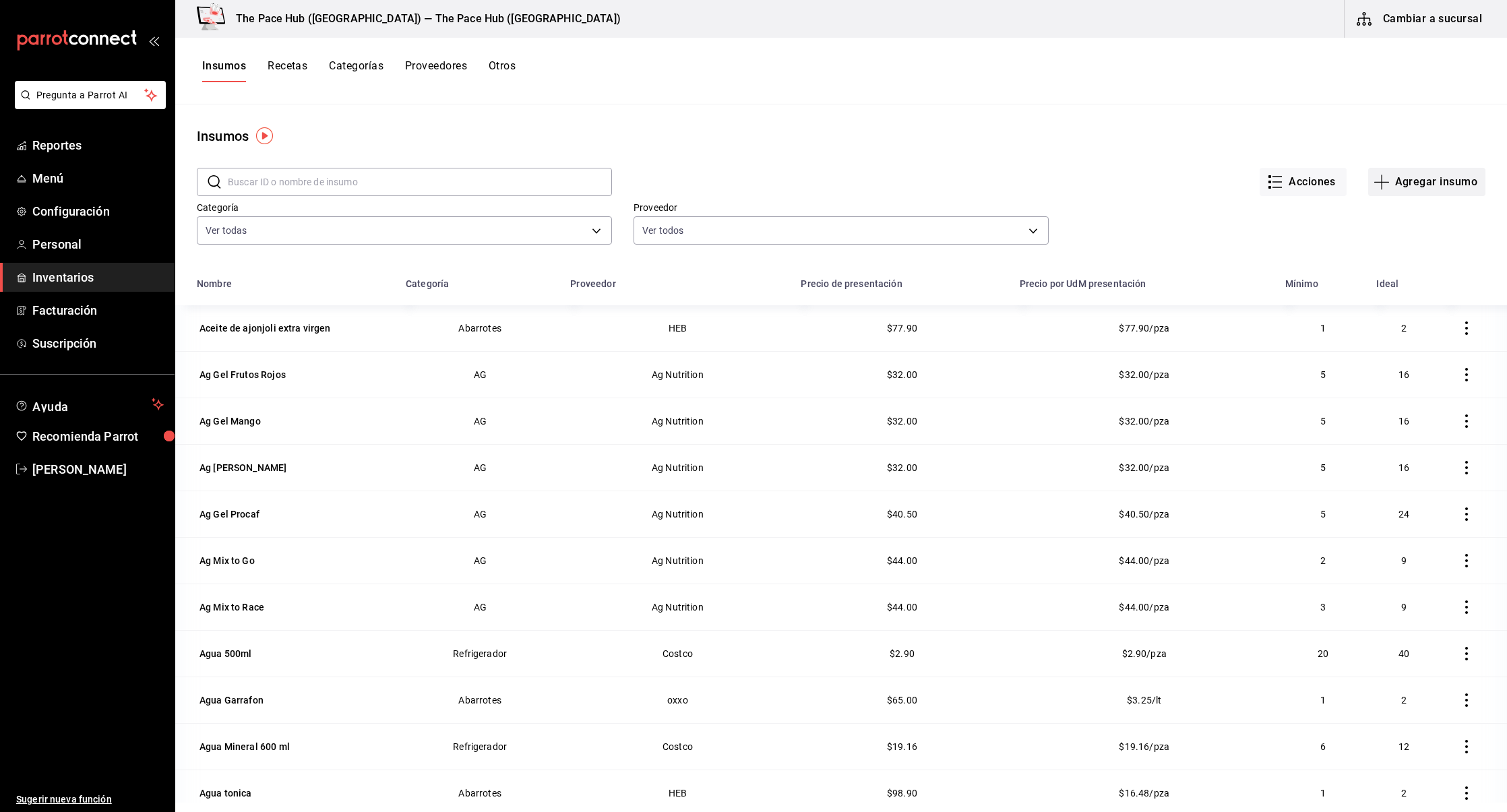
click at [1429, 180] on button "Agregar insumo" at bounding box center [1427, 182] width 117 height 28
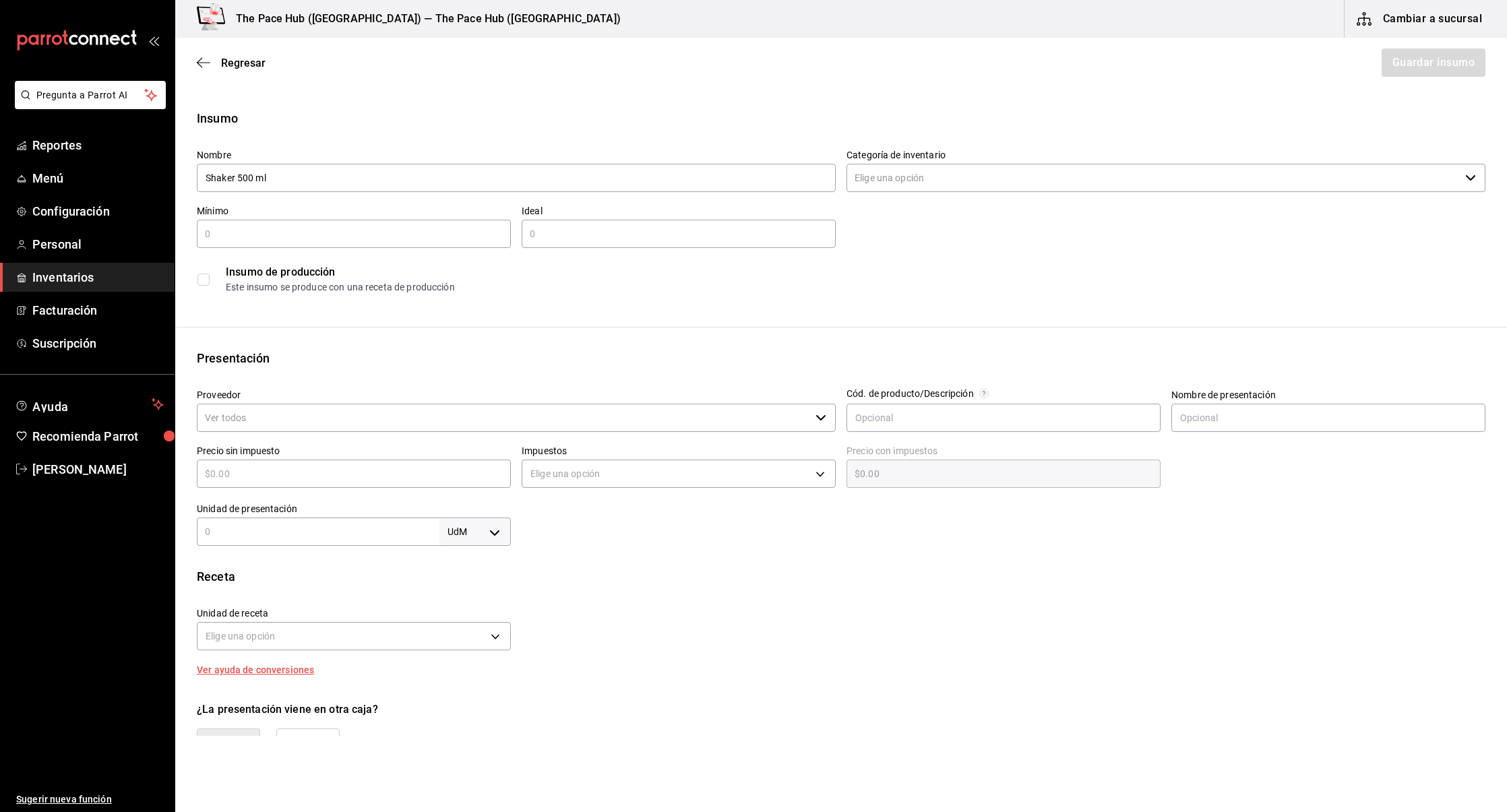
type input "Shaker 500 ml"
click at [906, 173] on input "Categoría de inventario" at bounding box center [1153, 178] width 613 height 28
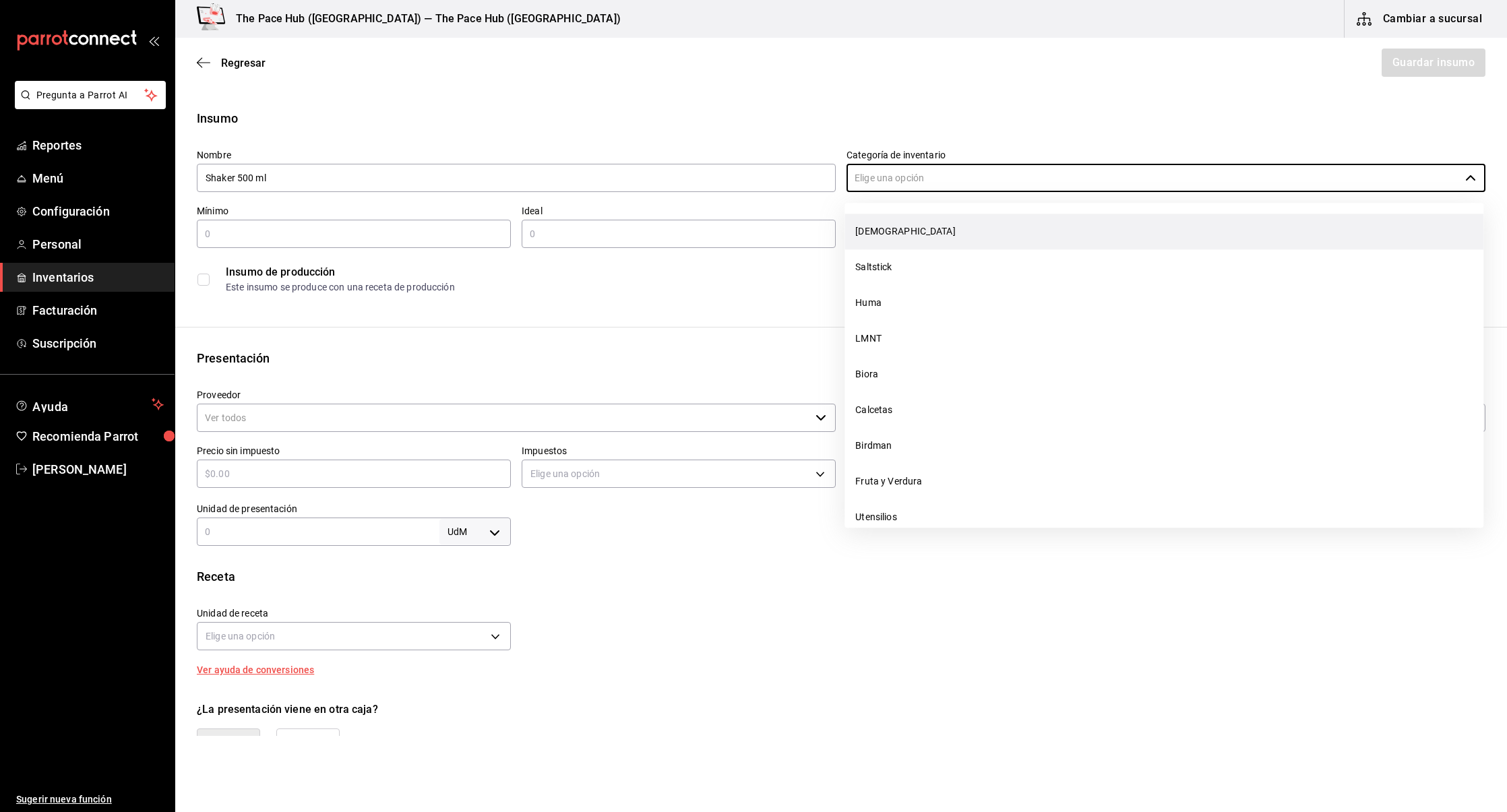
click at [895, 243] on li "[DEMOGRAPHIC_DATA]" at bounding box center [1163, 232] width 639 height 36
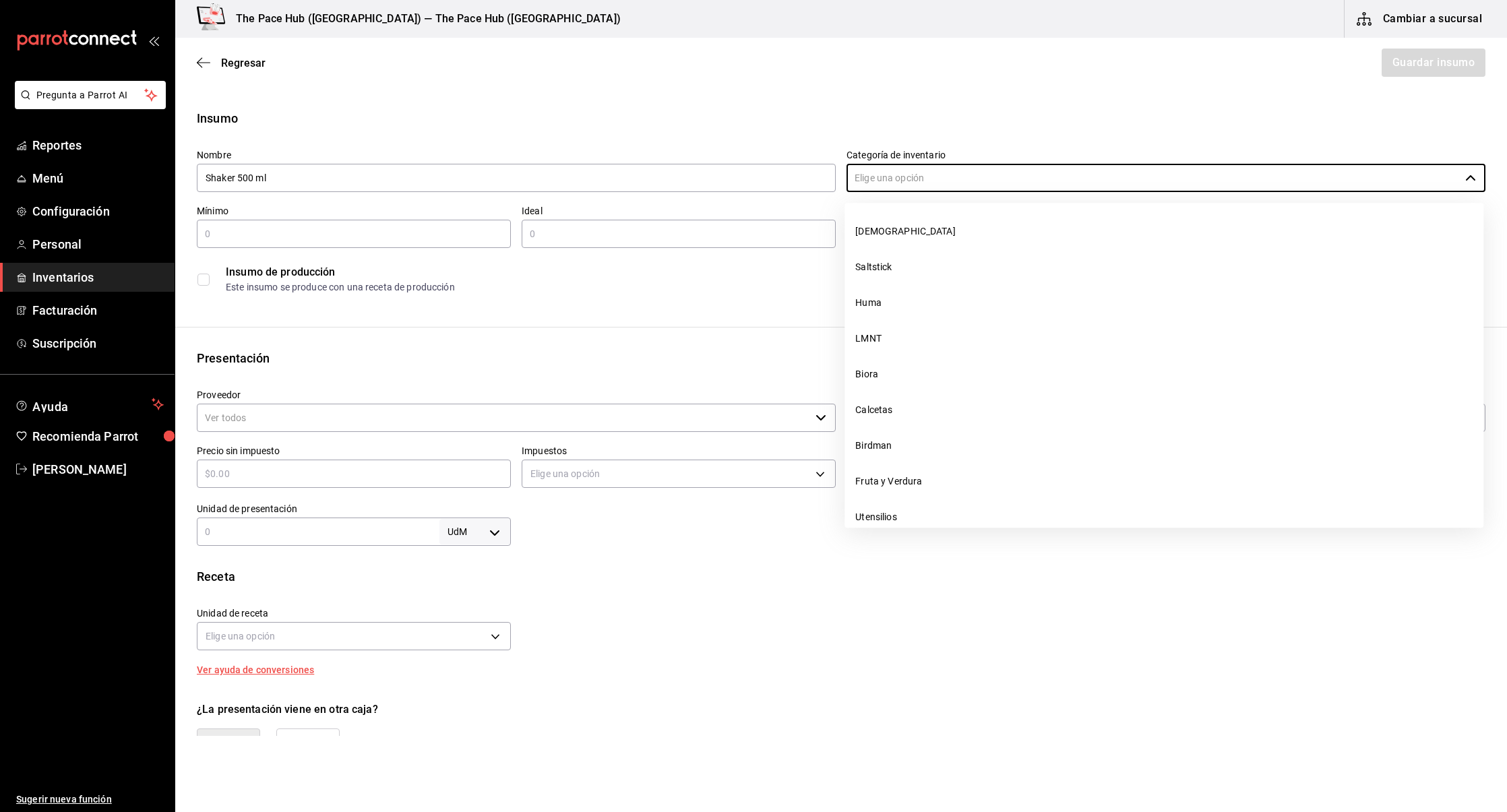
type input "[DEMOGRAPHIC_DATA]"
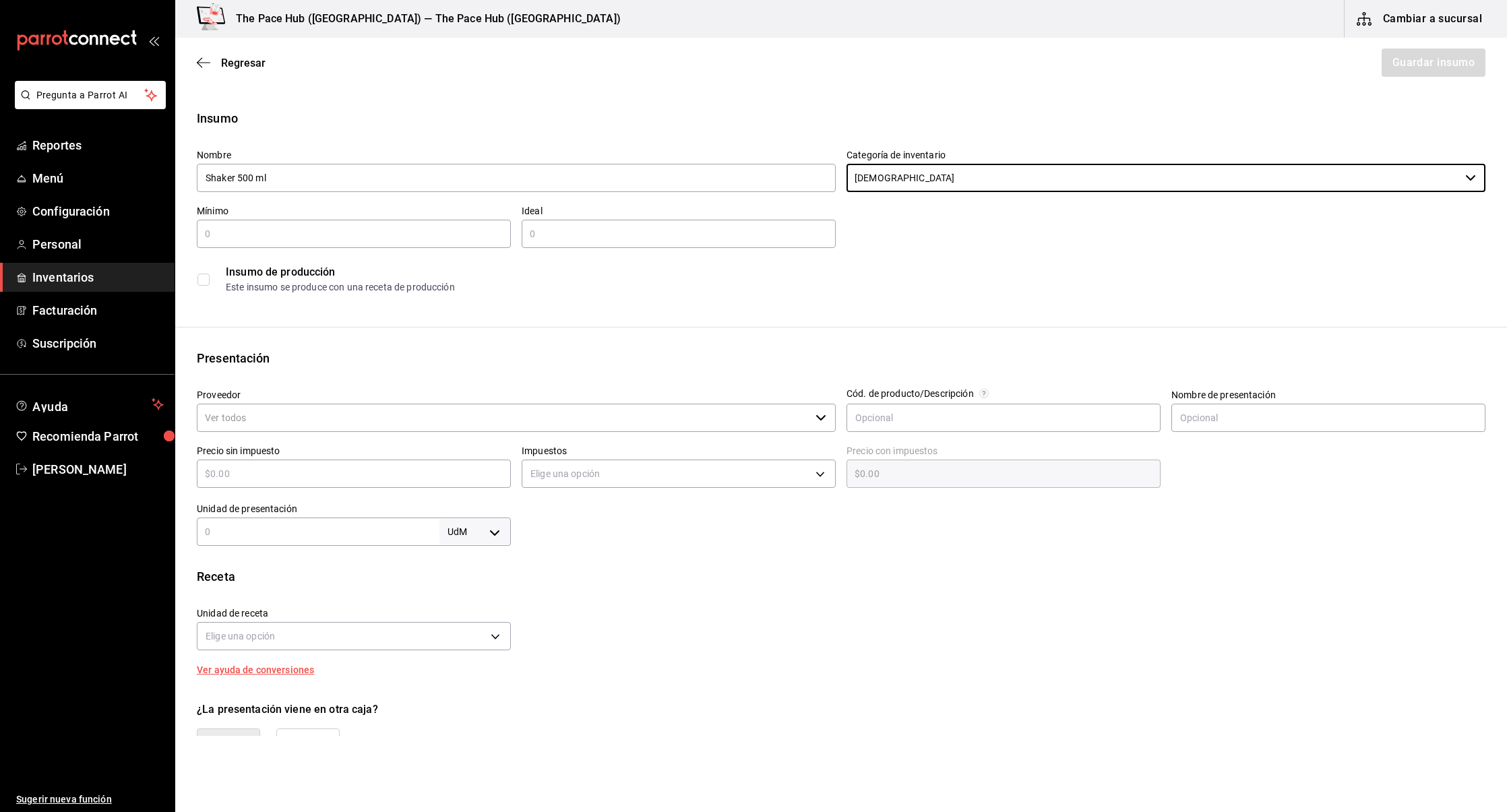
click at [224, 217] on div "Mínimo ​" at bounding box center [354, 226] width 314 height 44
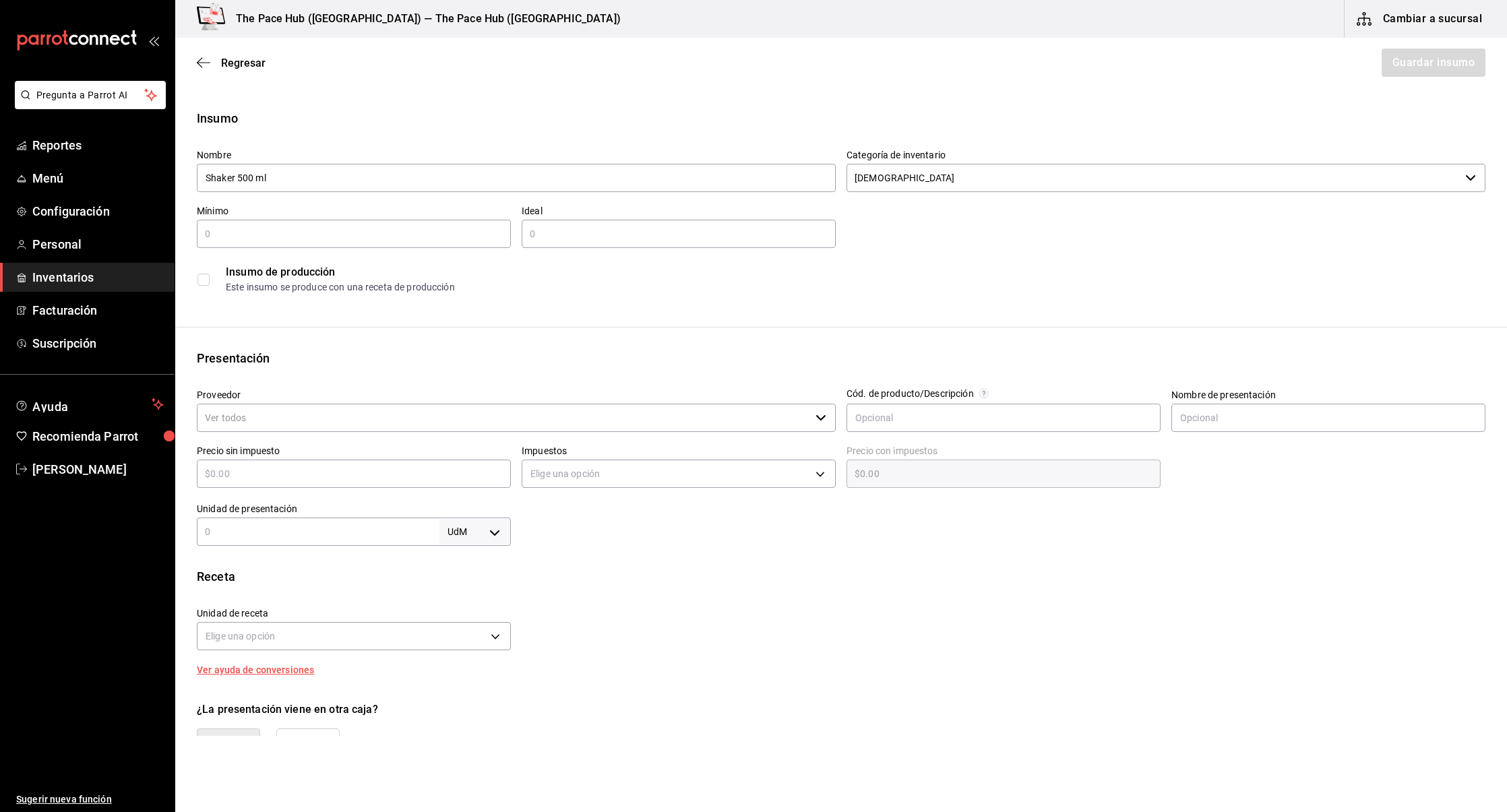
click at [239, 229] on input "text" at bounding box center [354, 234] width 314 height 16
type input "4"
type input "2"
click at [244, 235] on input "4" at bounding box center [354, 234] width 314 height 16
type input "2"
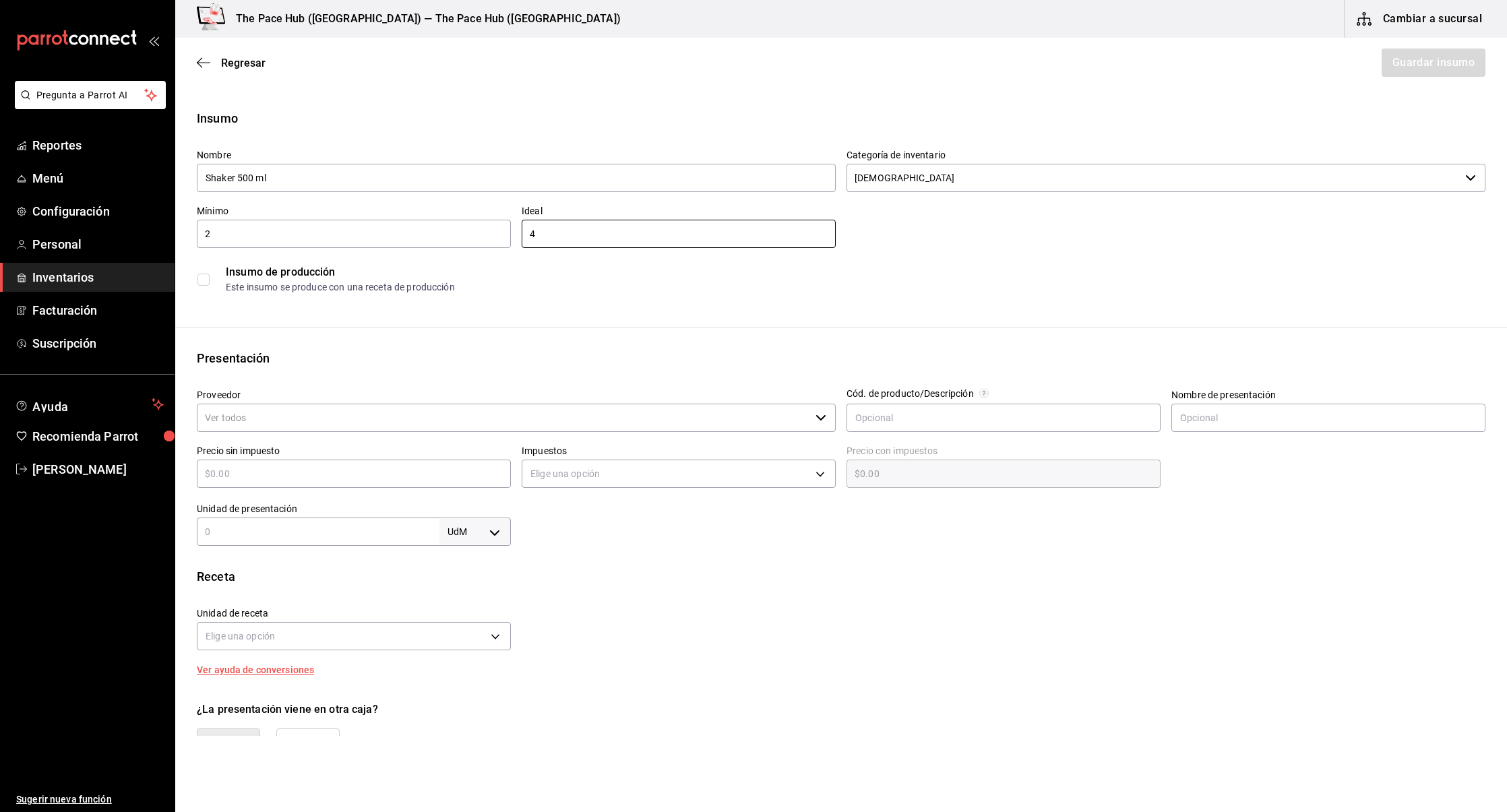
type input "4"
click at [523, 320] on div "Insumo Nombre Shaker 500 ml Categoría de inventario Shakers ​ Mínimo 2 ​ Ideal …" at bounding box center [841, 509] width 1332 height 801
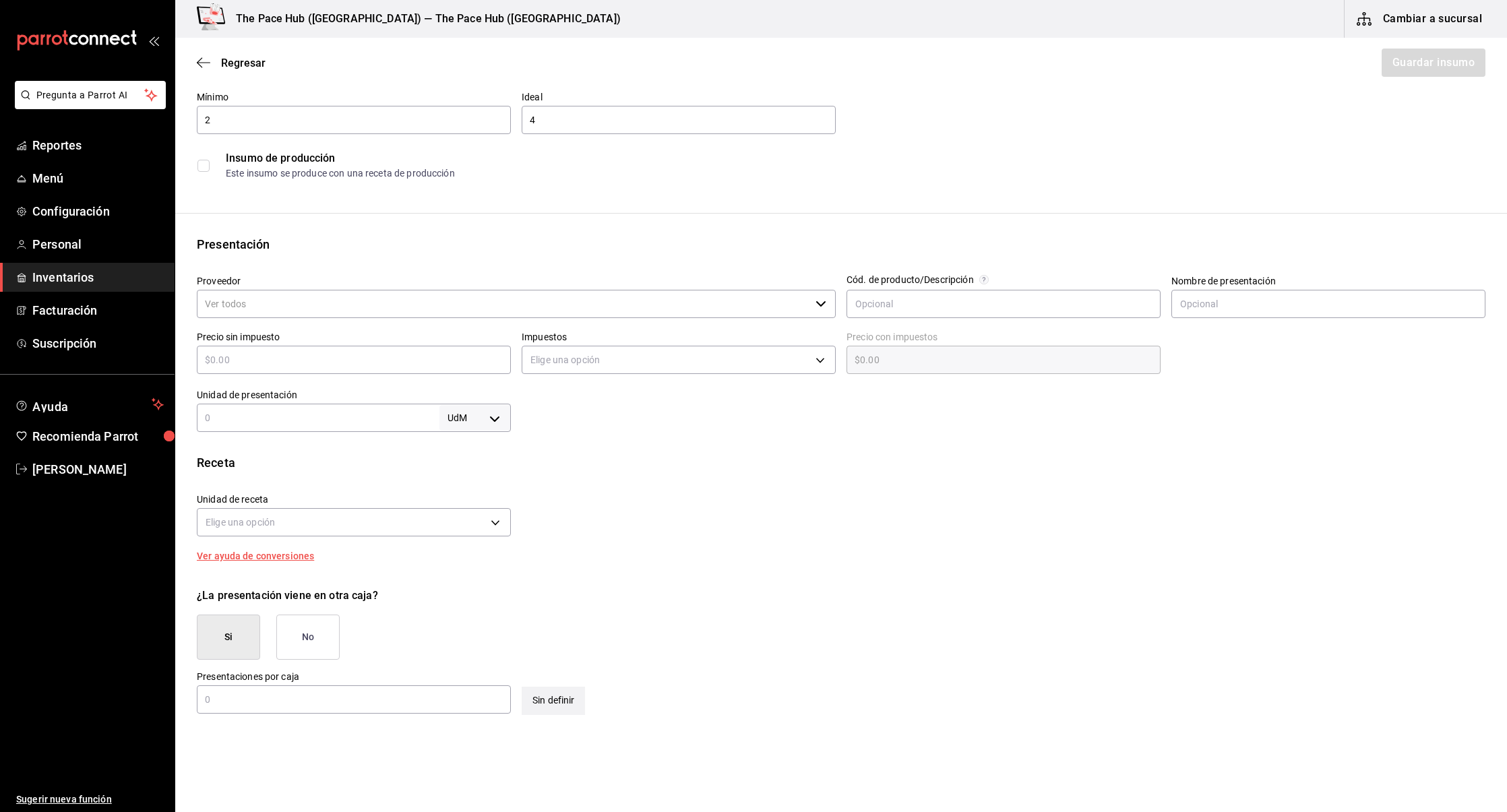
scroll to position [135, 0]
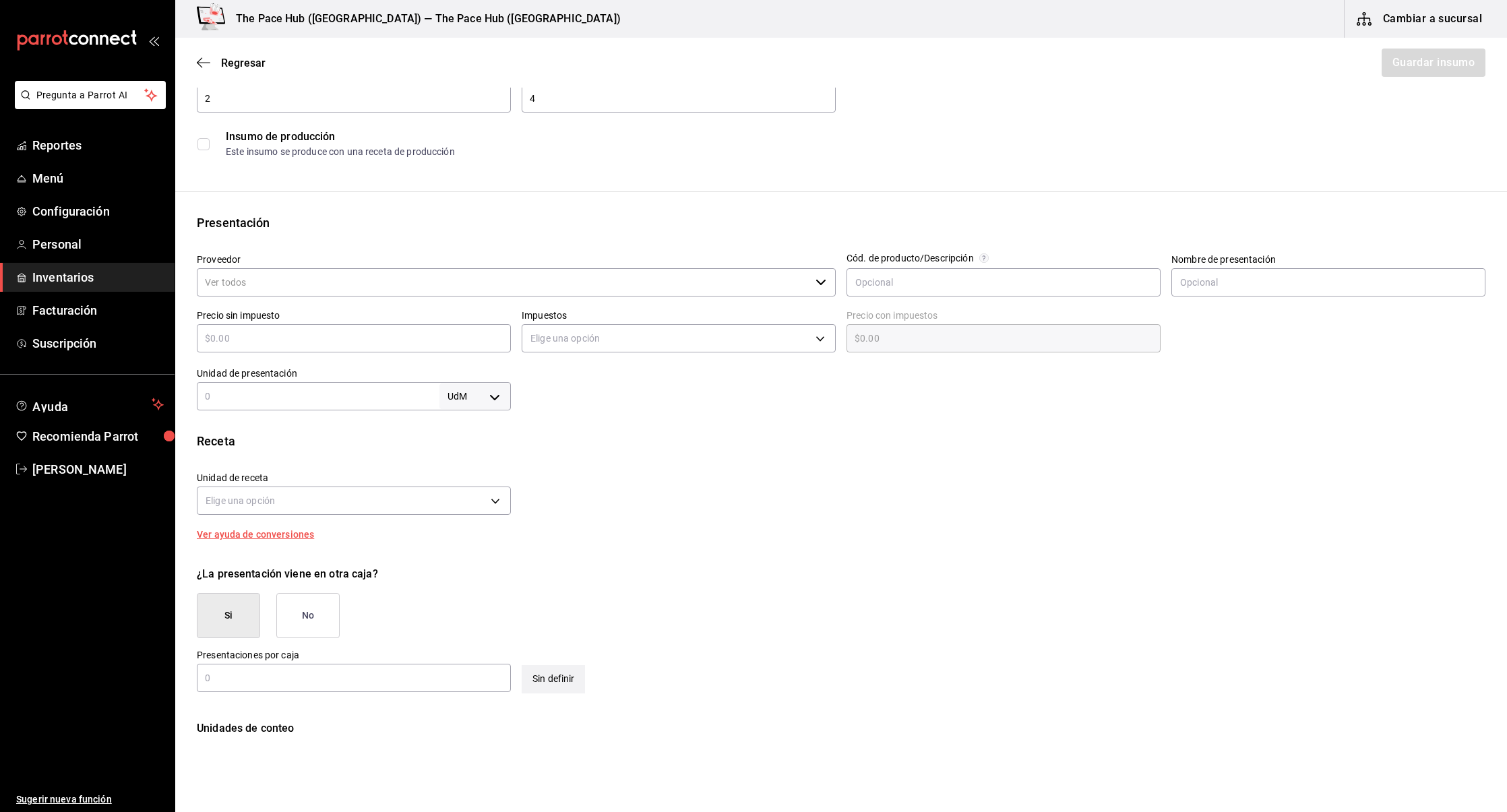
click at [343, 289] on input "Proveedor" at bounding box center [504, 282] width 613 height 28
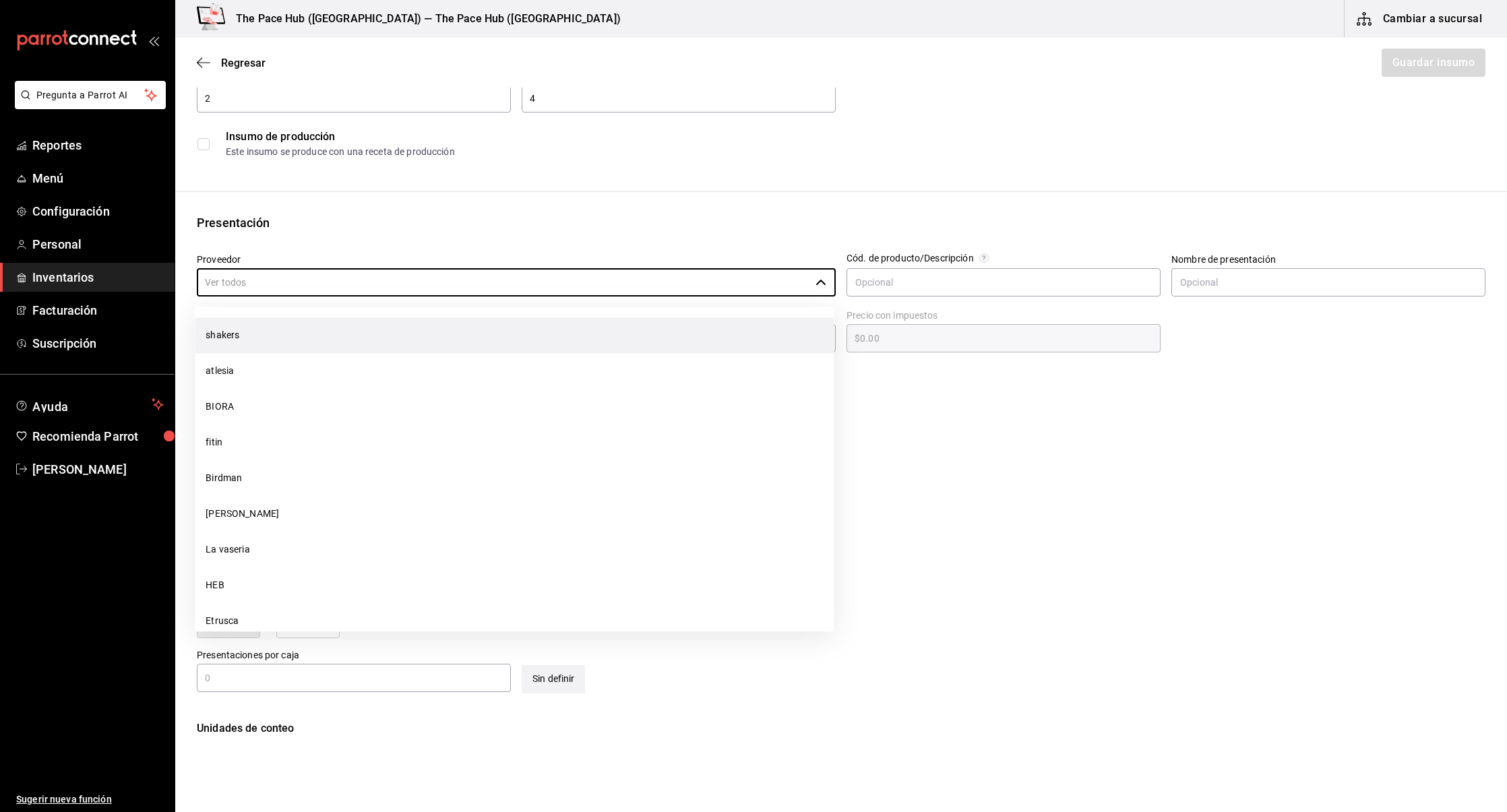
click at [310, 330] on li "shakers" at bounding box center [514, 335] width 639 height 36
type input "shakers"
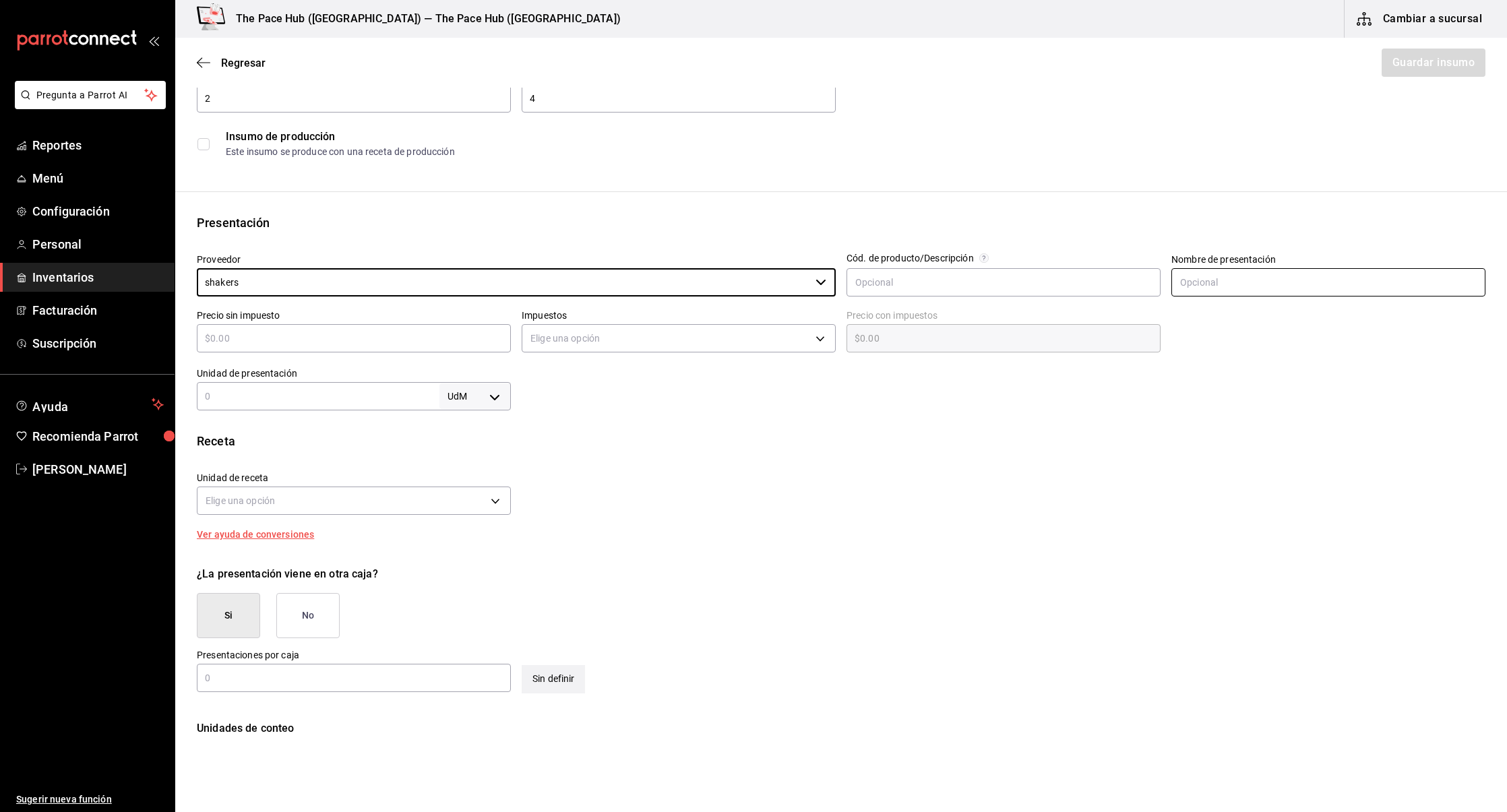
click at [1281, 292] on input "text" at bounding box center [1328, 282] width 314 height 28
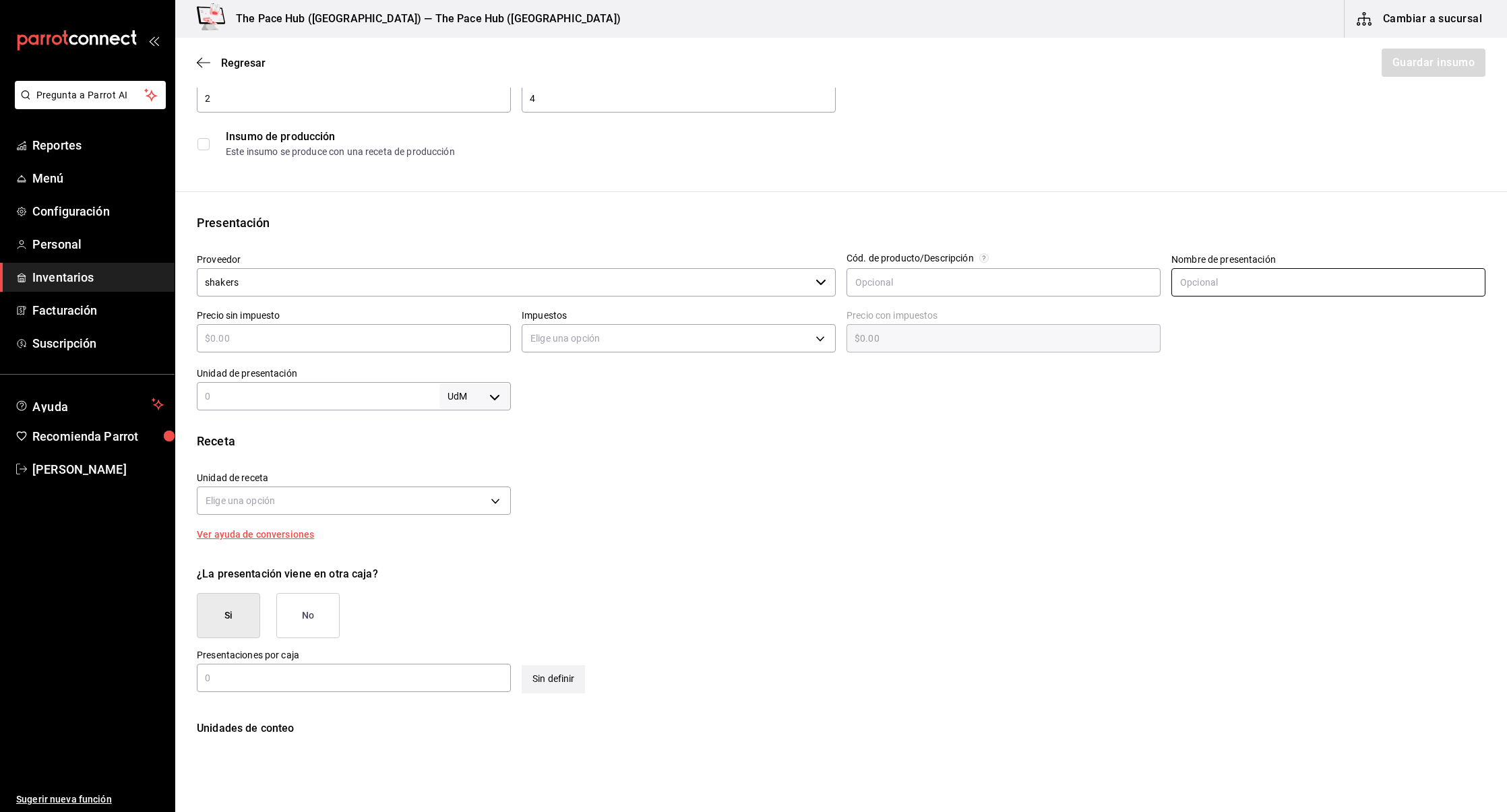
type input "Bote"
click at [246, 336] on input "text" at bounding box center [354, 338] width 314 height 16
click at [330, 337] on input "text" at bounding box center [354, 338] width 314 height 16
type input "$1"
type input "$1.00"
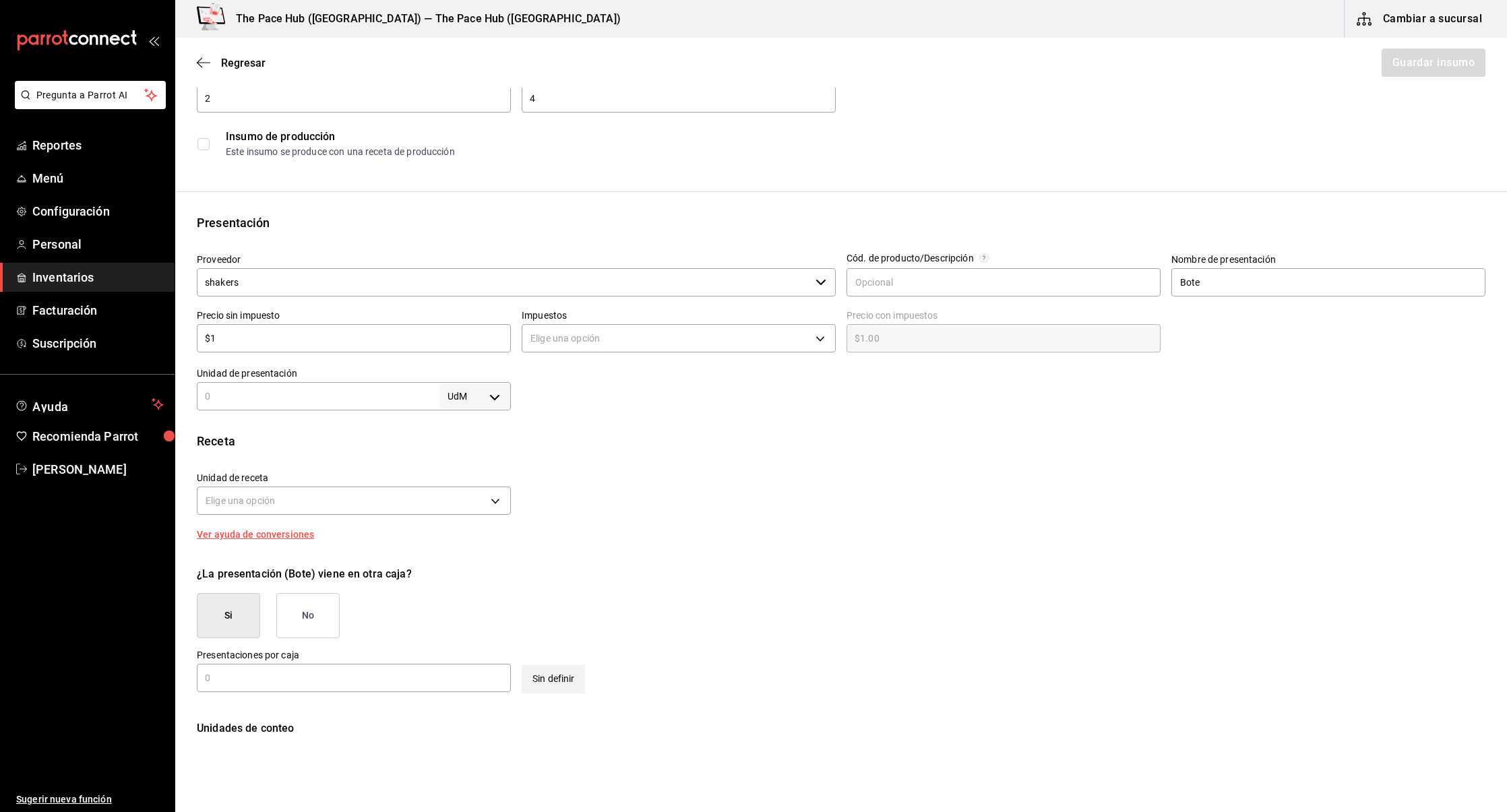
type input "$11"
type input "$11.00"
type input "$110"
type input "$110.00"
type input "$110"
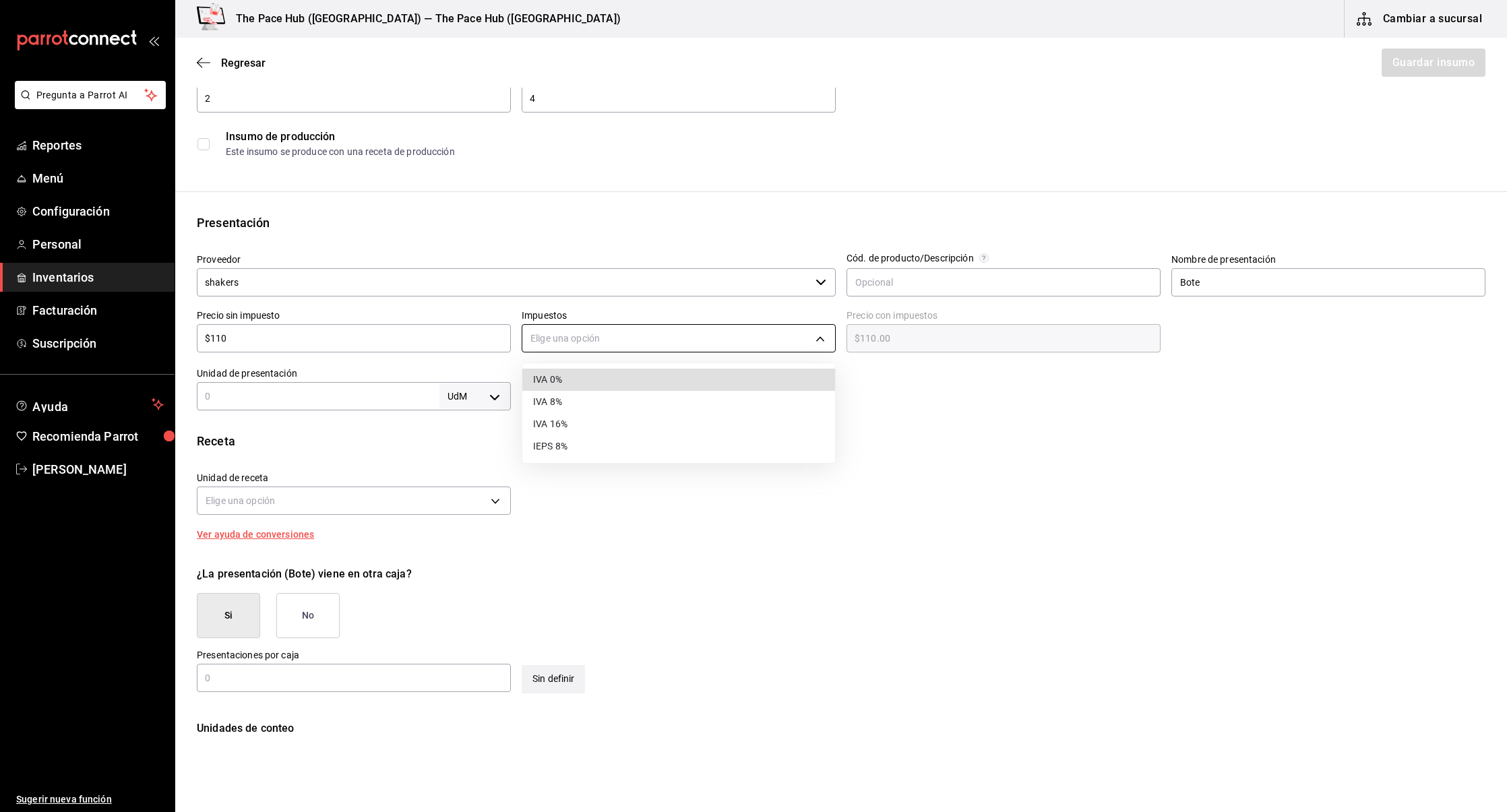
click at [626, 341] on body "Pregunta a Parrot AI Reportes Menú Configuración Personal Inventarios Facturaci…" at bounding box center [754, 368] width 1507 height 736
click at [591, 373] on li "IVA 0%" at bounding box center [679, 379] width 312 height 22
type input "IVA_0"
click at [669, 512] on div "Unidad de receta Elige una opción Factor de conversión ​" at bounding box center [836, 489] width 1300 height 58
click at [240, 395] on input "text" at bounding box center [318, 396] width 242 height 16
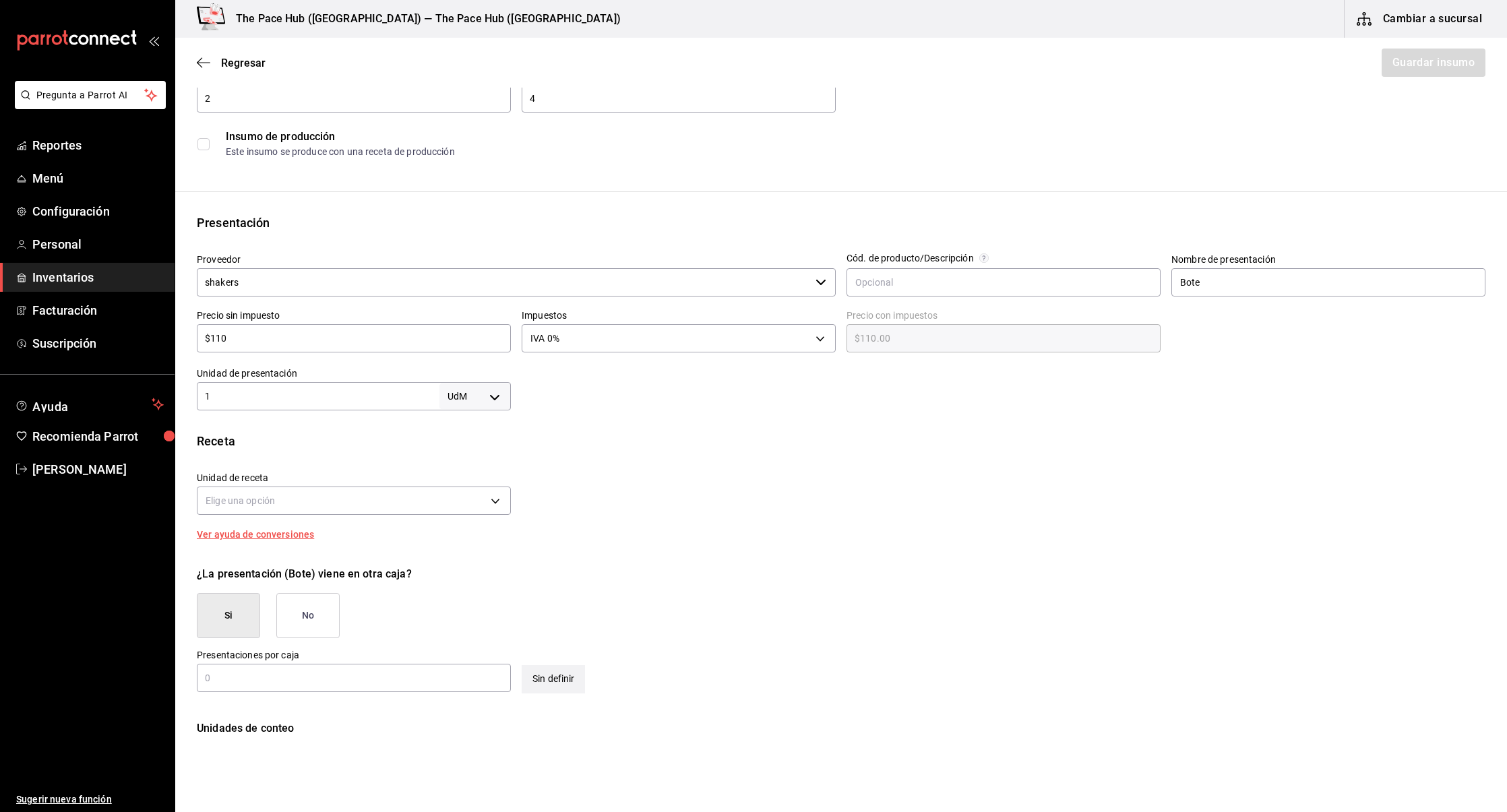
type input "1"
click at [497, 401] on body "Pregunta a Parrot AI Reportes Menú Configuración Personal Inventarios Facturaci…" at bounding box center [754, 368] width 1507 height 736
click at [464, 549] on li "pza" at bounding box center [475, 547] width 70 height 22
type input "UNIT"
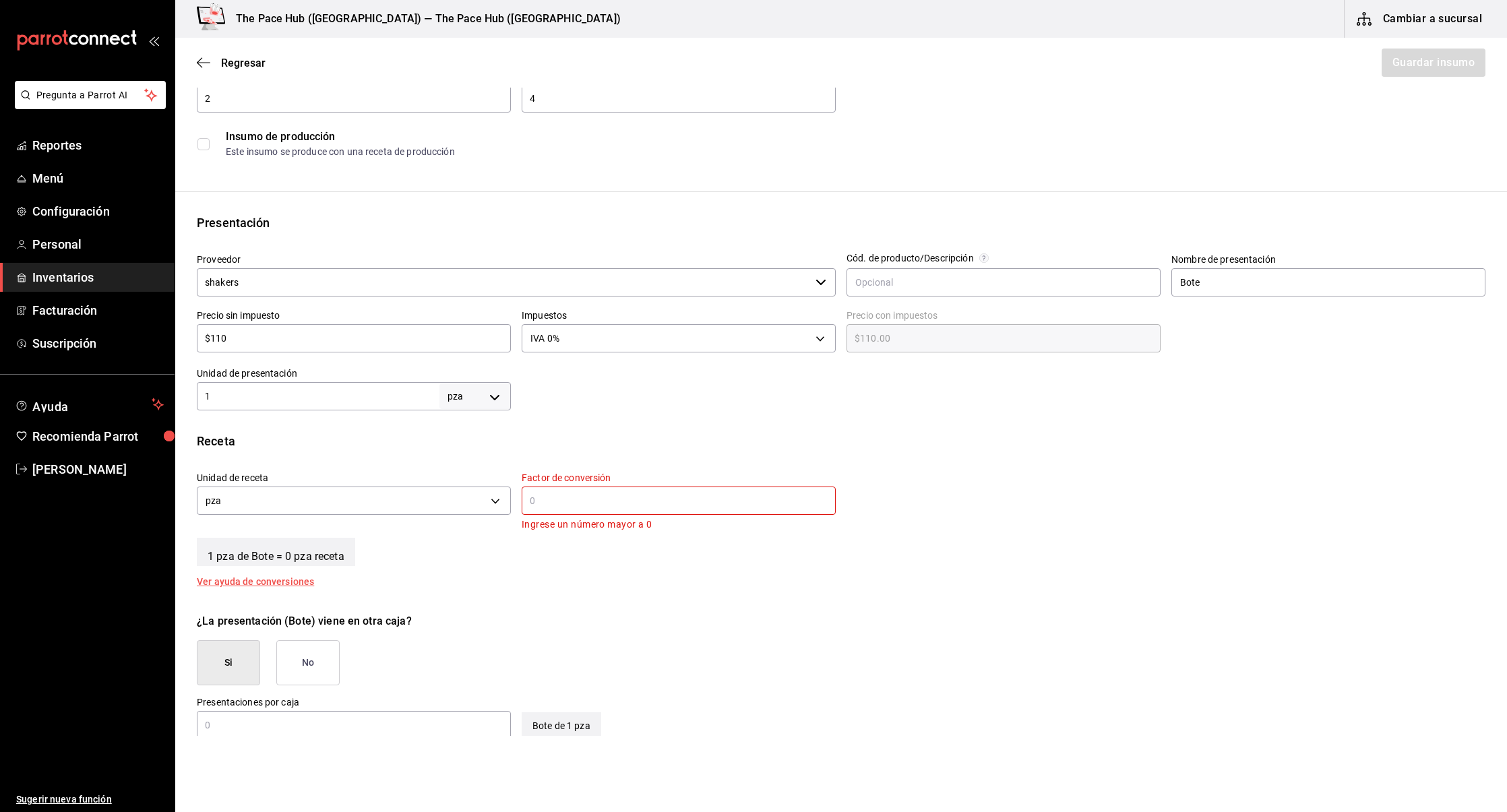
click at [611, 504] on input "text" at bounding box center [679, 500] width 314 height 16
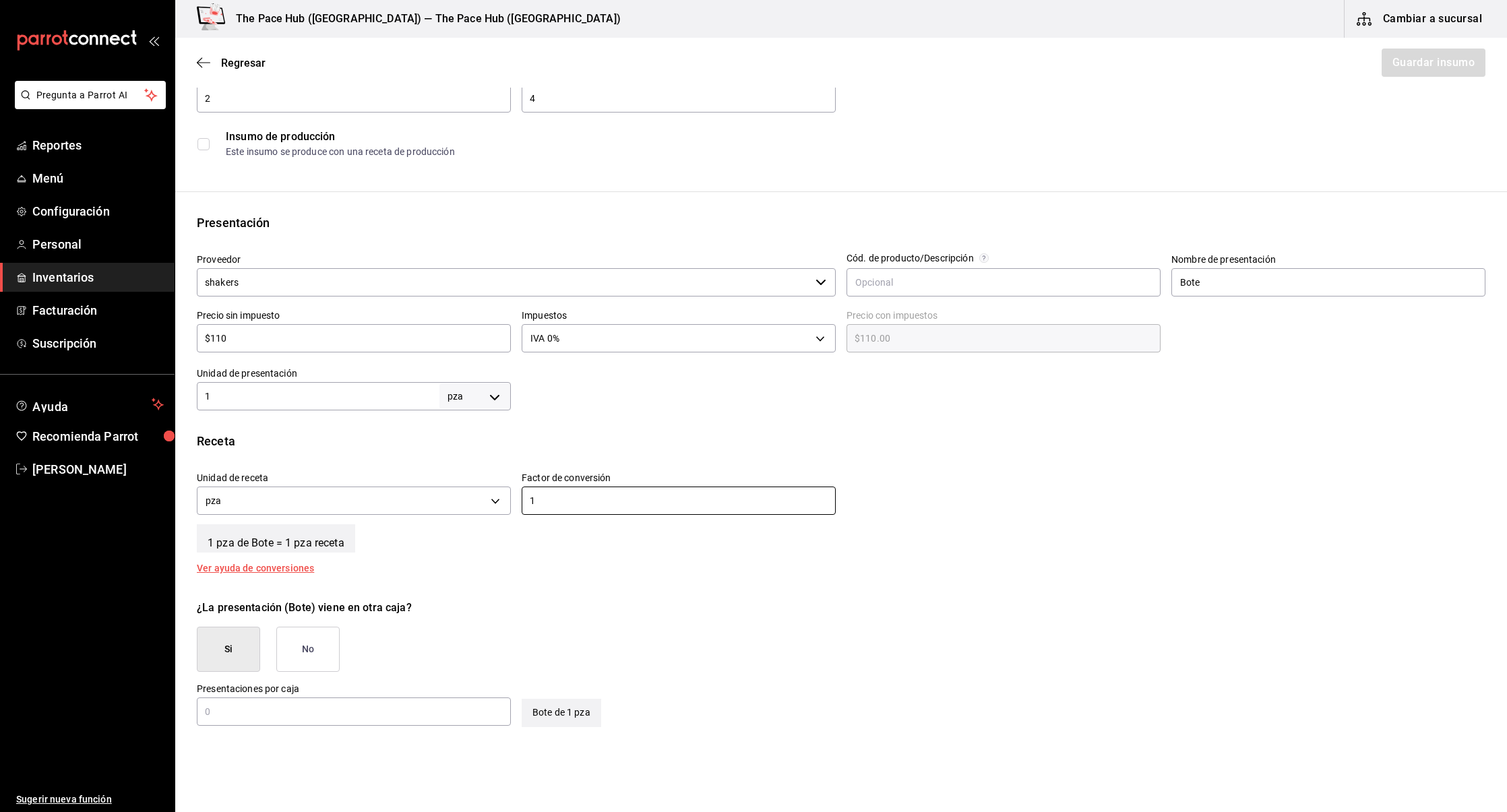
type input "1"
click at [537, 537] on div "1 pza de Bote = 1 pza receta" at bounding box center [841, 536] width 1288 height 34
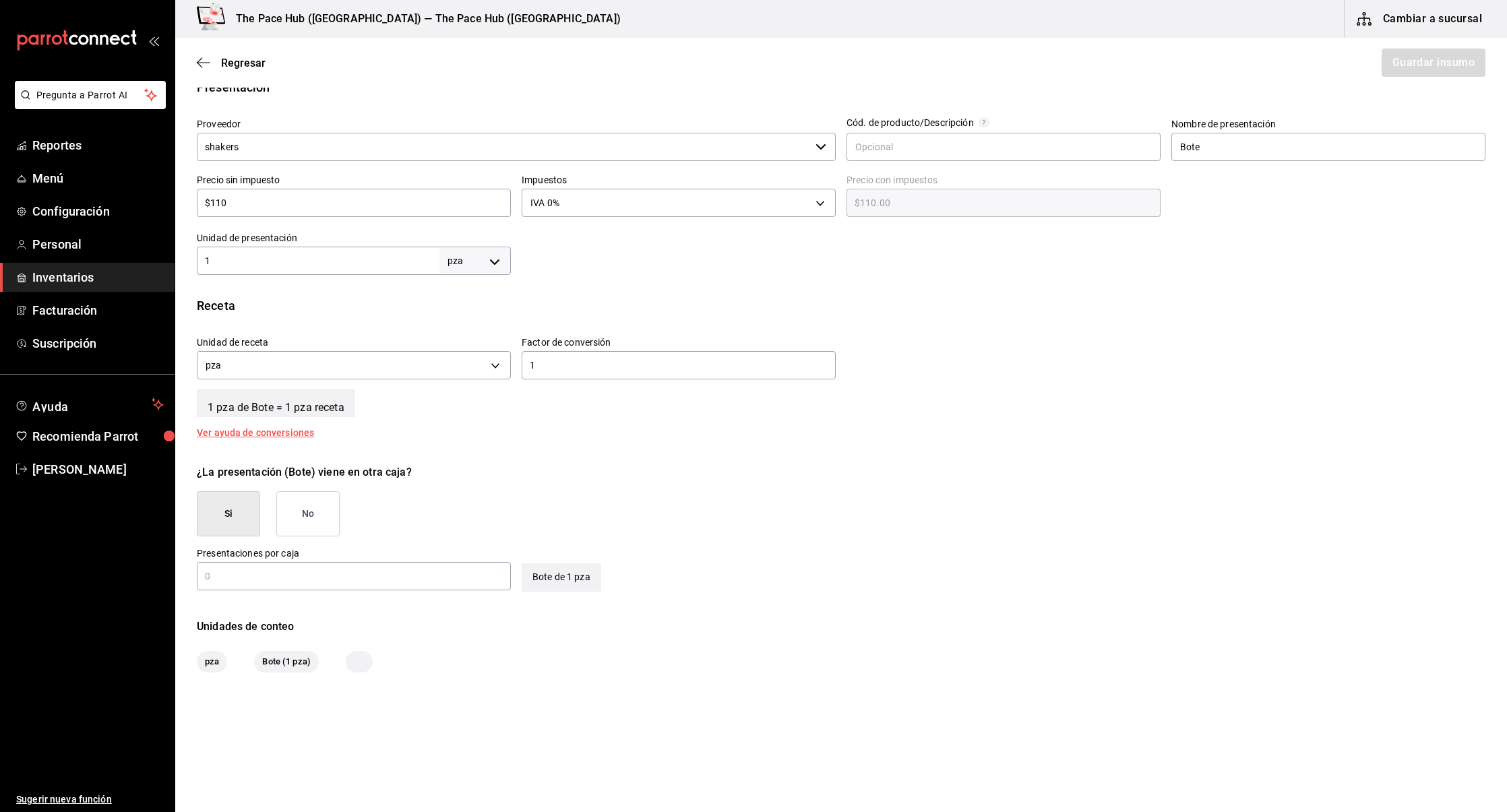
click at [327, 506] on button "No" at bounding box center [308, 514] width 63 height 45
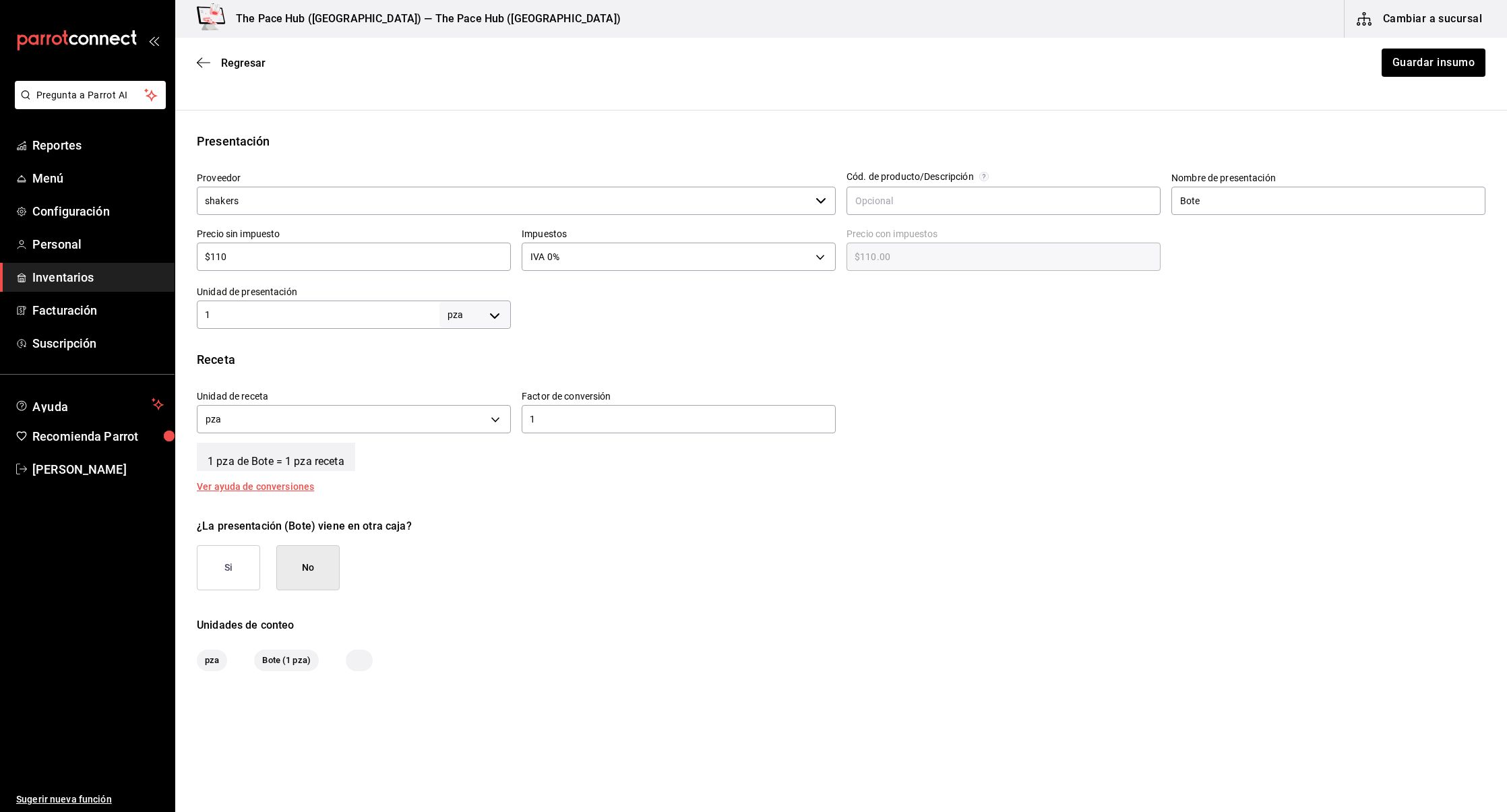
scroll to position [216, 0]
click at [926, 486] on div "Receta Unidad de receta pza UNIT Factor de conversión 1 ​ 1 pza de Bote = 1 pza…" at bounding box center [841, 422] width 1332 height 141
click at [1444, 61] on button "Guardar insumo" at bounding box center [1432, 62] width 105 height 28
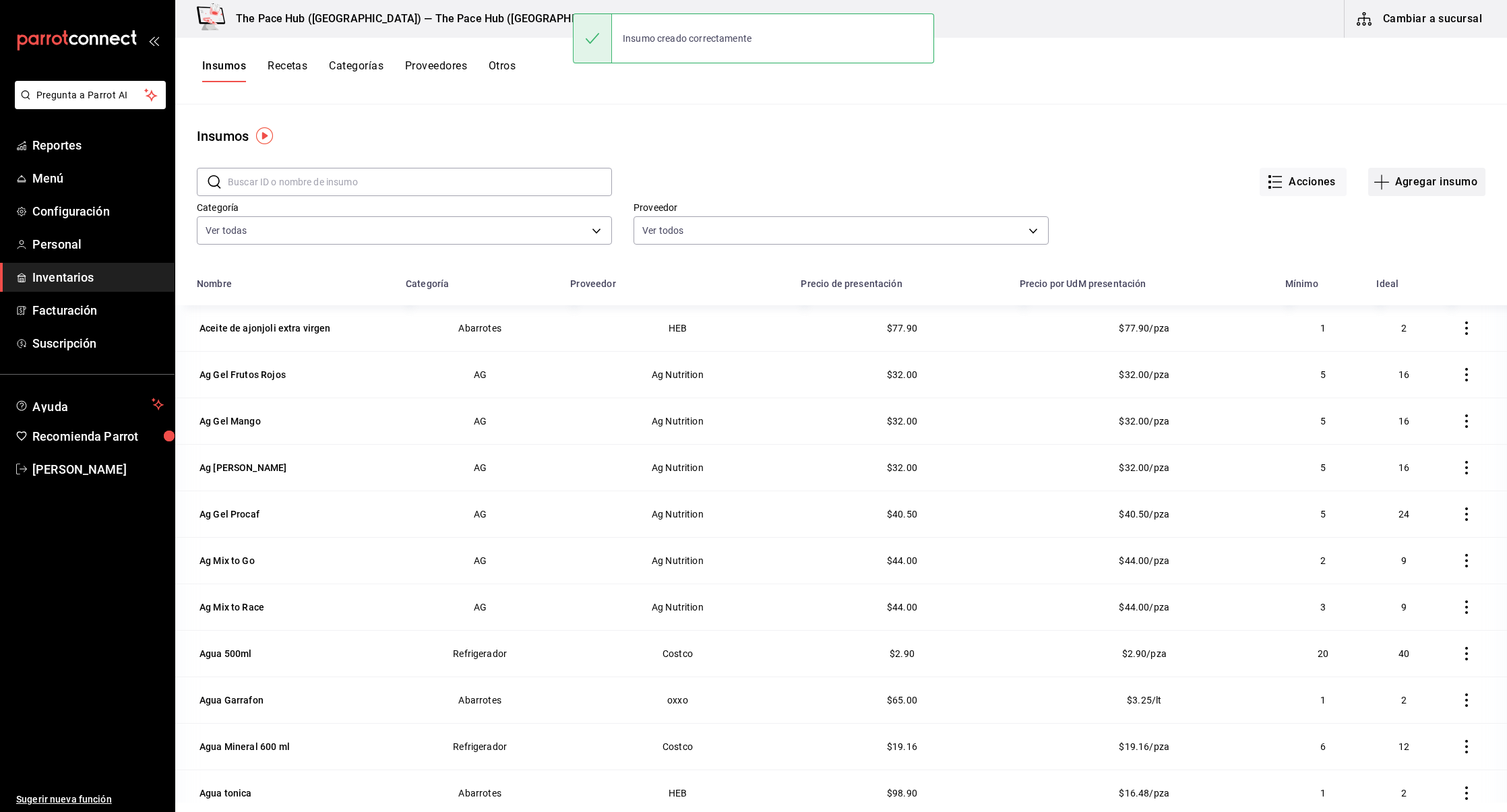
click at [1454, 178] on button "Agregar insumo" at bounding box center [1427, 182] width 117 height 28
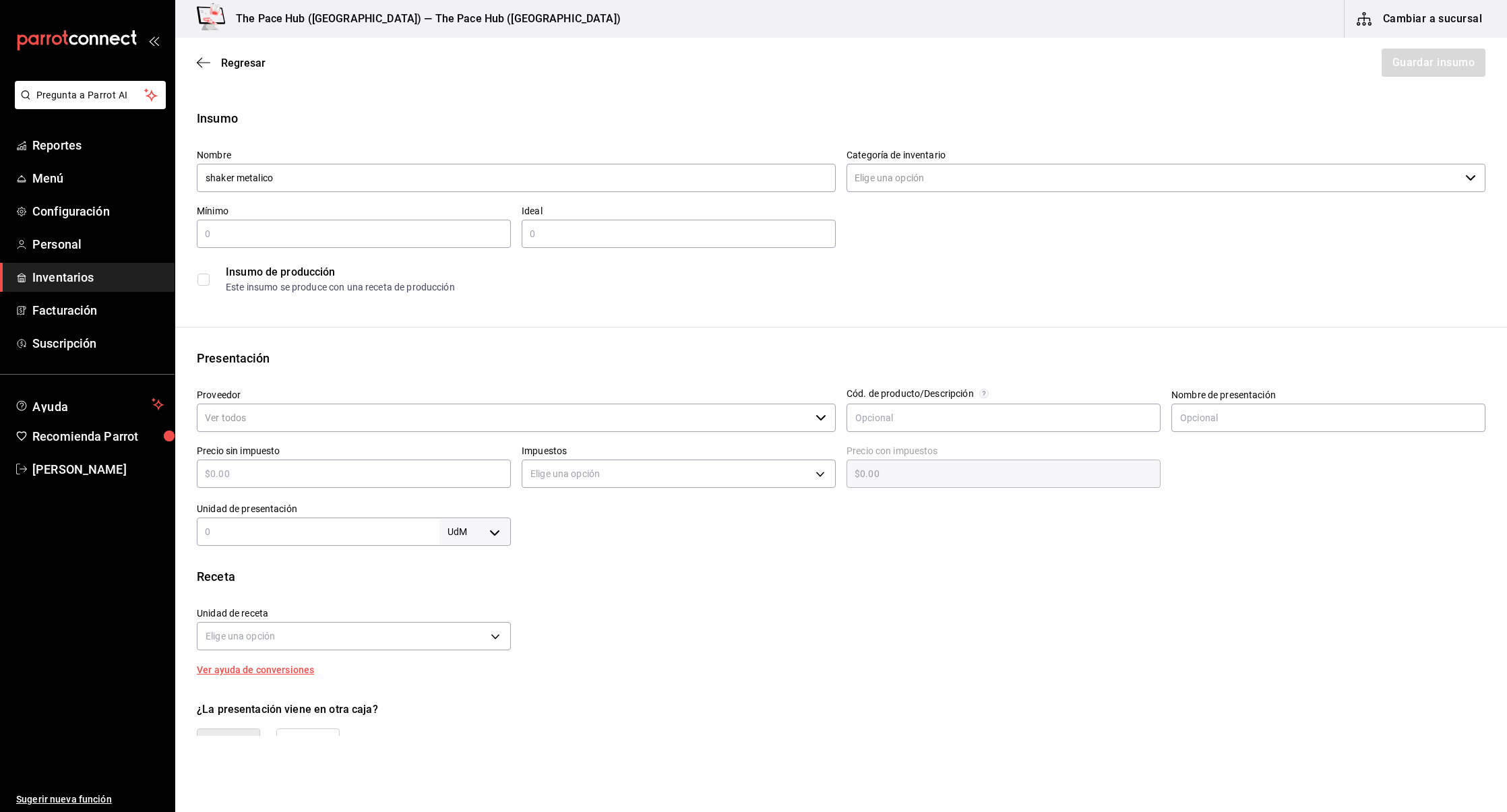
type input "shaker metalico"
click at [1036, 177] on input "Categoría de inventario" at bounding box center [1153, 178] width 613 height 28
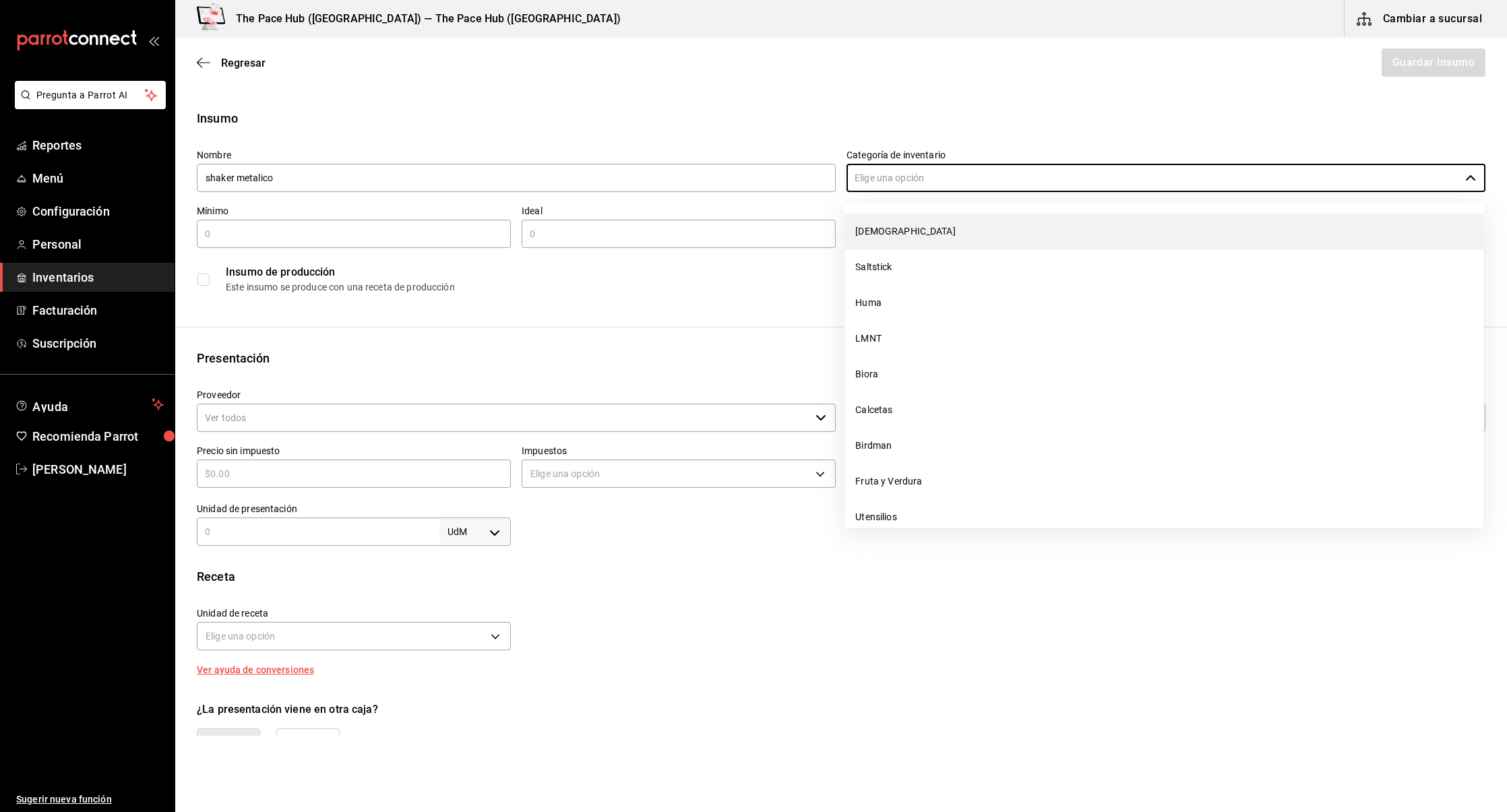
click at [922, 228] on li "[DEMOGRAPHIC_DATA]" at bounding box center [1163, 232] width 639 height 36
type input "[DEMOGRAPHIC_DATA]"
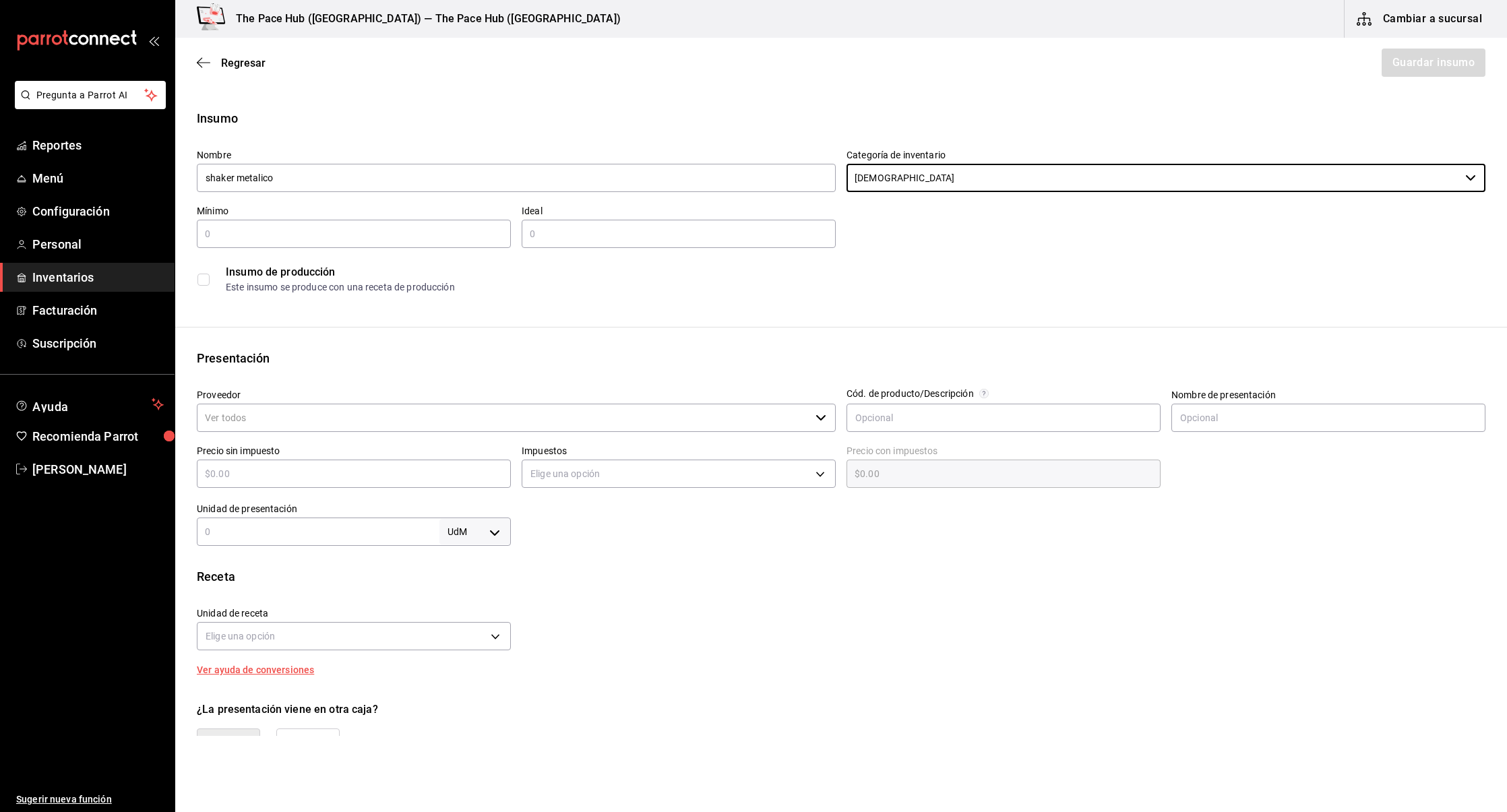
click at [288, 242] on div "​" at bounding box center [354, 234] width 314 height 28
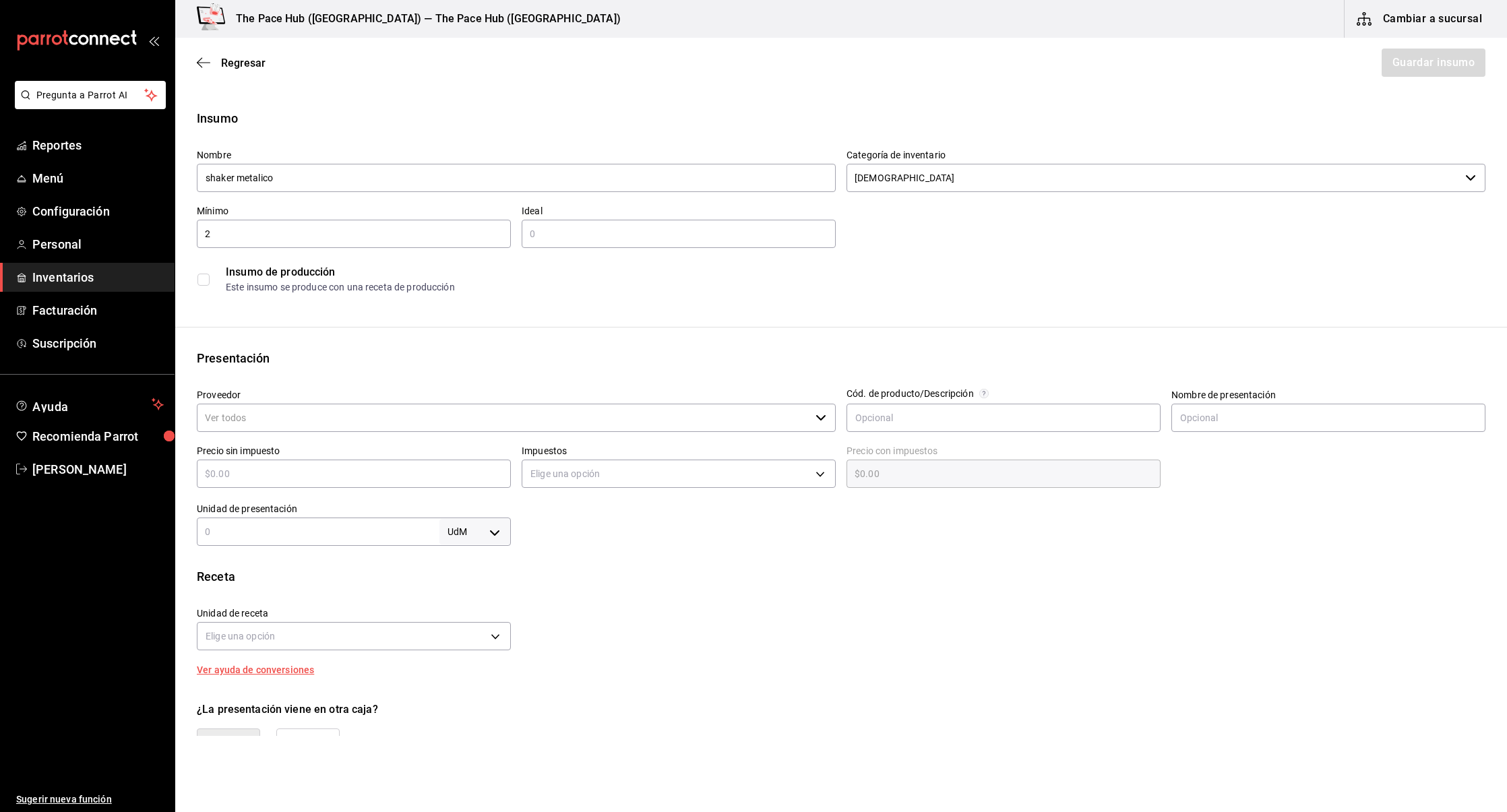
type input "2"
type input "1"
click at [288, 242] on div "2 ​" at bounding box center [354, 234] width 314 height 28
type input "1"
type input "2"
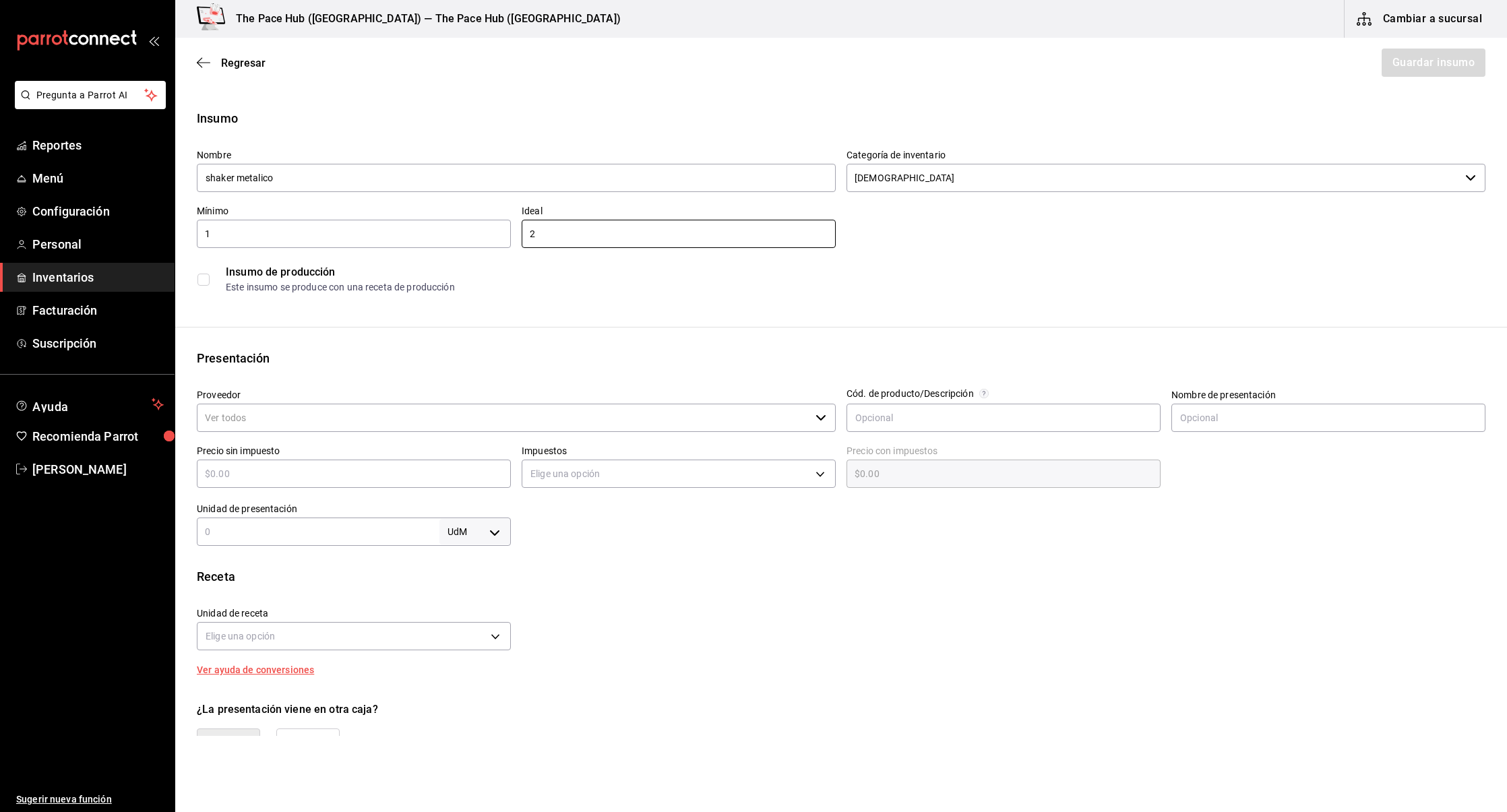
click at [368, 341] on div "Insumo Nombre shaker metalico Categoría de inventario Shakers ​ Mínimo 1 ​ Idea…" at bounding box center [841, 509] width 1332 height 801
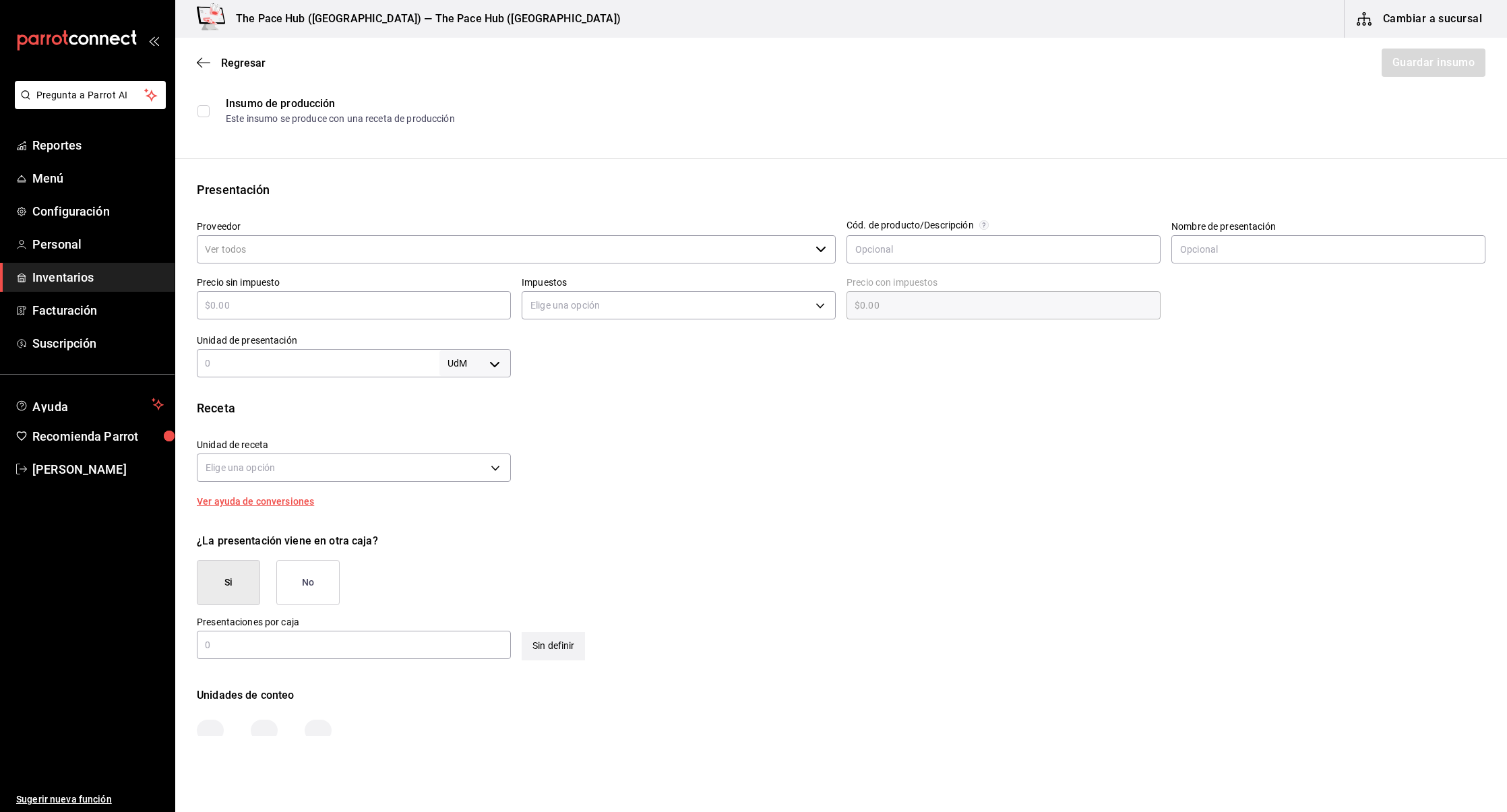
scroll to position [238, 0]
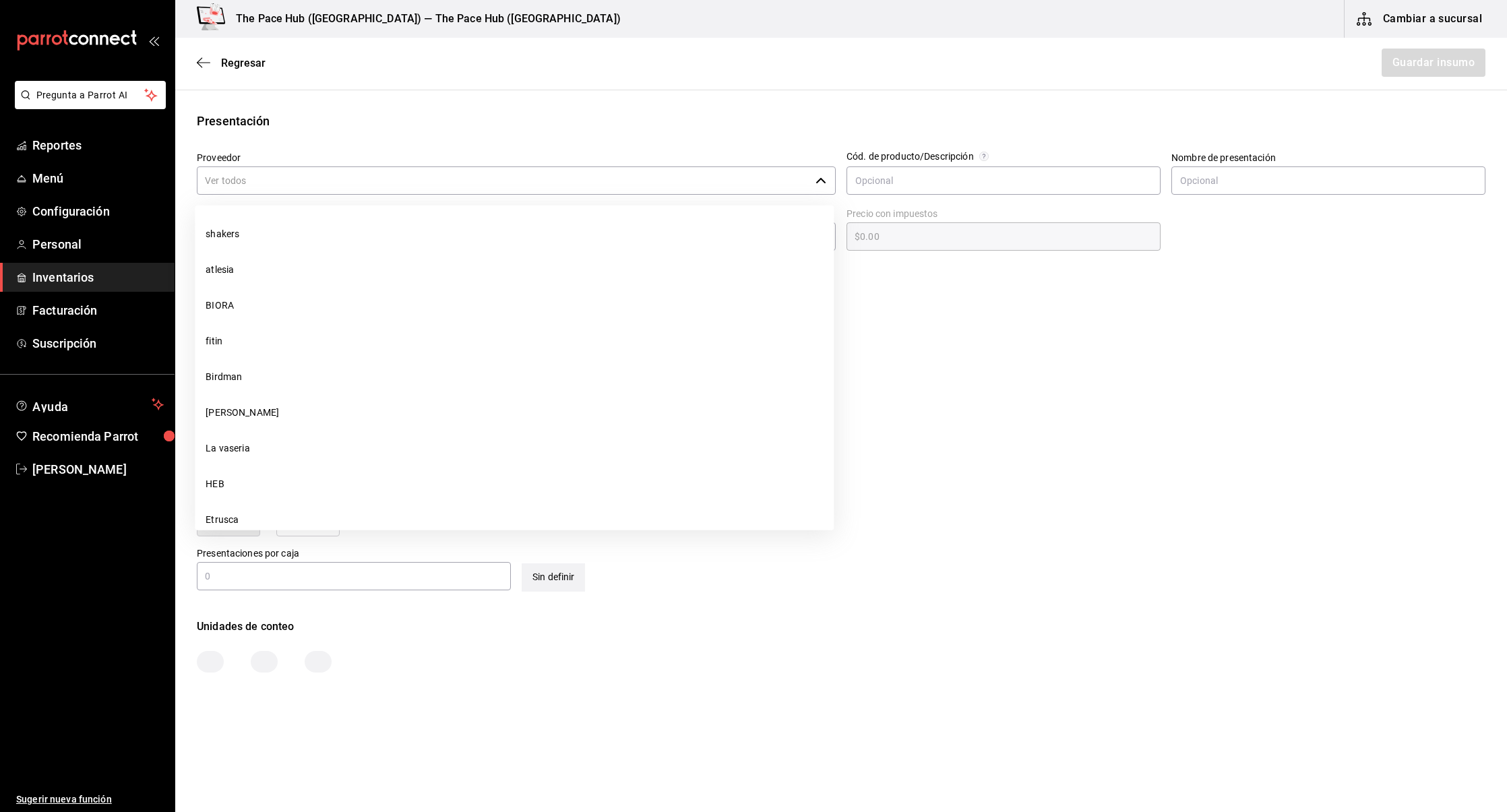
click at [261, 173] on input "Proveedor" at bounding box center [504, 181] width 613 height 28
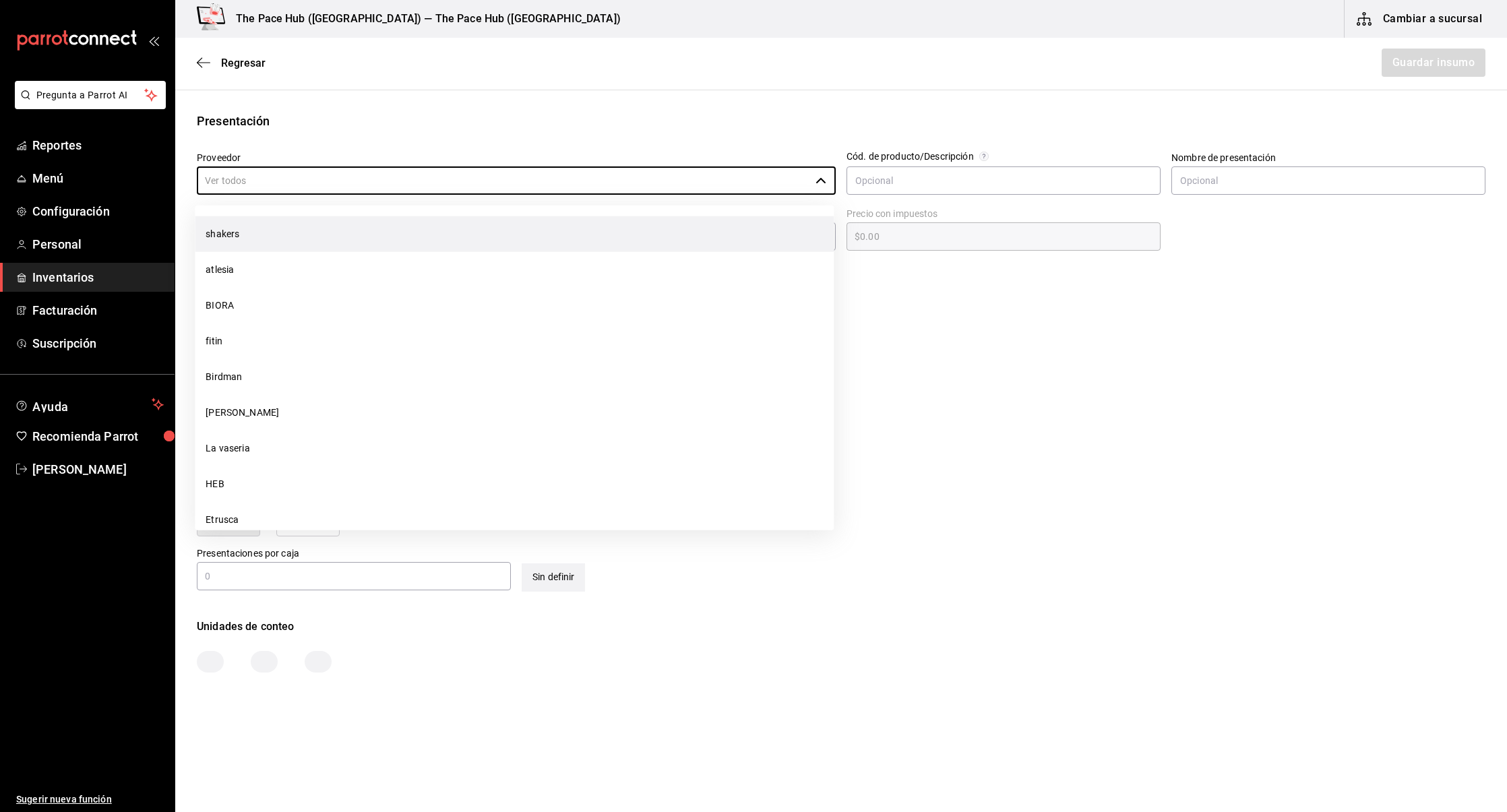
click at [249, 240] on li "shakers" at bounding box center [514, 235] width 639 height 36
type input "shakers"
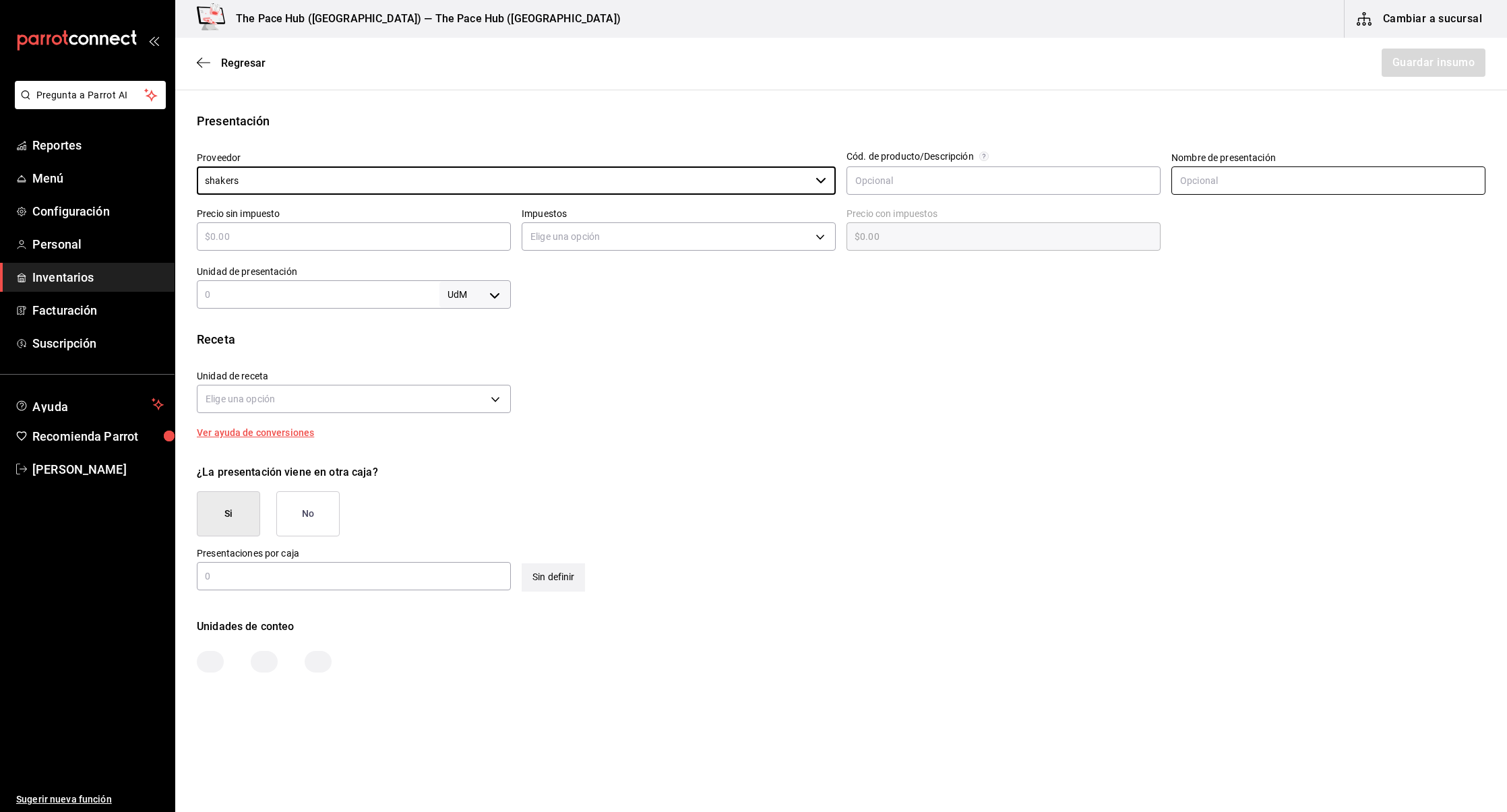
click at [1227, 182] on input "text" at bounding box center [1328, 181] width 314 height 28
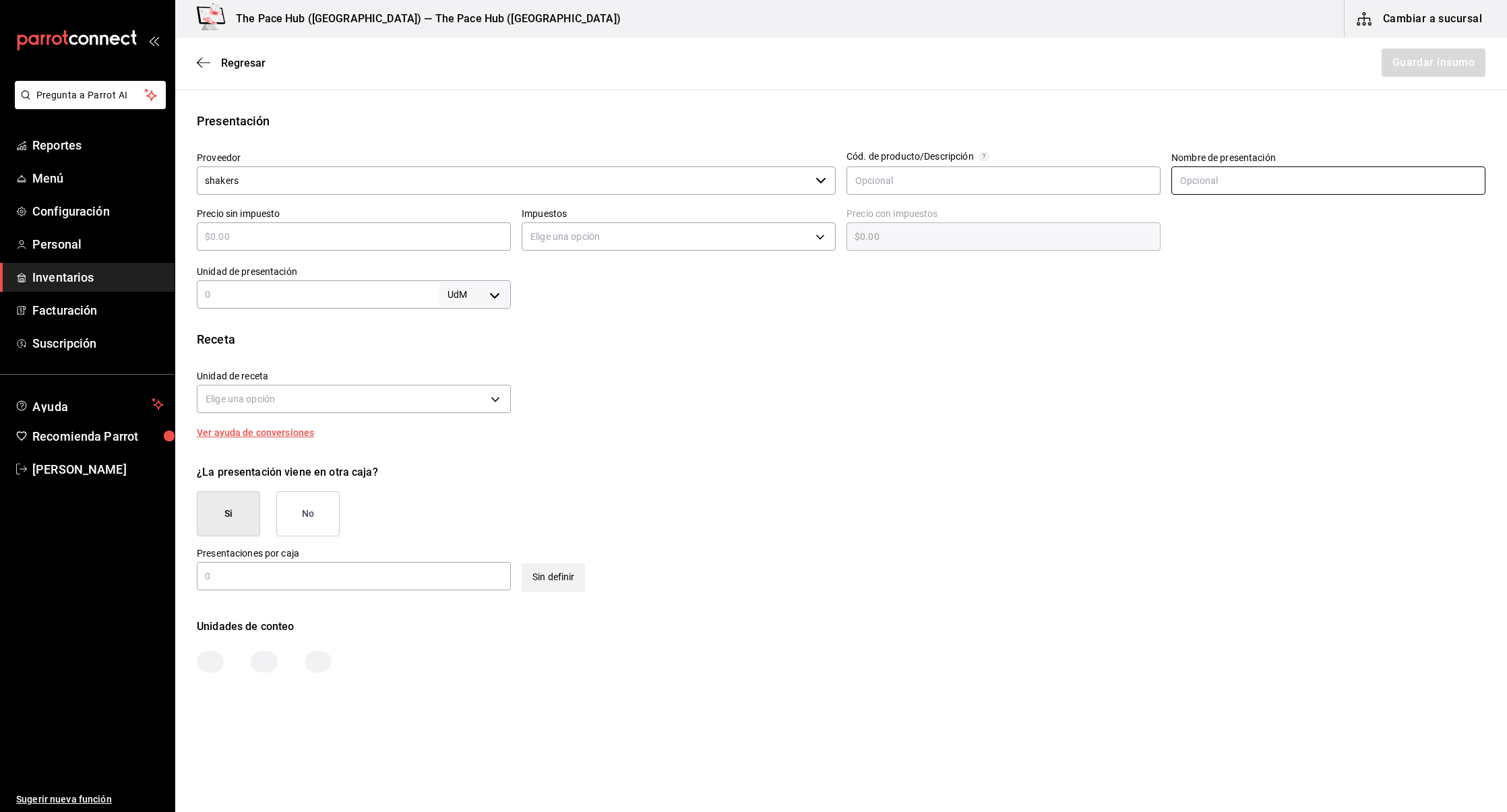
type input "Bote"
click at [218, 222] on div "​" at bounding box center [354, 237] width 314 height 28
type input "$5"
type input "$5.00"
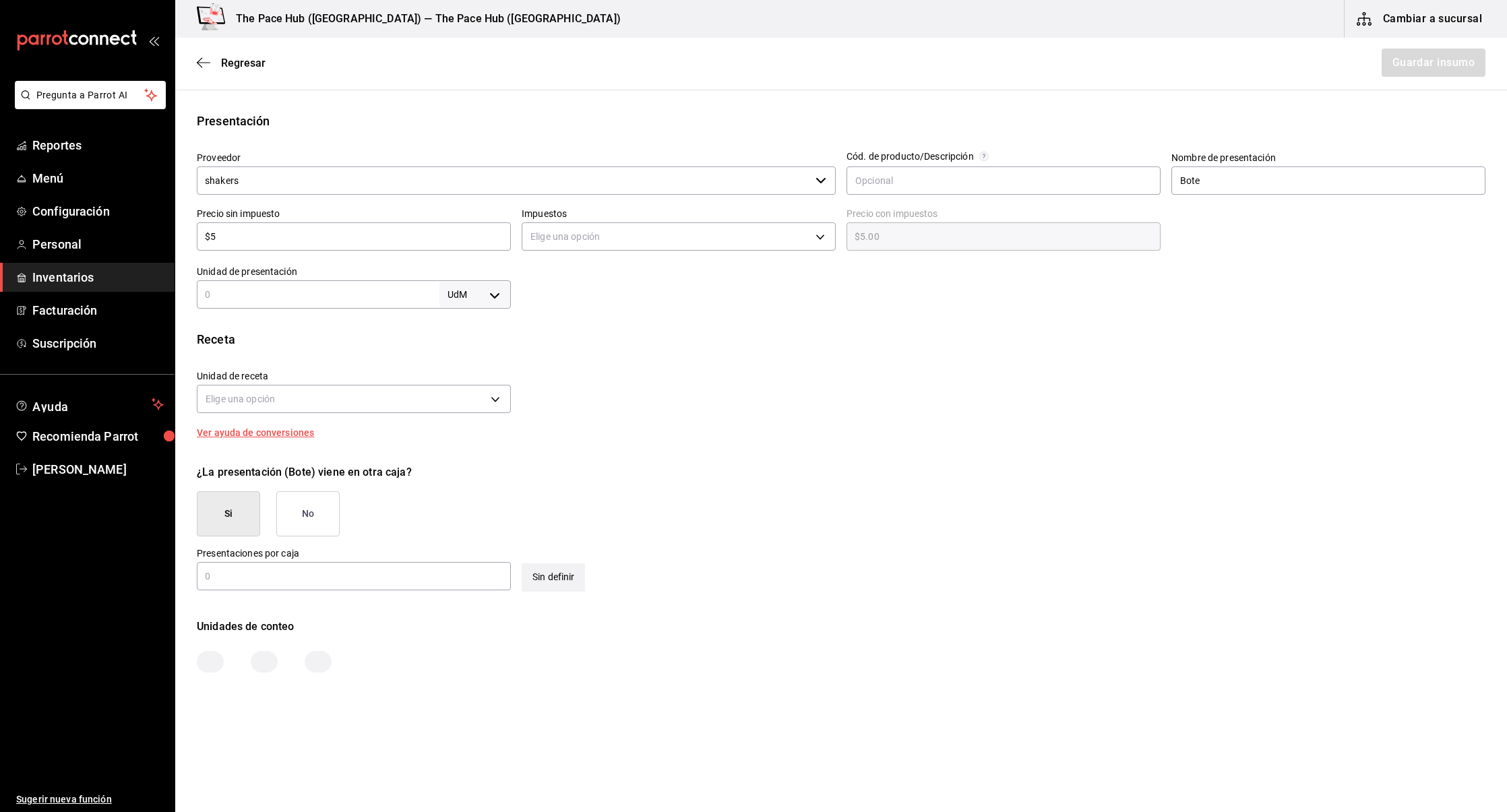
type input "$50"
type input "$50.00"
type input "$500"
type input "$500.00"
type input "$500"
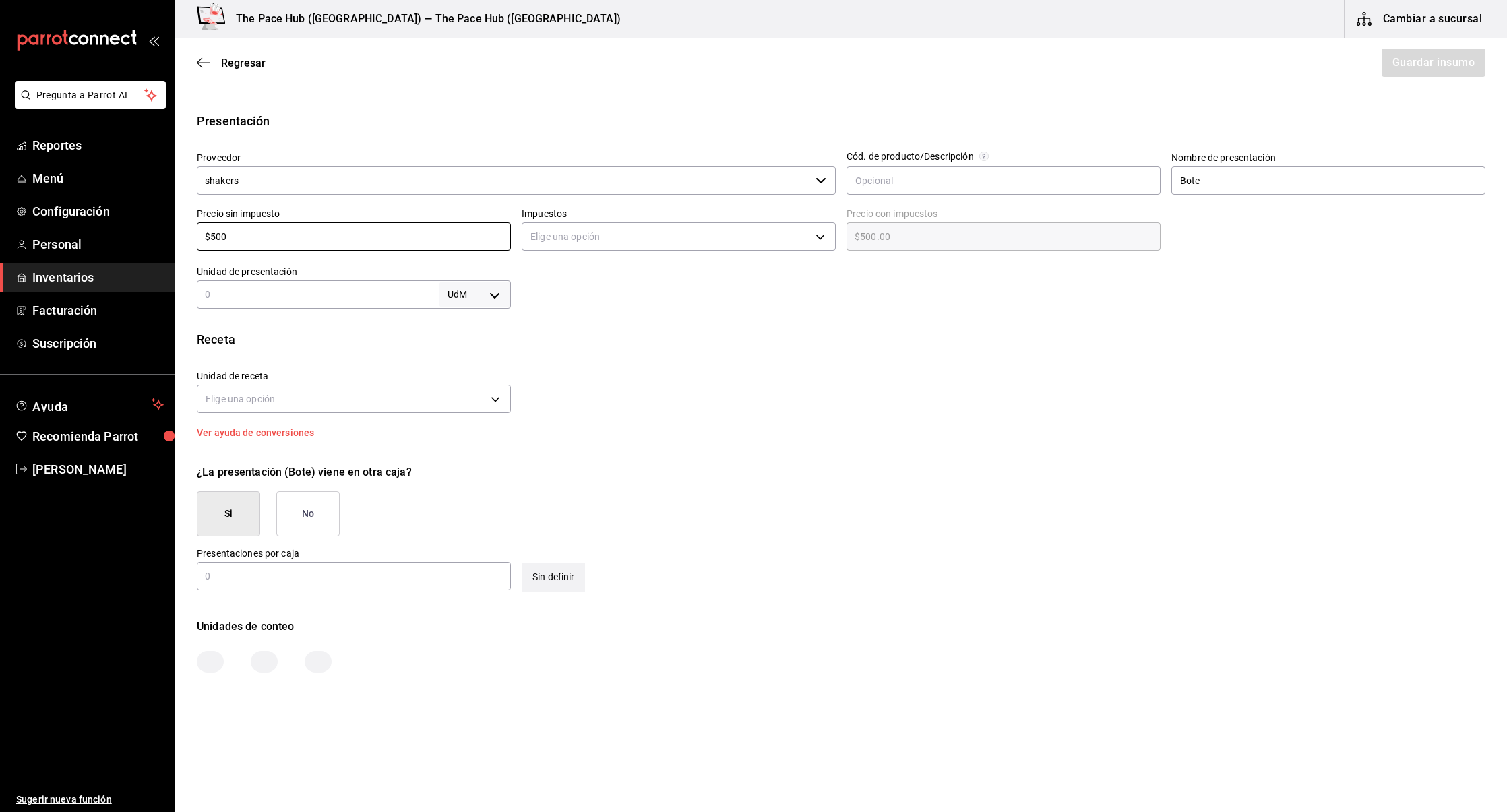
click at [763, 399] on div "Unidad de receta Elige una opción Factor de conversión ​" at bounding box center [836, 387] width 1300 height 58
click at [543, 241] on body "Pregunta a Parrot AI Reportes Menú Configuración Personal Inventarios Facturaci…" at bounding box center [754, 368] width 1507 height 736
click at [551, 273] on li "IVA 0%" at bounding box center [679, 278] width 312 height 22
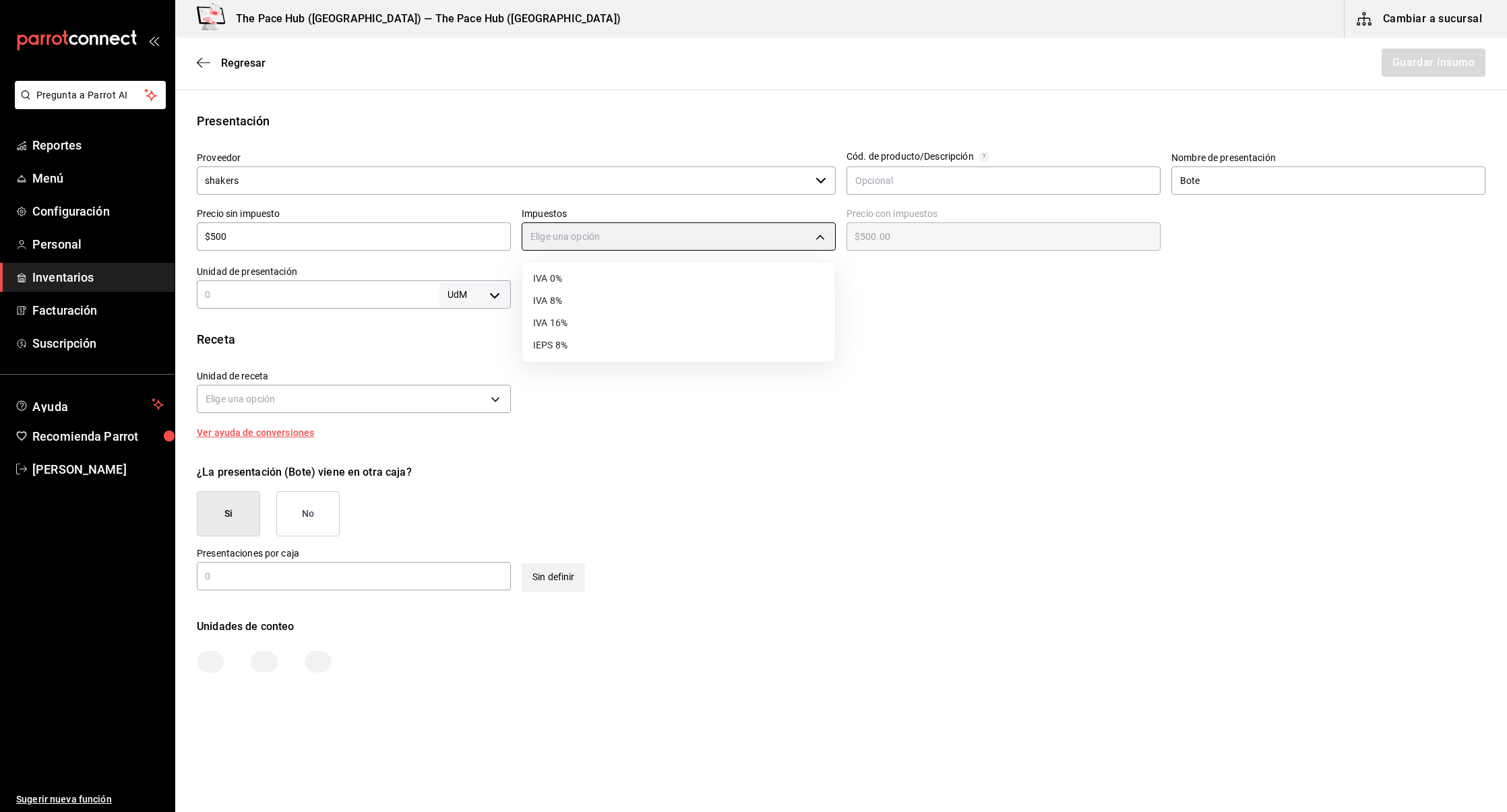
type input "IVA_0"
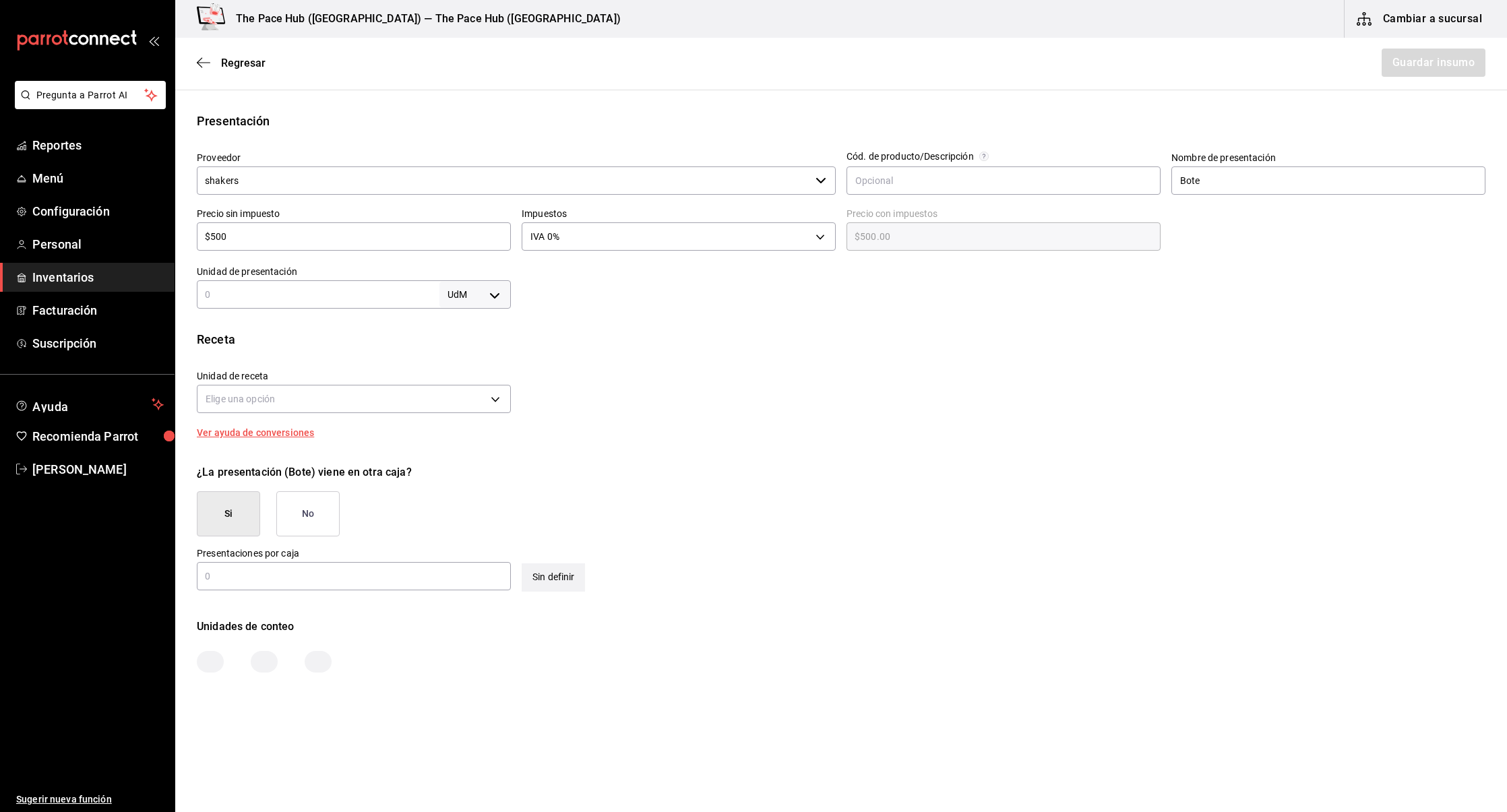
click at [328, 312] on div "Insumo Nombre shaker metalico Categoría de inventario Shakers ​ Mínimo 1 ​ Idea…" at bounding box center [841, 273] width 1332 height 801
click at [293, 297] on input "text" at bounding box center [318, 294] width 242 height 16
type input "1"
click at [499, 299] on body "Pregunta a Parrot AI Reportes Menú Configuración Personal Inventarios Facturaci…" at bounding box center [754, 368] width 1507 height 736
click at [473, 449] on li "pza" at bounding box center [475, 446] width 70 height 22
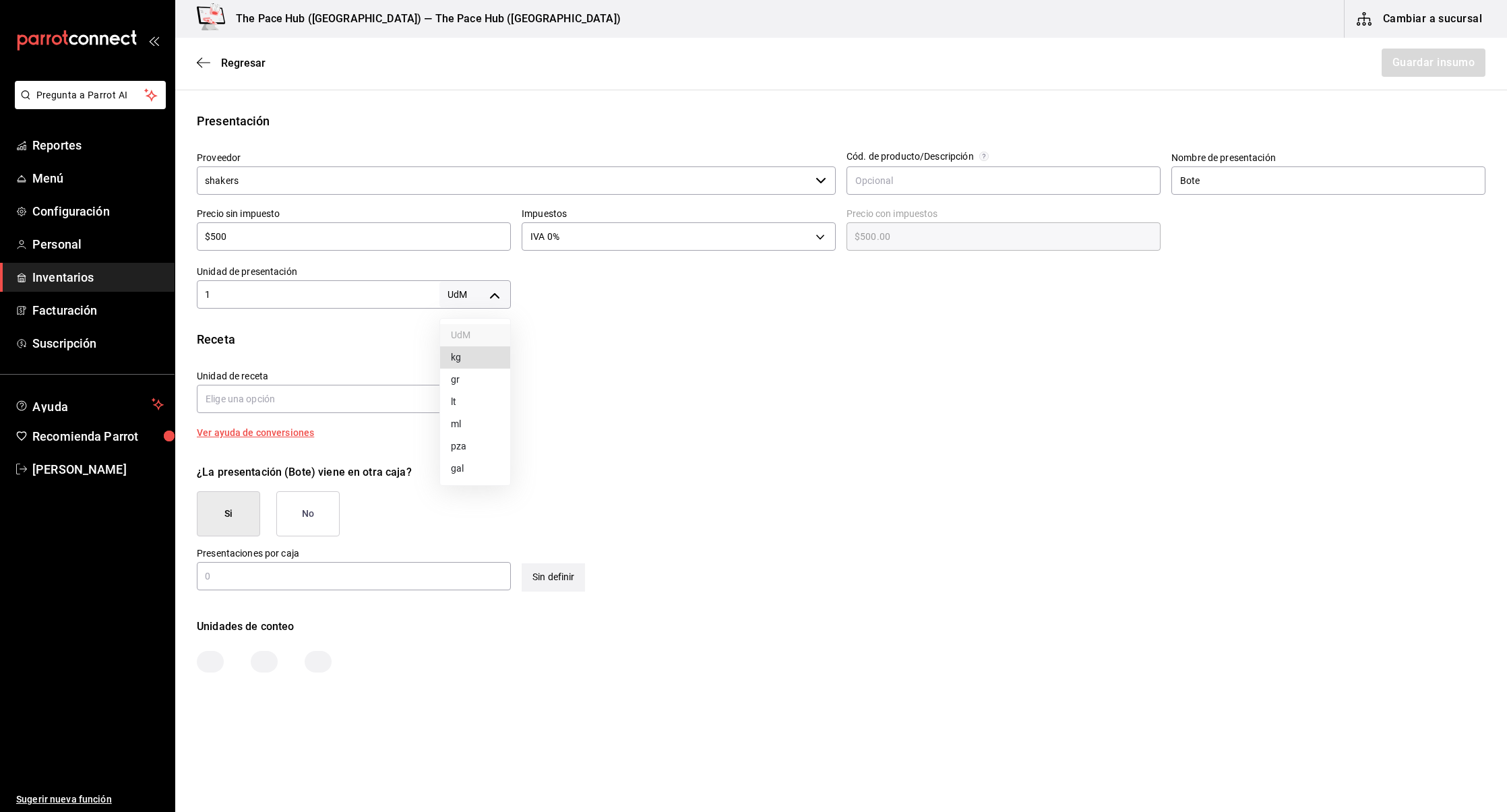
type input "UNIT"
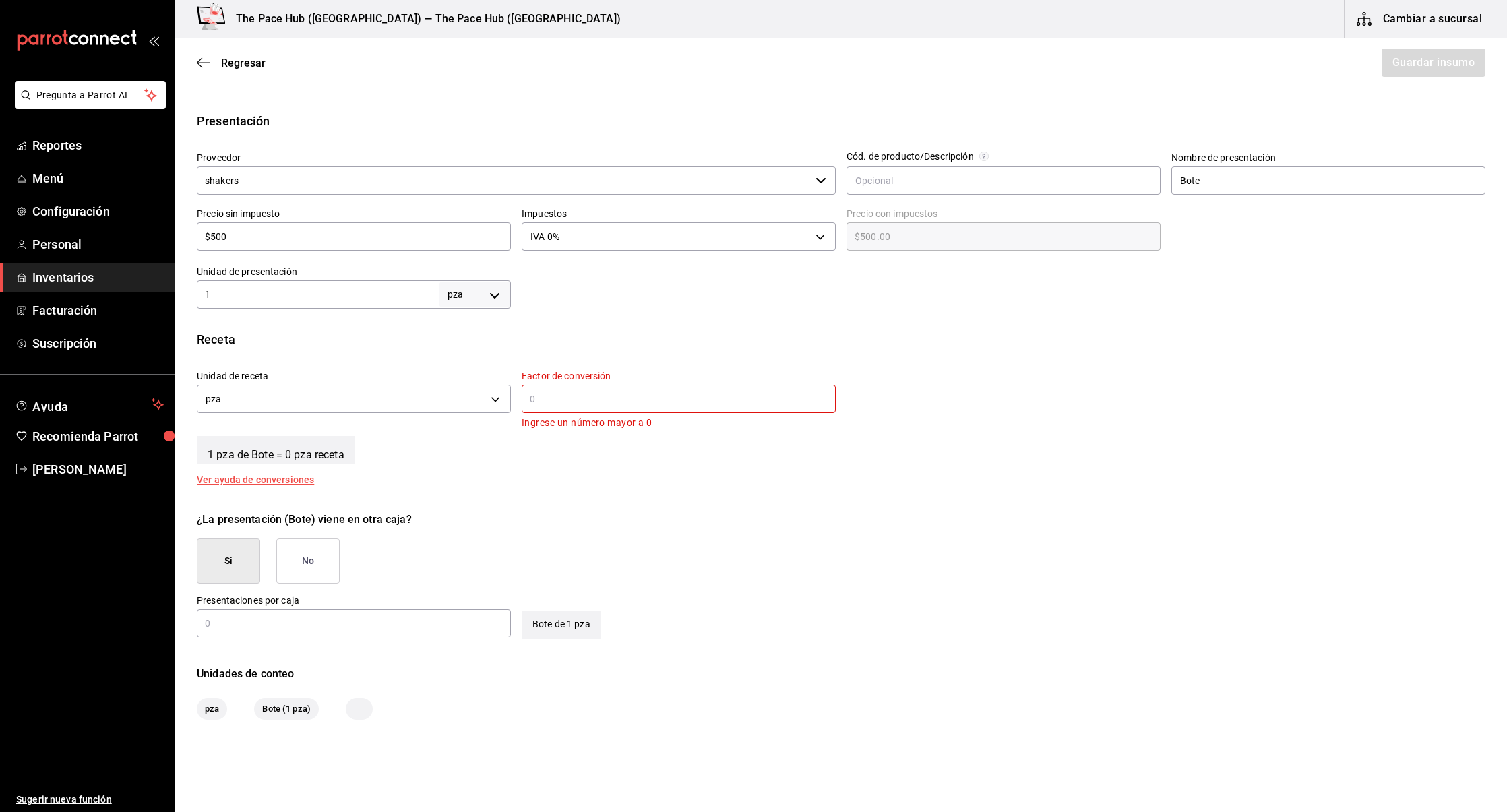
click at [612, 404] on input "text" at bounding box center [679, 398] width 314 height 16
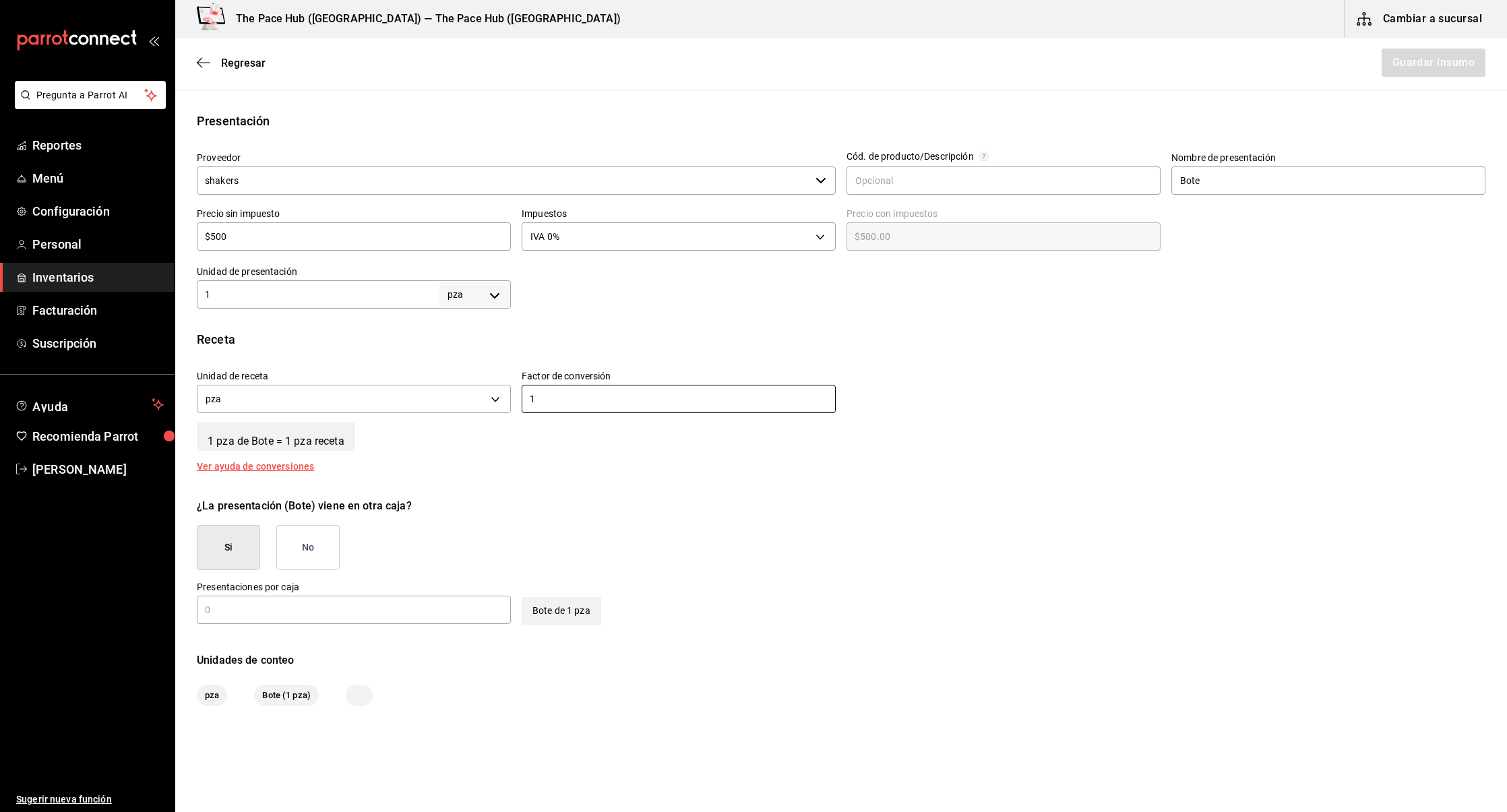
type input "1"
click at [543, 445] on div "1 pza de Bote = 1 pza receta" at bounding box center [841, 434] width 1288 height 34
click at [331, 551] on button "No" at bounding box center [308, 548] width 63 height 45
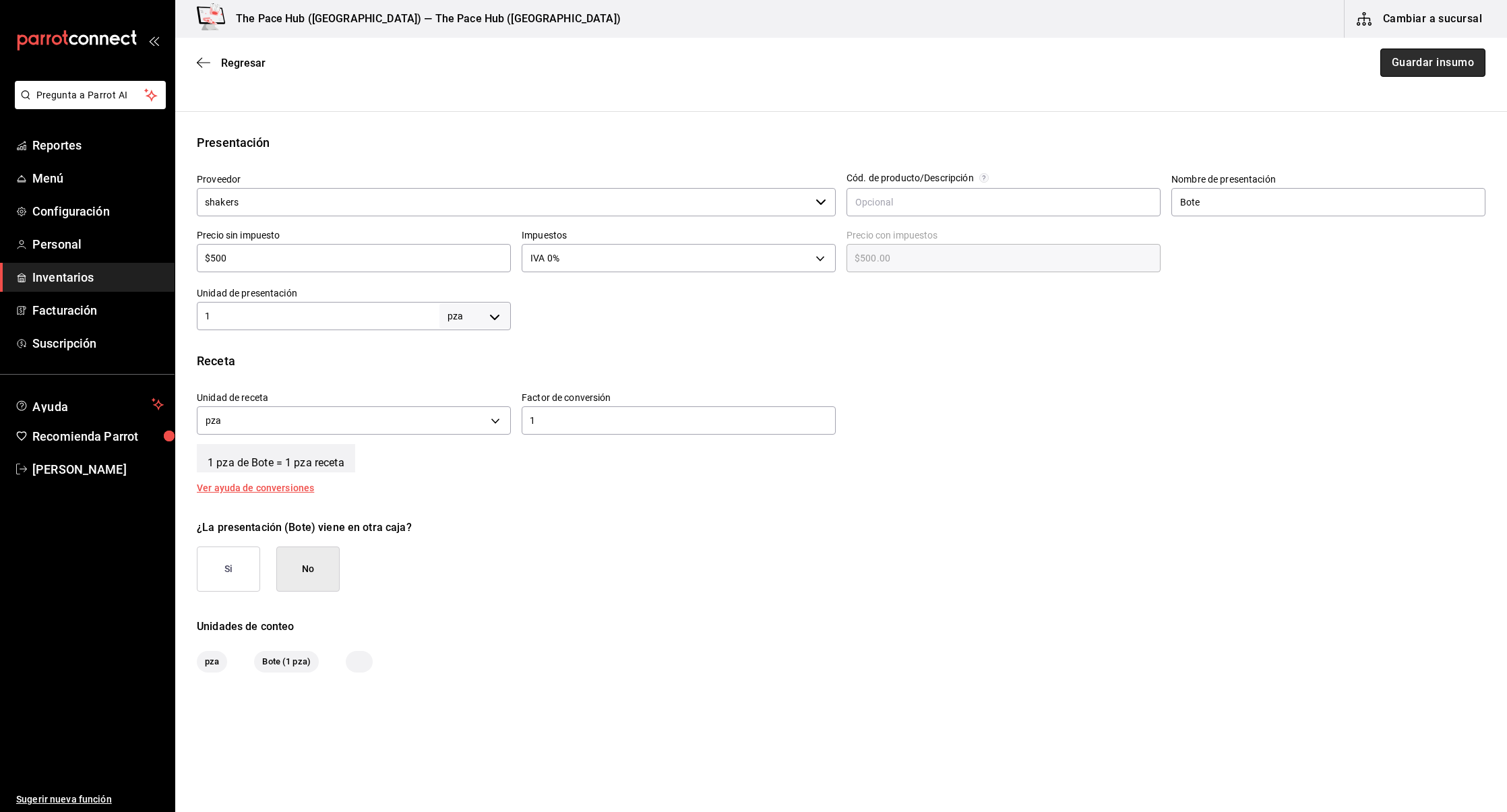
click at [1450, 61] on button "Guardar insumo" at bounding box center [1432, 62] width 105 height 28
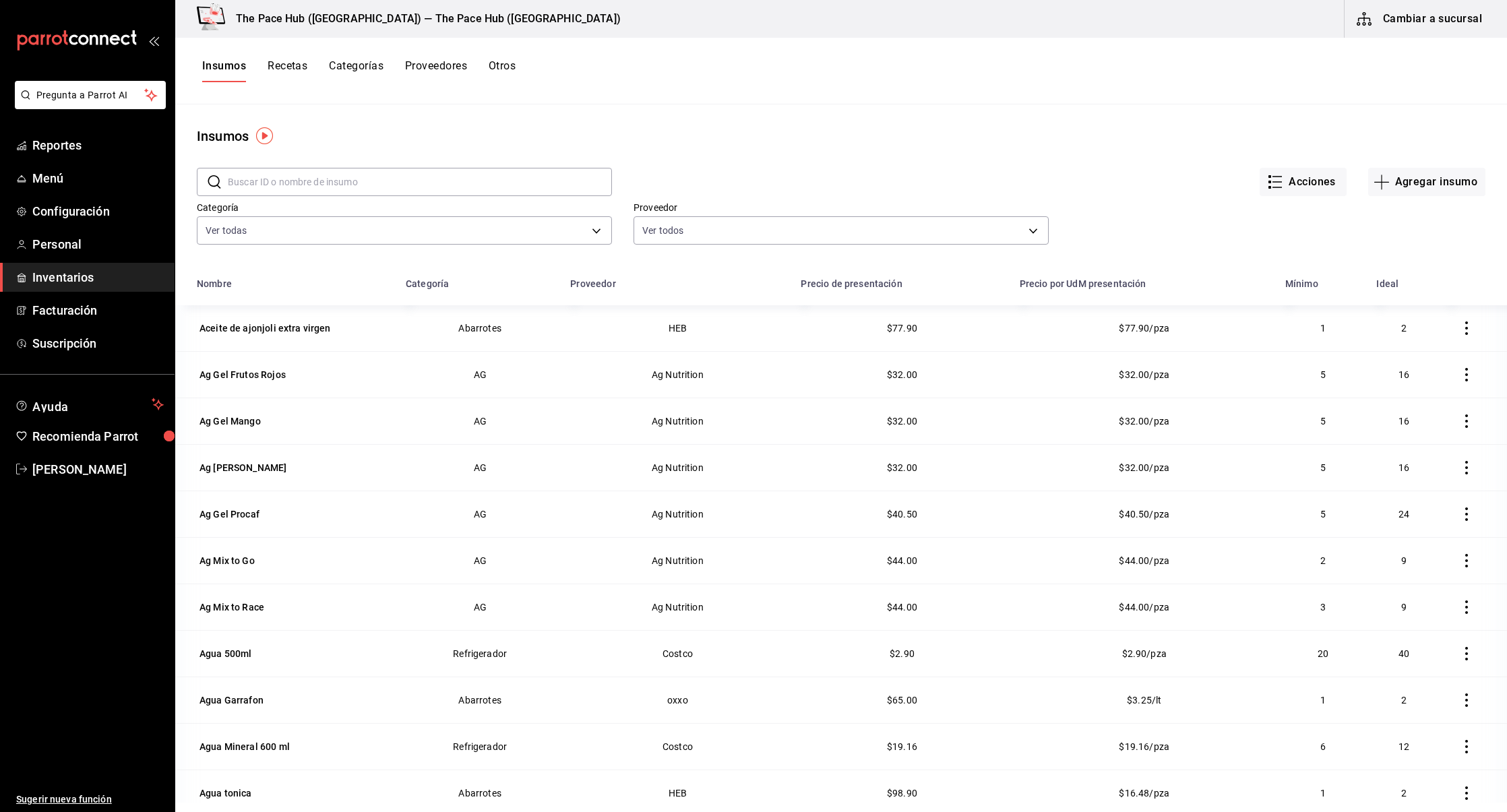
click at [279, 66] on button "Recetas" at bounding box center [288, 71] width 40 height 23
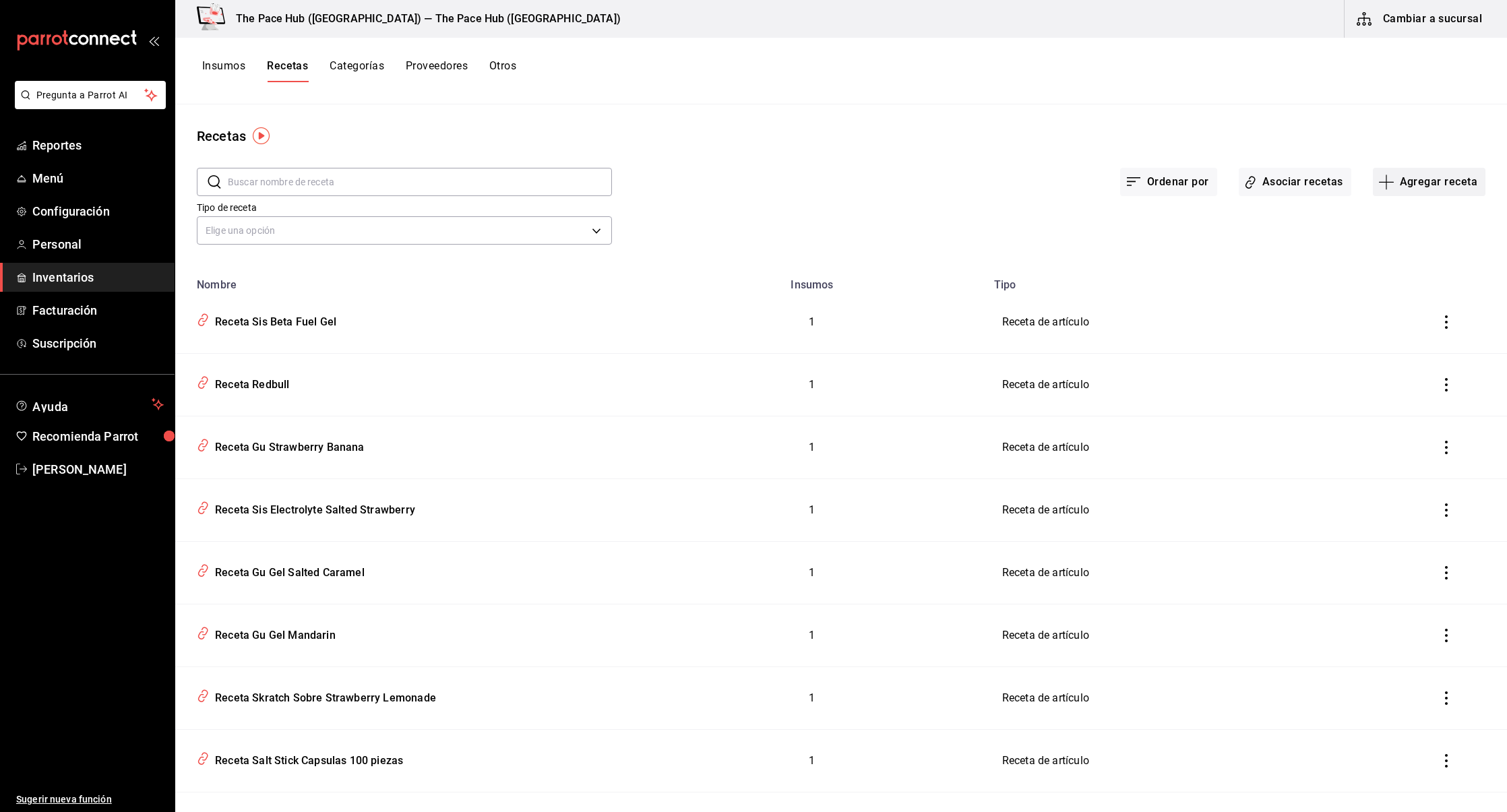
click at [1424, 179] on button "Agregar receta" at bounding box center [1428, 182] width 113 height 28
click at [1379, 214] on span "Receta" at bounding box center [1429, 219] width 114 height 14
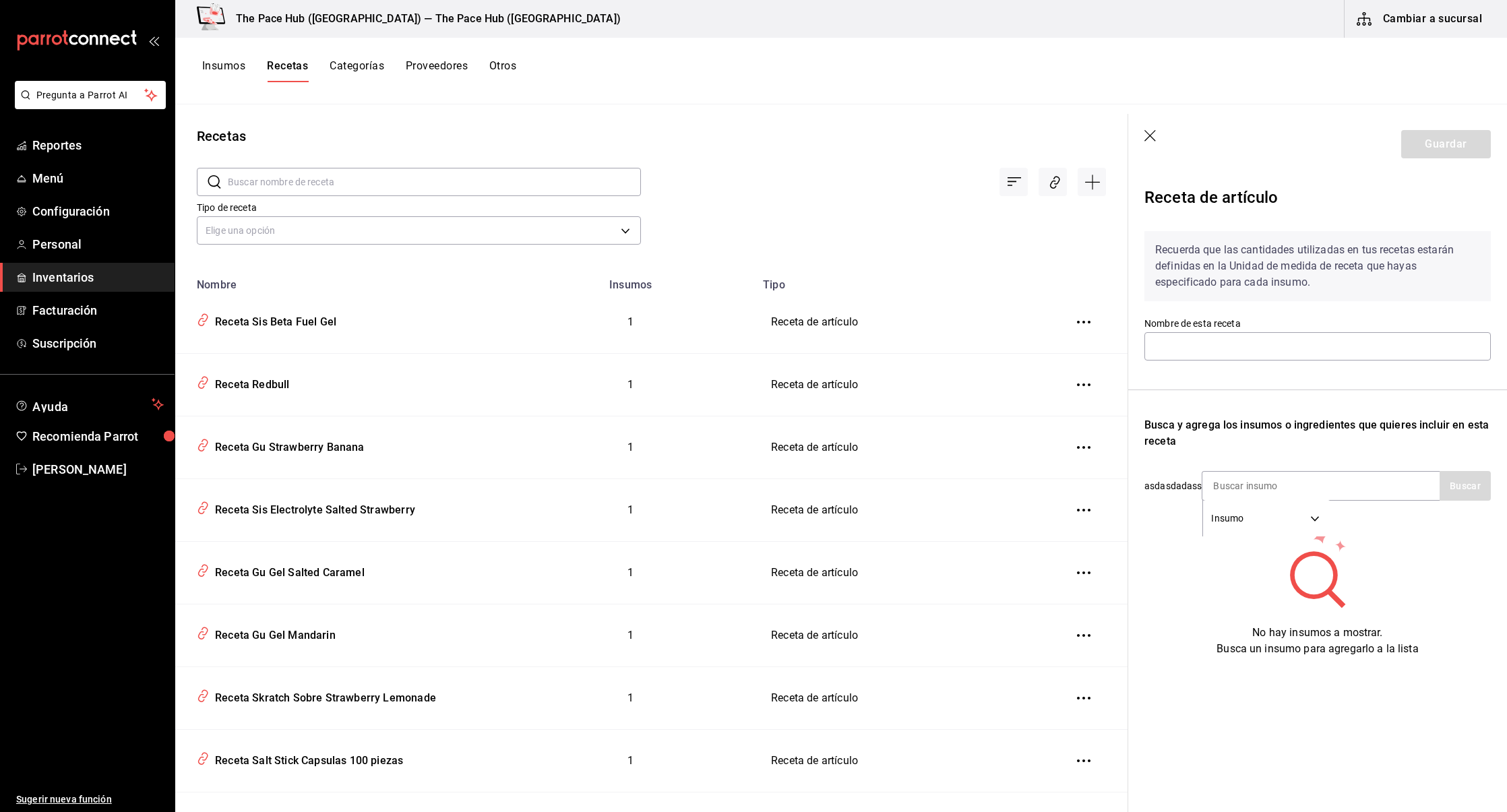
click at [1149, 143] on icon "button" at bounding box center [1151, 136] width 13 height 13
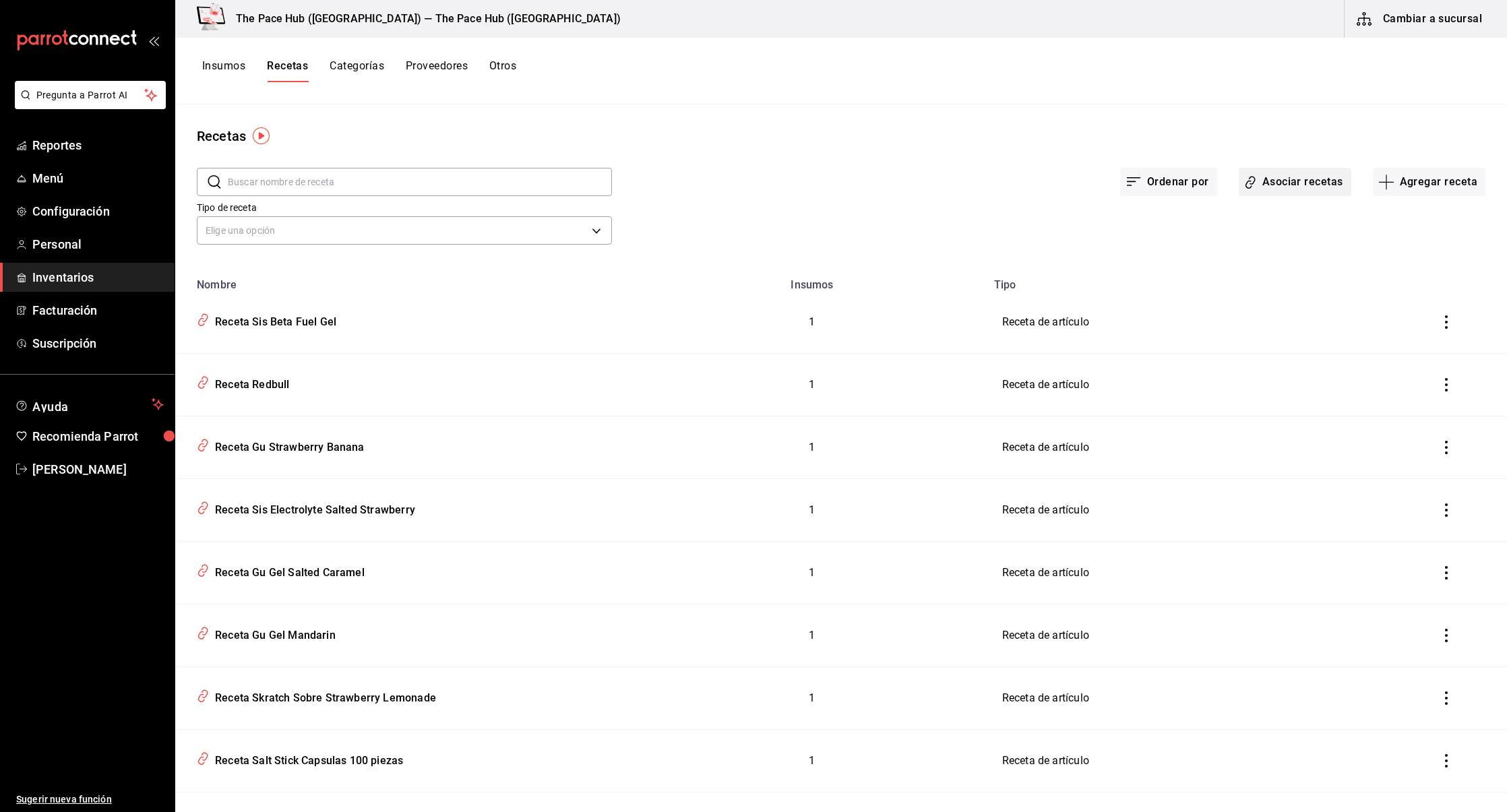
click at [1321, 174] on button "Asociar recetas" at bounding box center [1295, 182] width 113 height 28
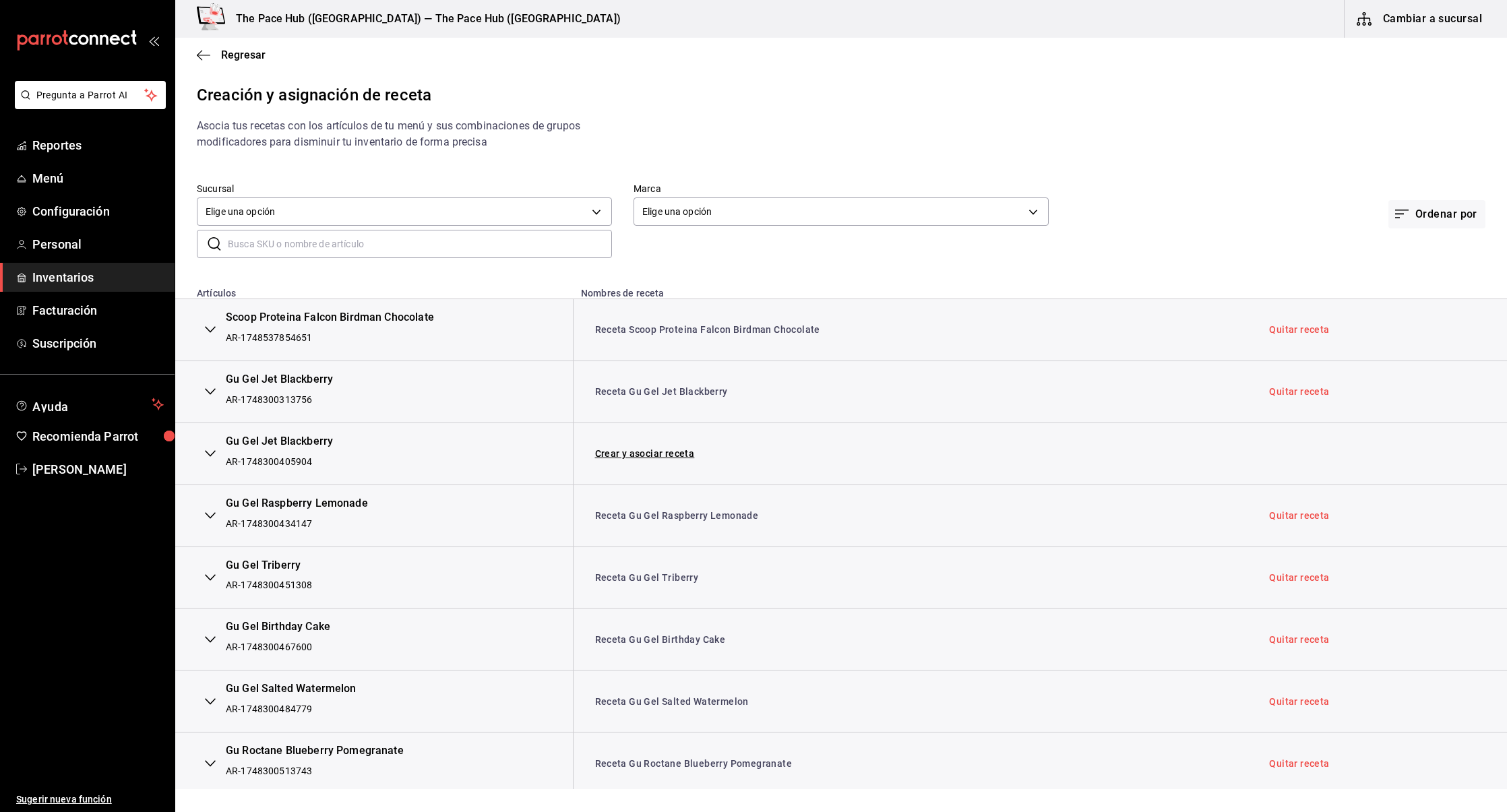
click at [386, 244] on input "text" at bounding box center [420, 244] width 384 height 26
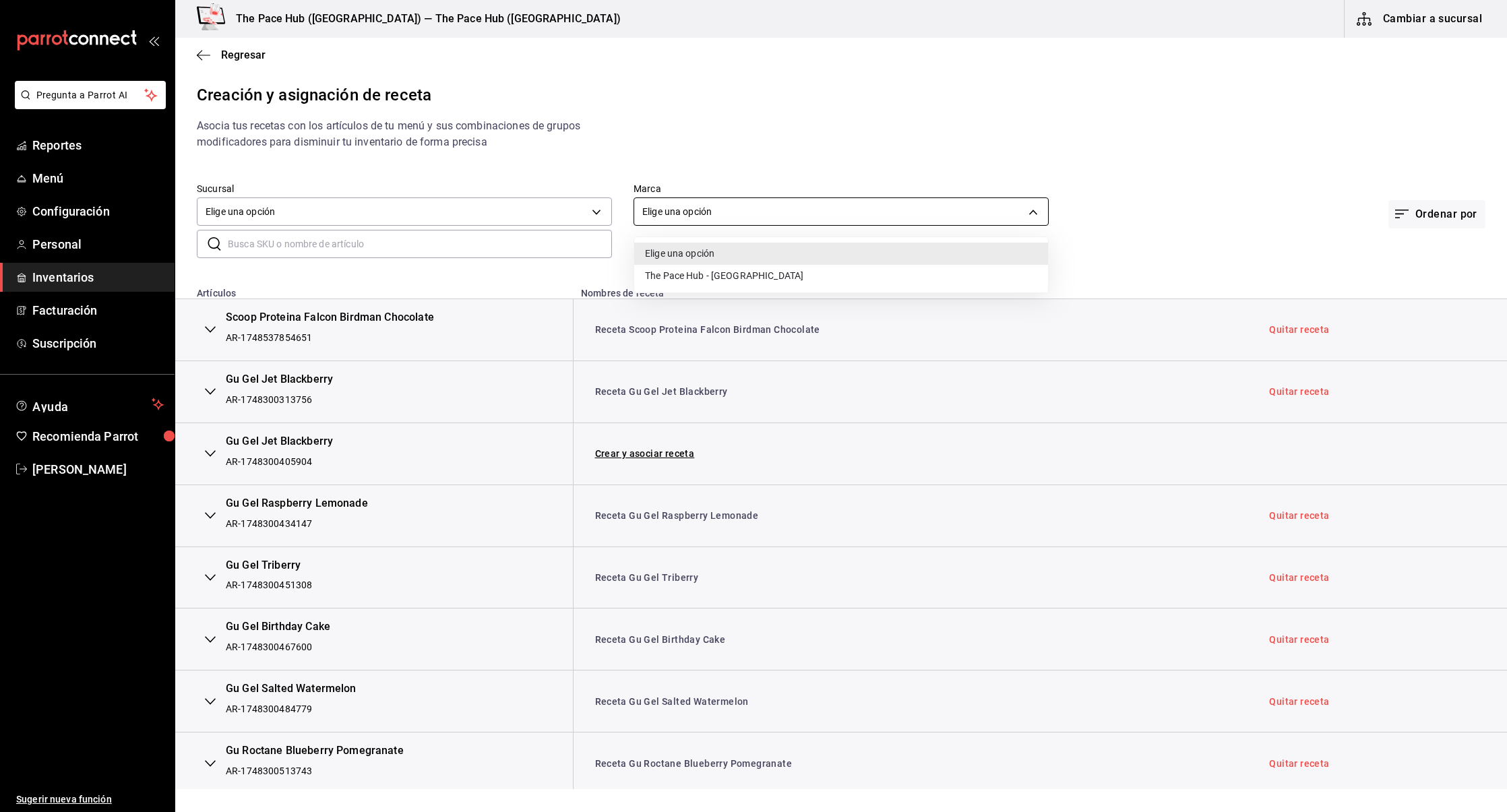
click at [767, 213] on body "Pregunta a Parrot AI Reportes Menú Configuración Personal Inventarios Facturaci…" at bounding box center [754, 395] width 1507 height 789
click at [687, 169] on div at bounding box center [754, 406] width 1507 height 812
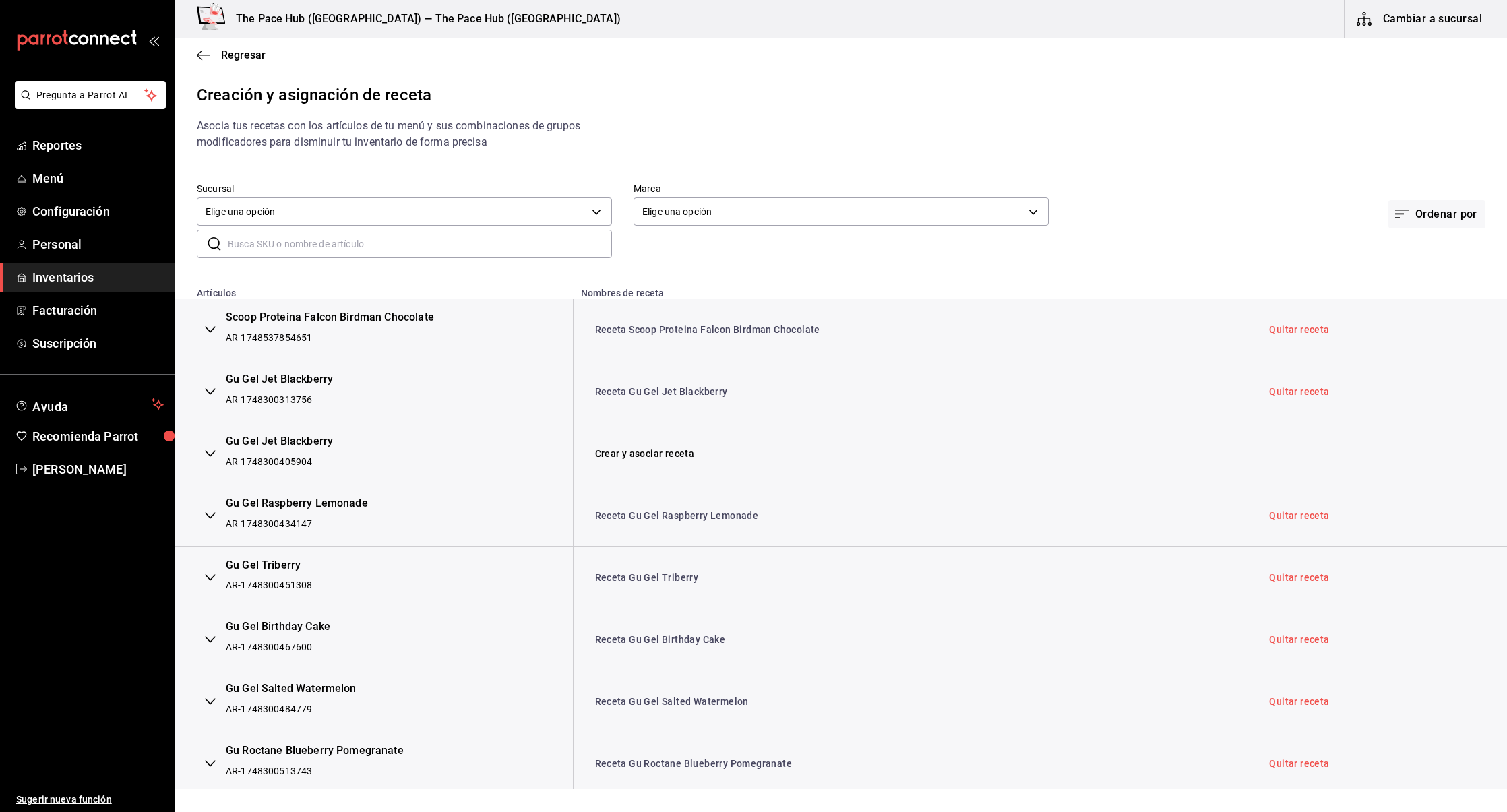
click at [336, 247] on input "text" at bounding box center [420, 244] width 384 height 26
type input "shaker"
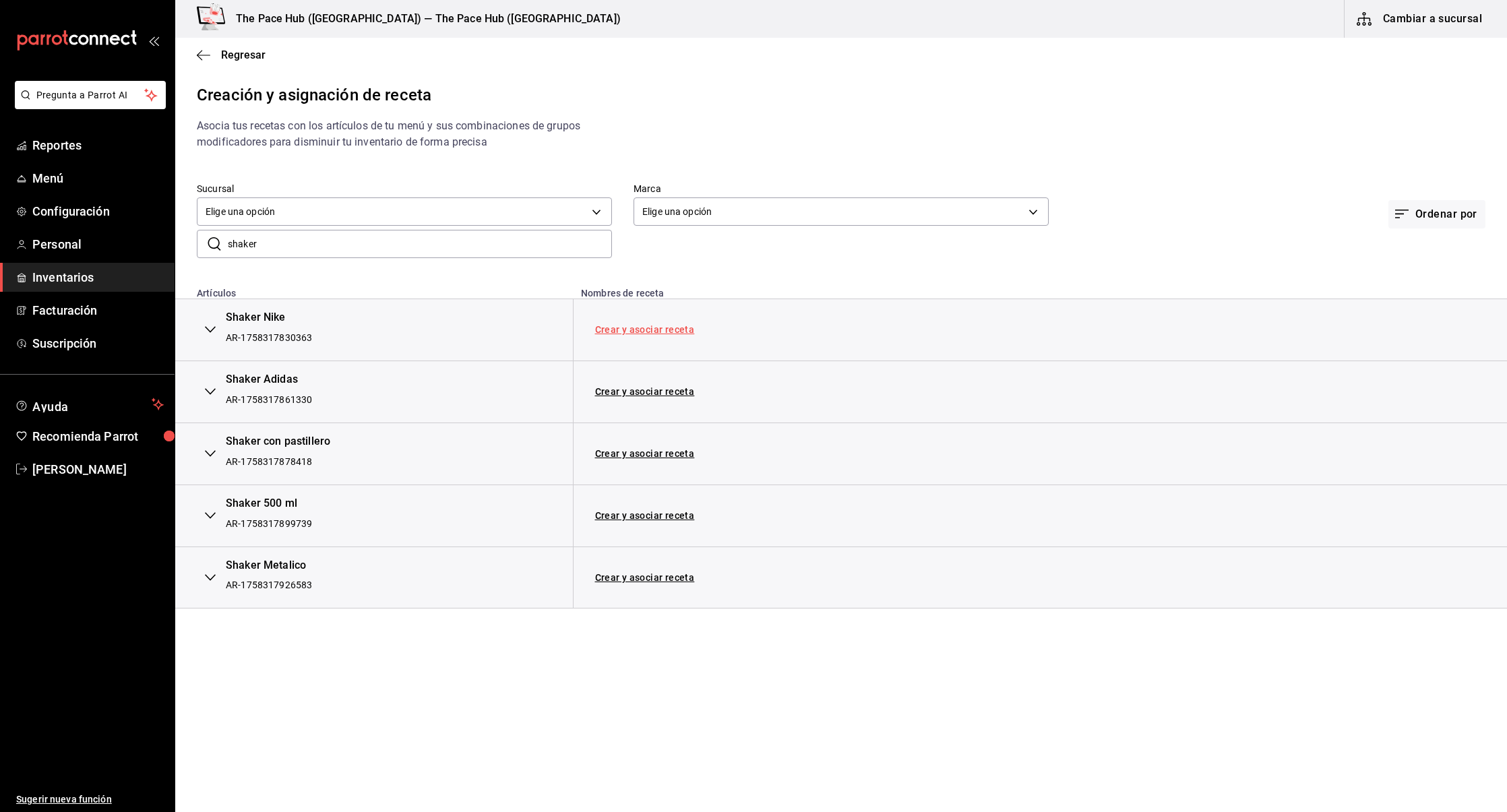
click at [612, 328] on link "Crear y asociar receta" at bounding box center [645, 329] width 99 height 9
click at [621, 395] on link "Crear y asociar receta" at bounding box center [645, 392] width 99 height 9
click at [624, 444] on td "Crear y asociar receta" at bounding box center [843, 453] width 542 height 62
click at [629, 454] on link "Crear y asociar receta" at bounding box center [645, 453] width 99 height 9
click at [634, 515] on link "Crear y asociar receta" at bounding box center [645, 516] width 99 height 9
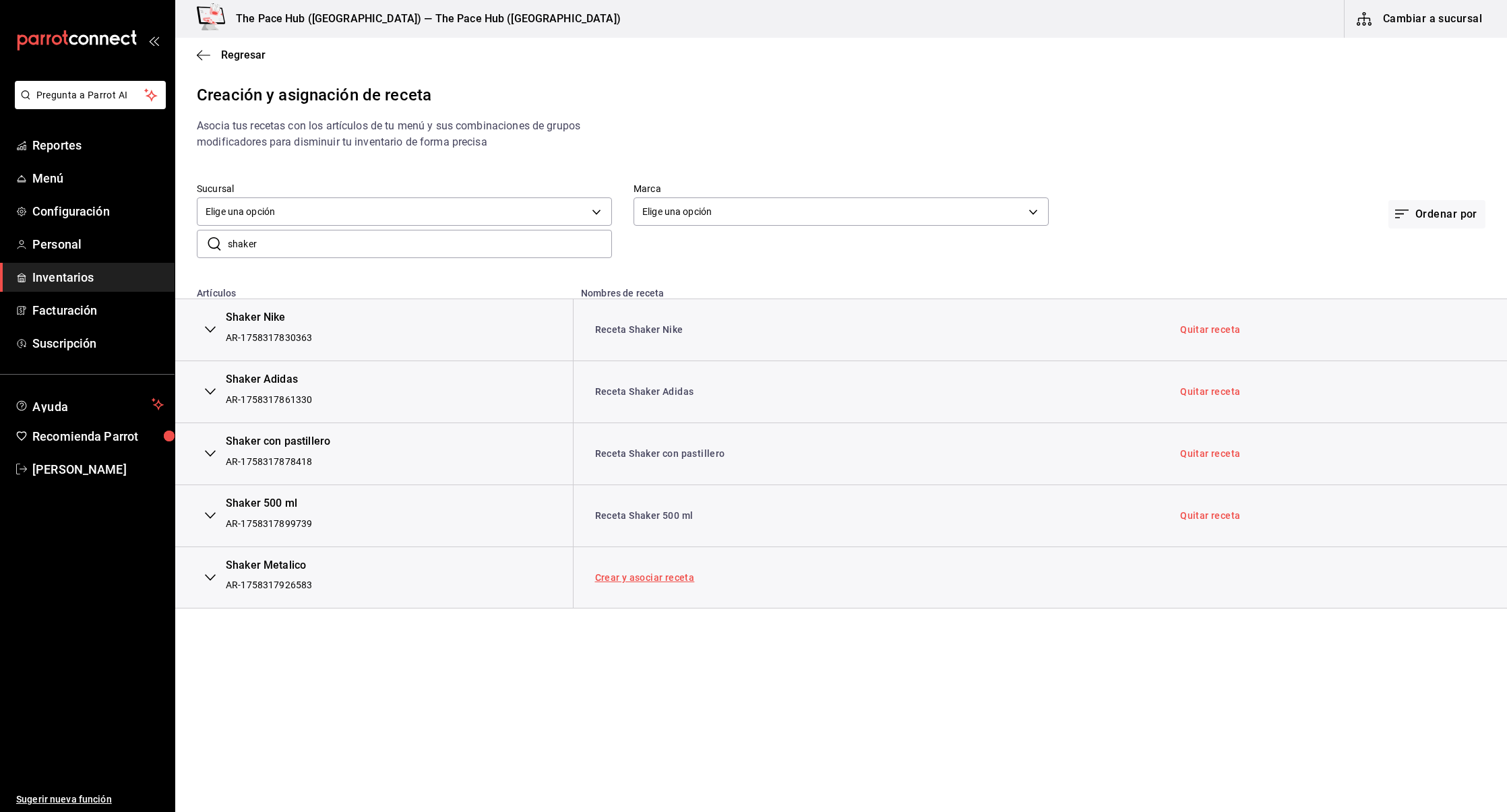
click at [644, 574] on link "Crear y asociar receta" at bounding box center [645, 577] width 99 height 9
click at [193, 56] on div "Regresar" at bounding box center [841, 55] width 1332 height 34
click at [206, 56] on icon "button" at bounding box center [204, 55] width 13 height 12
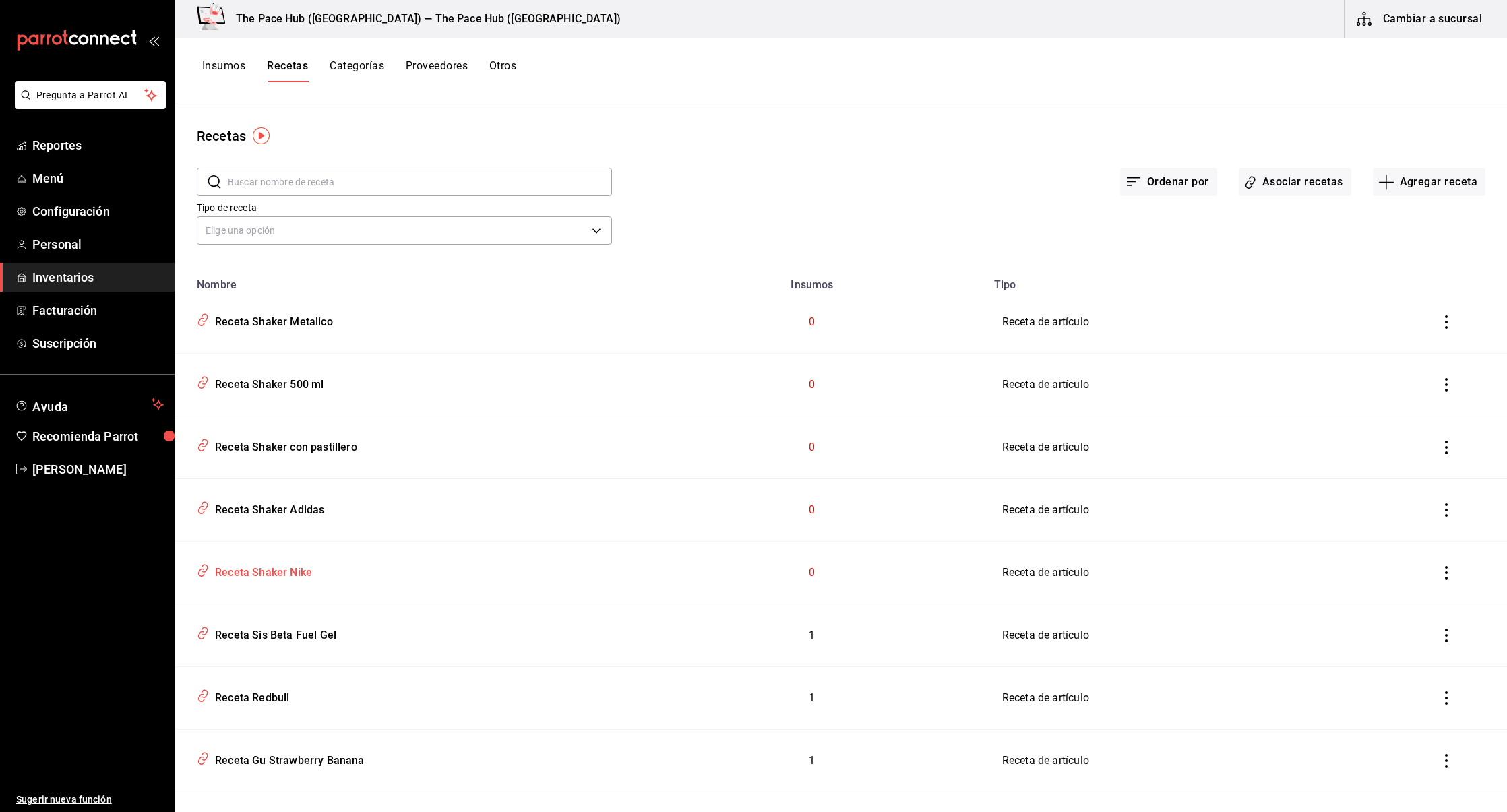
click at [236, 572] on div "Receta Shaker Nike" at bounding box center [260, 571] width 102 height 21
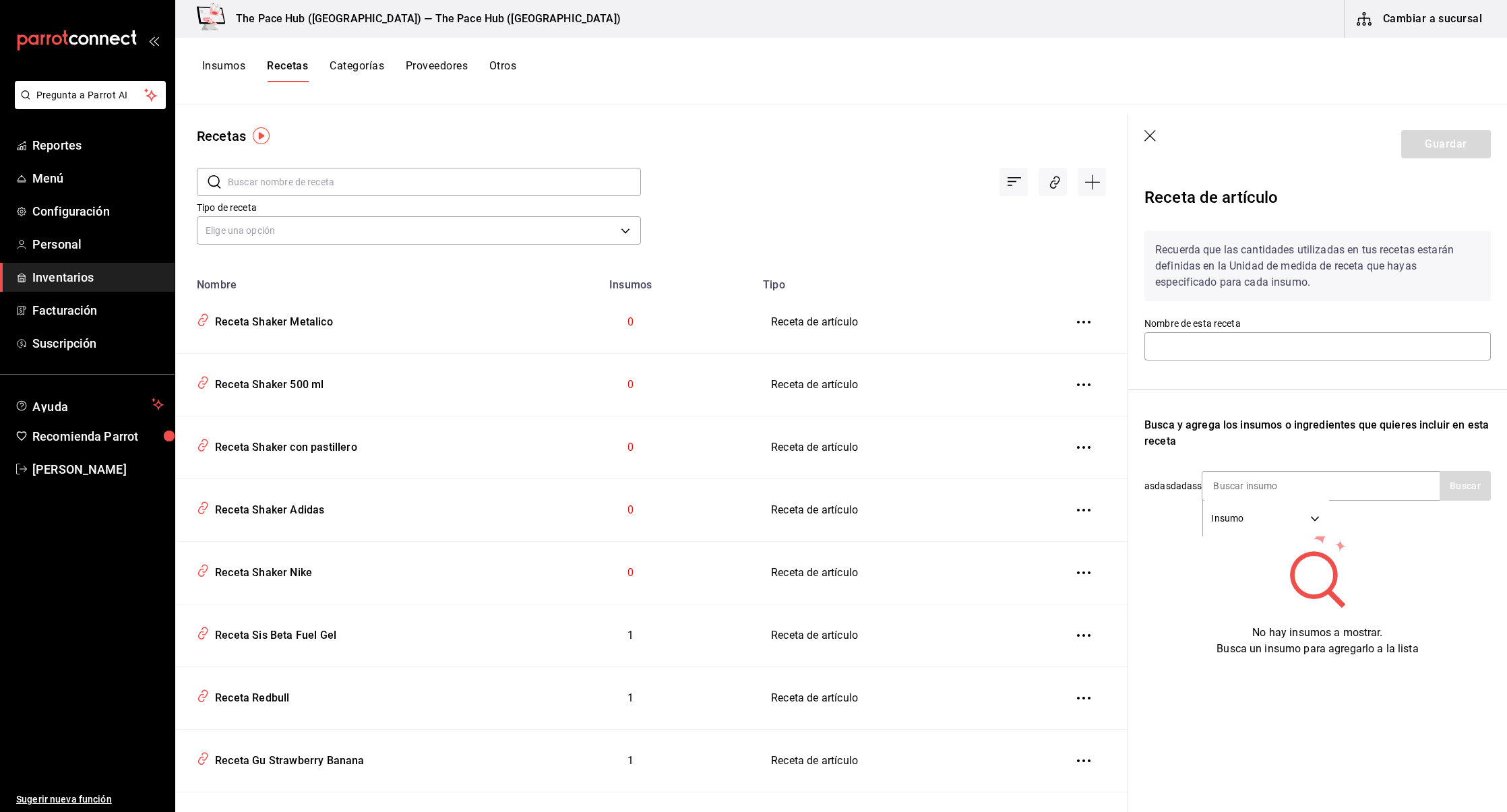
type input "Receta Shaker Nike"
click at [1248, 487] on input at bounding box center [1269, 485] width 134 height 28
type input "nike"
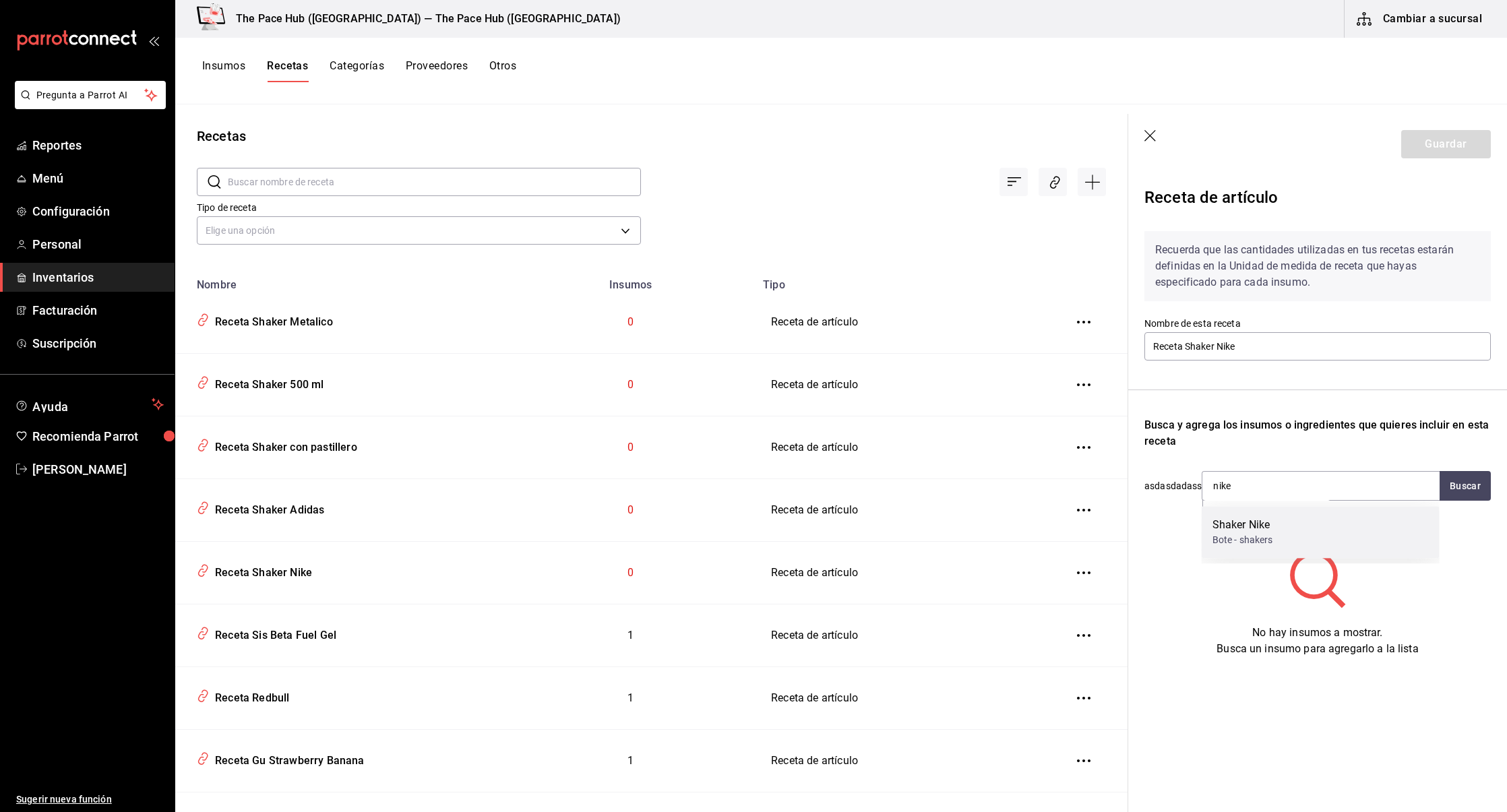
click at [1237, 525] on div "Shaker Nike" at bounding box center [1243, 524] width 61 height 16
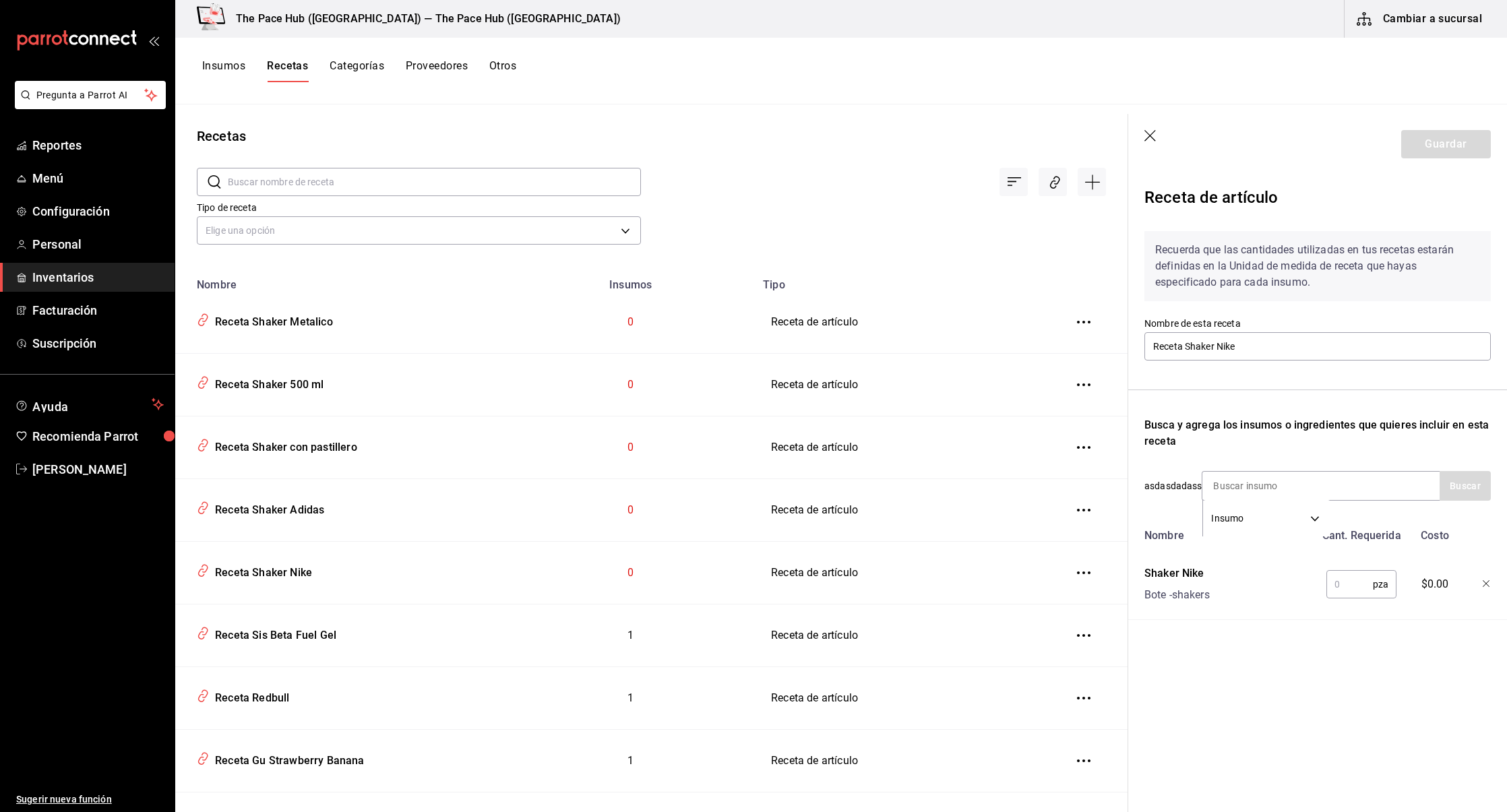
click at [1272, 558] on div "Nombre Cant. Requerida Costo Shaker Nike Bote - shakers pza ​ $0.00" at bounding box center [1318, 571] width 346 height 97
click at [1339, 581] on input "text" at bounding box center [1349, 584] width 46 height 26
type input "1"
click at [1436, 136] on button "Guardar" at bounding box center [1445, 144] width 90 height 28
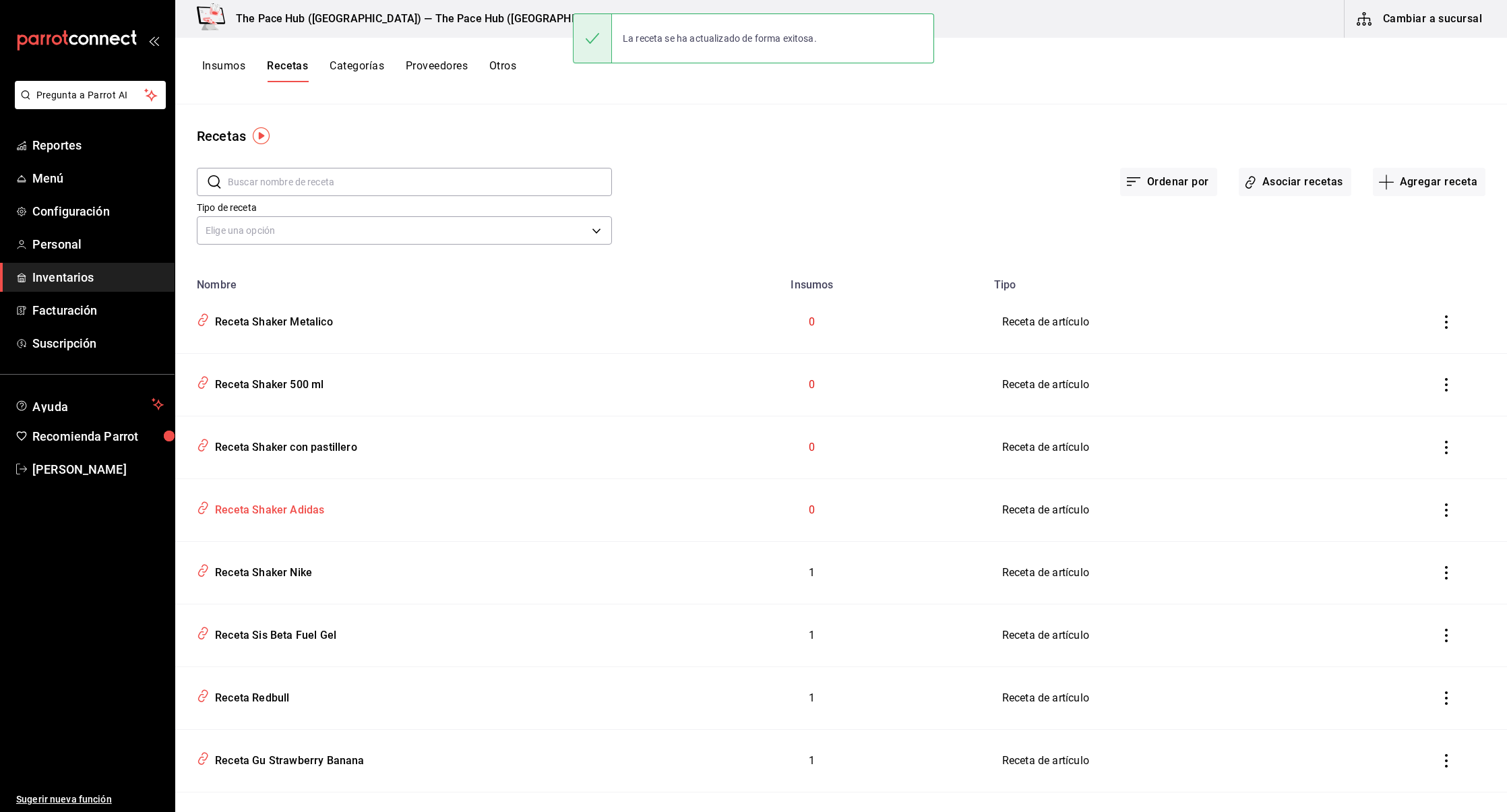
click at [271, 503] on div "Receta Shaker Adidas" at bounding box center [266, 507] width 115 height 21
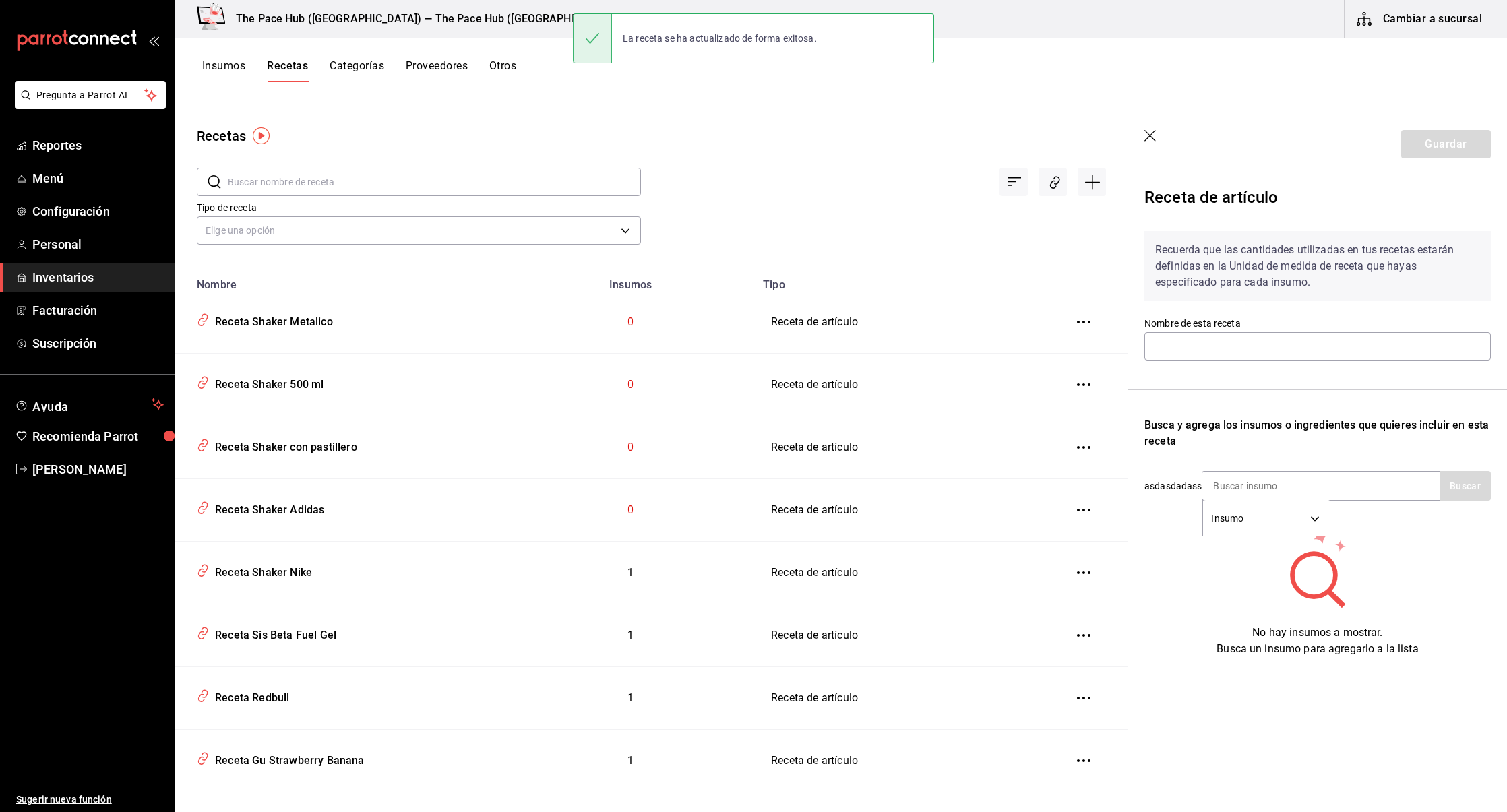
type input "Receta Shaker Adidas"
click at [1243, 487] on input at bounding box center [1269, 485] width 134 height 28
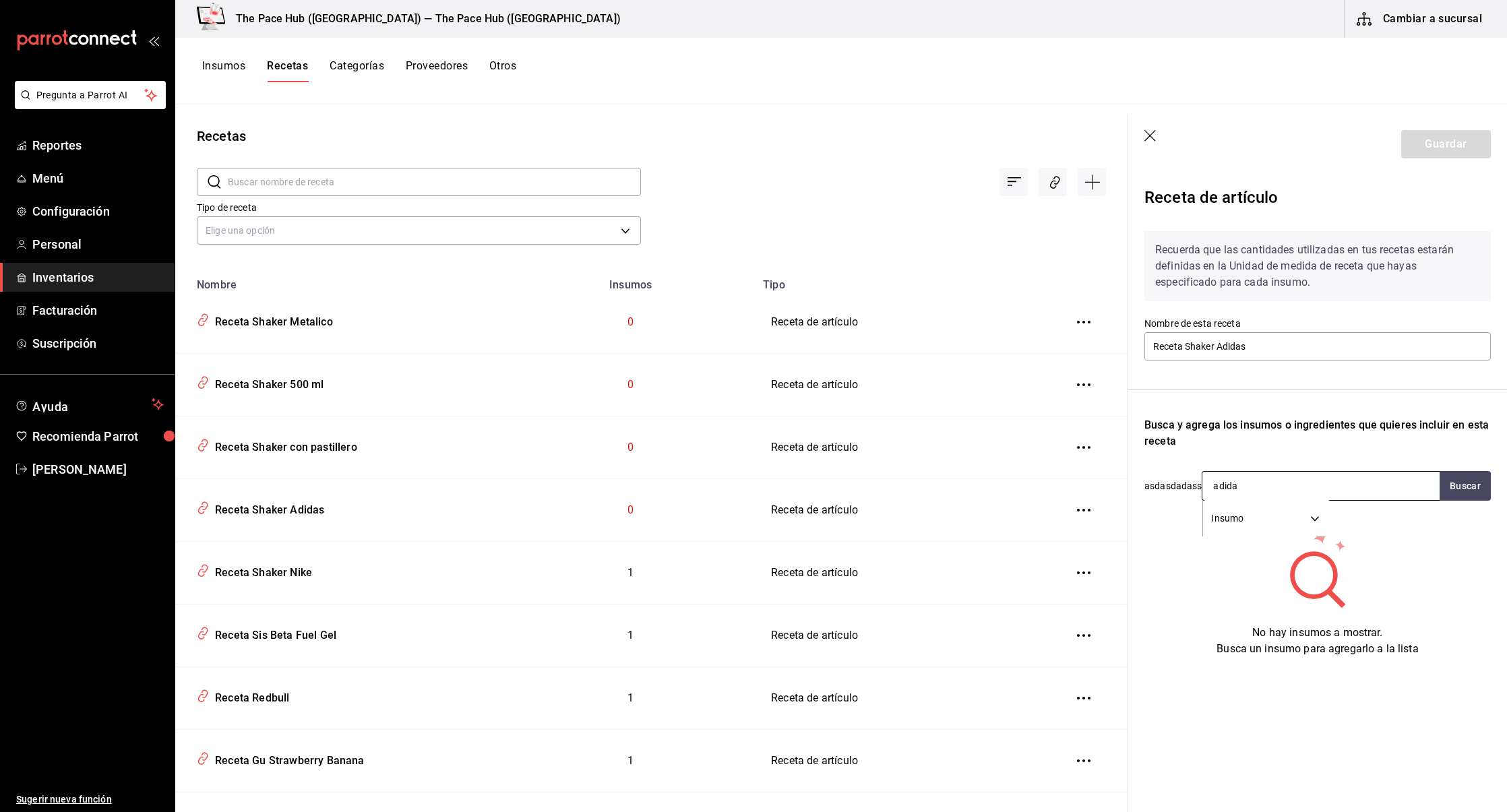
type input "adidas"
click at [1306, 520] on div "Shaker Adidas Bote - shakers" at bounding box center [1320, 532] width 238 height 52
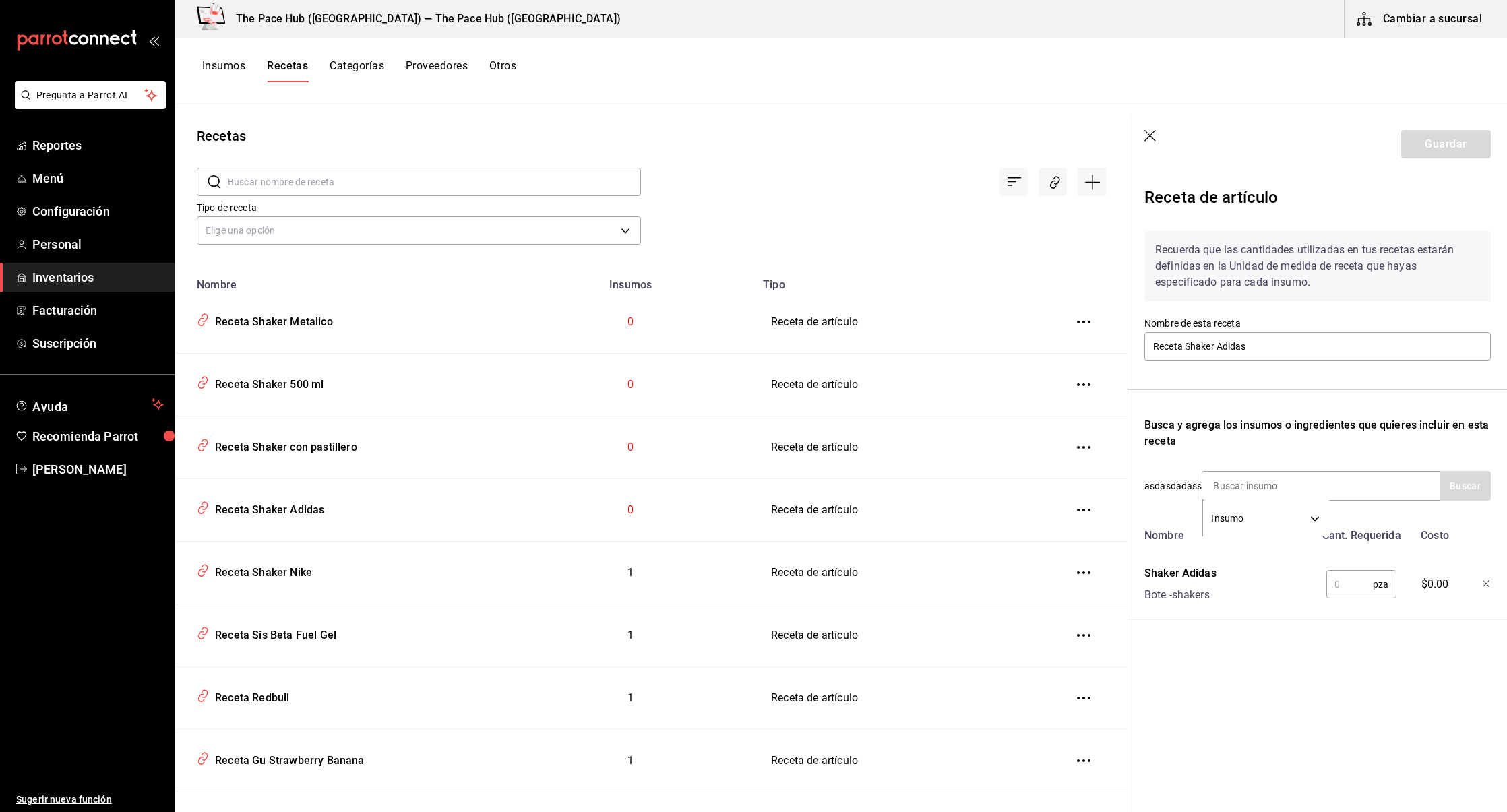
click at [1347, 575] on input "text" at bounding box center [1349, 584] width 46 height 26
type input "1"
click at [1434, 147] on button "Guardar" at bounding box center [1445, 144] width 90 height 28
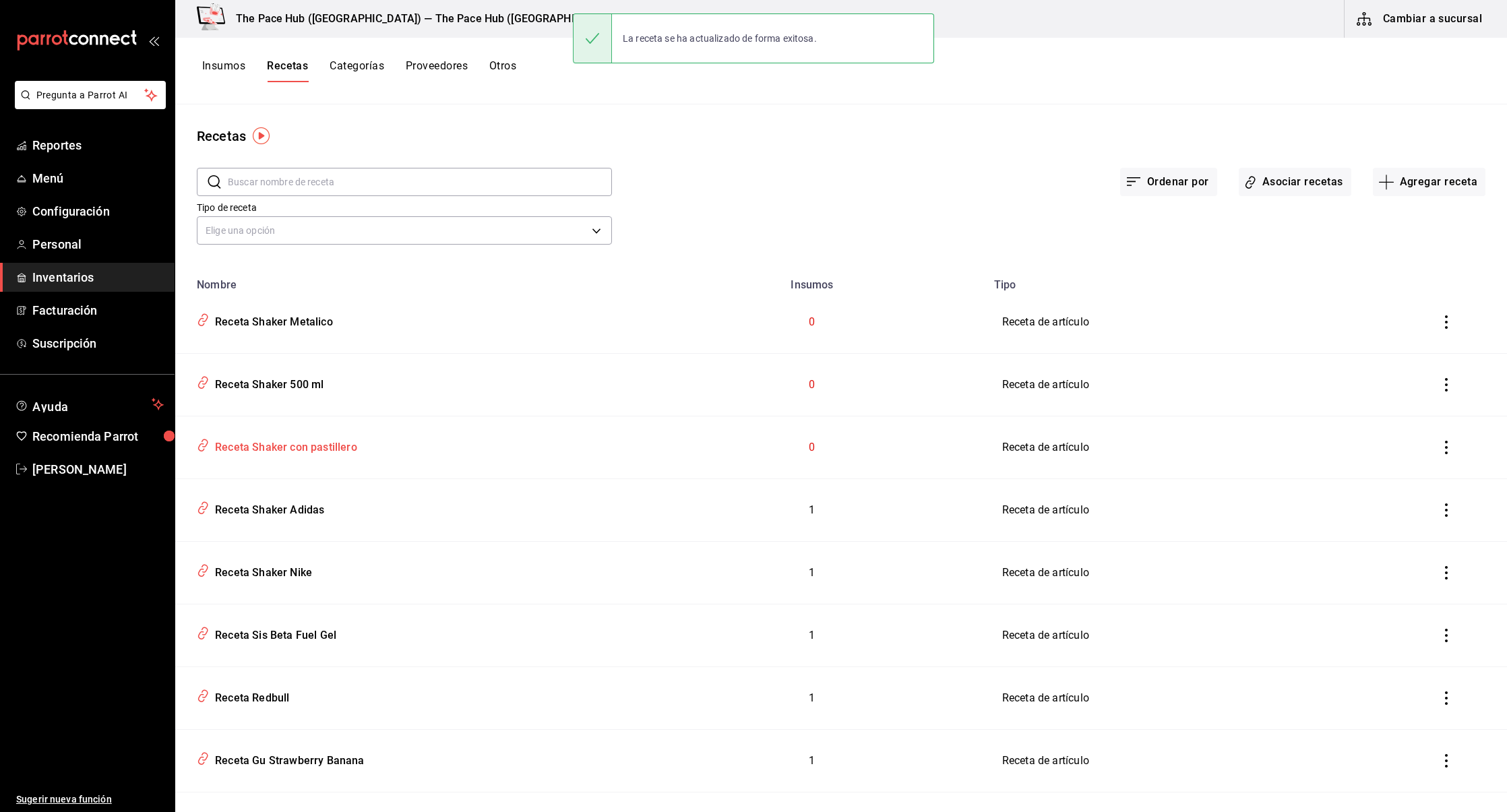
click at [322, 466] on td "Receta Shaker con pastillero" at bounding box center [406, 448] width 463 height 62
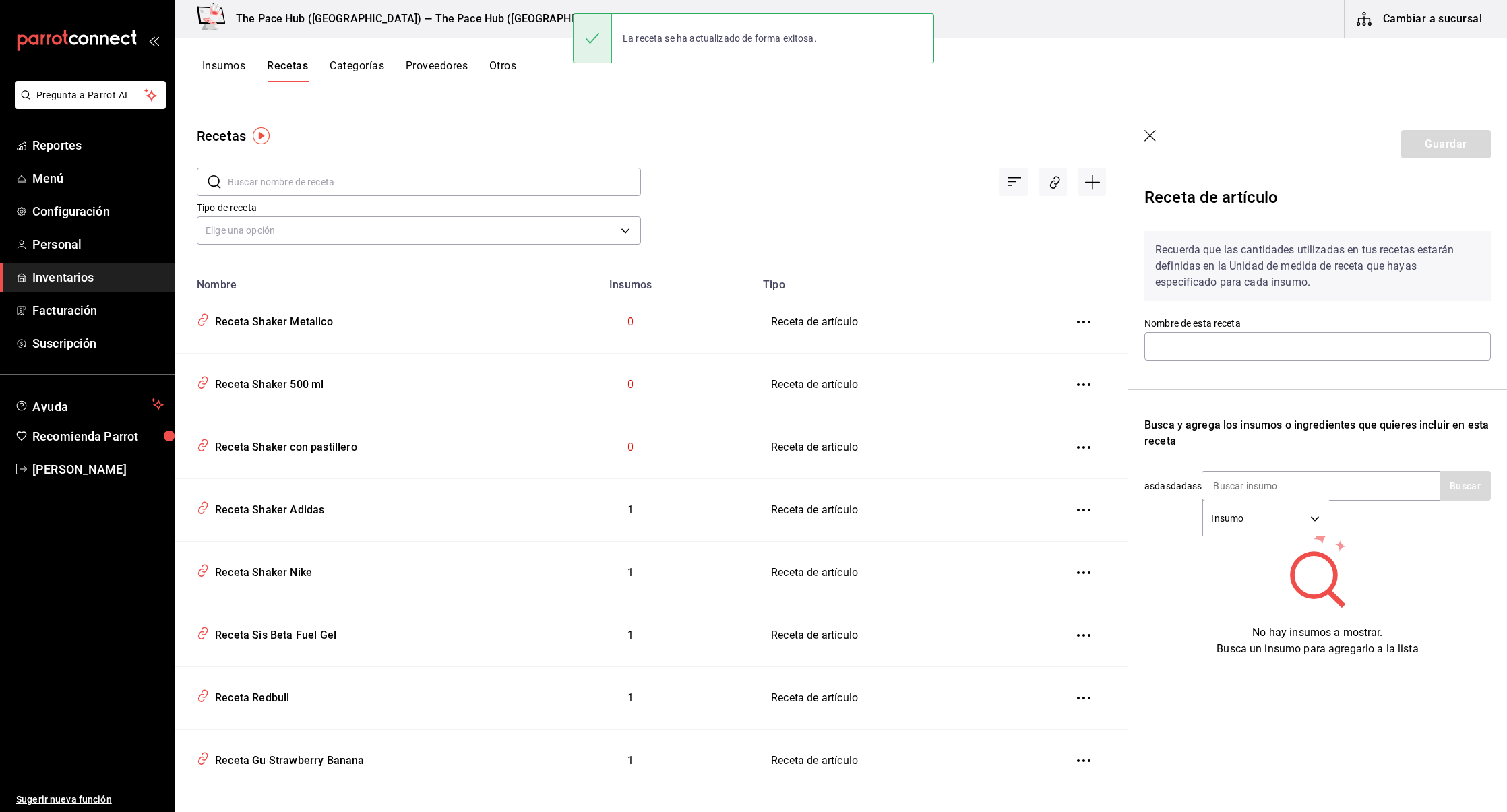
type input "Receta Shaker con pastillero"
click at [1238, 485] on input at bounding box center [1269, 485] width 134 height 28
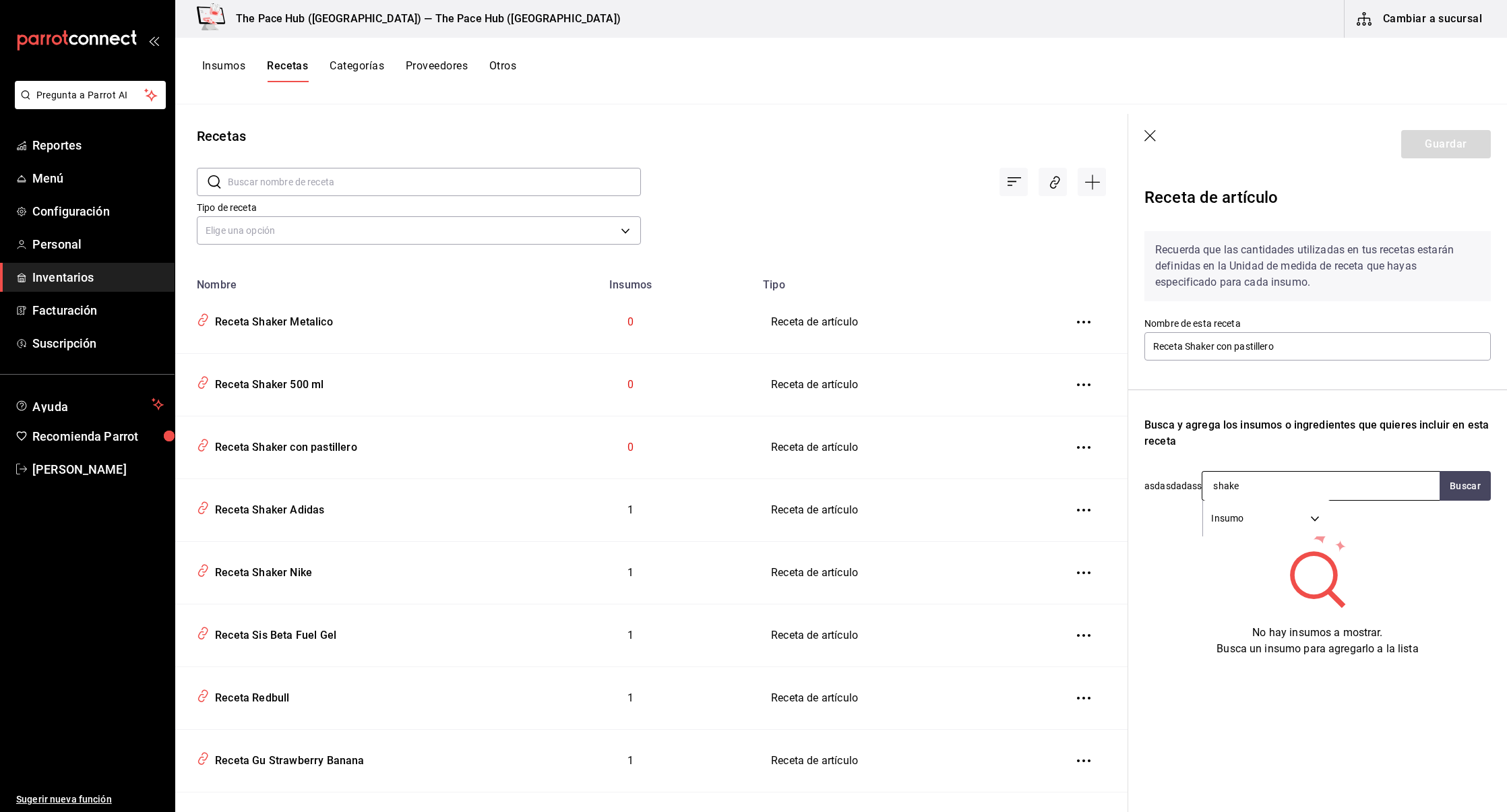
type input "shaker"
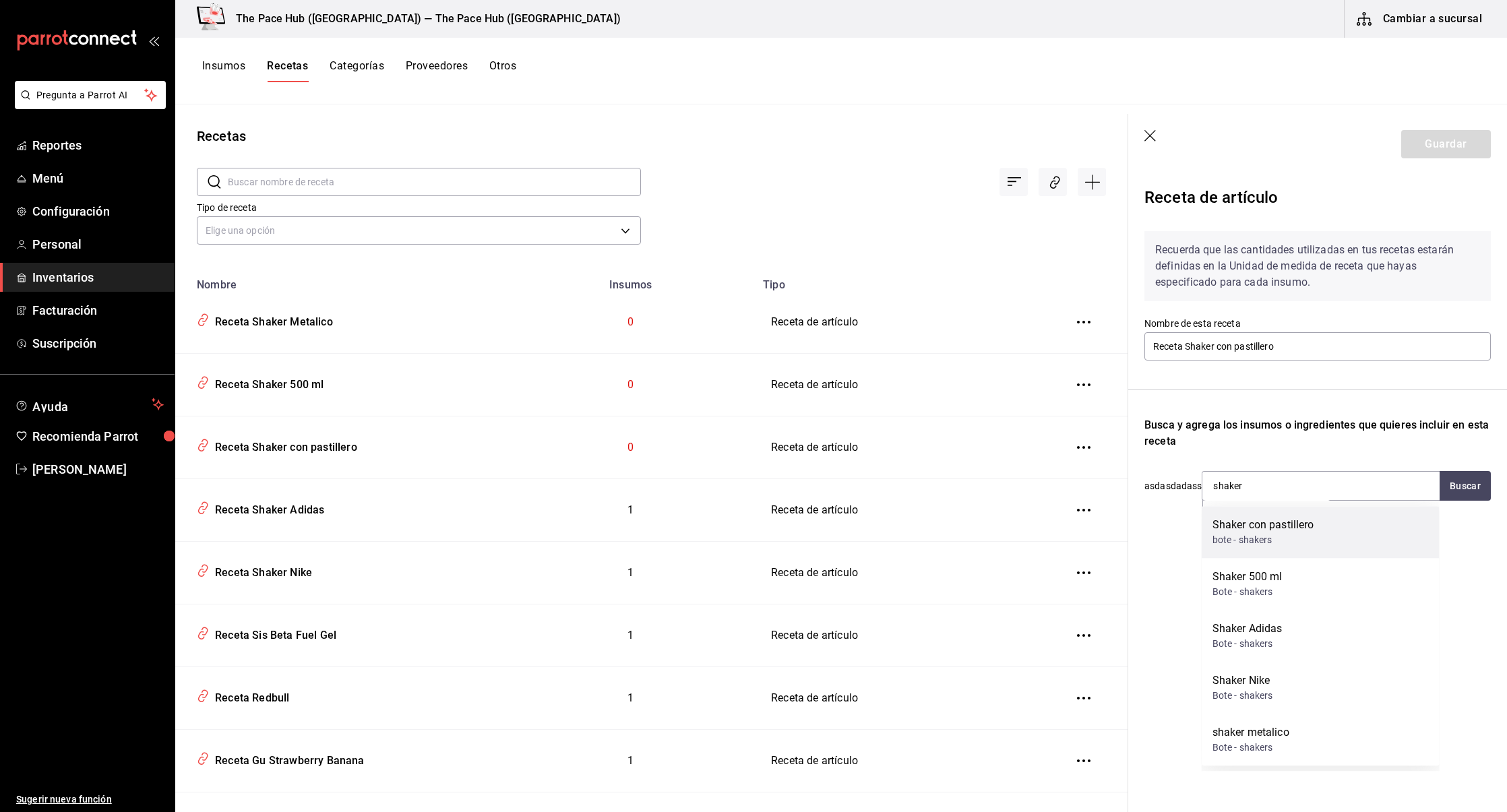
click at [1251, 522] on div "Shaker con pastillero" at bounding box center [1264, 524] width 102 height 16
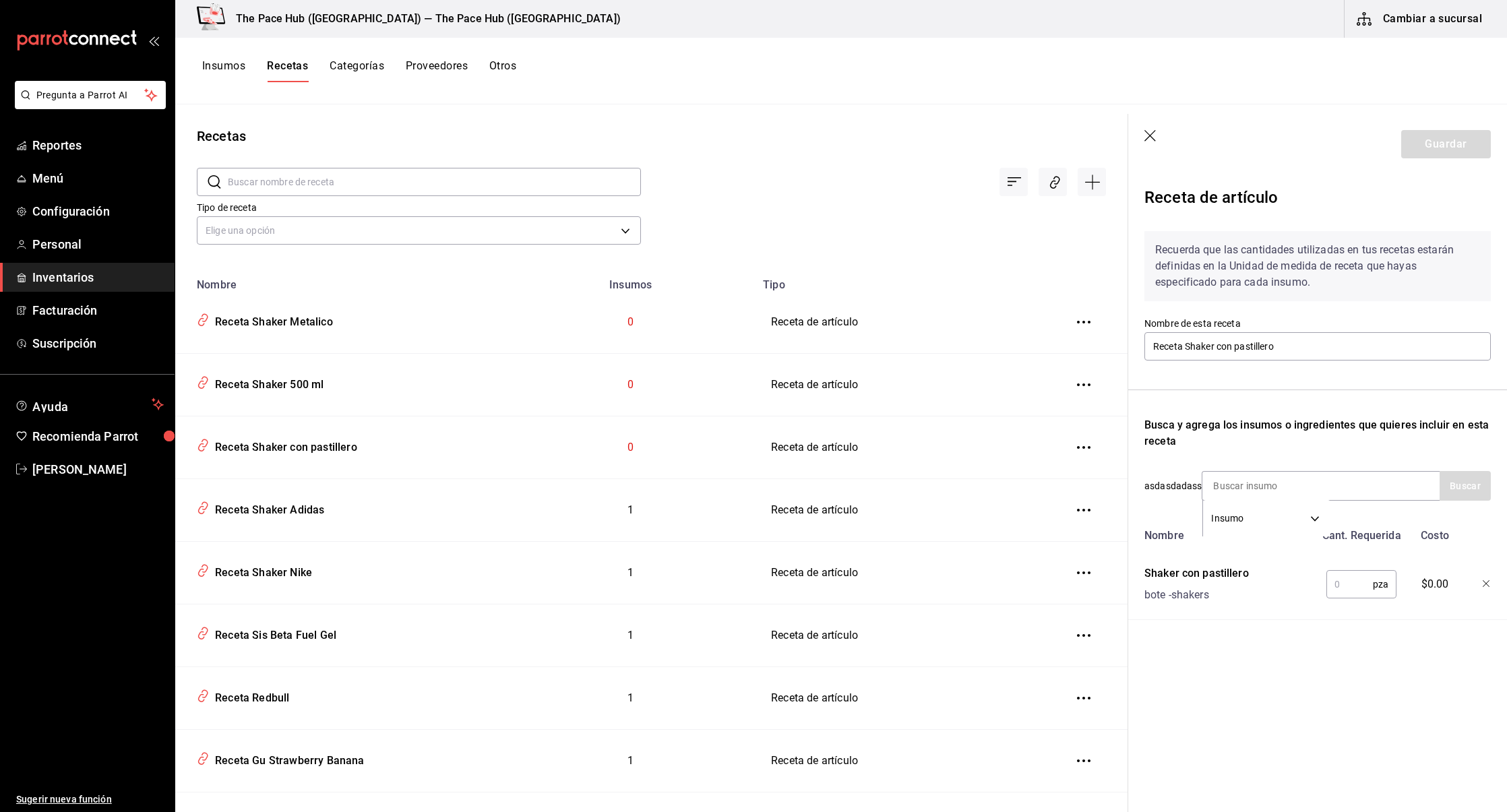
click at [1345, 561] on div "pza ​" at bounding box center [1358, 582] width 88 height 44
click at [1346, 582] on input "text" at bounding box center [1349, 584] width 46 height 26
type input "1"
click at [1437, 150] on button "Guardar" at bounding box center [1445, 144] width 90 height 28
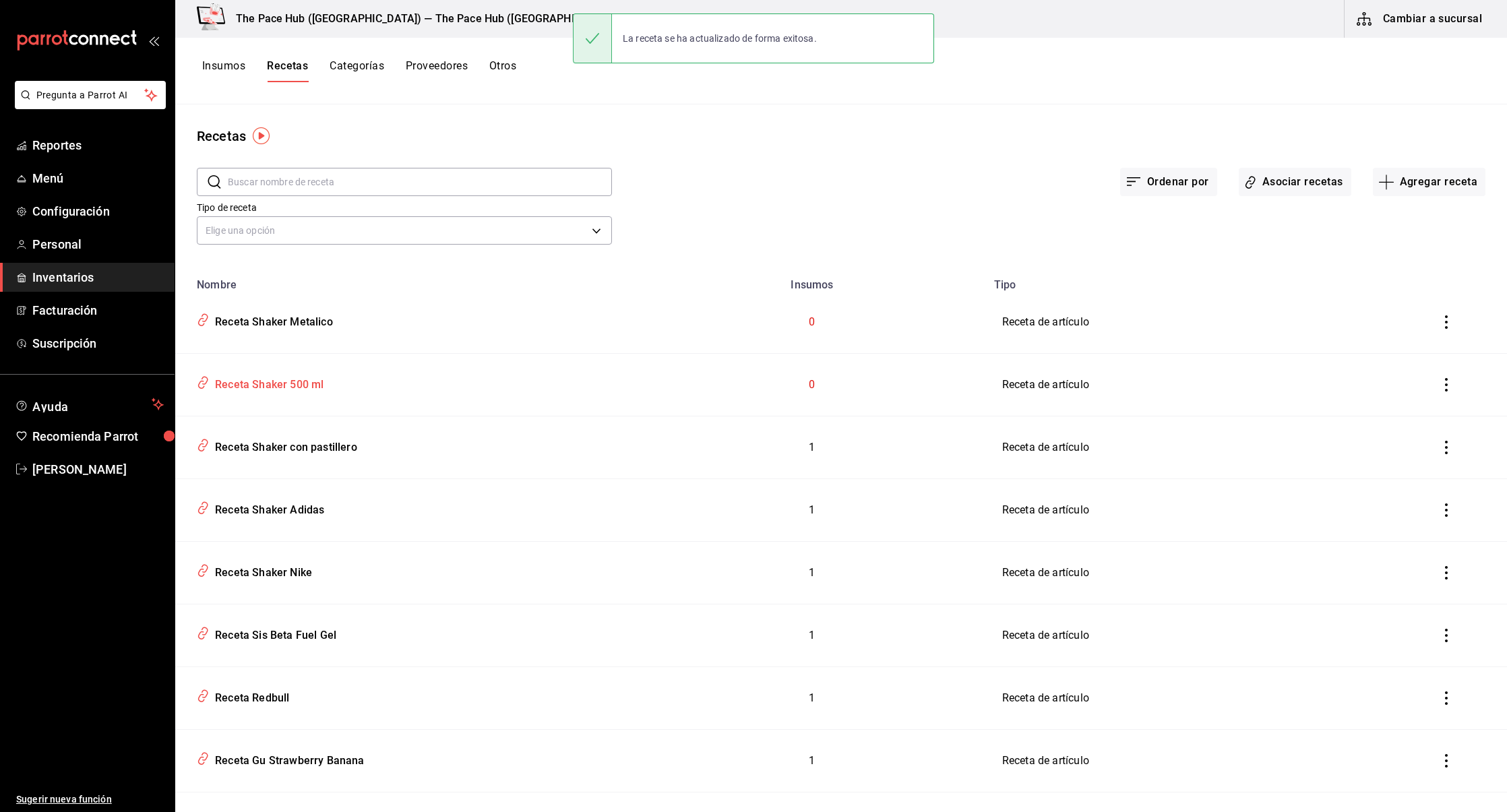
click at [269, 392] on div "Receta Shaker 500 ml" at bounding box center [406, 381] width 431 height 26
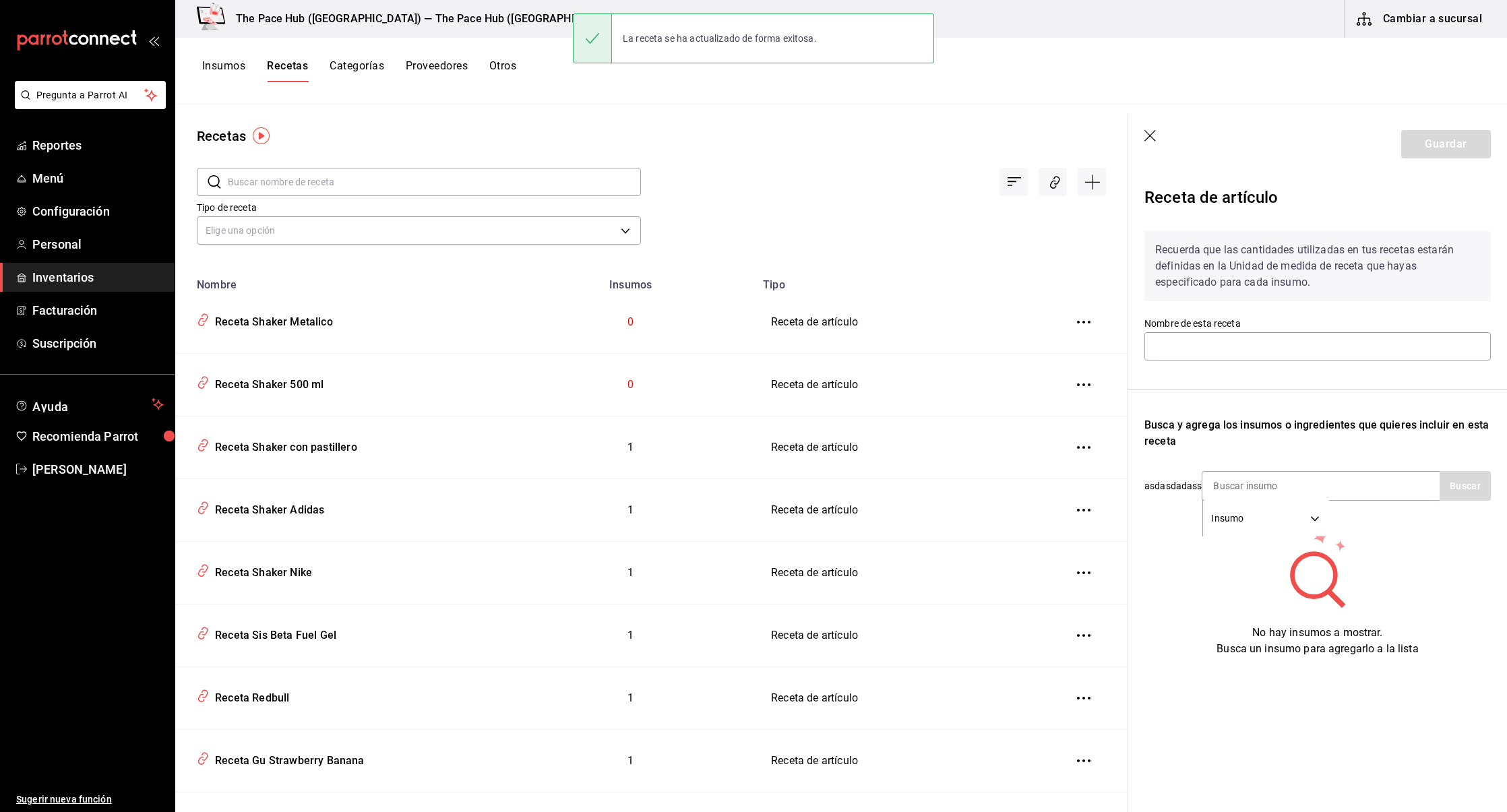
type input "Receta Shaker 500 ml"
click at [1225, 487] on input at bounding box center [1269, 485] width 134 height 28
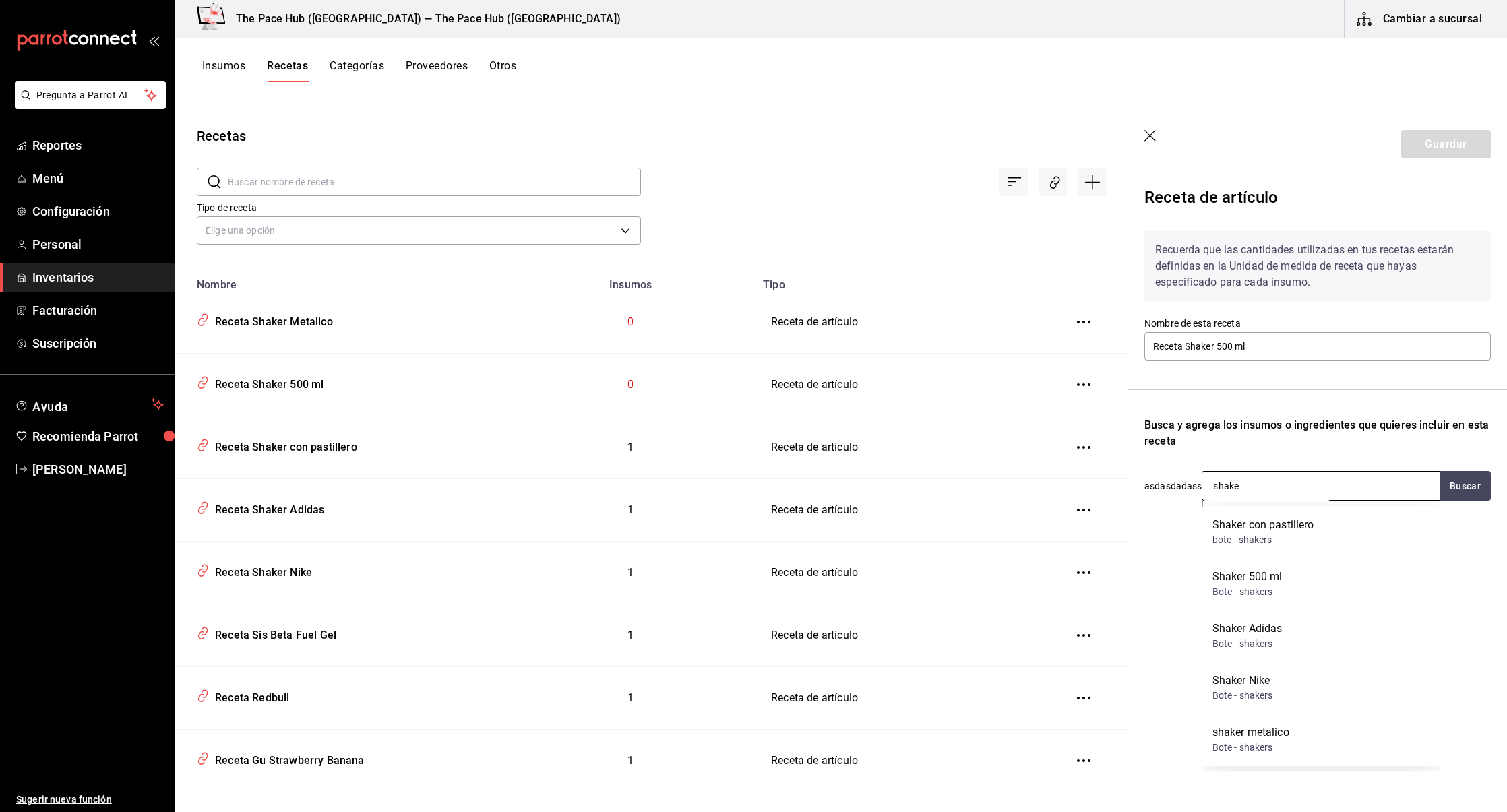
type input "shaker"
click at [1236, 580] on div "Shaker 500 ml" at bounding box center [1248, 576] width 70 height 16
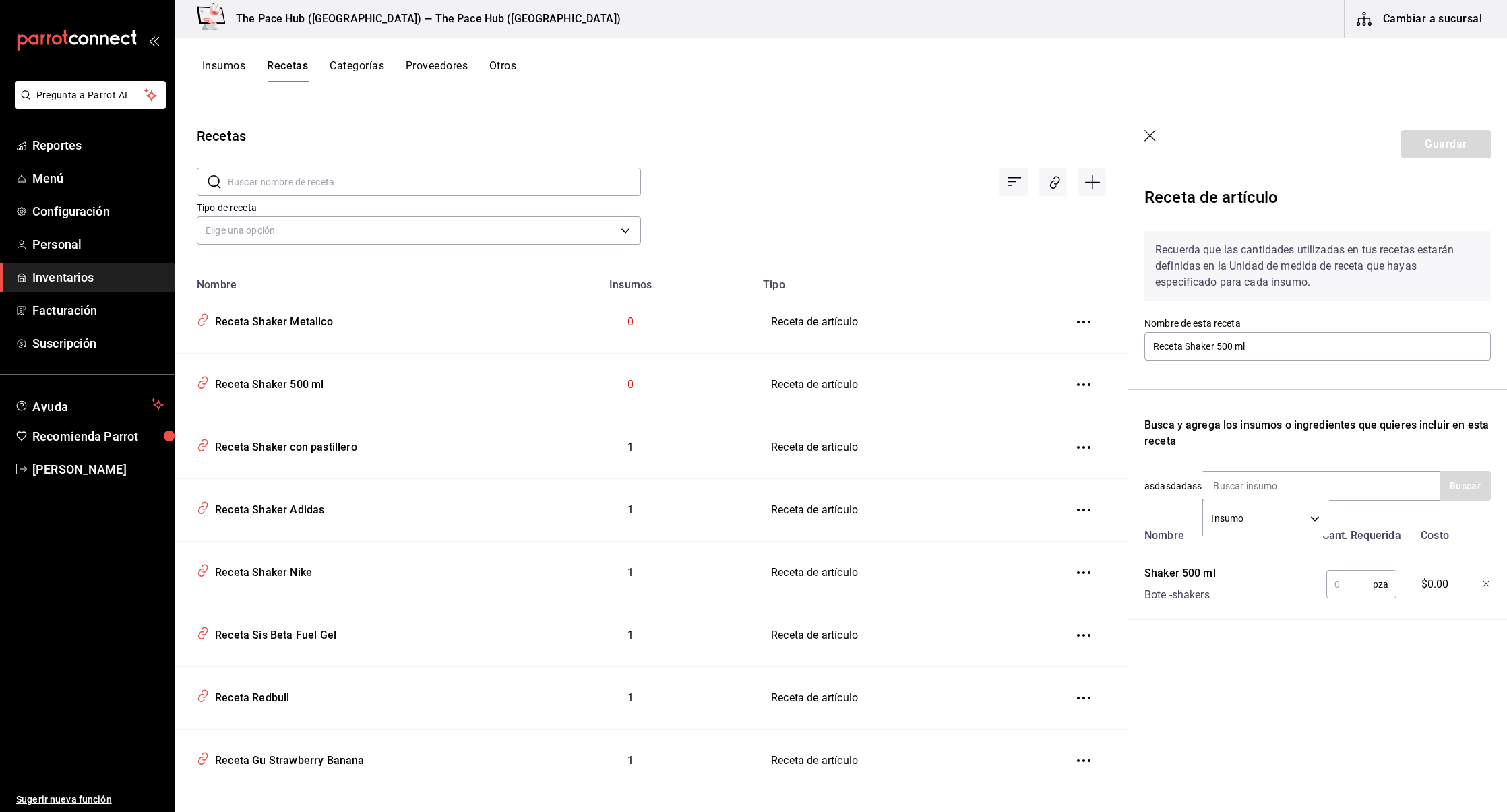
click at [1365, 579] on input "text" at bounding box center [1349, 584] width 46 height 26
type input "1"
click at [1436, 142] on button "Guardar" at bounding box center [1445, 144] width 90 height 28
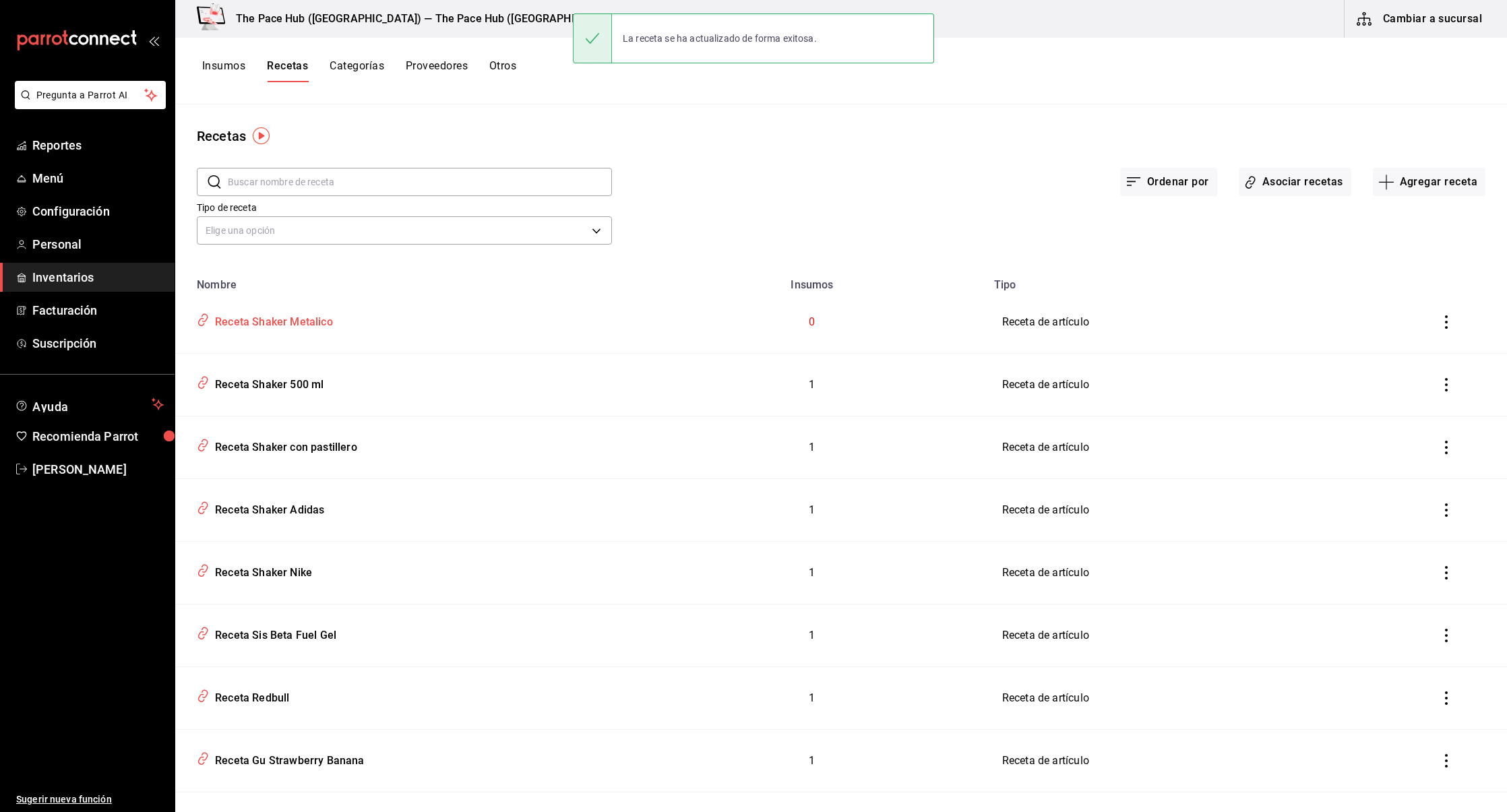
click at [252, 324] on div "Receta Shaker Metalico" at bounding box center [271, 320] width 123 height 21
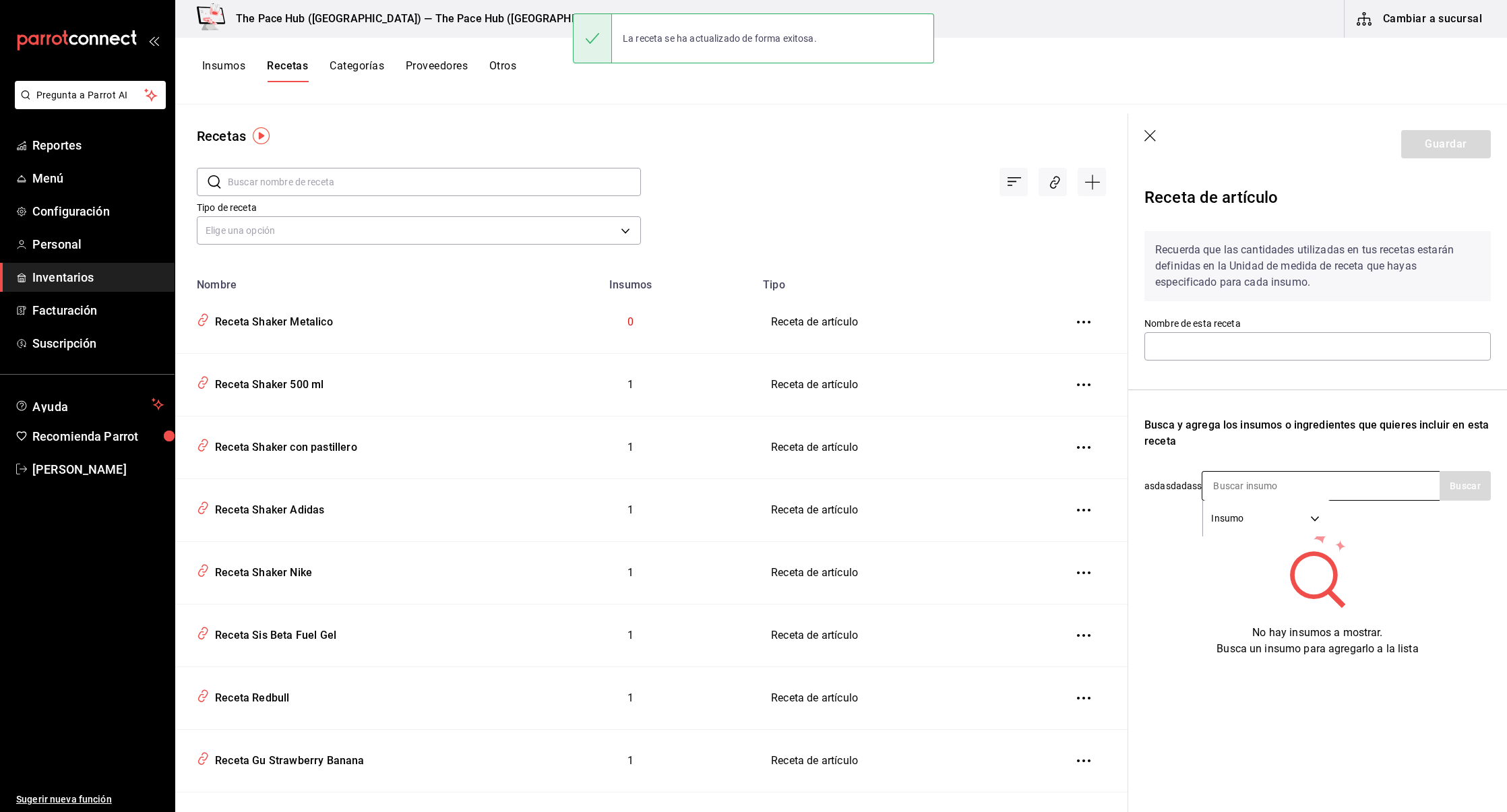
type input "Receta Shaker Metalico"
click at [1232, 484] on input at bounding box center [1269, 485] width 134 height 28
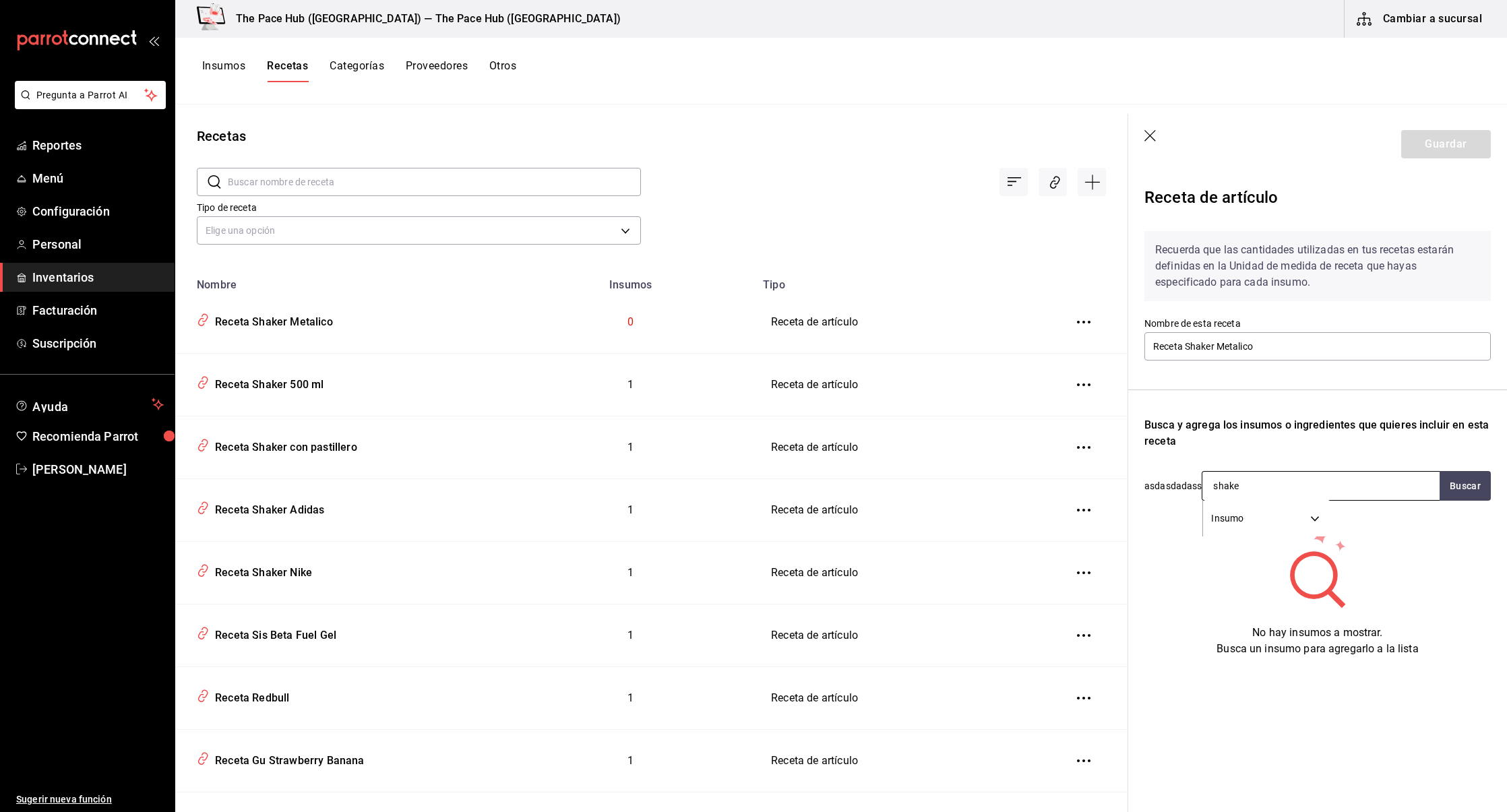
type input "shaker"
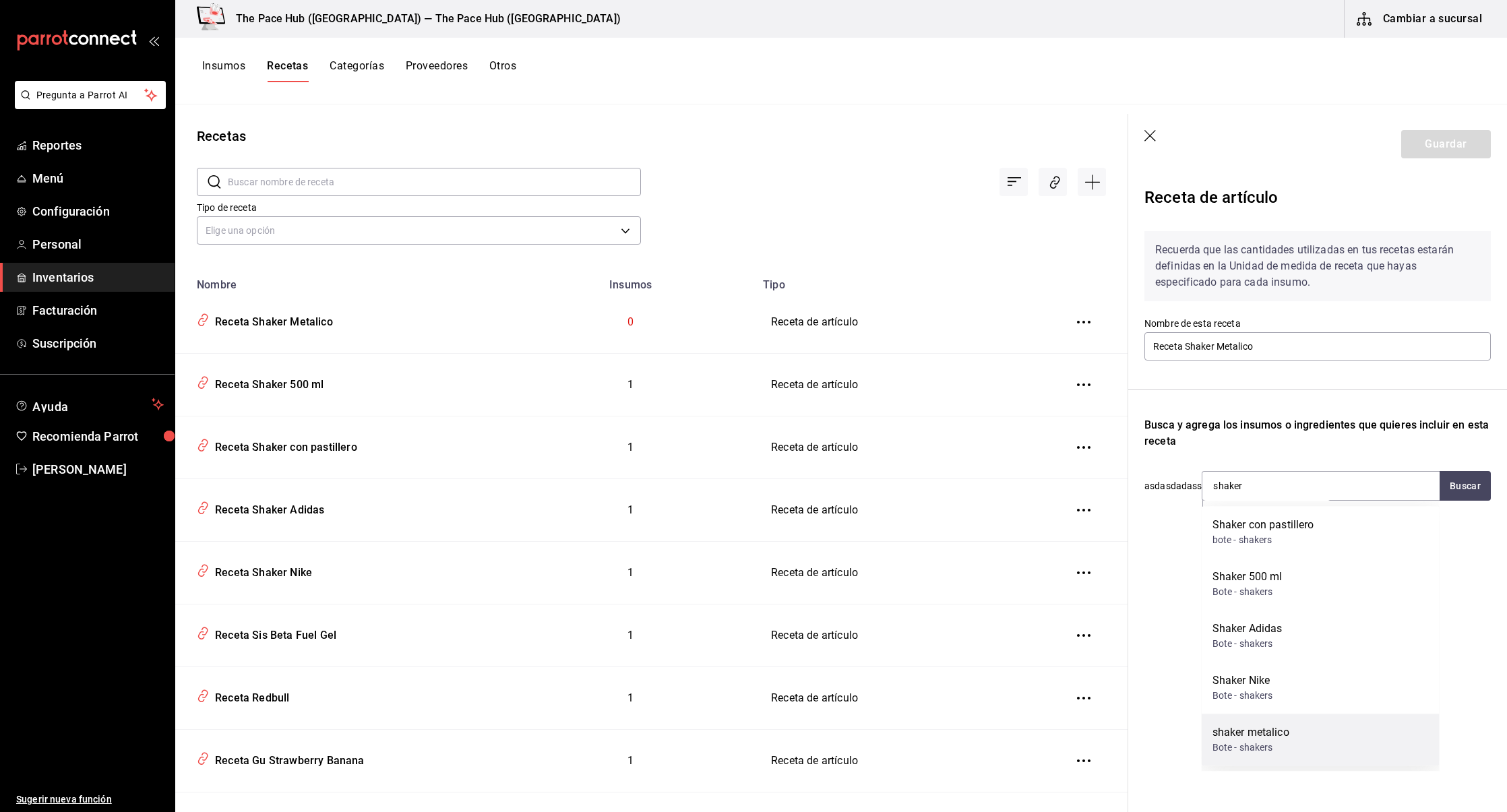
click at [1284, 733] on div "shaker metalico" at bounding box center [1250, 732] width 77 height 16
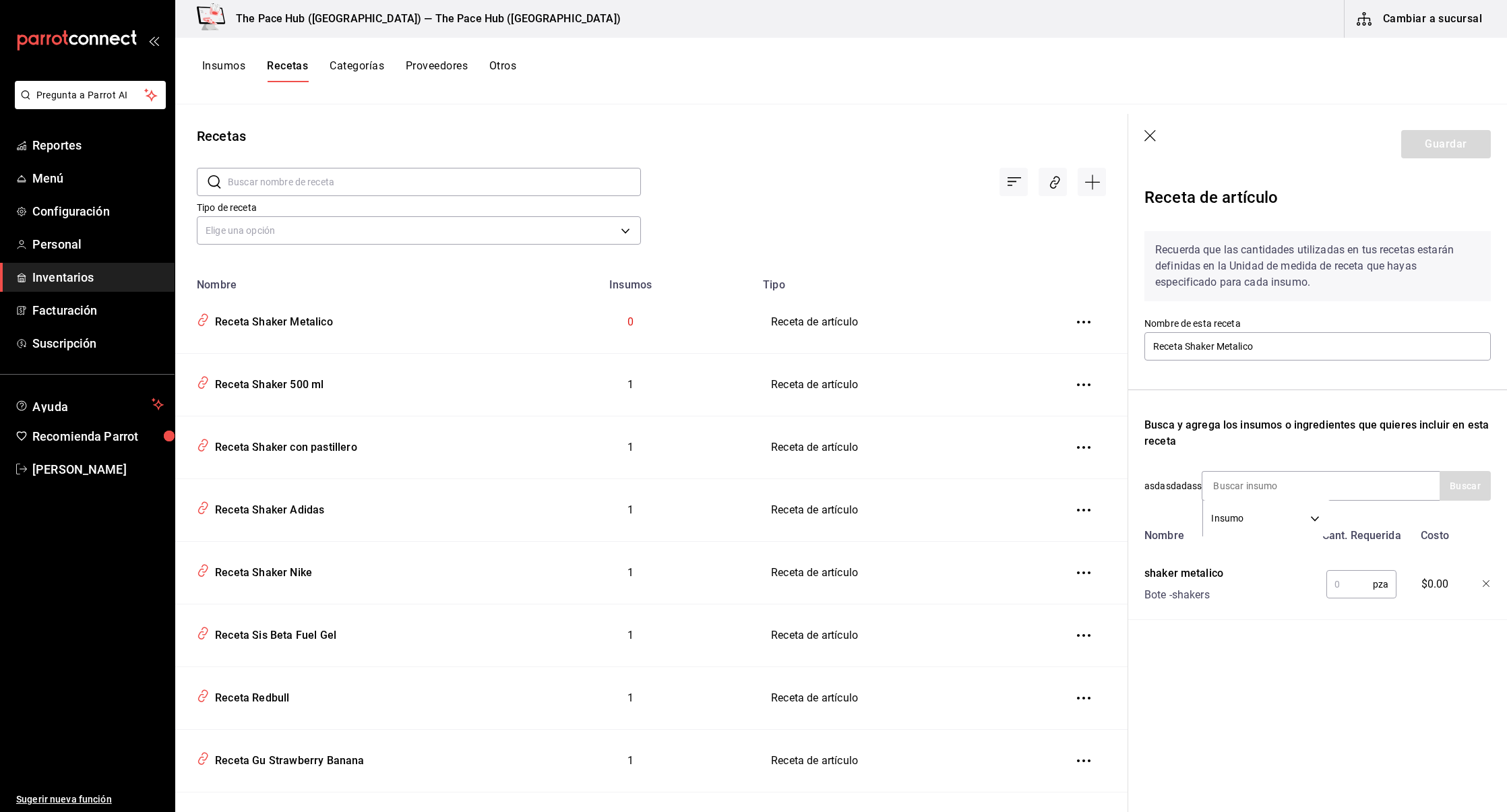
click at [1359, 588] on input "text" at bounding box center [1349, 584] width 46 height 26
type input "1"
click at [1437, 139] on button "Guardar" at bounding box center [1445, 144] width 90 height 28
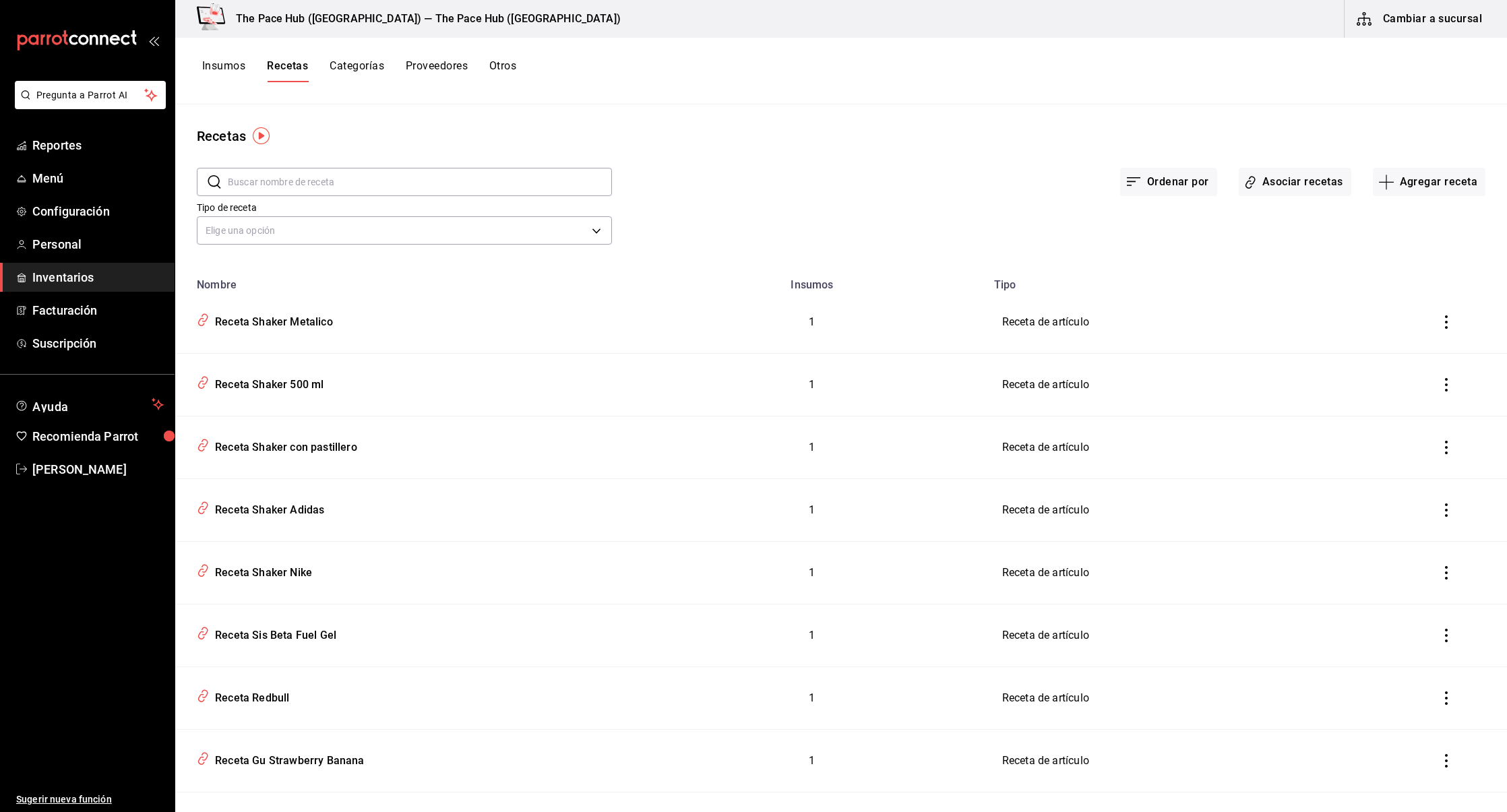
click at [1447, 22] on button "Cambiar a sucursal" at bounding box center [1420, 19] width 151 height 38
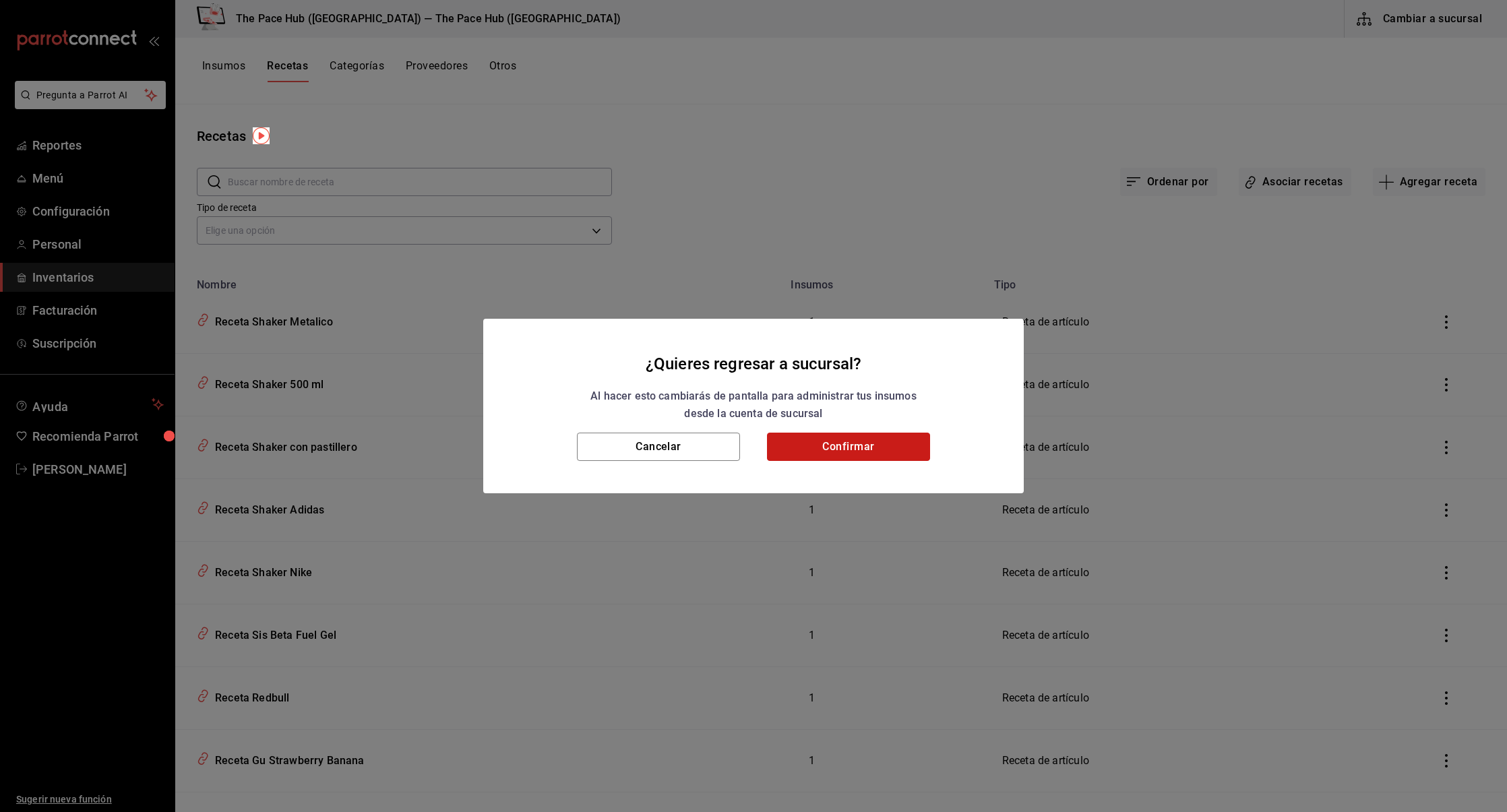
click at [826, 443] on button "Confirmar" at bounding box center [848, 447] width 163 height 28
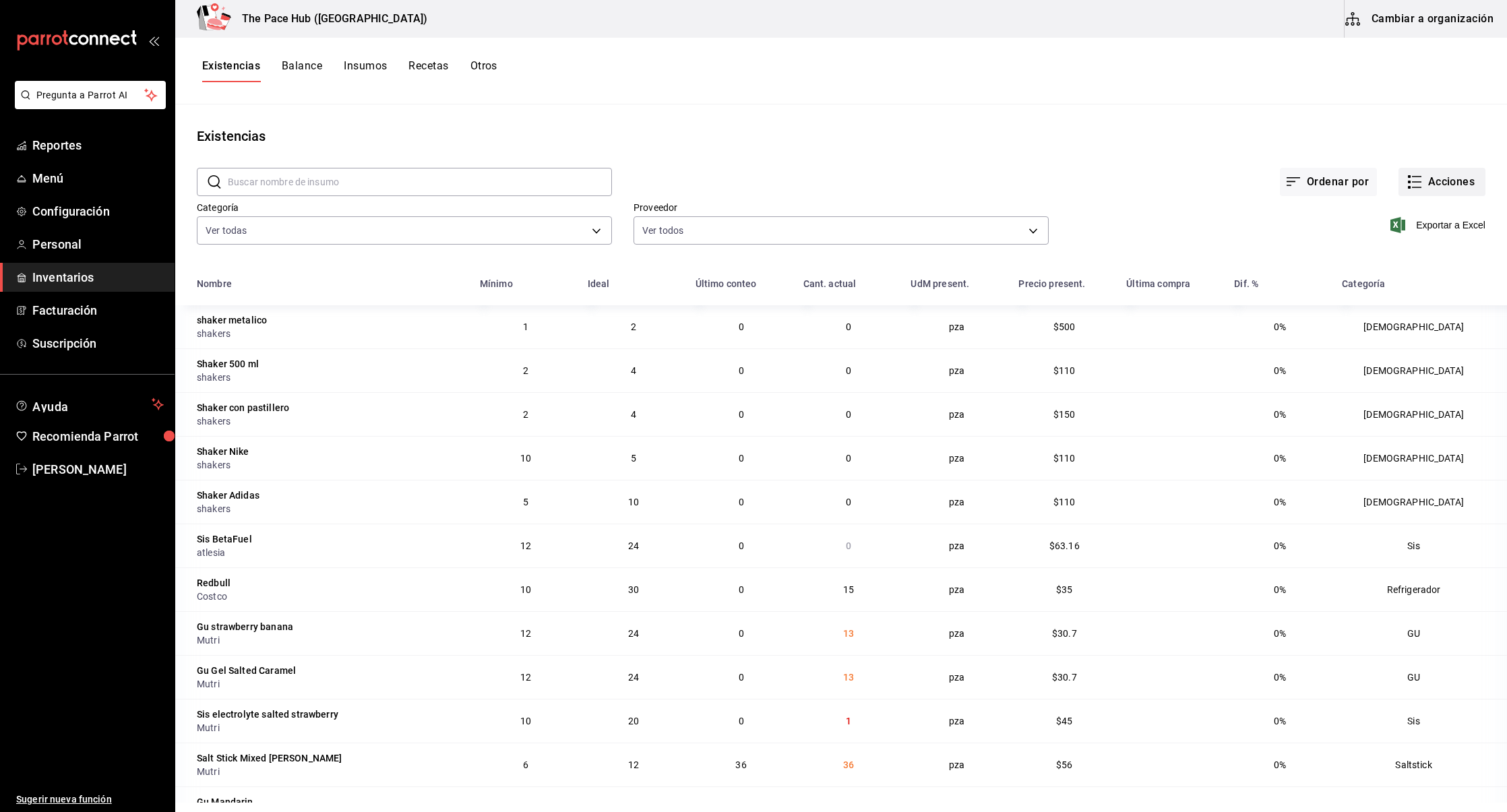
click at [1428, 188] on button "Acciones" at bounding box center [1442, 182] width 87 height 28
click at [1390, 387] on li "Ajuste" at bounding box center [1428, 398] width 134 height 36
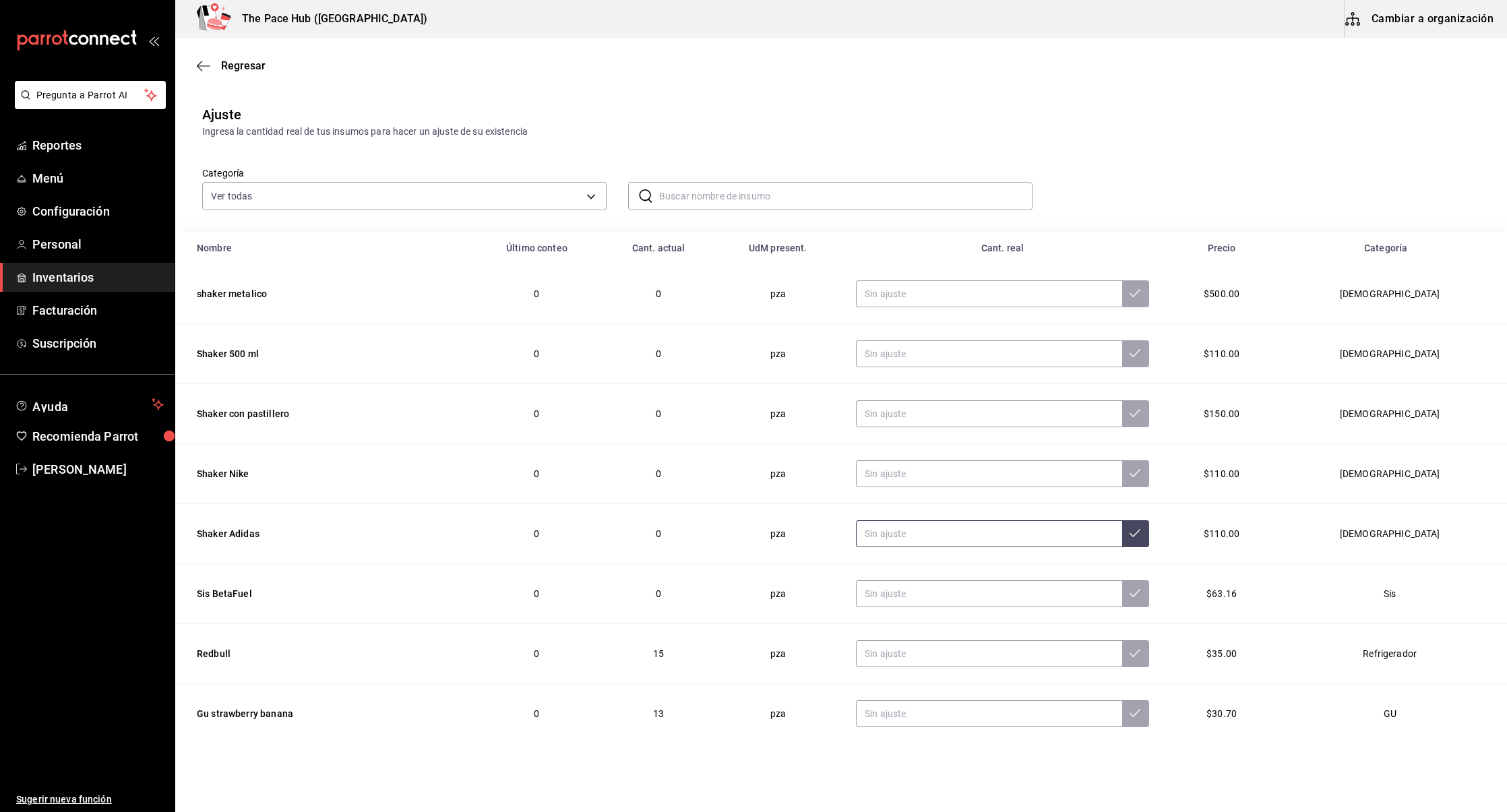
click at [941, 534] on input "text" at bounding box center [988, 534] width 266 height 26
type input "10.00"
click at [1149, 541] on button at bounding box center [1135, 534] width 27 height 26
click at [949, 479] on input "text" at bounding box center [988, 473] width 266 height 26
type input "10.00"
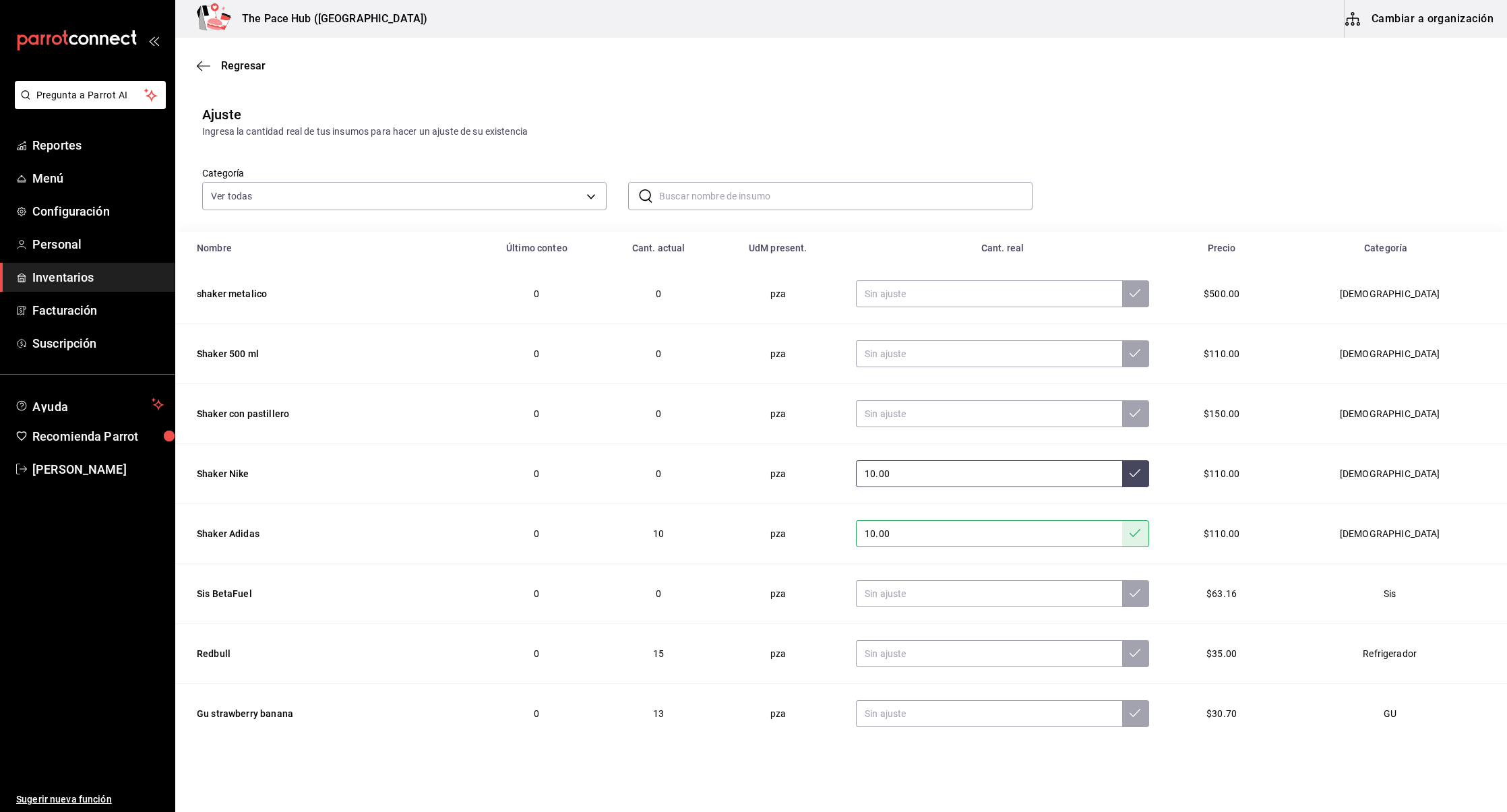
click at [1149, 467] on button at bounding box center [1135, 473] width 27 height 26
click at [958, 415] on input "text" at bounding box center [988, 414] width 266 height 26
type input "4.00"
click at [1149, 420] on button at bounding box center [1135, 414] width 27 height 26
click at [955, 347] on input "text" at bounding box center [988, 354] width 266 height 26
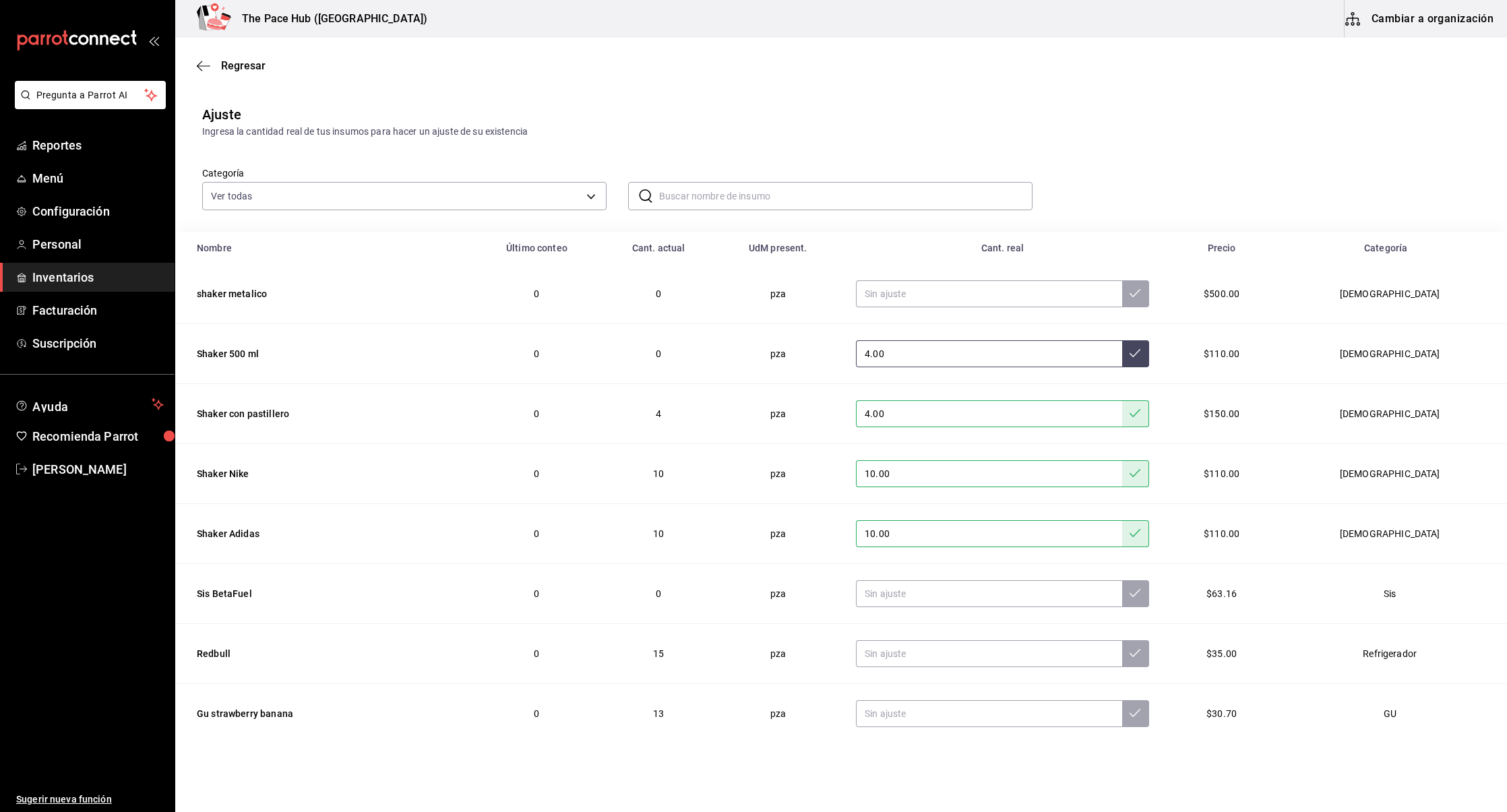
type input "4.00"
click at [1149, 352] on button at bounding box center [1135, 354] width 27 height 26
click at [970, 303] on input "text" at bounding box center [988, 293] width 266 height 26
type input "2.00"
click at [1141, 291] on icon at bounding box center [1134, 292] width 10 height 10
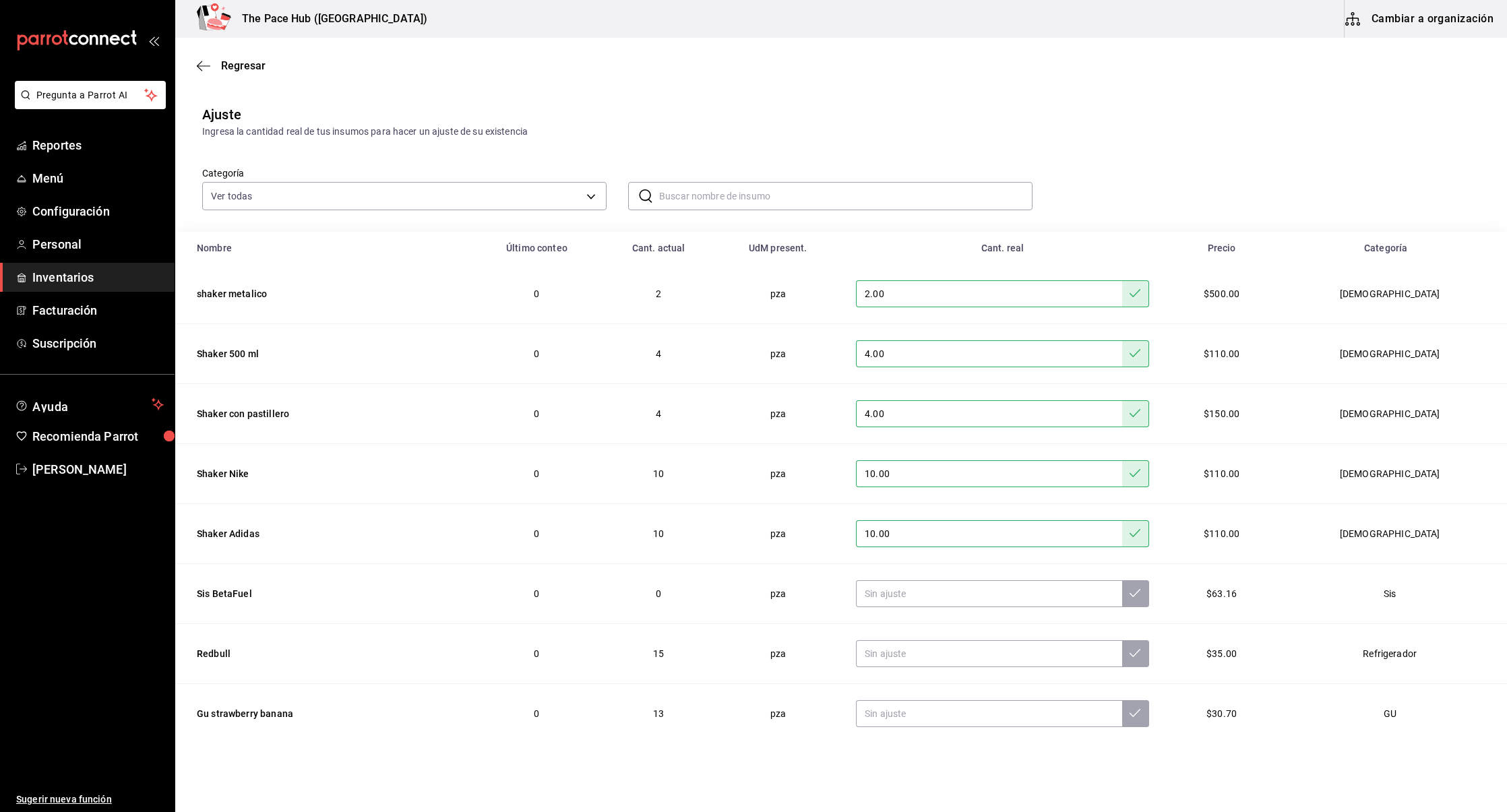
click at [1161, 165] on div "Categoría Ver todas b9c91636-d7fe-49ec-bf12-cd2d25679e0d,51e8bca9-bbbd-4977-bd3…" at bounding box center [820, 174] width 1278 height 71
click at [208, 60] on icon "button" at bounding box center [204, 65] width 13 height 12
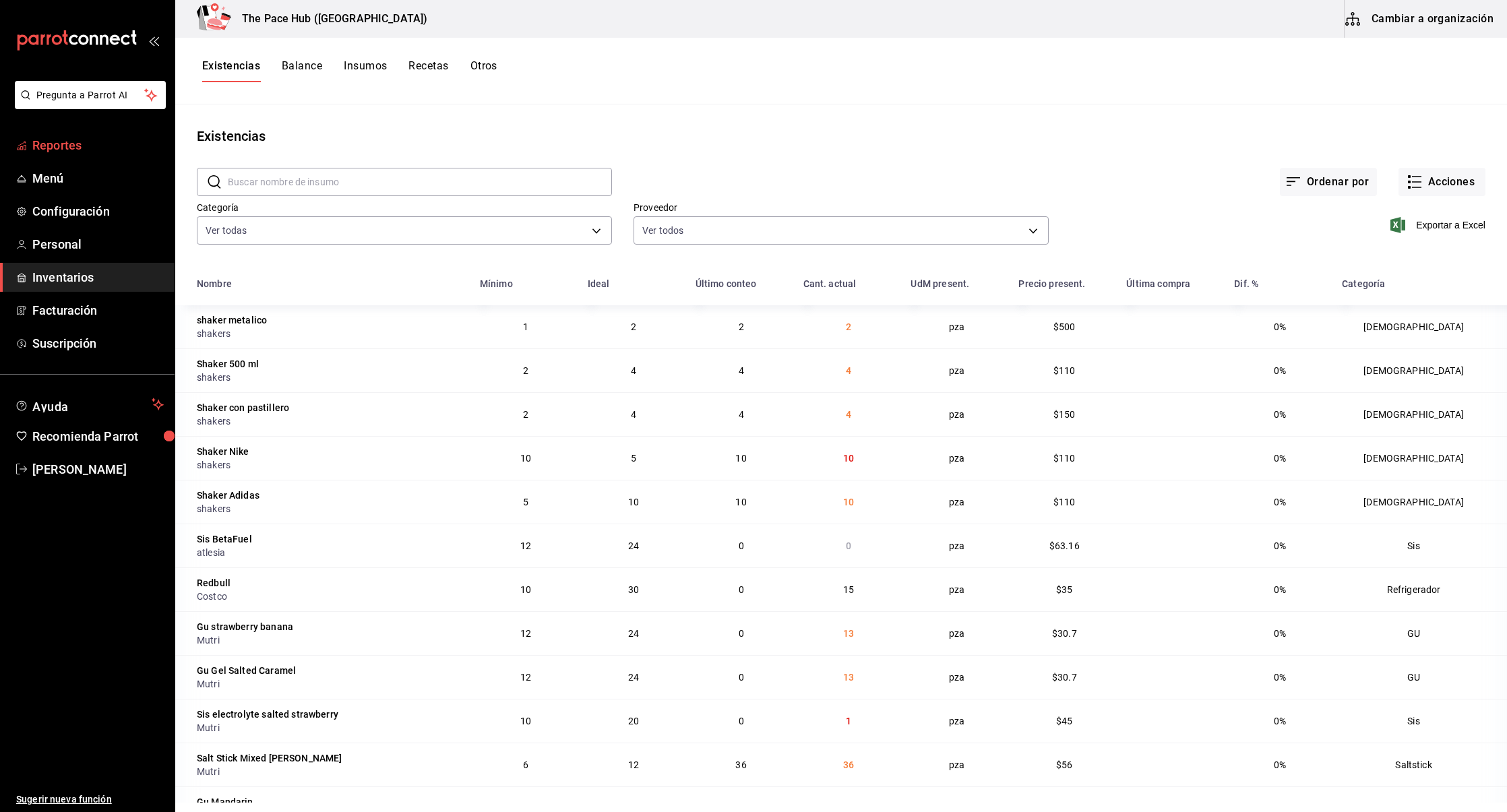
click at [72, 142] on span "Reportes" at bounding box center [98, 145] width 132 height 18
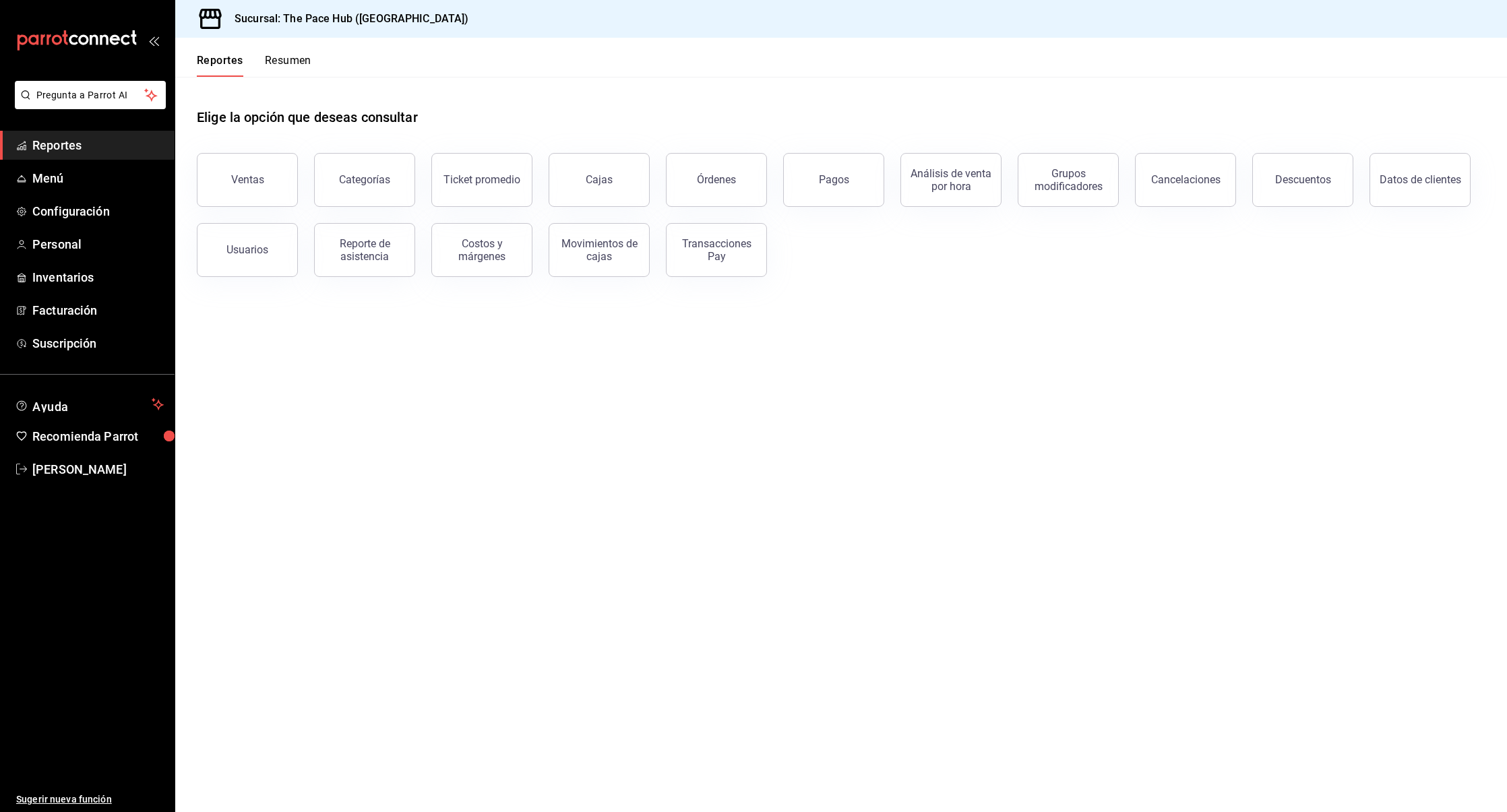
click at [294, 62] on button "Resumen" at bounding box center [288, 65] width 46 height 23
